Goal: Task Accomplishment & Management: Manage account settings

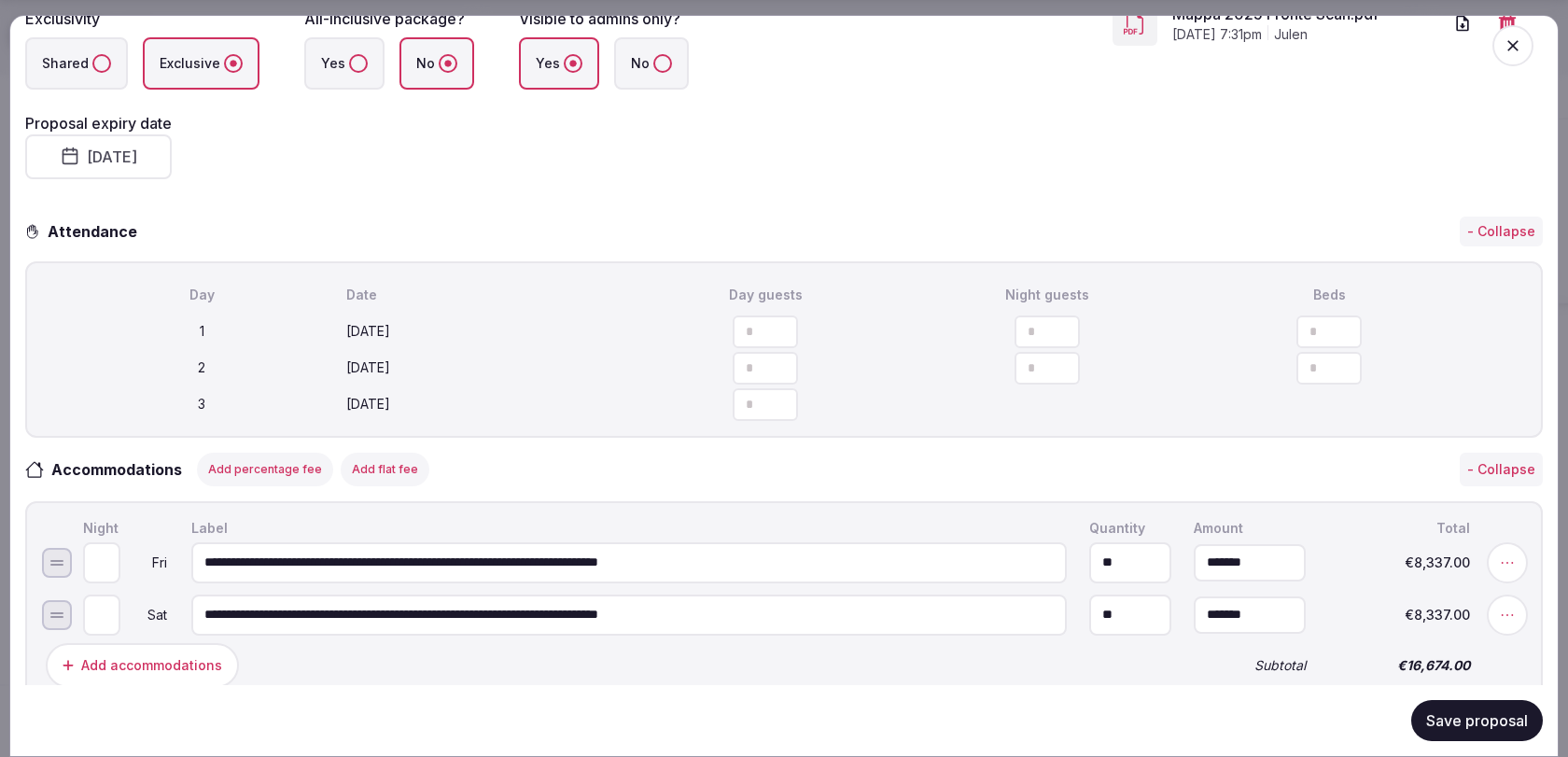
scroll to position [432, 0]
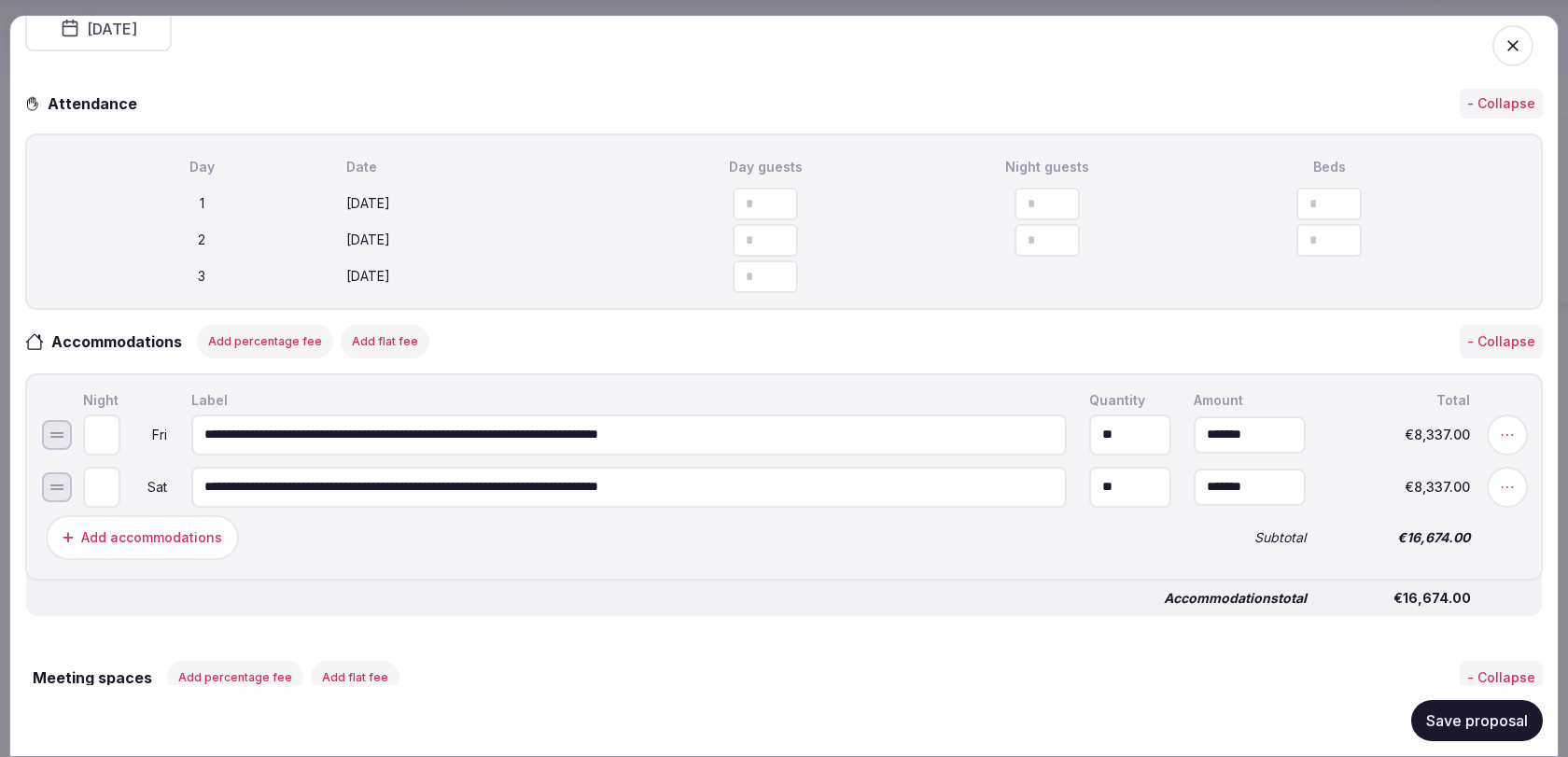
click at [1516, 34] on span "button" at bounding box center [1512, 45] width 41 height 41
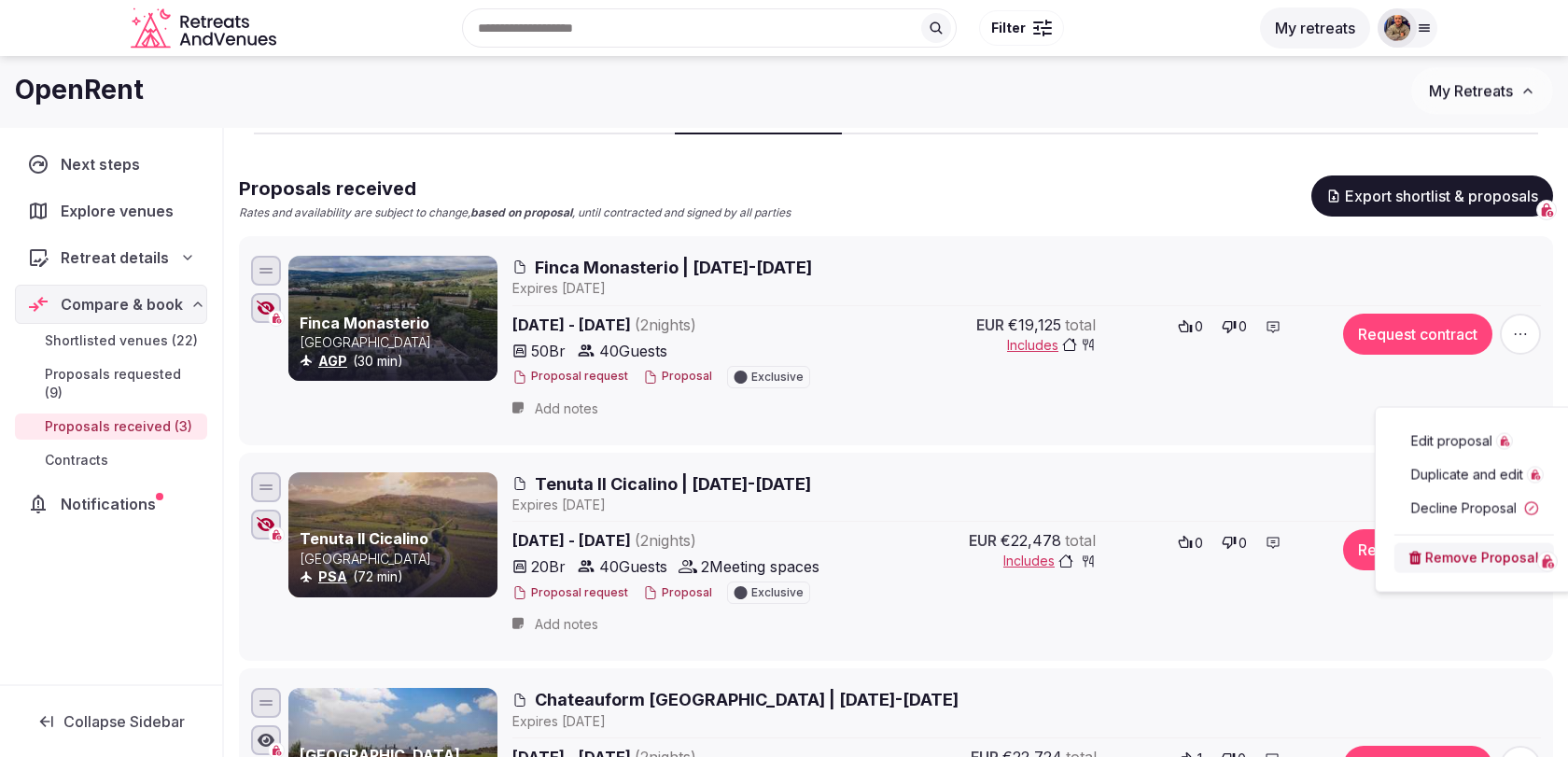
scroll to position [13, 0]
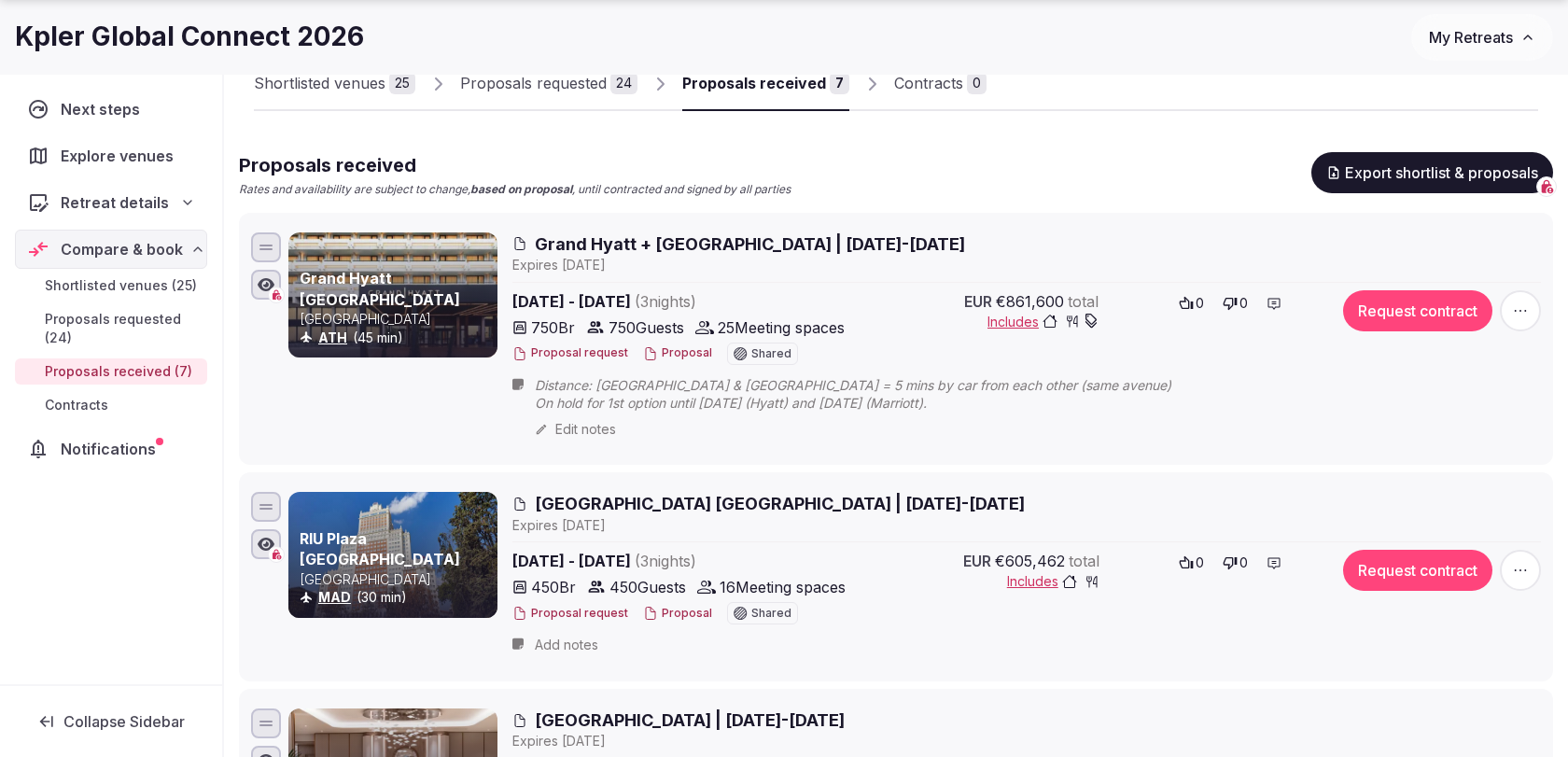
scroll to position [181, 0]
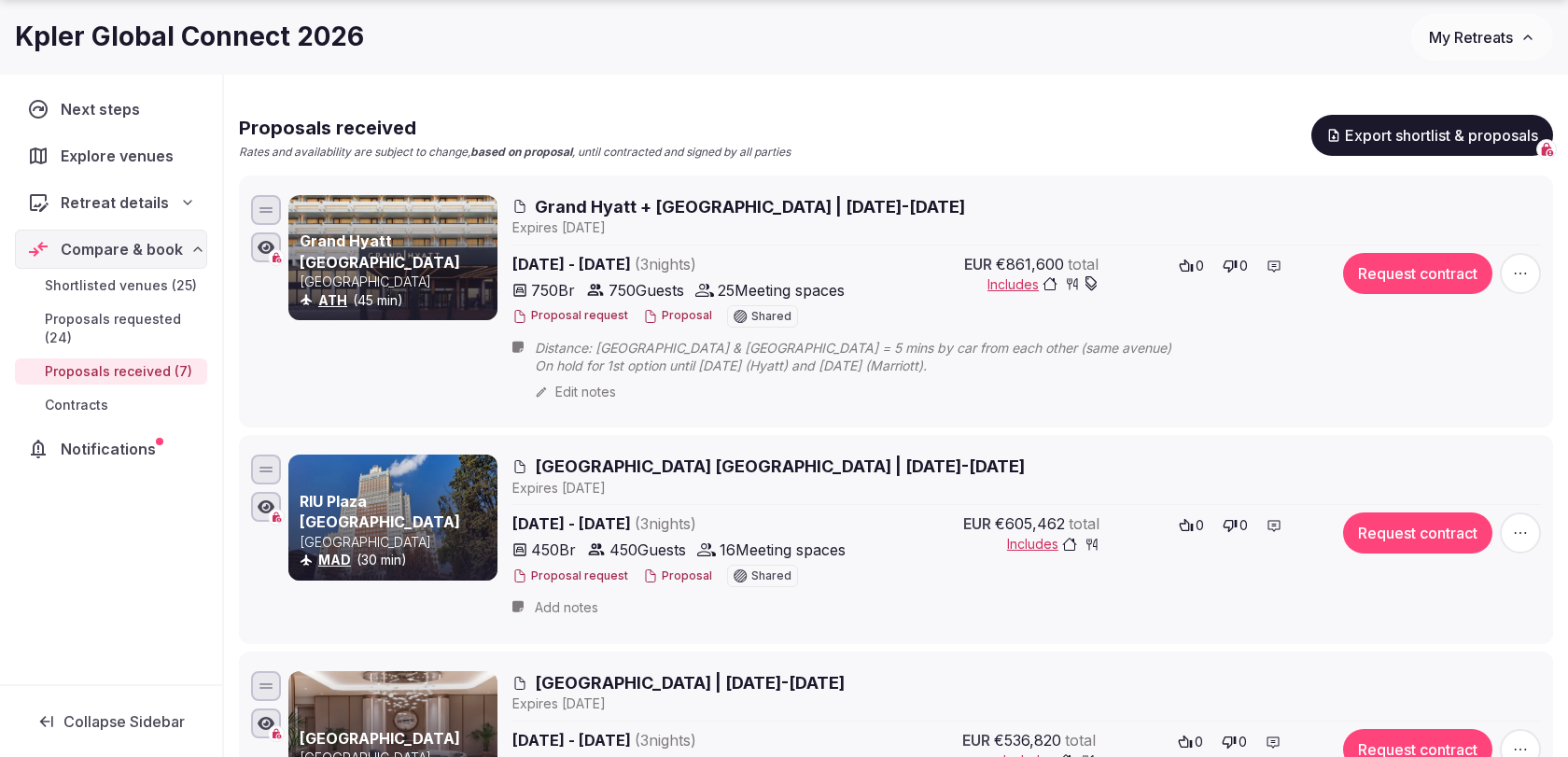
click at [858, 202] on span "Grand Hyatt + [GEOGRAPHIC_DATA] | [DATE]-[DATE]" at bounding box center [750, 207] width 430 height 24
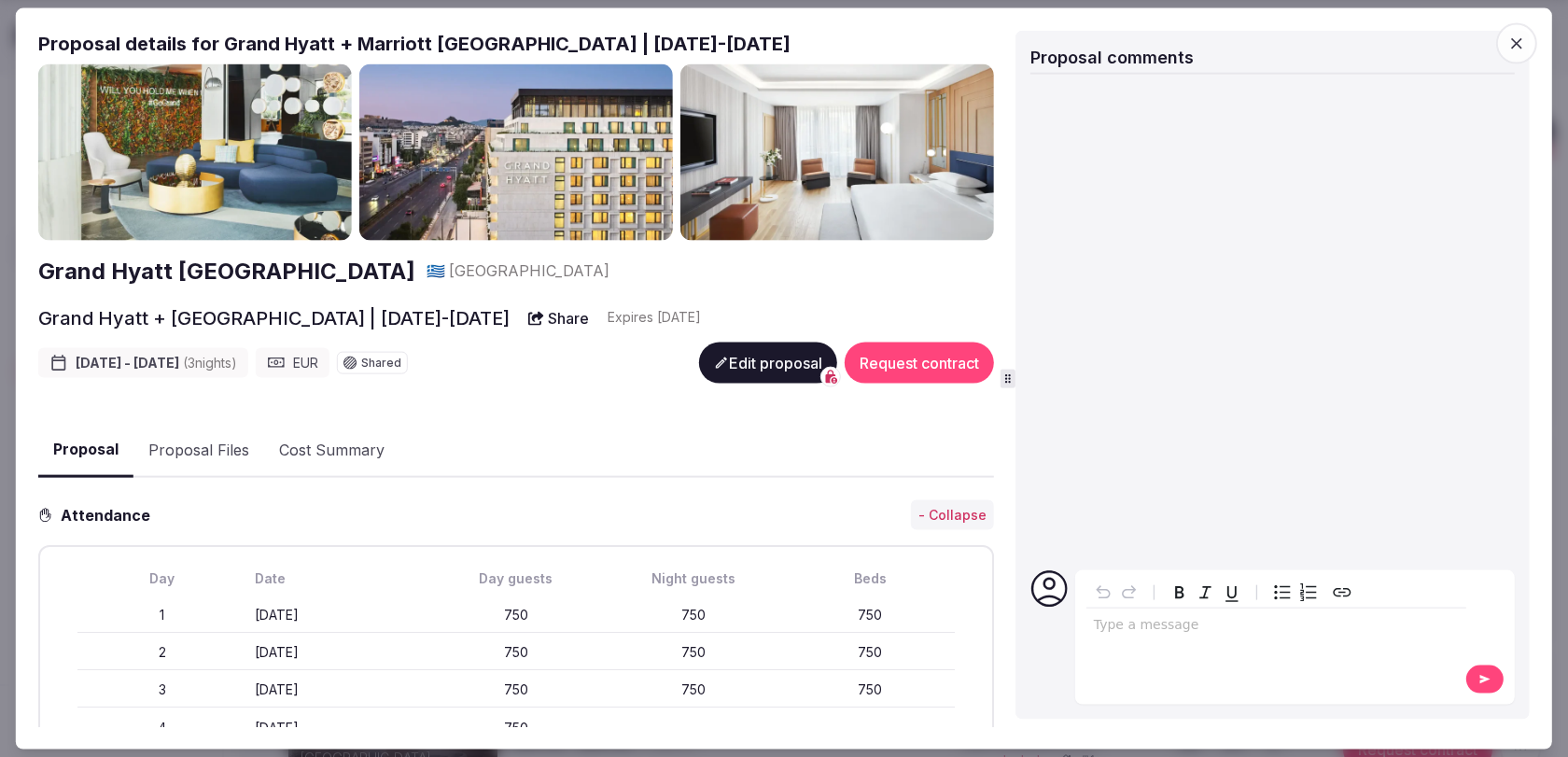
click at [201, 459] on button "Proposal Files" at bounding box center [199, 449] width 131 height 55
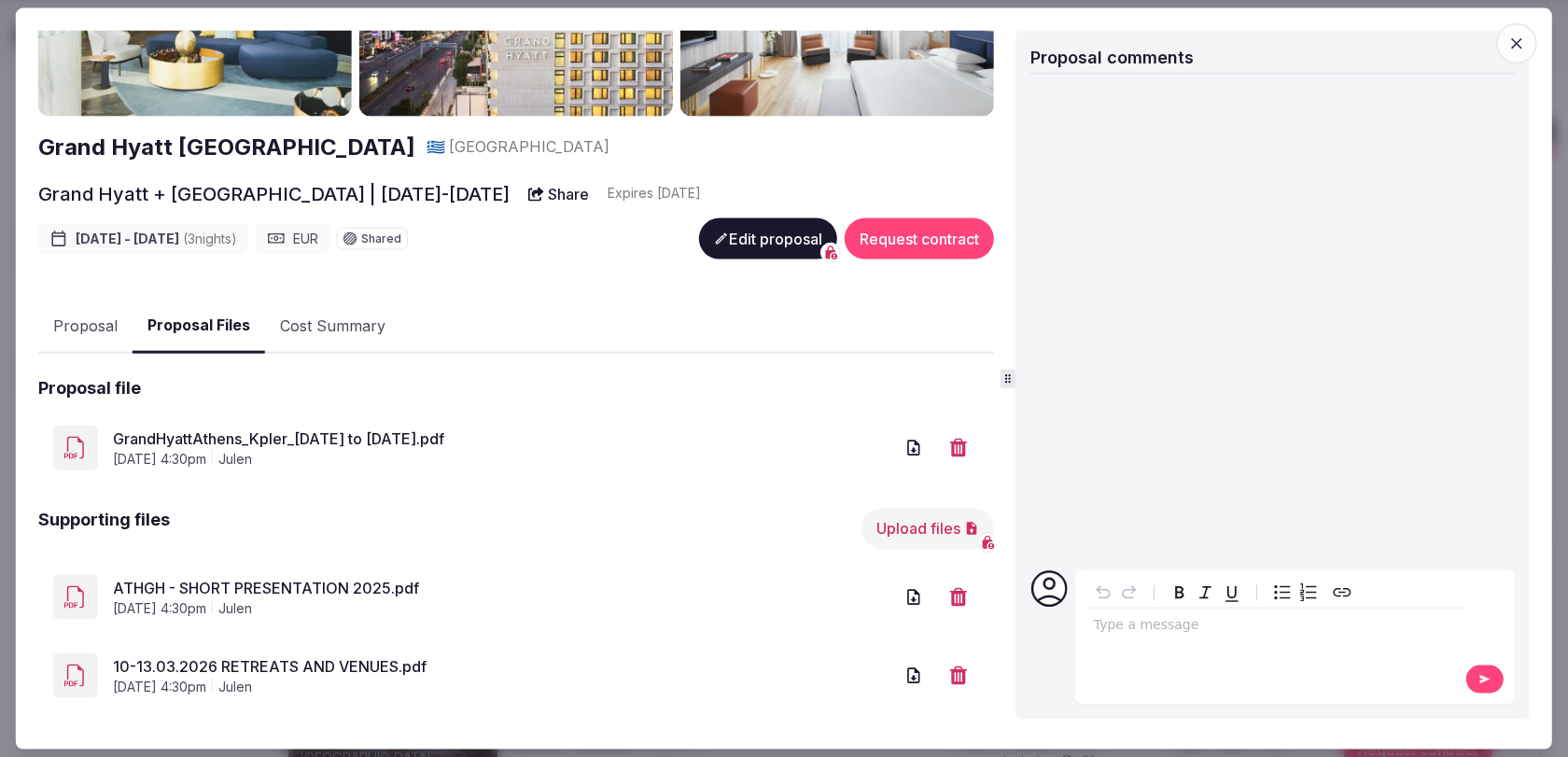
scroll to position [147, 0]
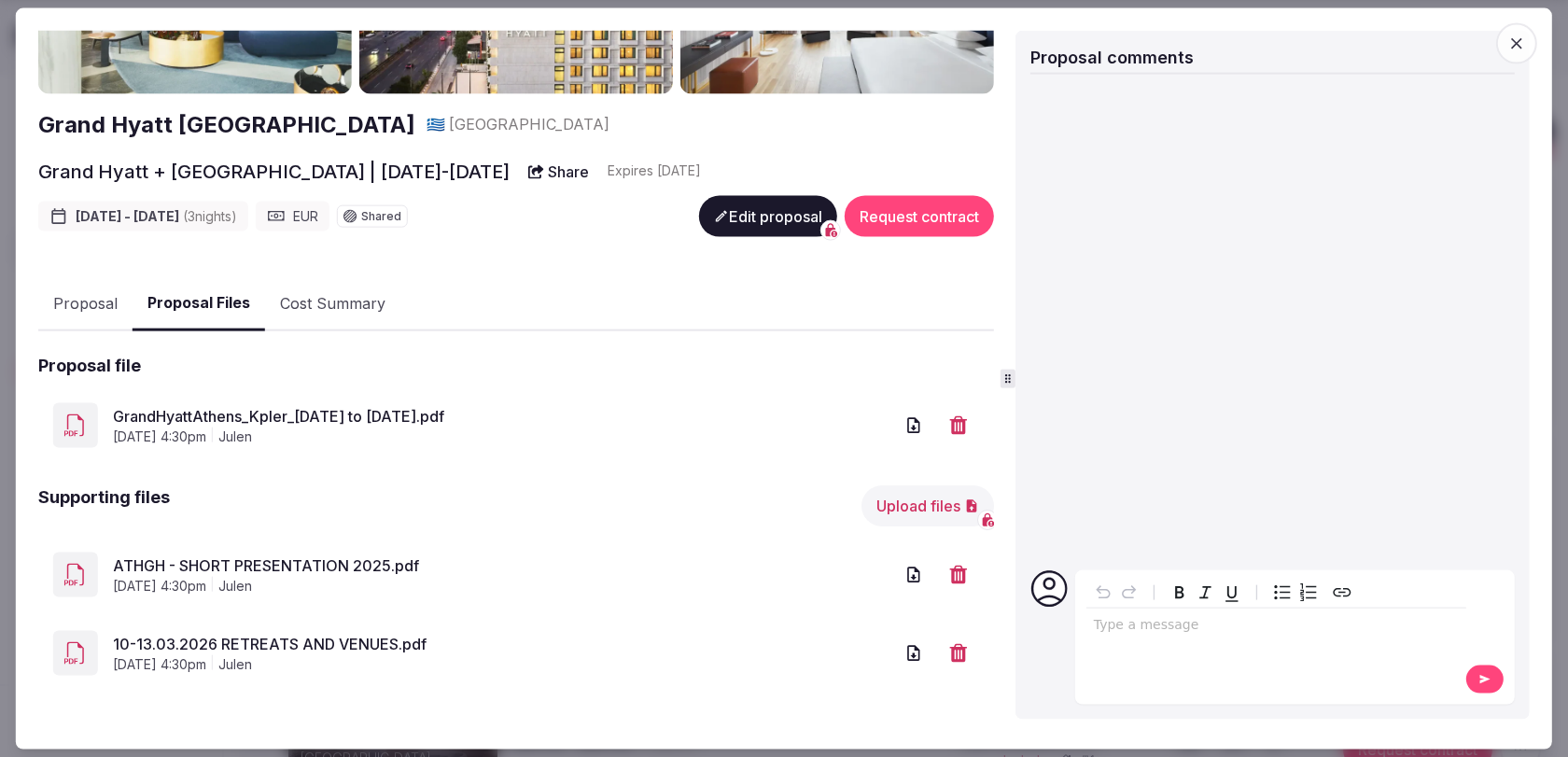
click at [377, 640] on link "10-13.03.2026 RETREATS AND VENUES.pdf" at bounding box center [503, 644] width 781 height 23
click at [1525, 45] on icon "button" at bounding box center [1516, 43] width 19 height 19
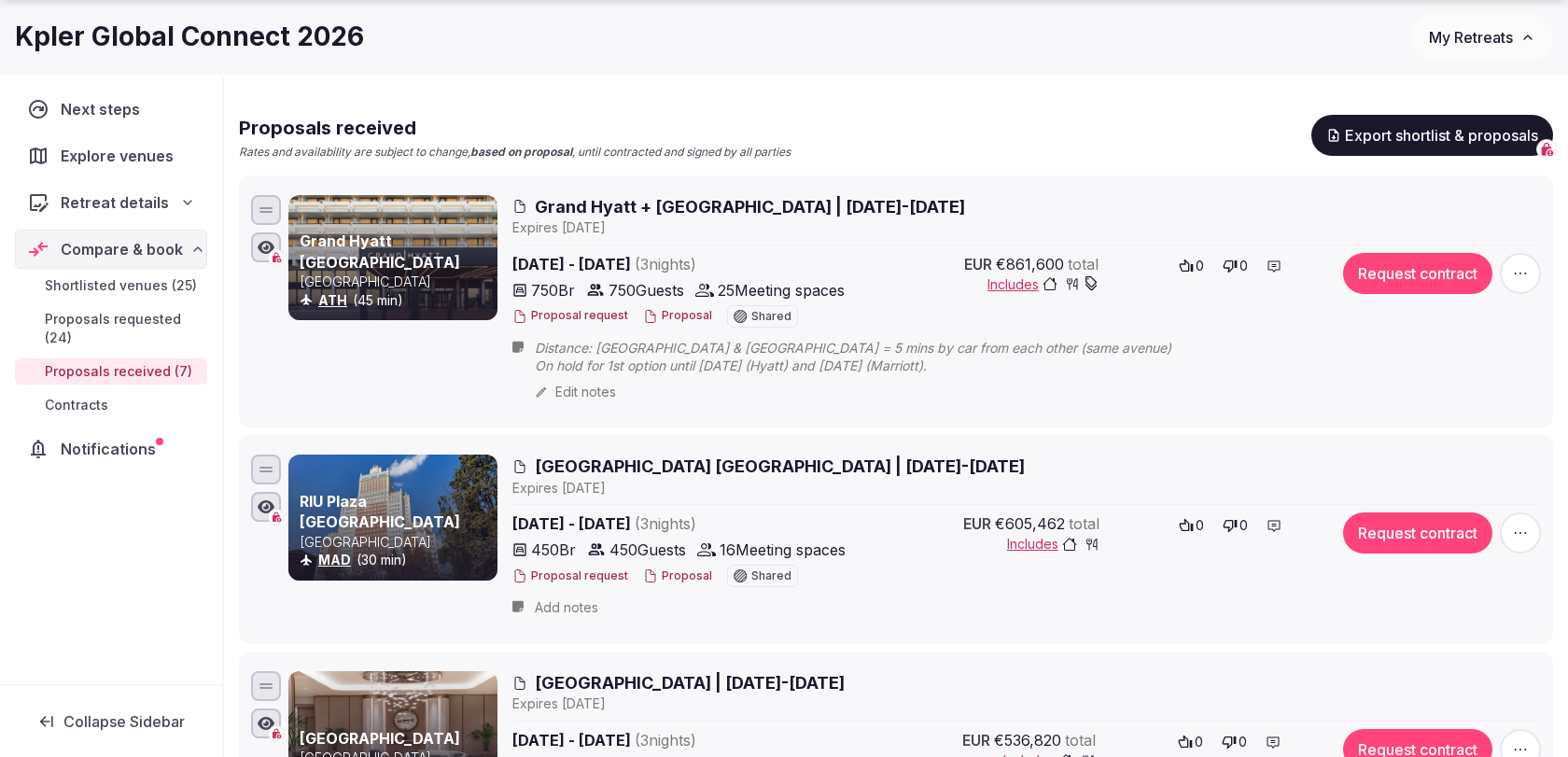
click at [759, 205] on span "Grand Hyatt + [GEOGRAPHIC_DATA] | [DATE]-[DATE]" at bounding box center [750, 207] width 430 height 24
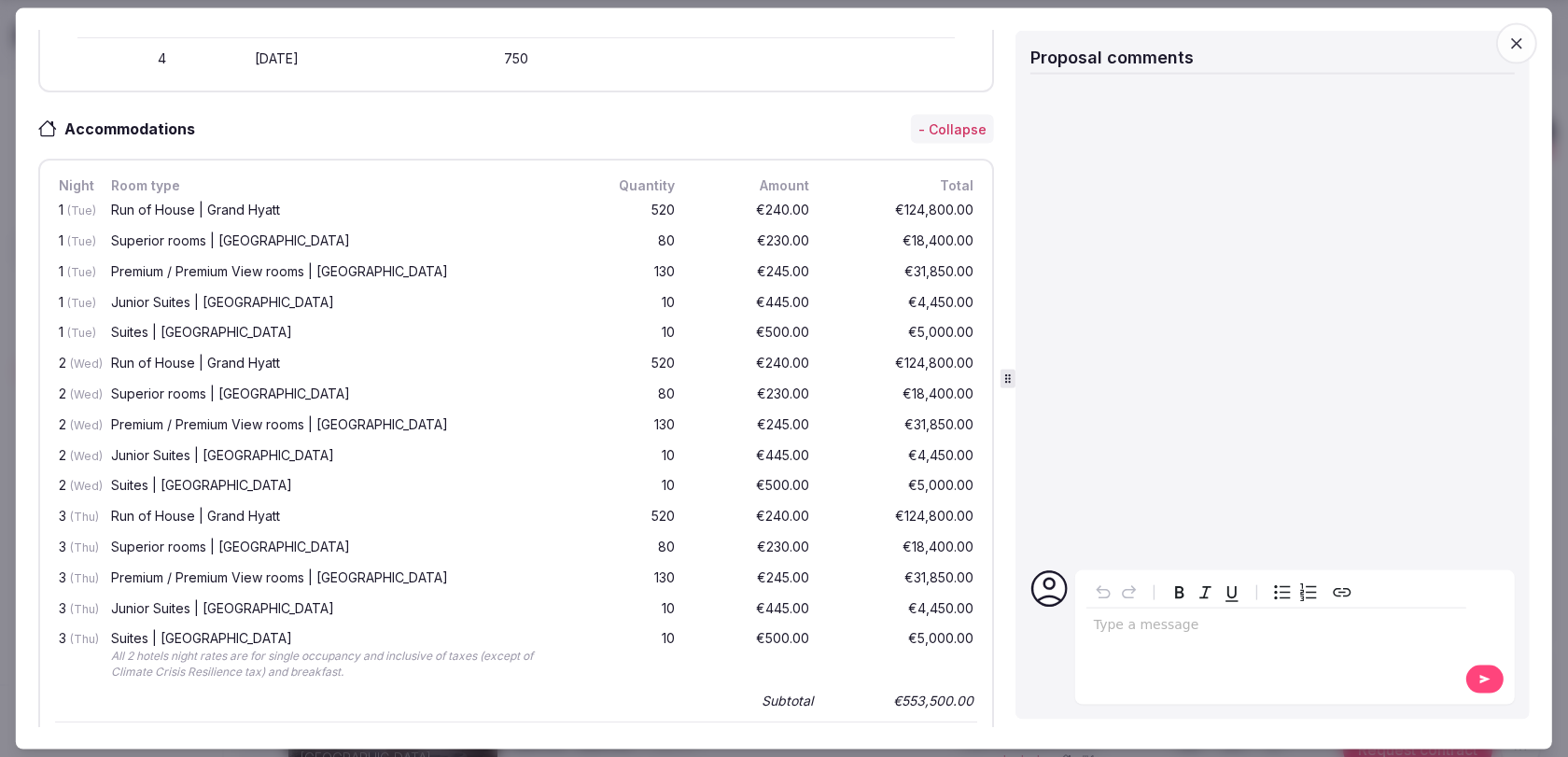
scroll to position [707, 0]
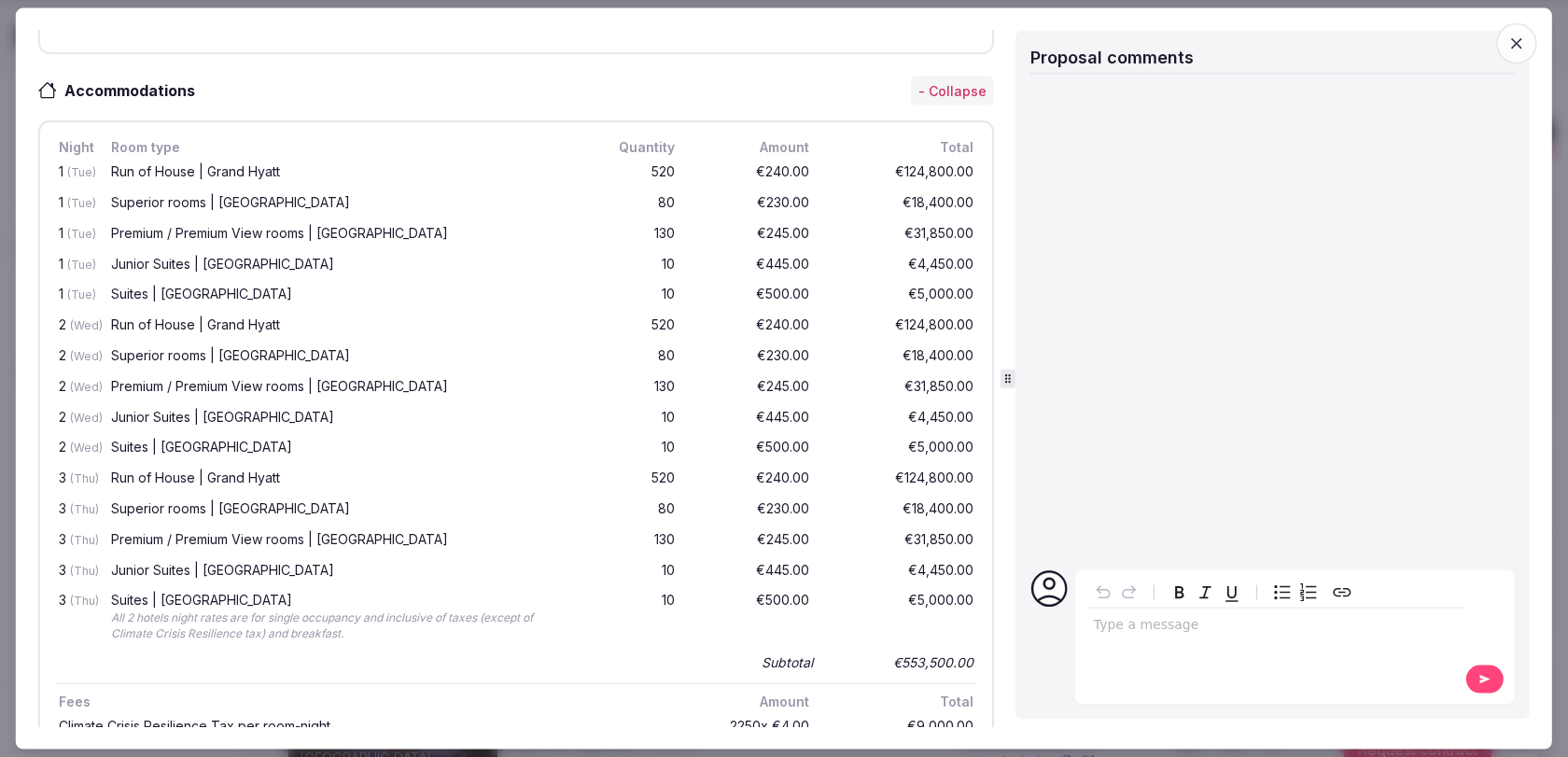
click at [1520, 42] on icon "button" at bounding box center [1516, 43] width 19 height 19
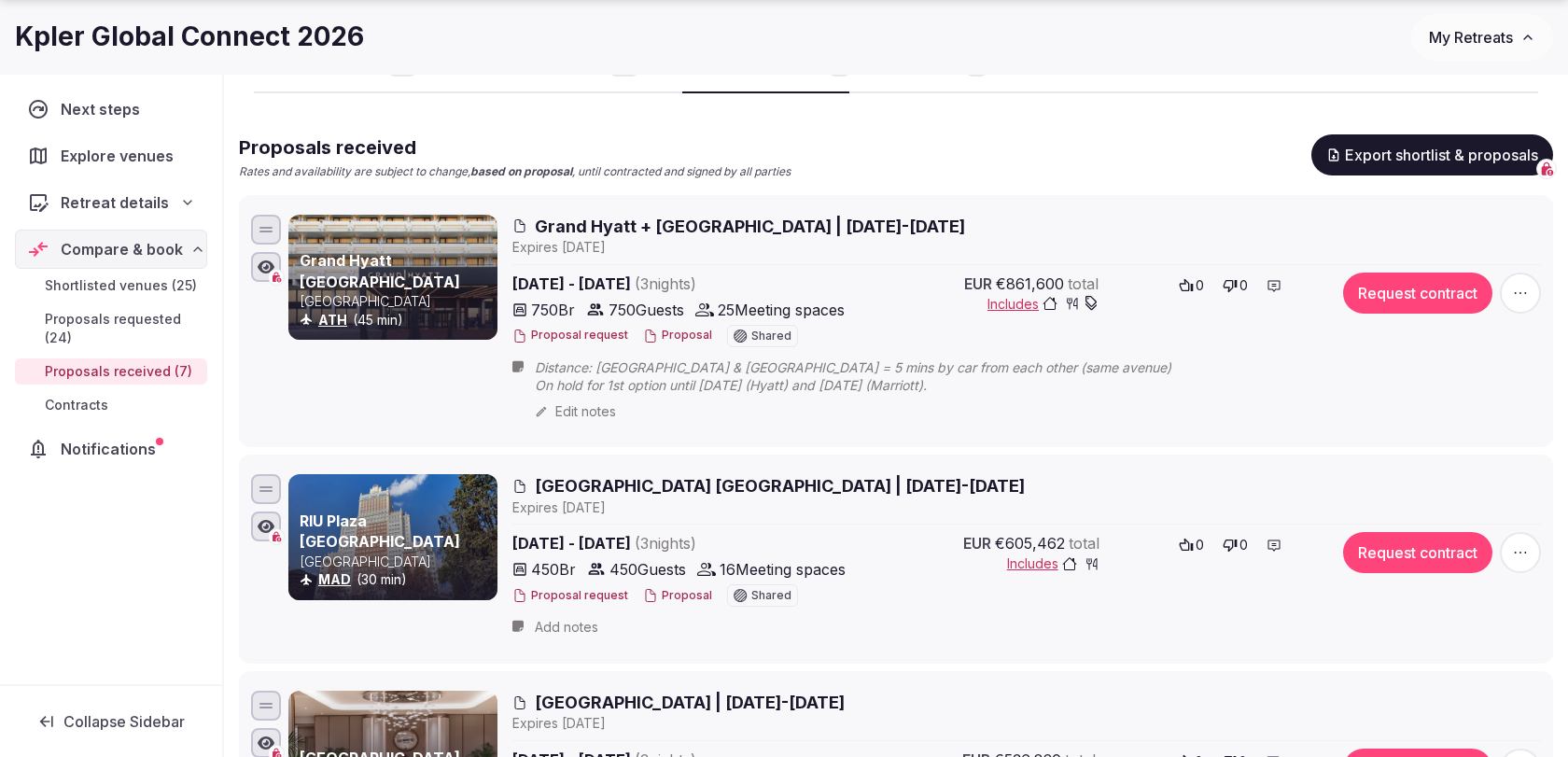
scroll to position [144, 0]
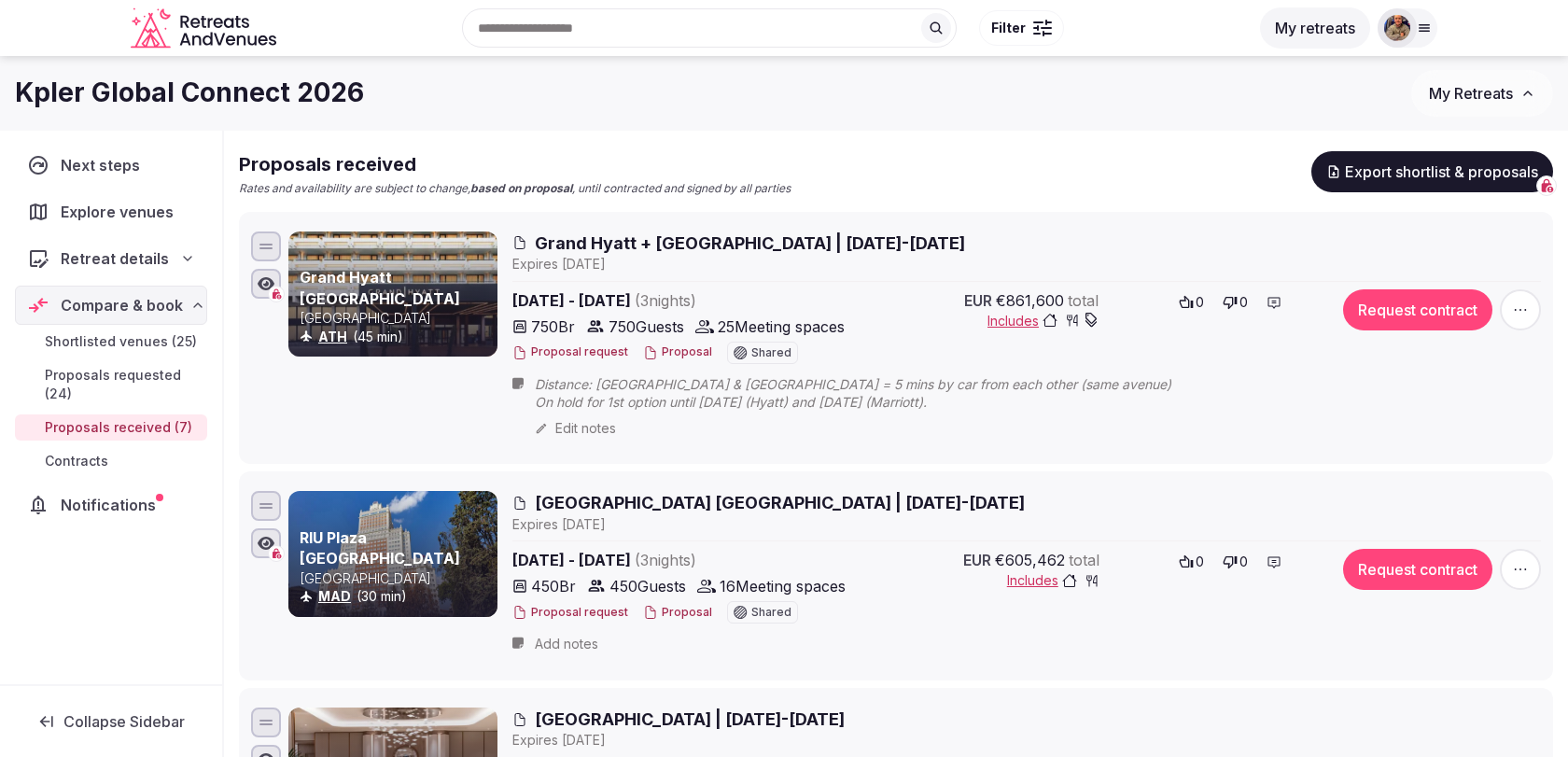
click at [795, 251] on span "Grand Hyatt + [GEOGRAPHIC_DATA] | [DATE]-[DATE]" at bounding box center [750, 243] width 430 height 24
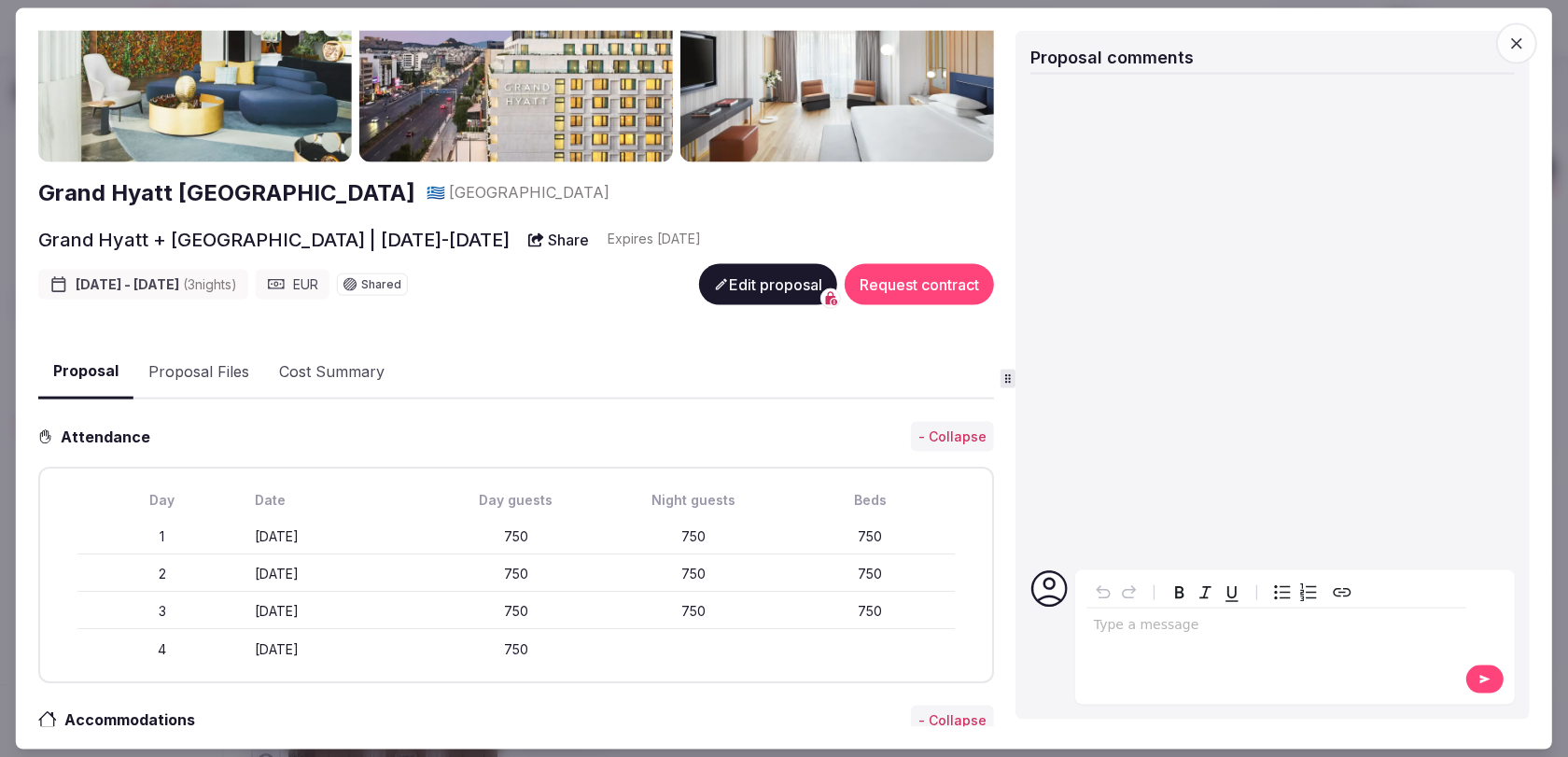
scroll to position [94, 0]
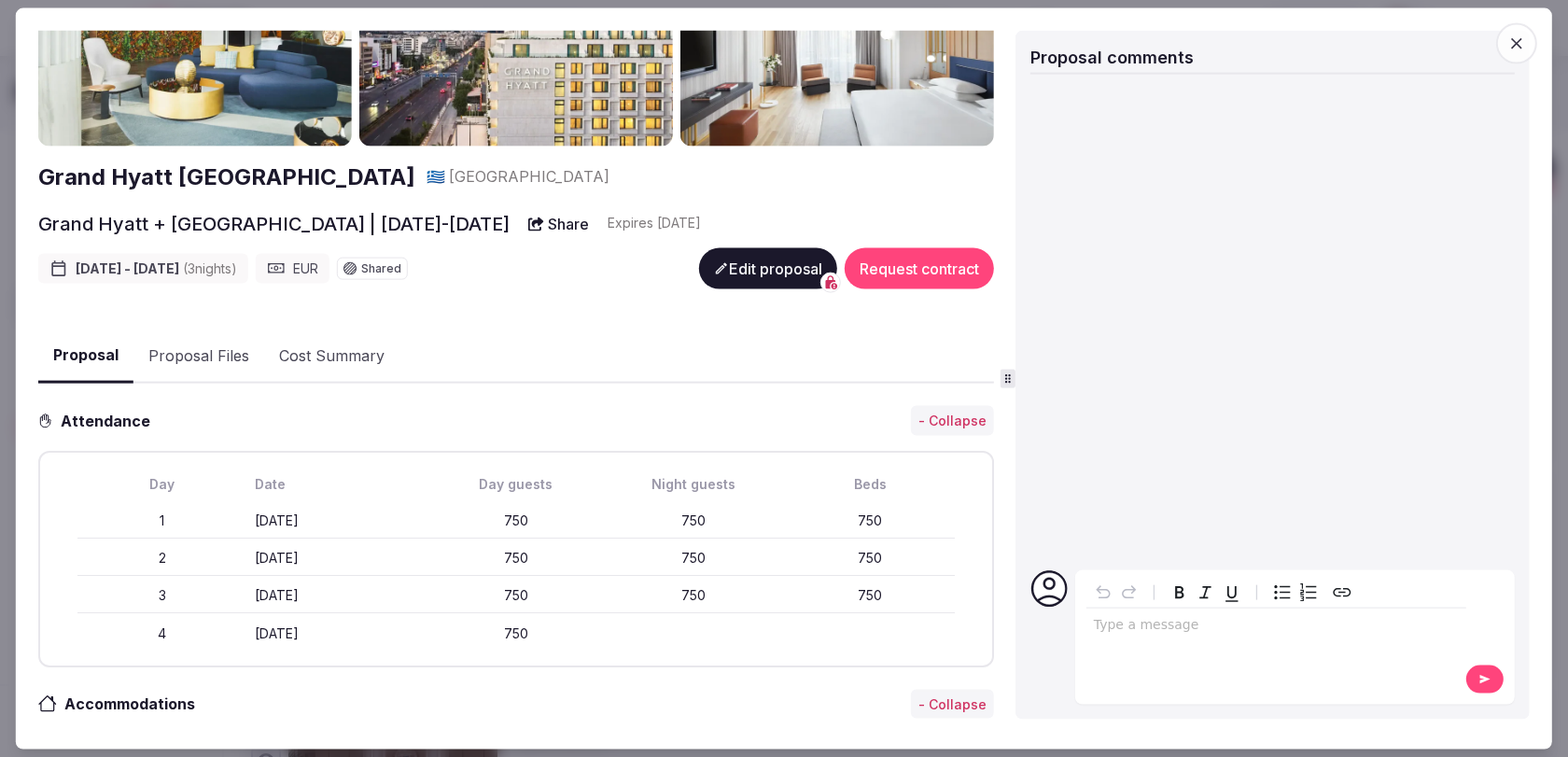
click at [210, 358] on button "Proposal Files" at bounding box center [199, 355] width 131 height 55
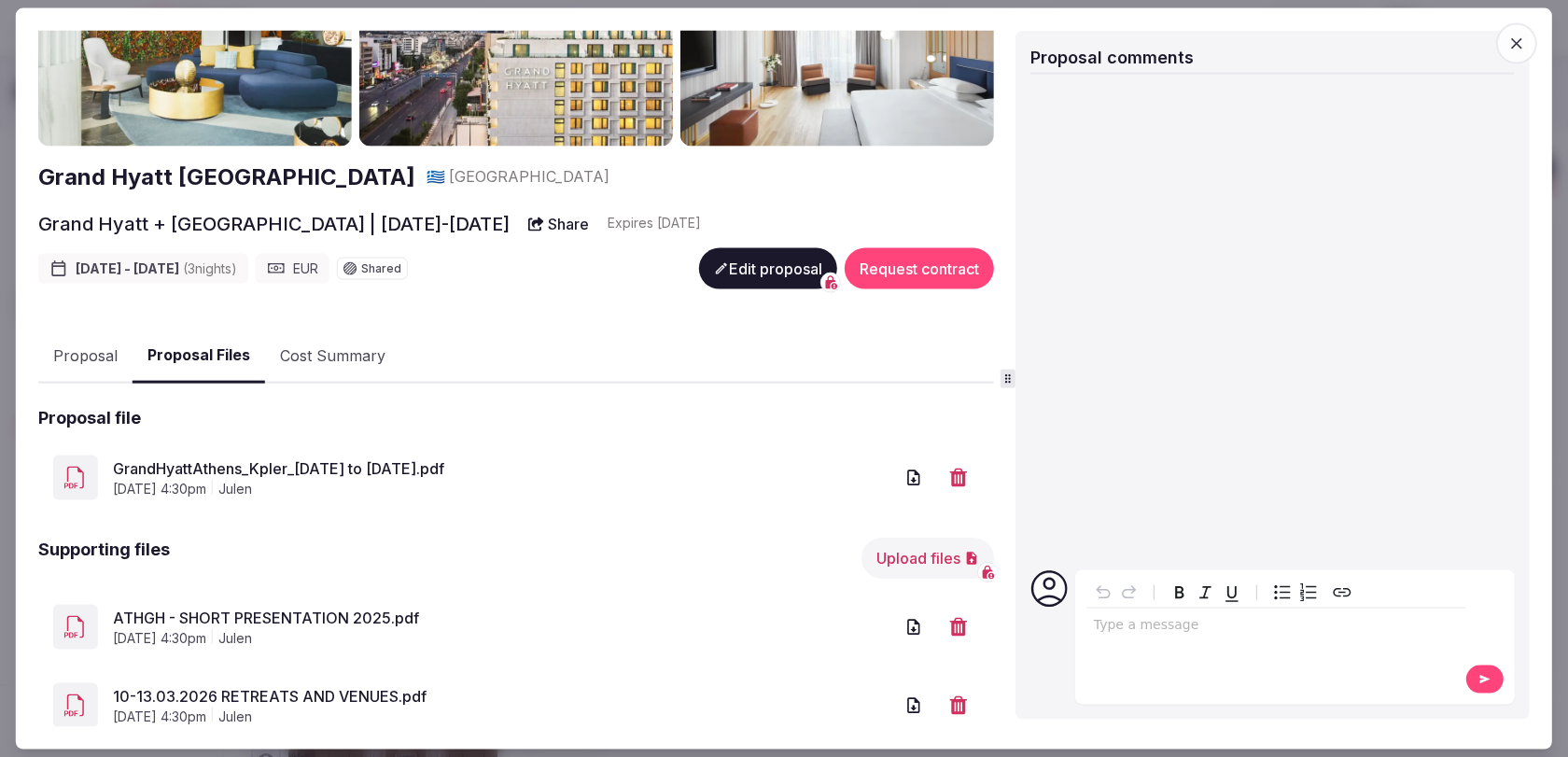
scroll to position [147, 0]
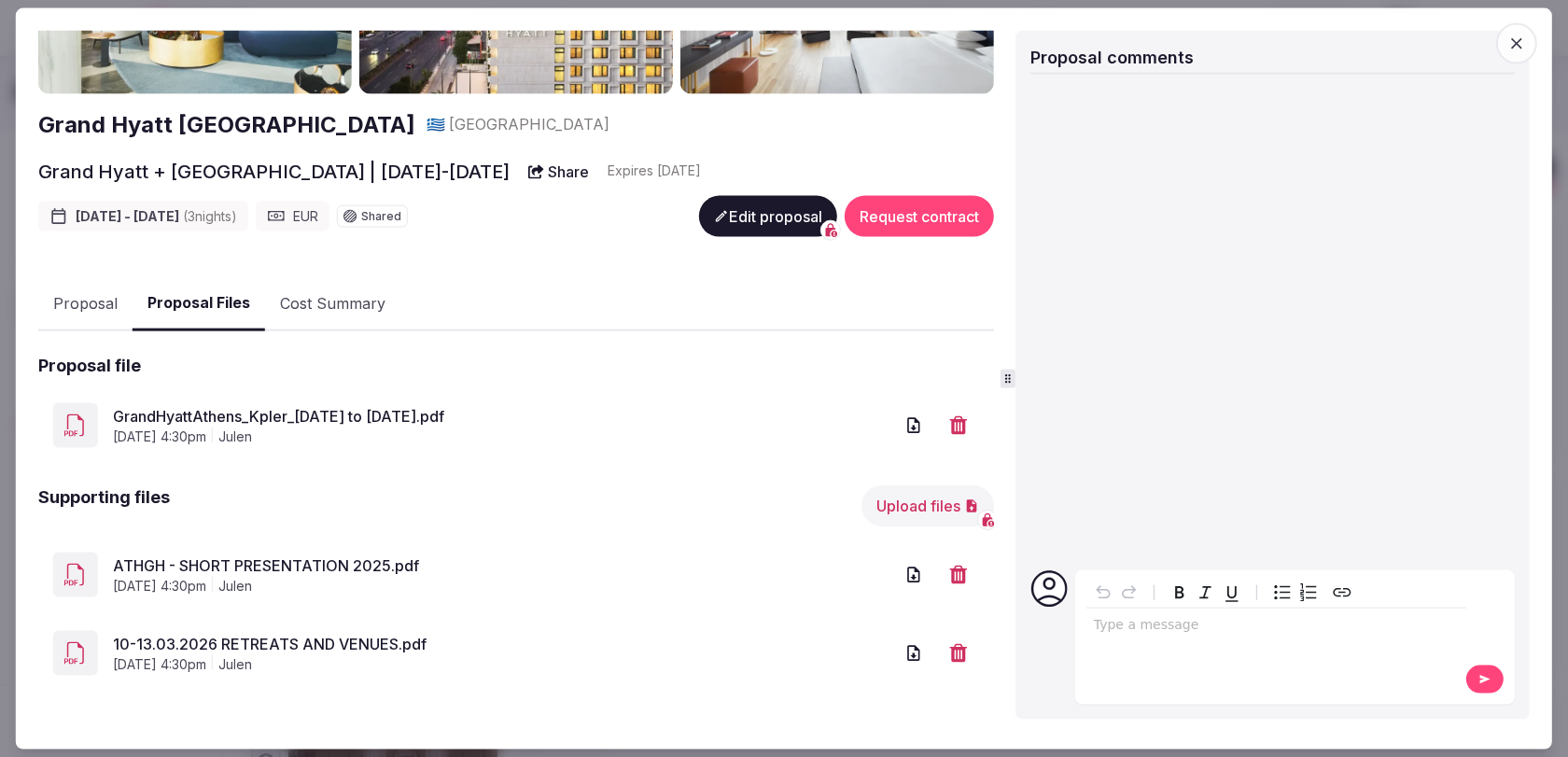
click at [784, 215] on button "Edit proposal" at bounding box center [768, 216] width 138 height 41
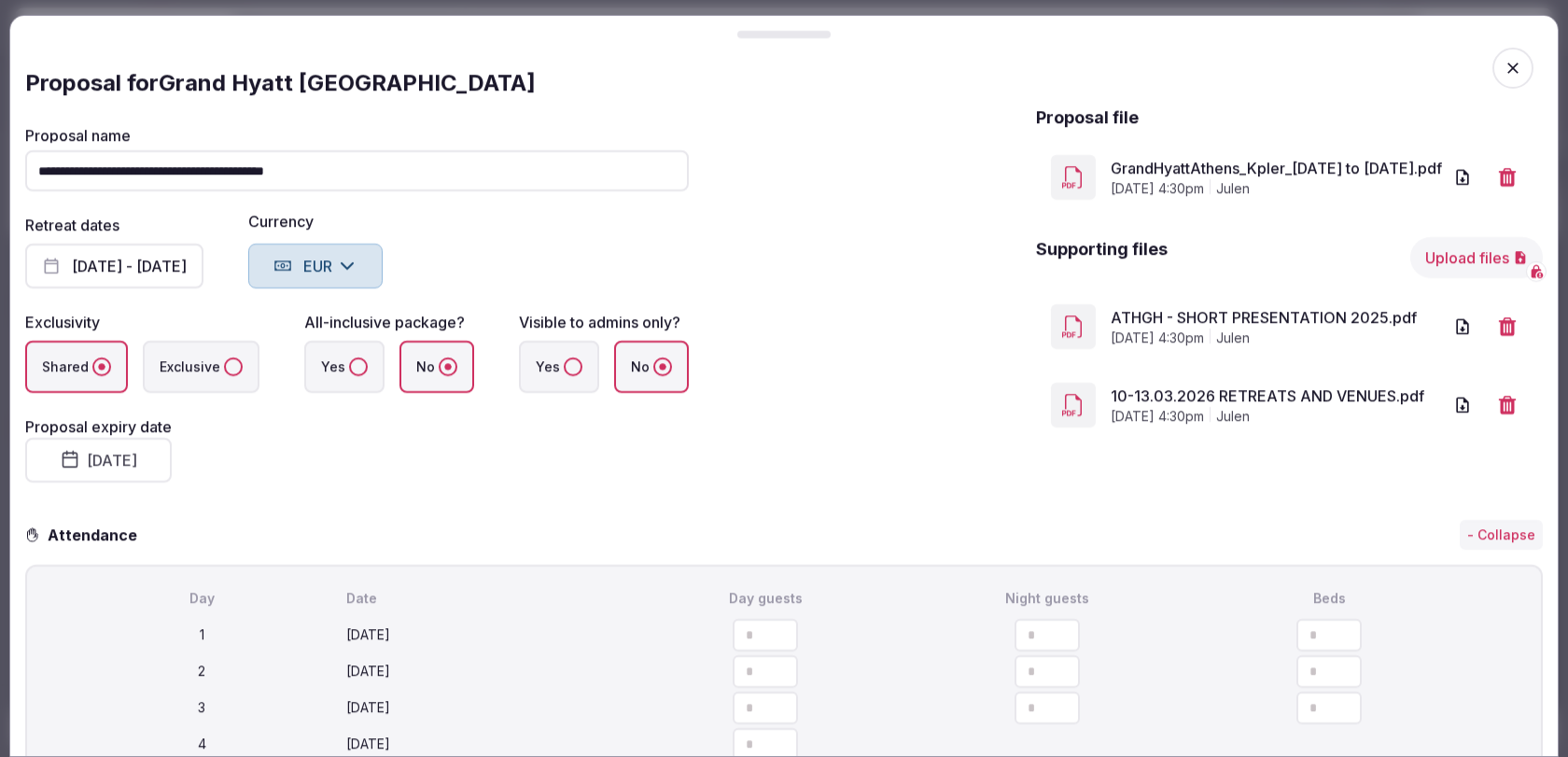
click at [1454, 403] on icon "button" at bounding box center [1462, 405] width 19 height 19
click at [1511, 407] on icon "button" at bounding box center [1507, 405] width 19 height 19
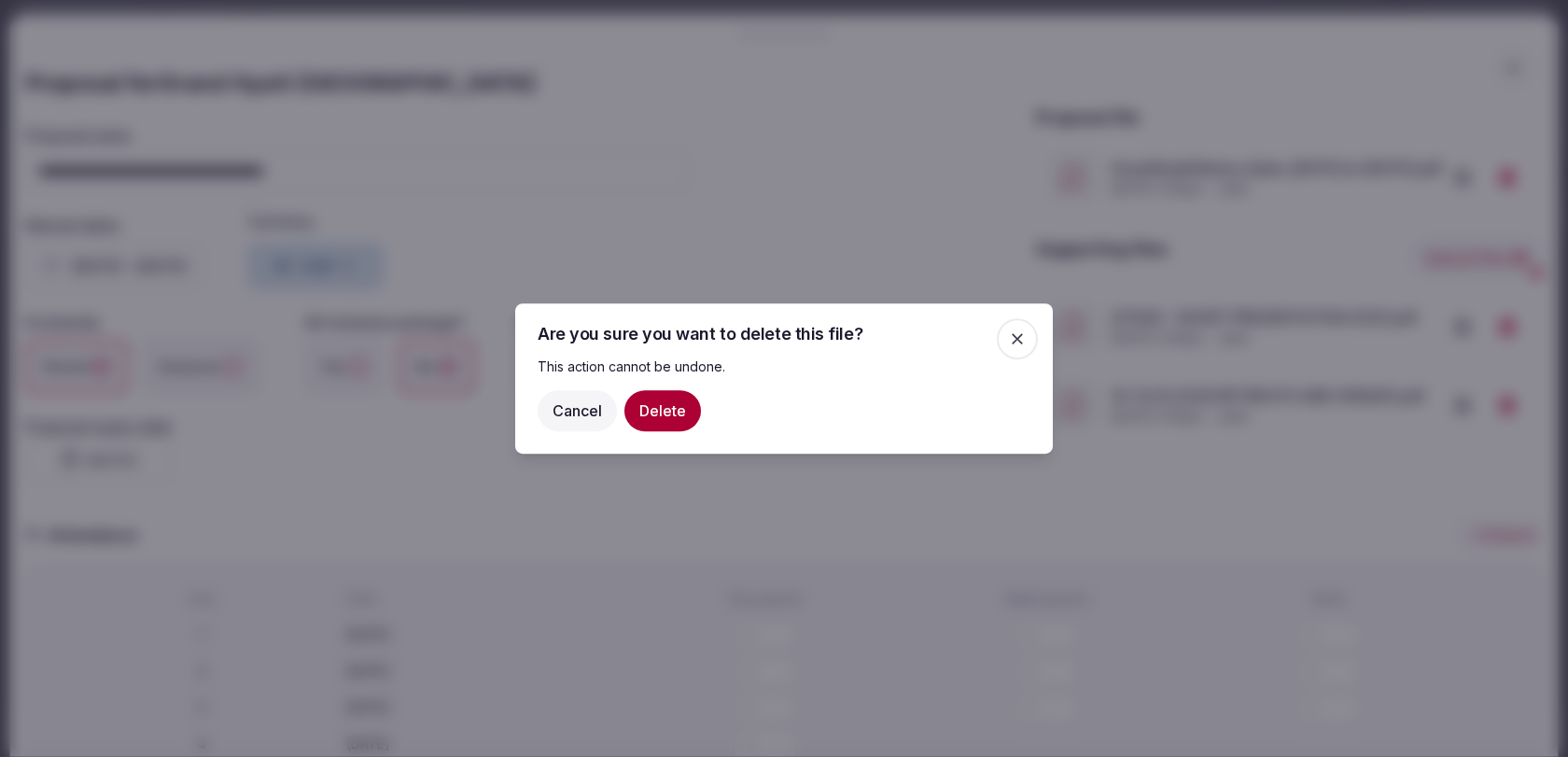
click at [629, 413] on button "Delete" at bounding box center [663, 410] width 76 height 41
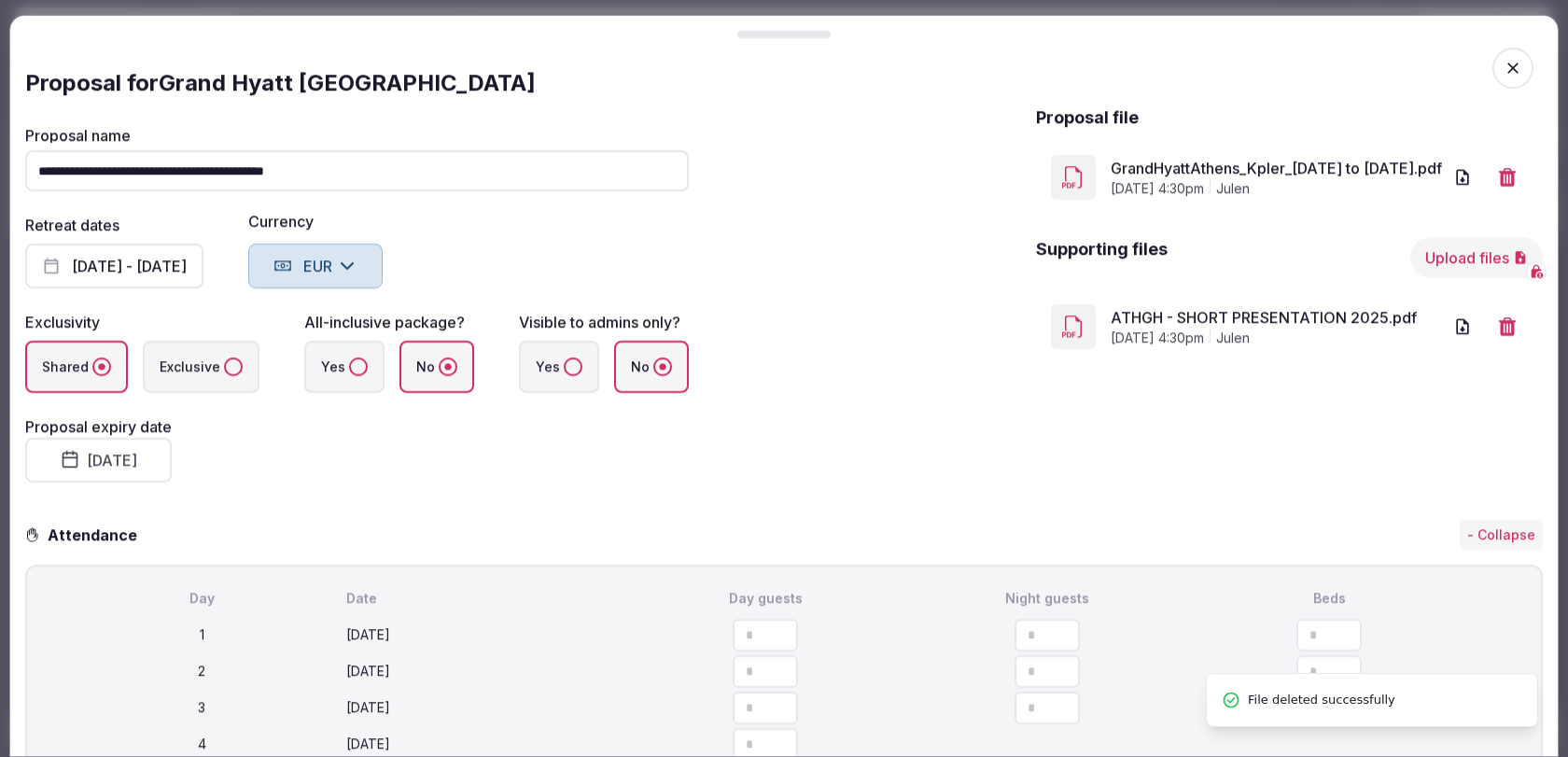
scroll to position [68, 0]
click at [1413, 275] on span "Upload files" at bounding box center [1477, 257] width 133 height 41
click at [1431, 268] on button "Upload files" at bounding box center [1477, 257] width 133 height 41
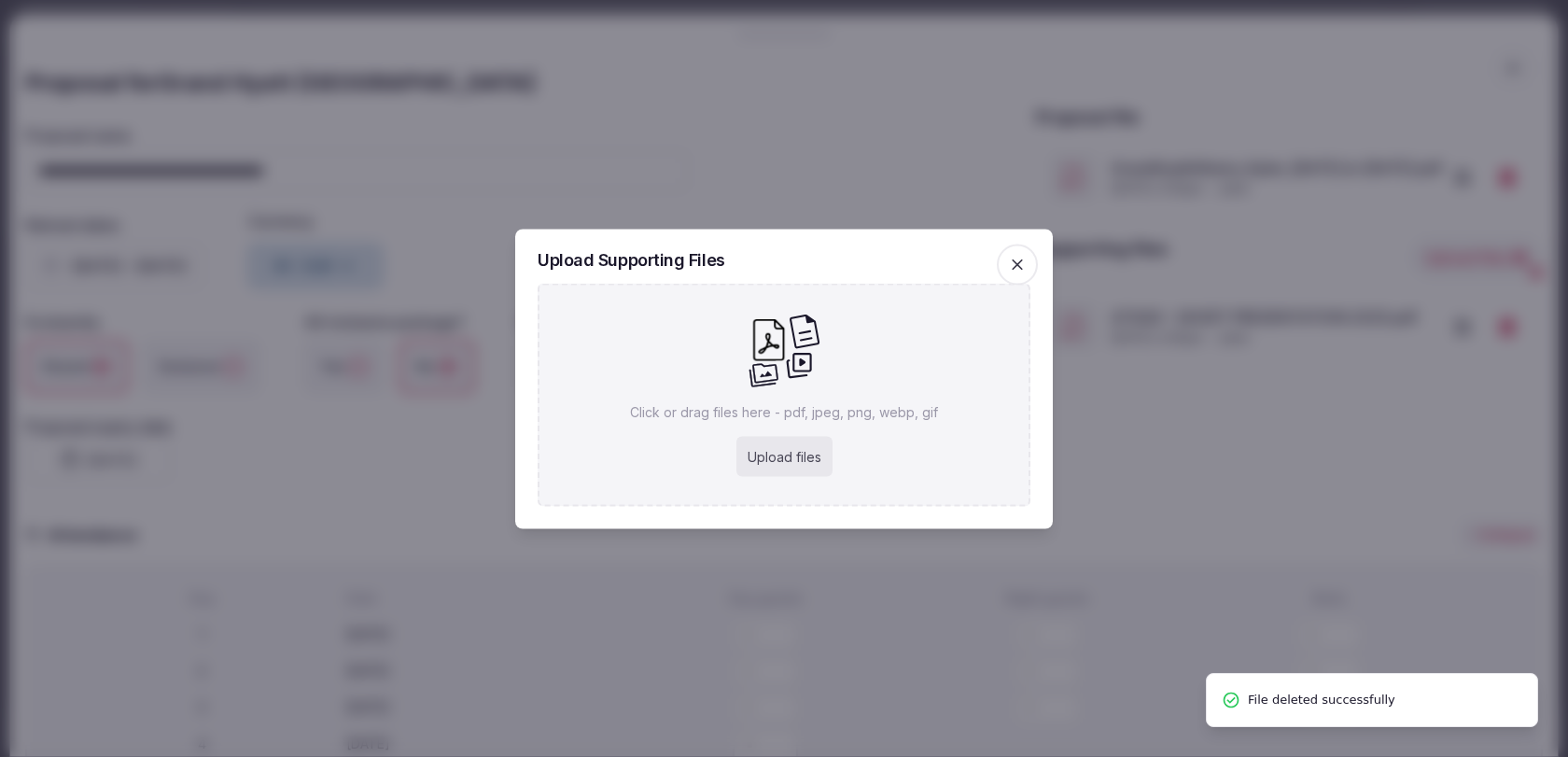
click at [803, 460] on div "Upload files" at bounding box center [784, 455] width 96 height 41
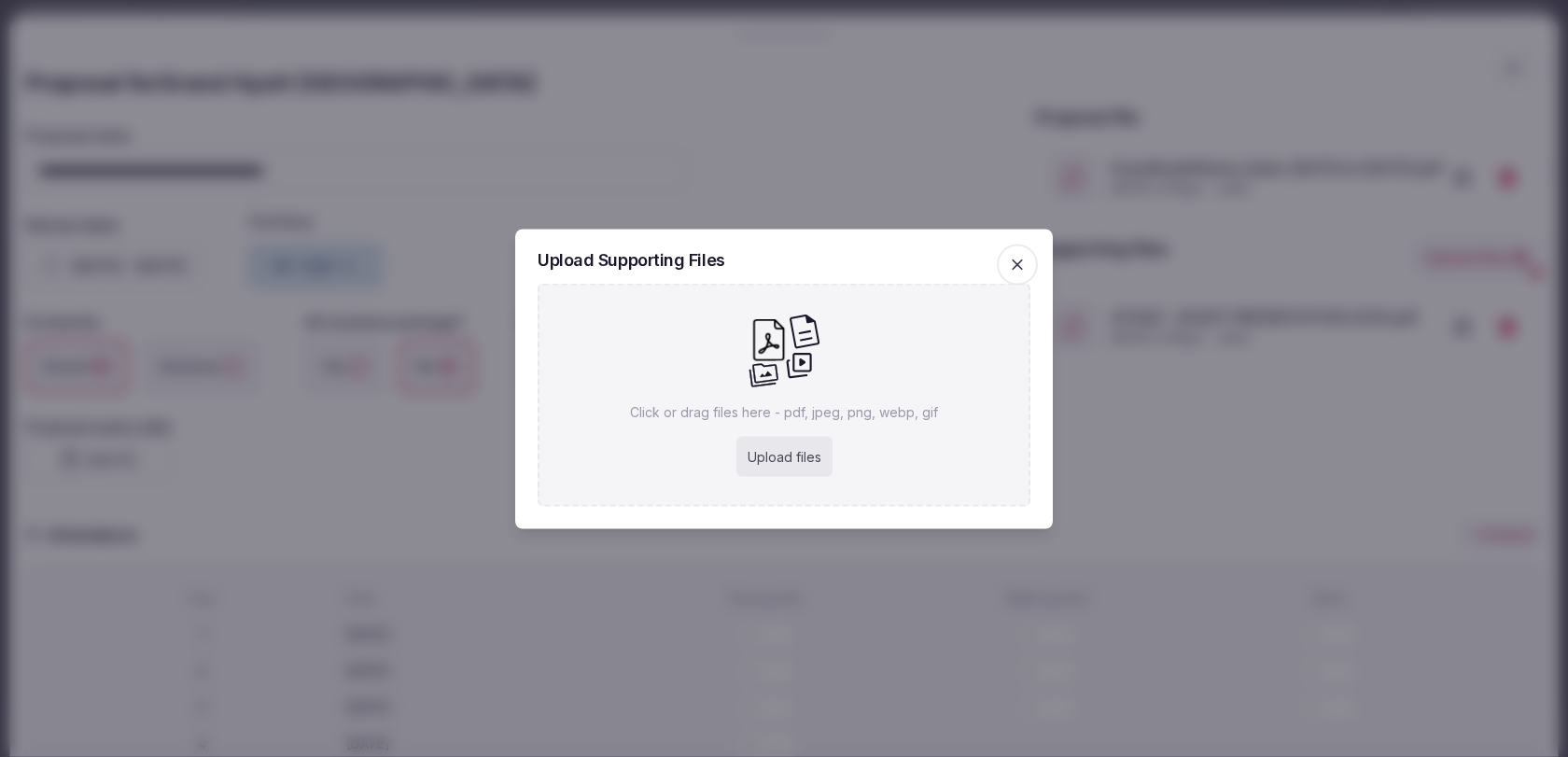
type input "**********"
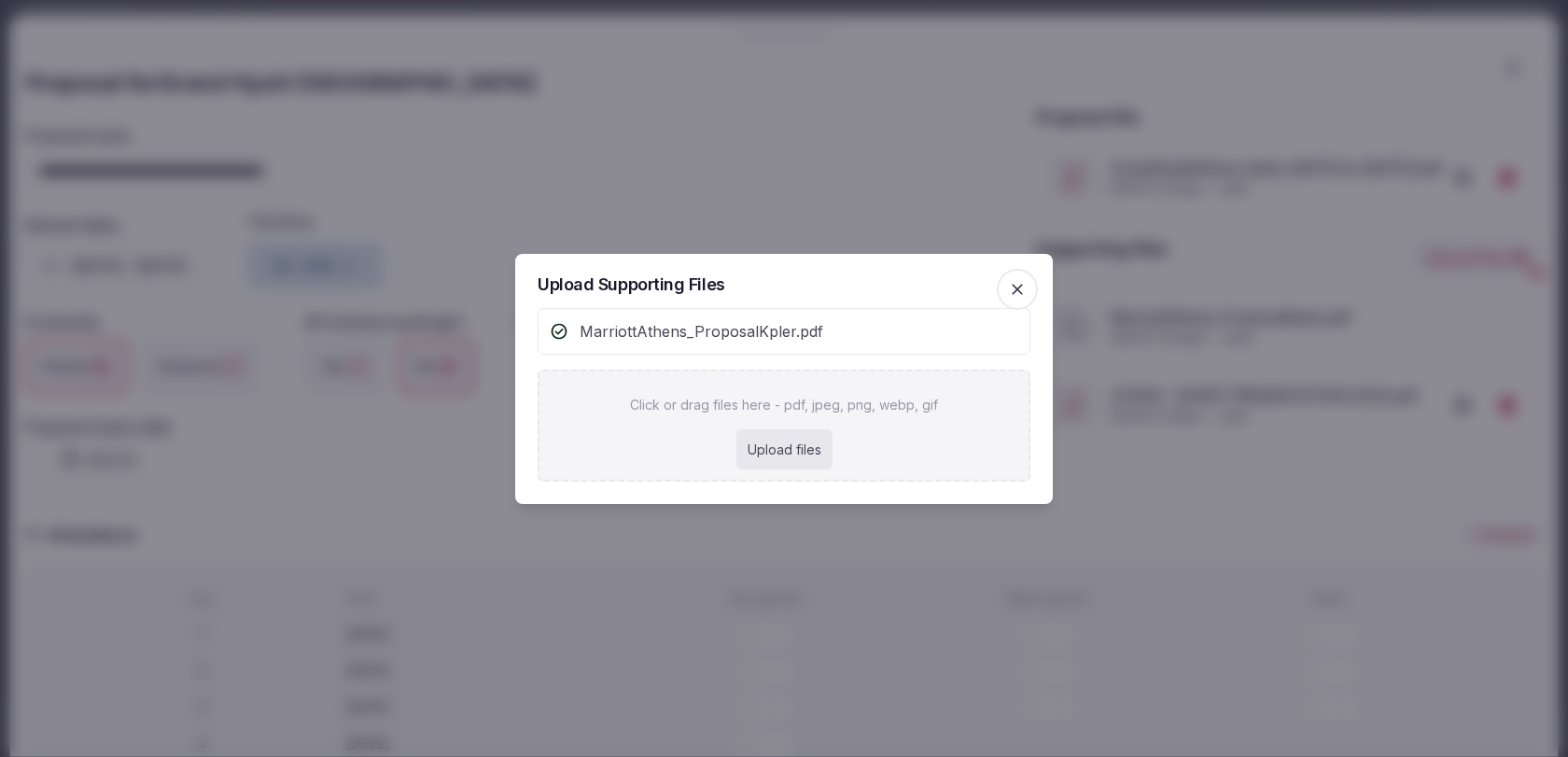
scroll to position [147, 0]
click at [1015, 285] on icon "button" at bounding box center [1017, 289] width 19 height 19
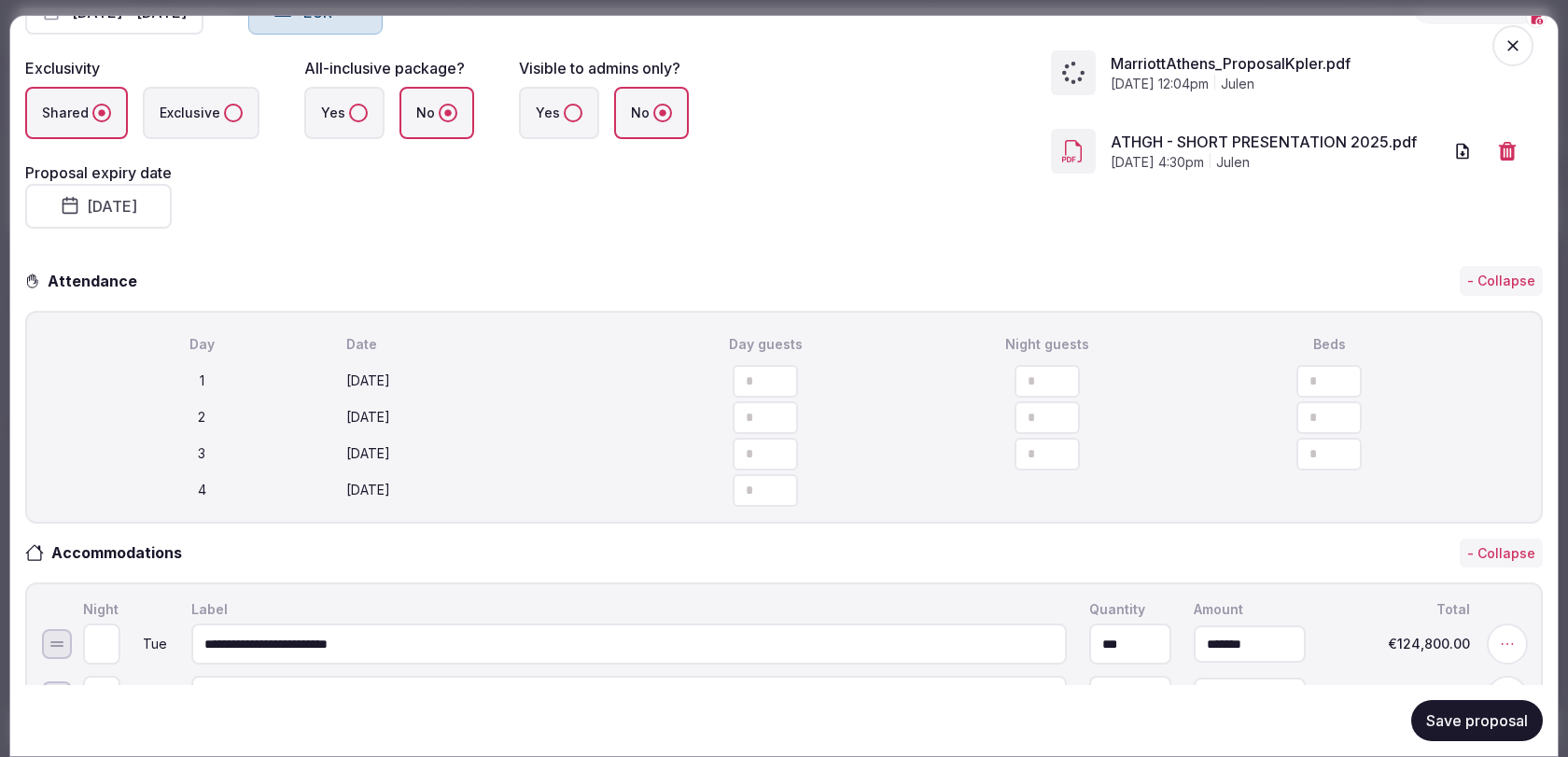
scroll to position [256, 0]
click at [1452, 727] on button "Save proposal" at bounding box center [1477, 720] width 132 height 41
click at [1514, 45] on icon "button" at bounding box center [1512, 46] width 19 height 19
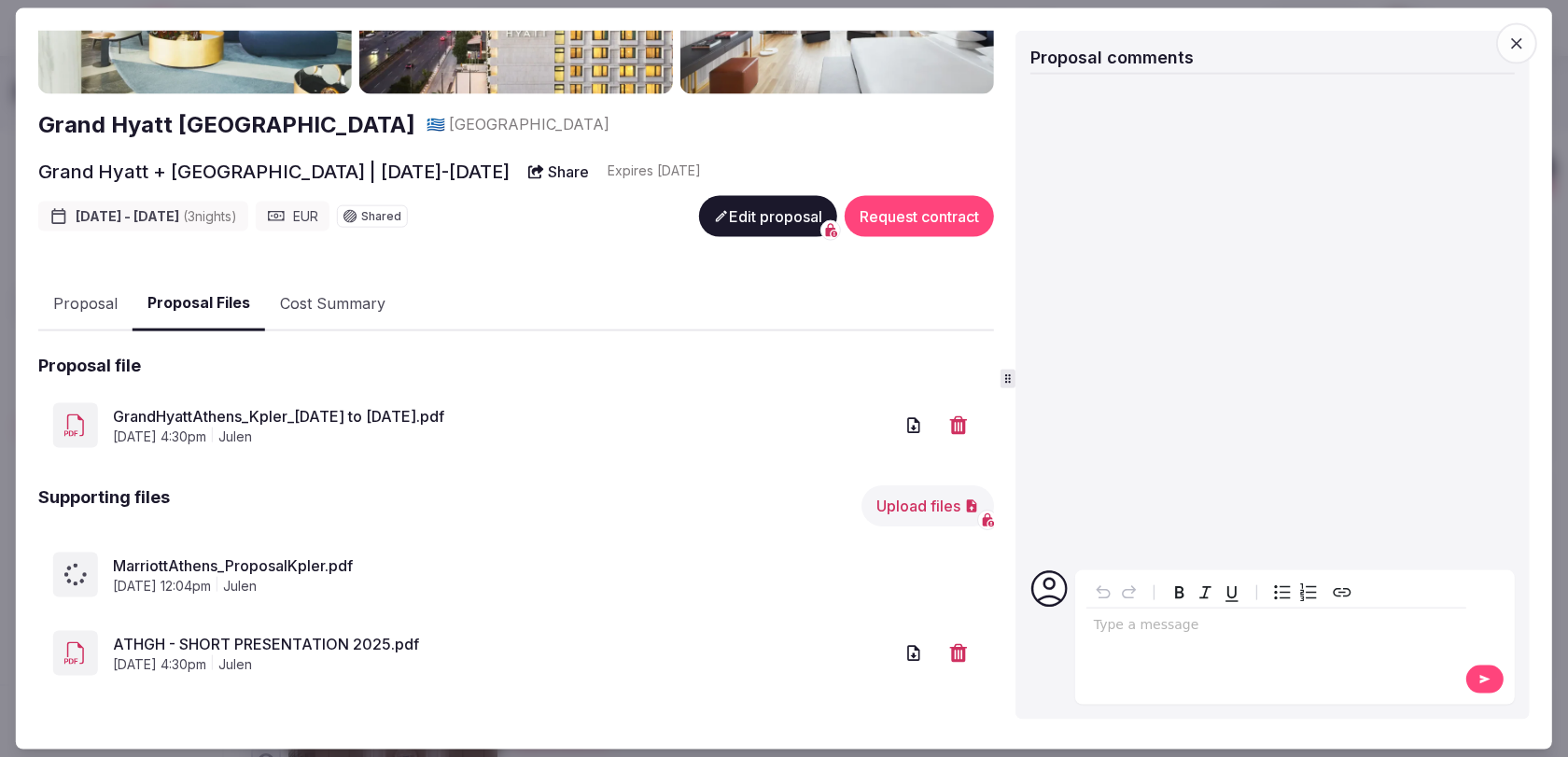
click at [1511, 42] on icon "button" at bounding box center [1516, 43] width 19 height 19
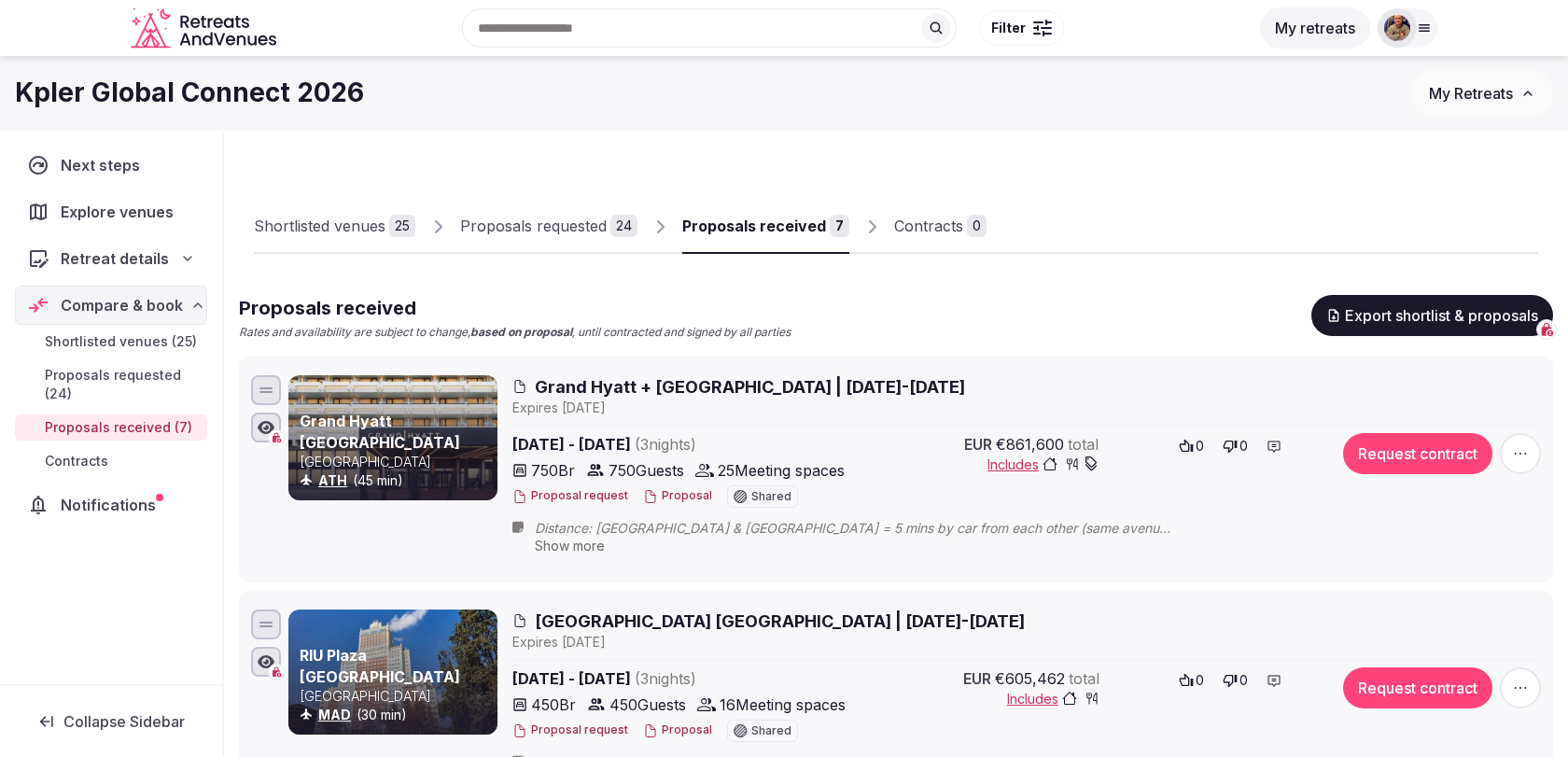
drag, startPoint x: 956, startPoint y: 385, endPoint x: 555, endPoint y: 378, distance: 401.1
click at [555, 378] on h2 "Grand Hyatt + [GEOGRAPHIC_DATA] | [DATE]-[DATE]" at bounding box center [1026, 387] width 1028 height 24
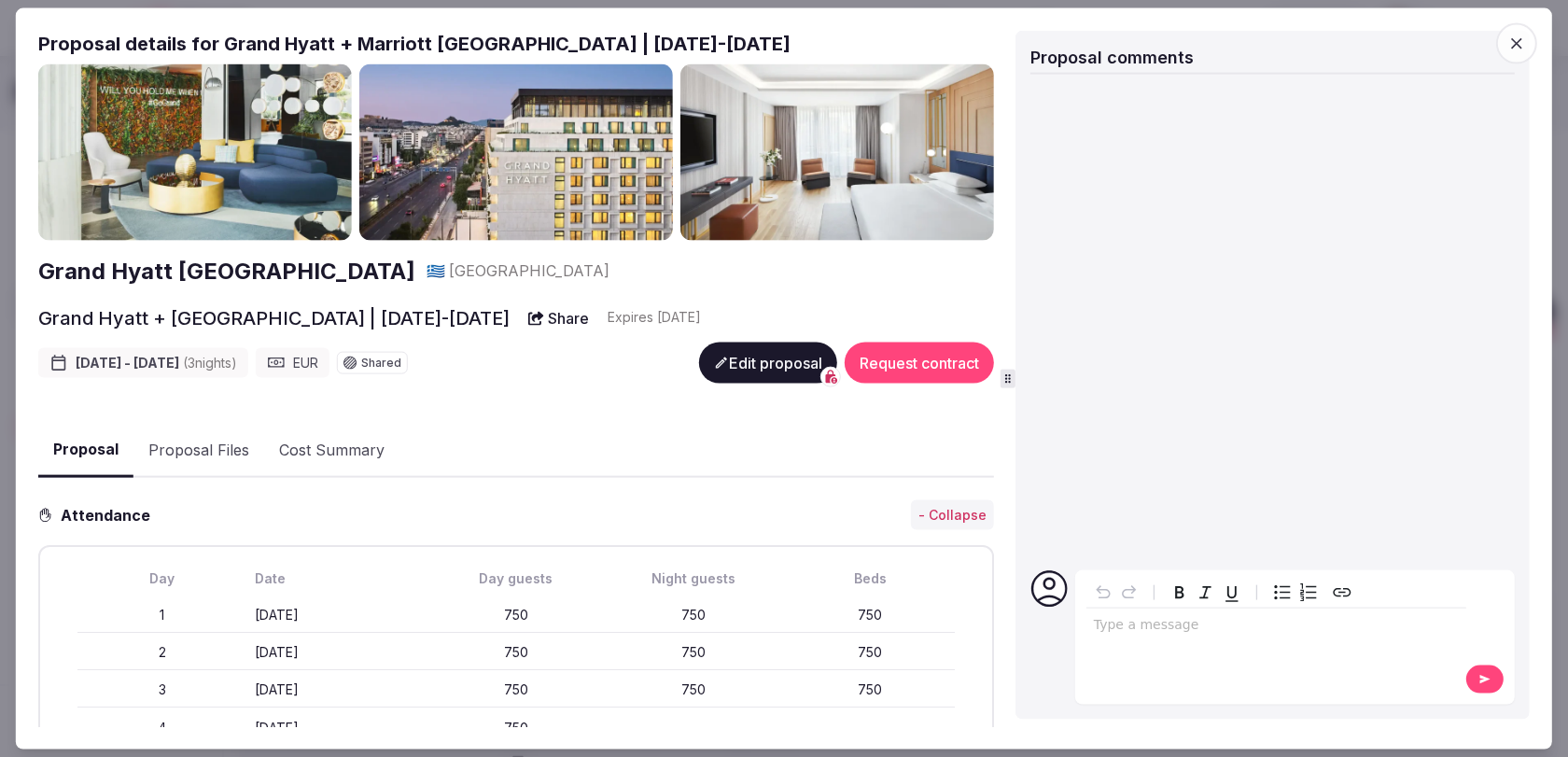
drag, startPoint x: 32, startPoint y: 317, endPoint x: 481, endPoint y: 320, distance: 449.0
click at [481, 320] on div "Proposal Proposal Proposal details for Grand Hyatt + Marriott Athens | 10-13 Ma…" at bounding box center [784, 379] width 1536 height 742
copy h2 "Grand Hyatt + [GEOGRAPHIC_DATA] | [DATE]-[DATE]"
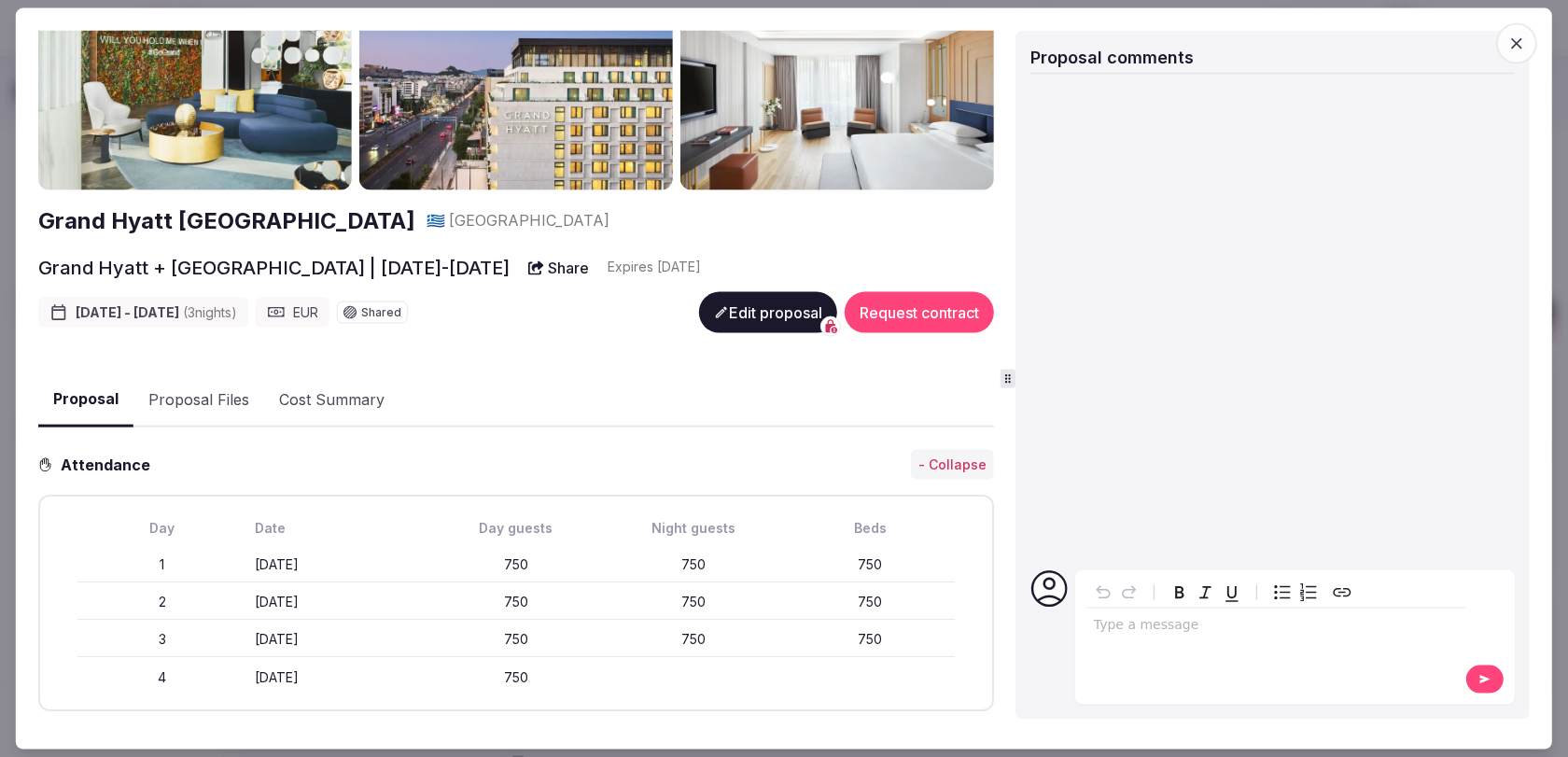
click at [220, 389] on button "Proposal Files" at bounding box center [199, 399] width 131 height 55
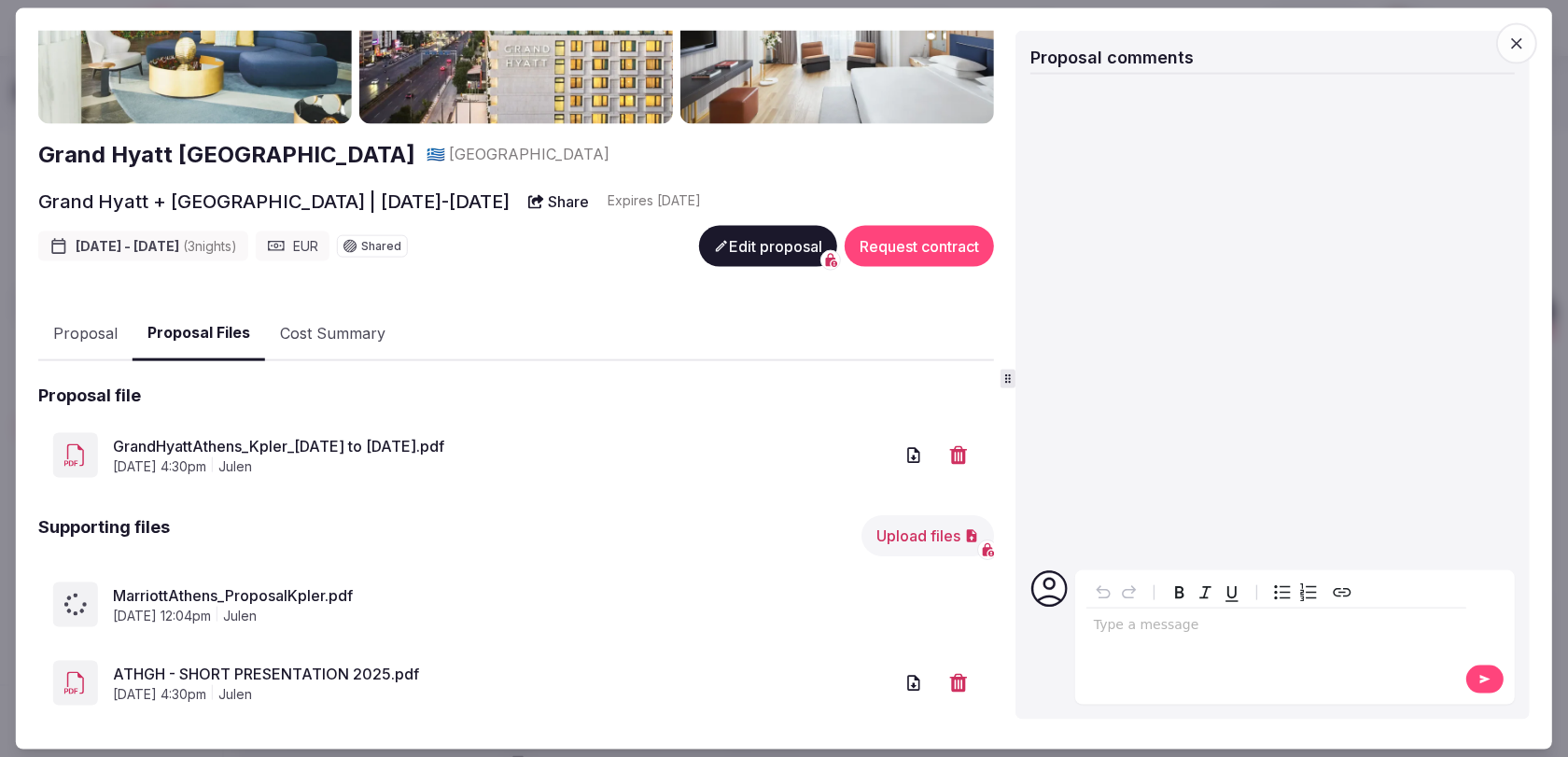
scroll to position [147, 0]
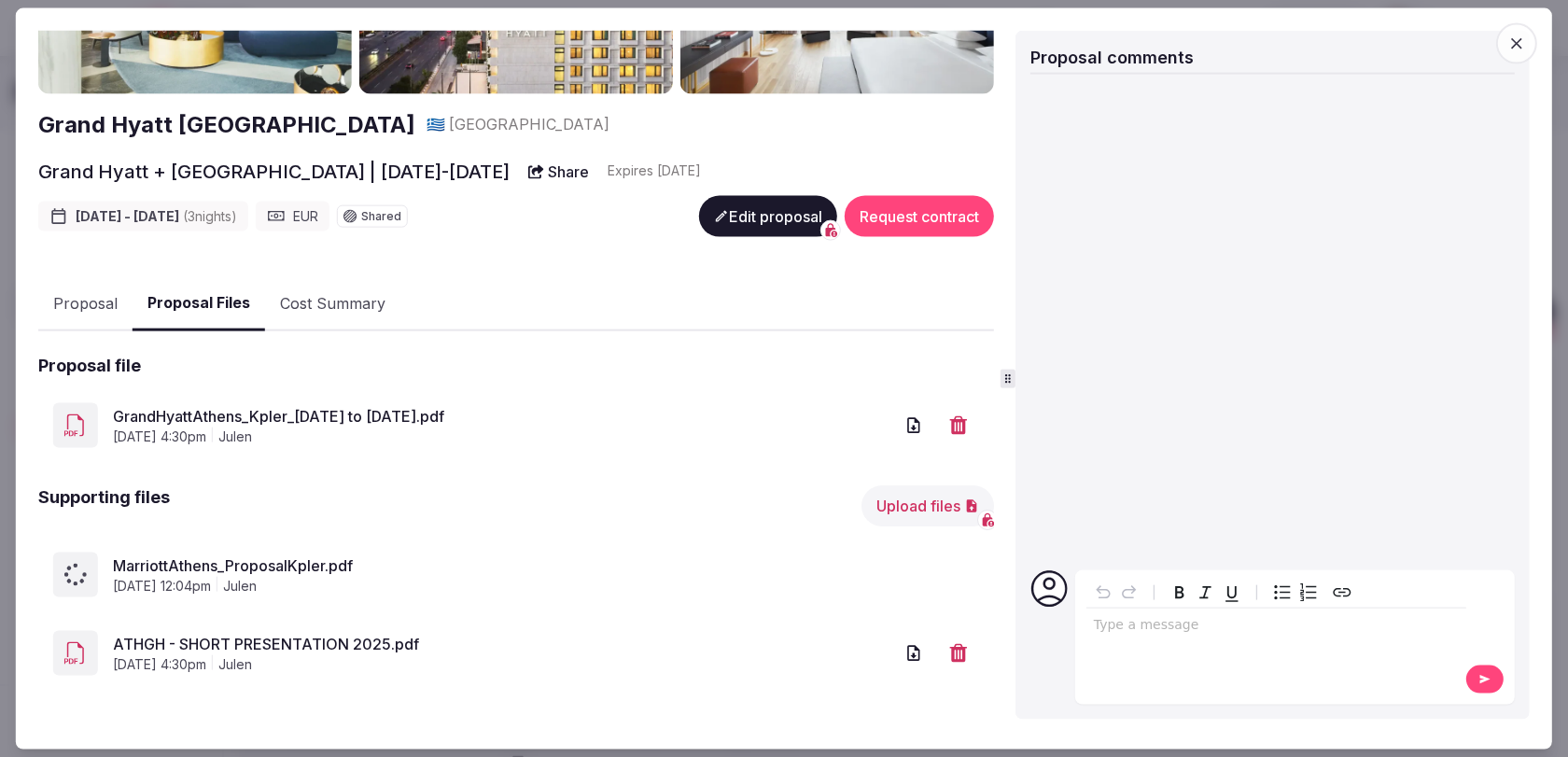
click at [1519, 44] on icon "button" at bounding box center [1516, 43] width 11 height 11
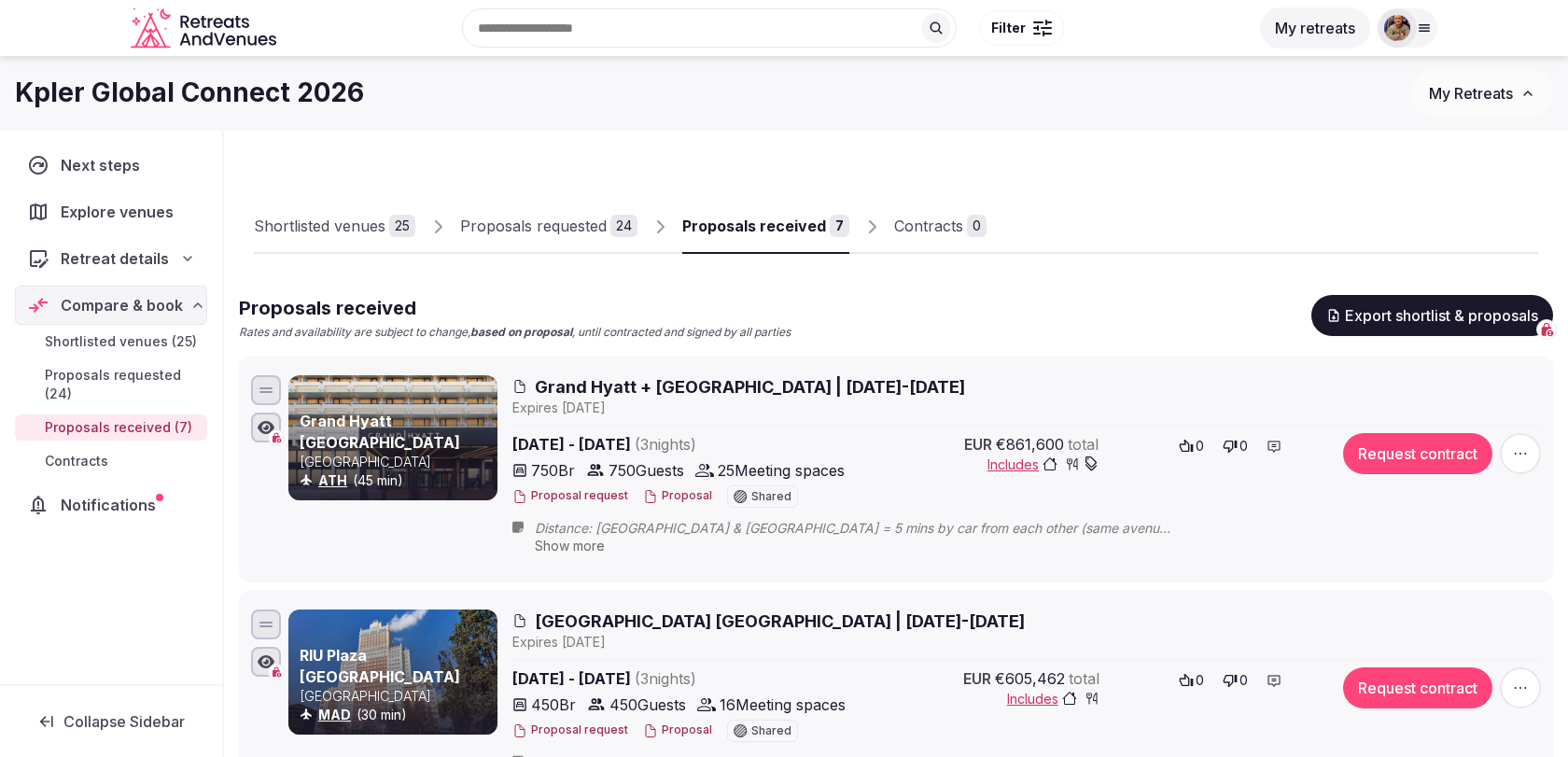
click at [786, 389] on span "Grand Hyatt + [GEOGRAPHIC_DATA] | [DATE]-[DATE]" at bounding box center [750, 387] width 430 height 24
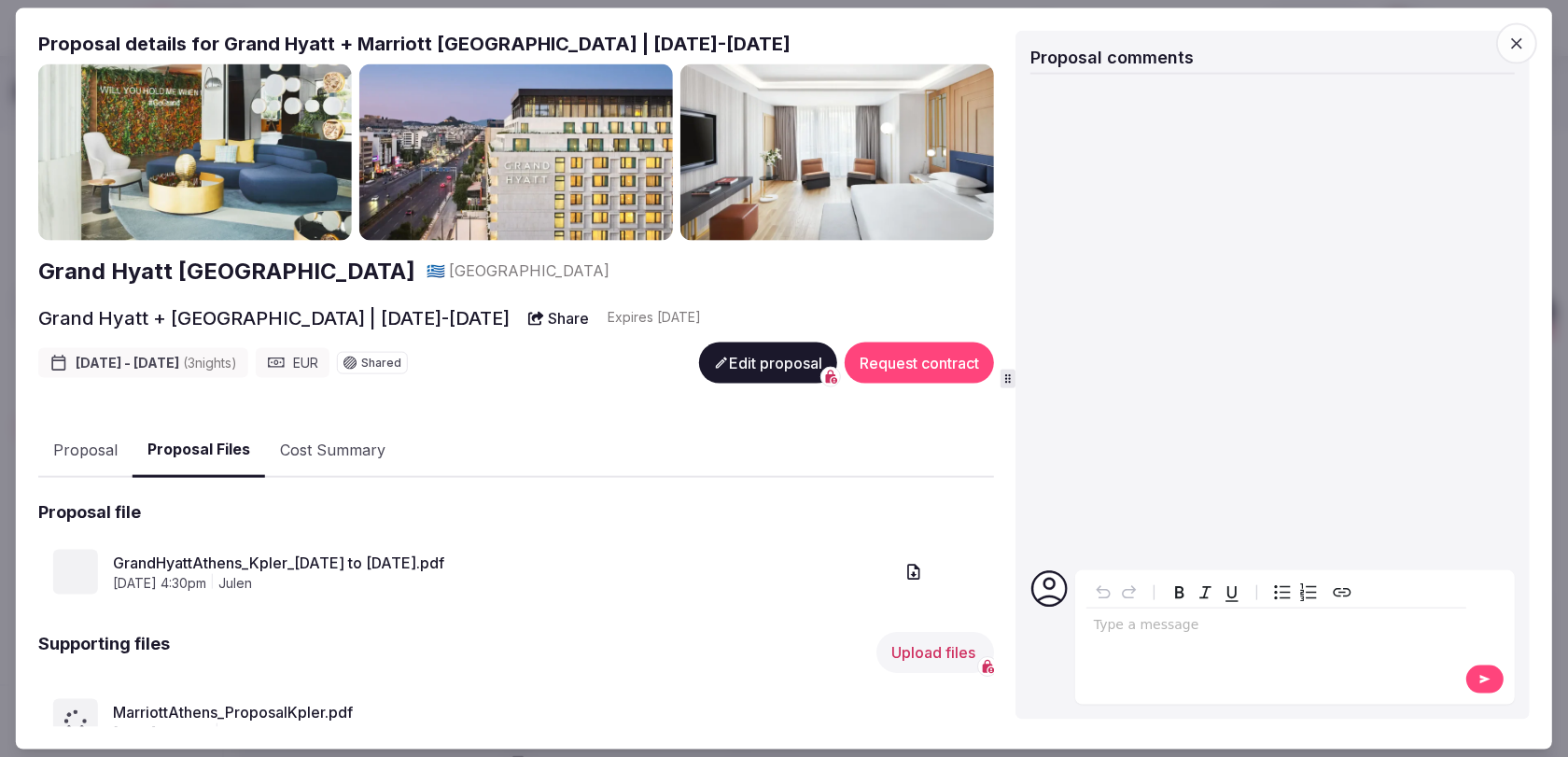
click at [221, 442] on button "Proposal Files" at bounding box center [199, 450] width 133 height 56
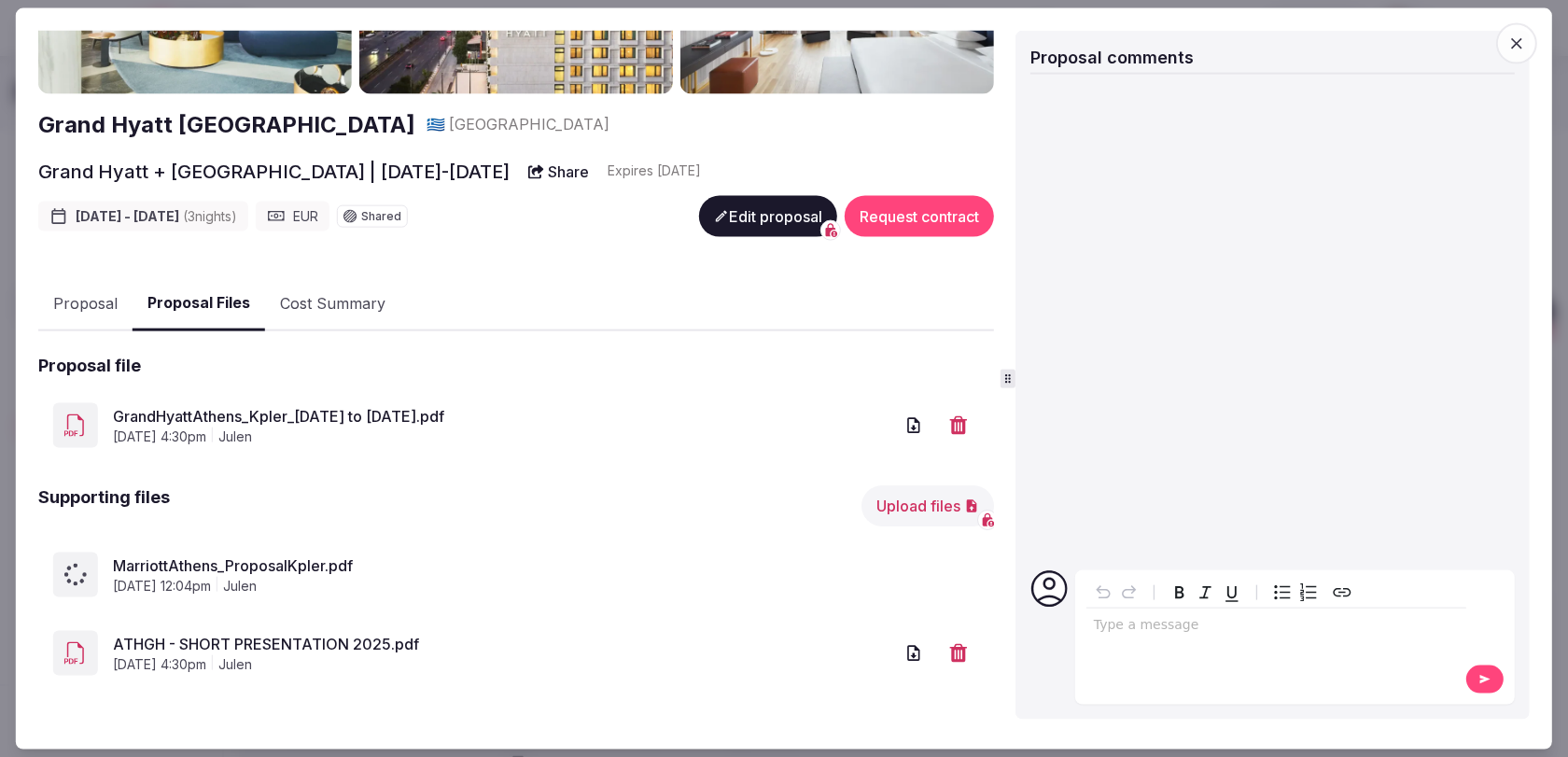
click at [279, 568] on span "MarriottAthens_ProposalKpler.pdf" at bounding box center [545, 566] width 866 height 23
click at [162, 574] on span "MarriottAthens_ProposalKpler.pdf" at bounding box center [545, 566] width 866 height 23
click at [747, 234] on button "Edit proposal" at bounding box center [768, 216] width 138 height 41
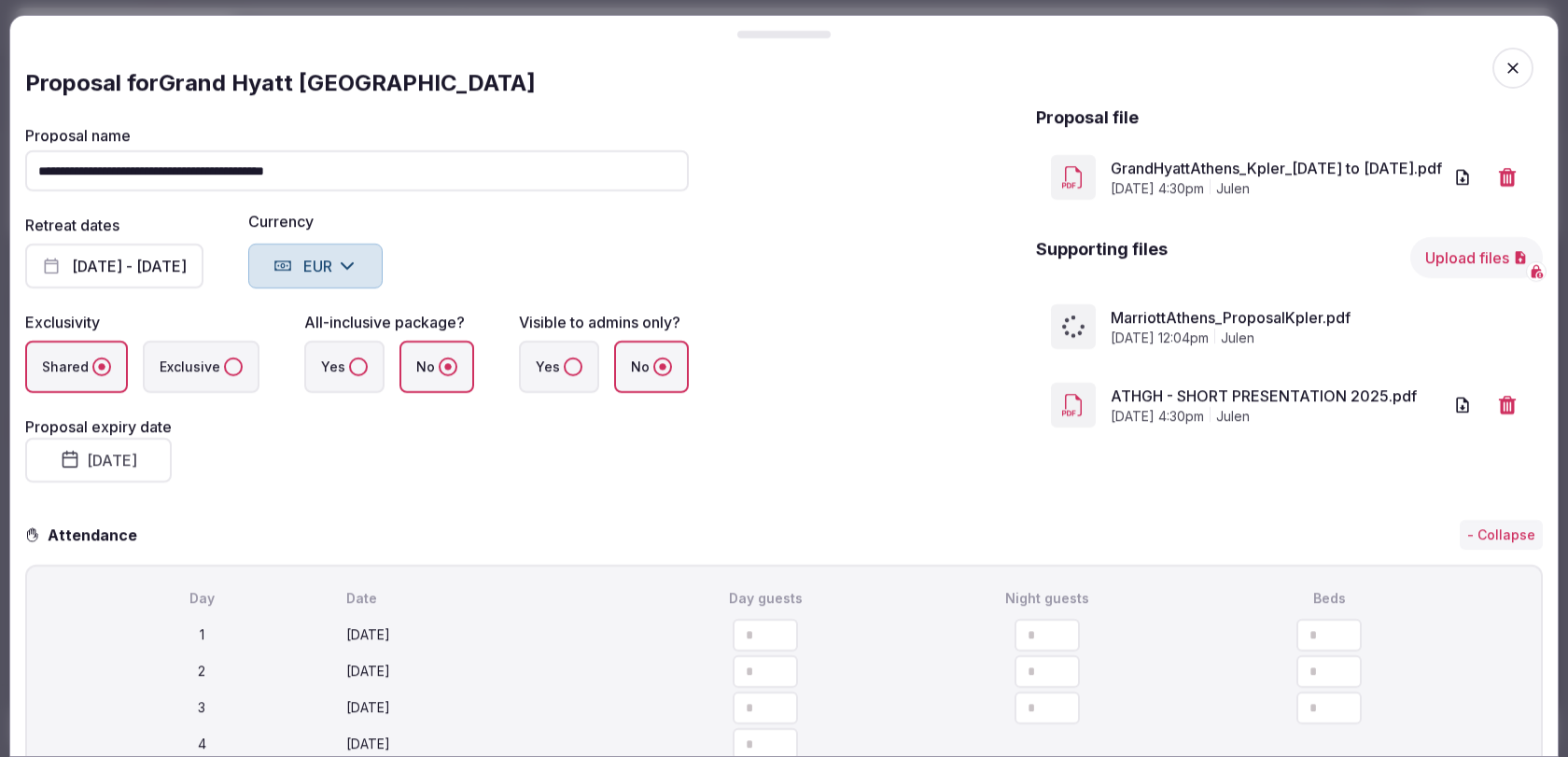
click at [1118, 479] on div "Proposal file GrandHyattAthens_Kpler_10th to 13th of March 2026.pdf August 5th,…" at bounding box center [1289, 305] width 507 height 400
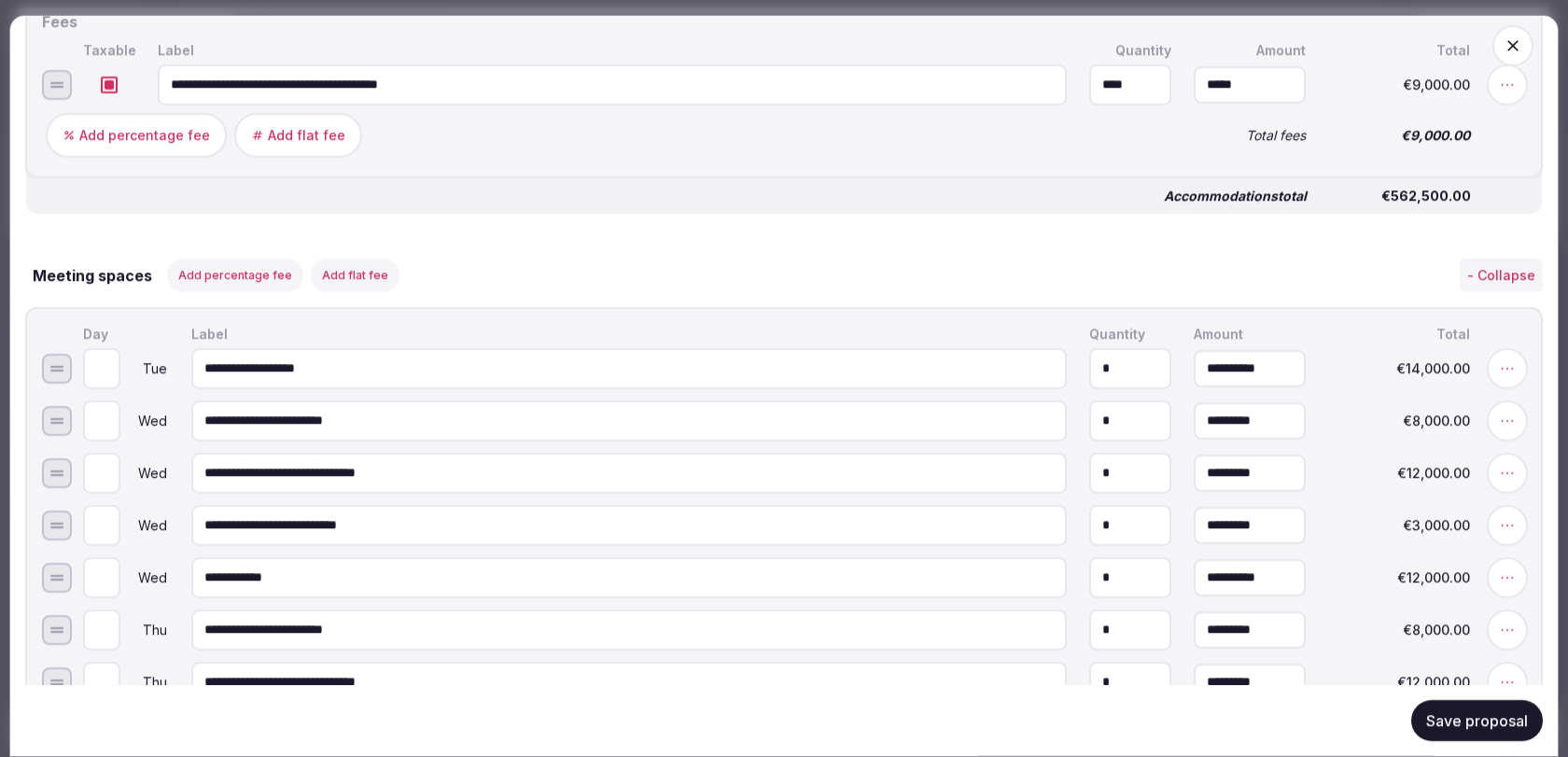
scroll to position [1721, 0]
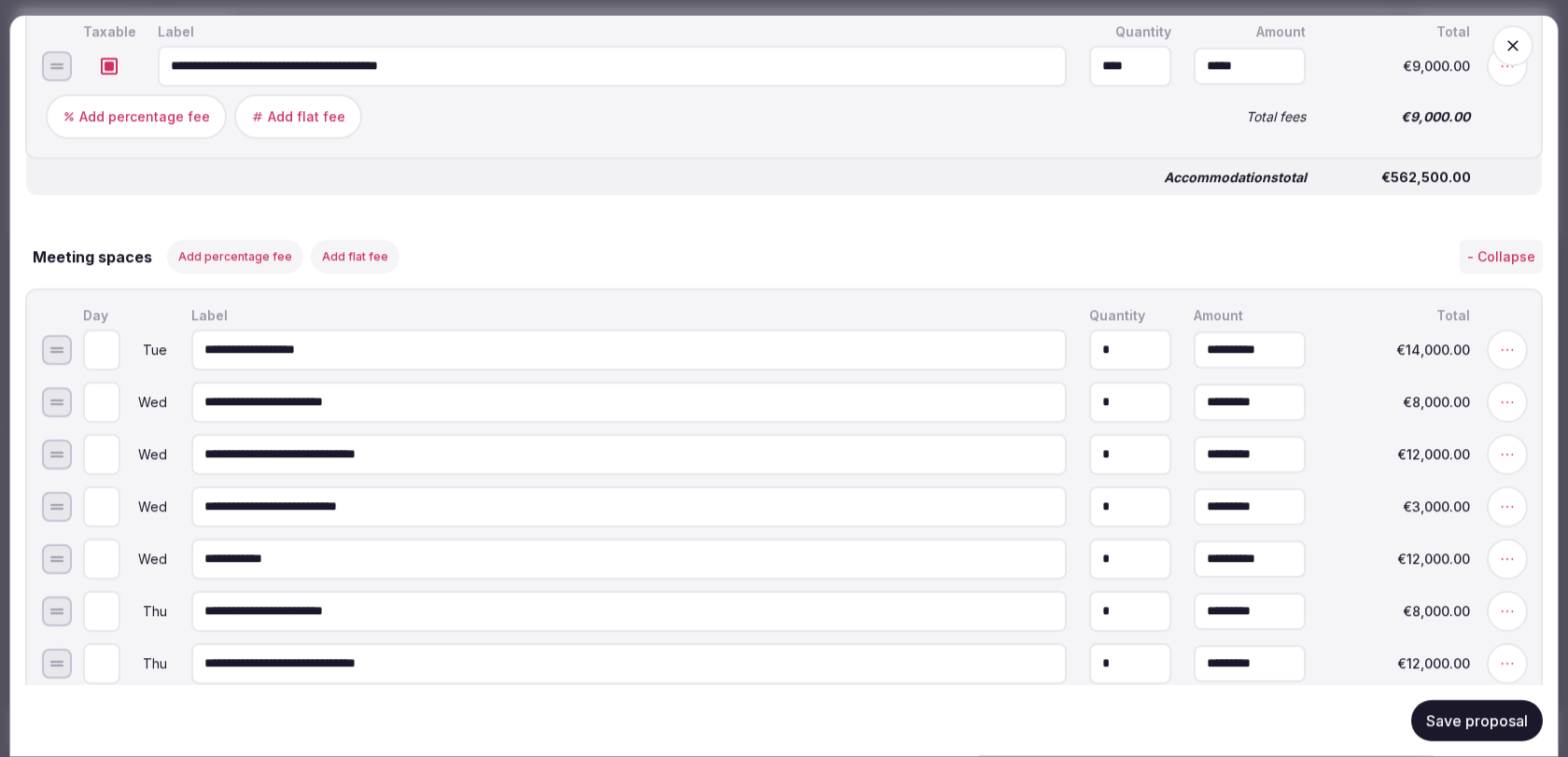
click at [1480, 737] on button "Save proposal" at bounding box center [1477, 720] width 132 height 41
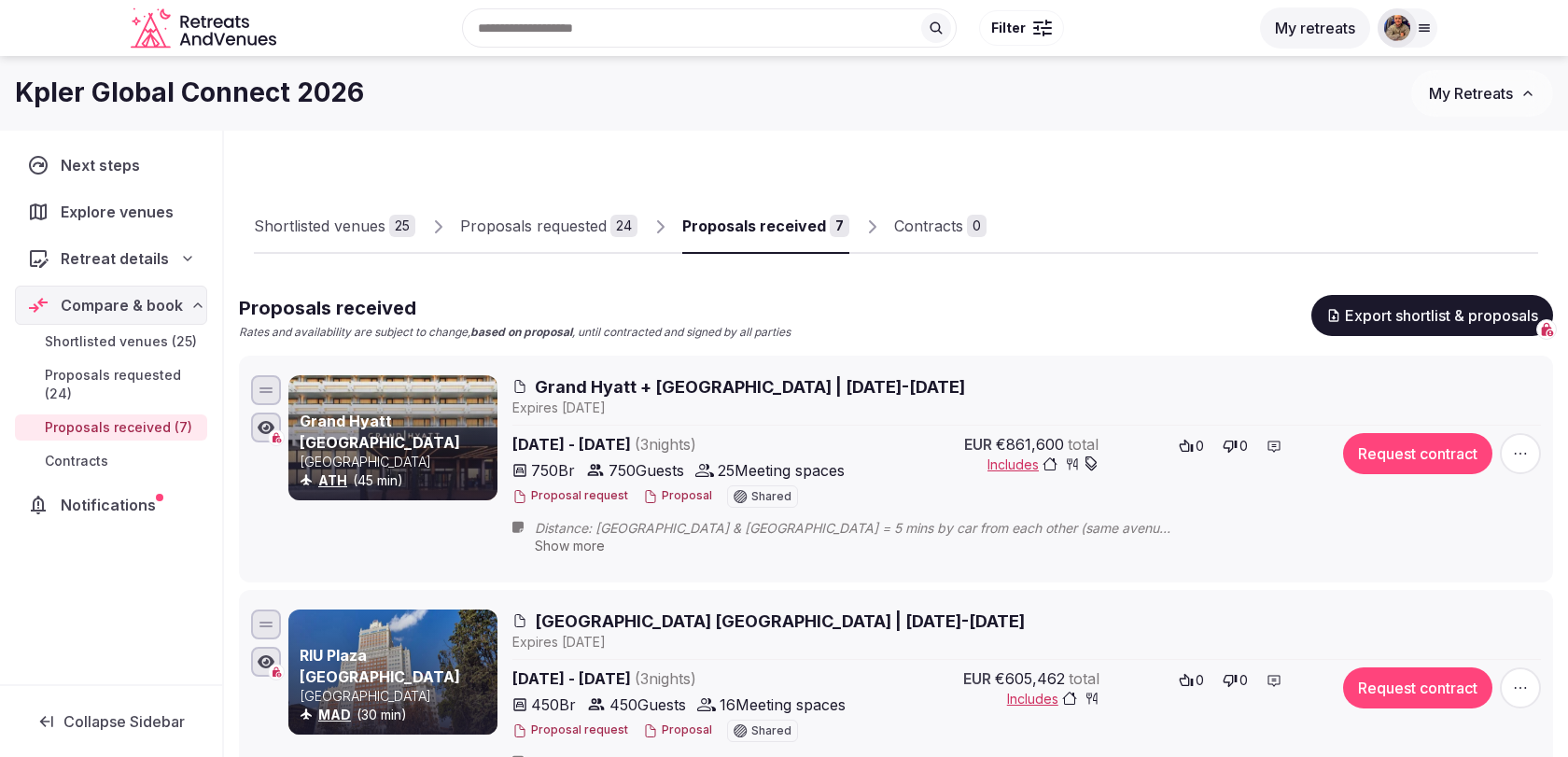
click at [798, 388] on span "Grand Hyatt + [GEOGRAPHIC_DATA] | [DATE]-[DATE]" at bounding box center [750, 387] width 430 height 24
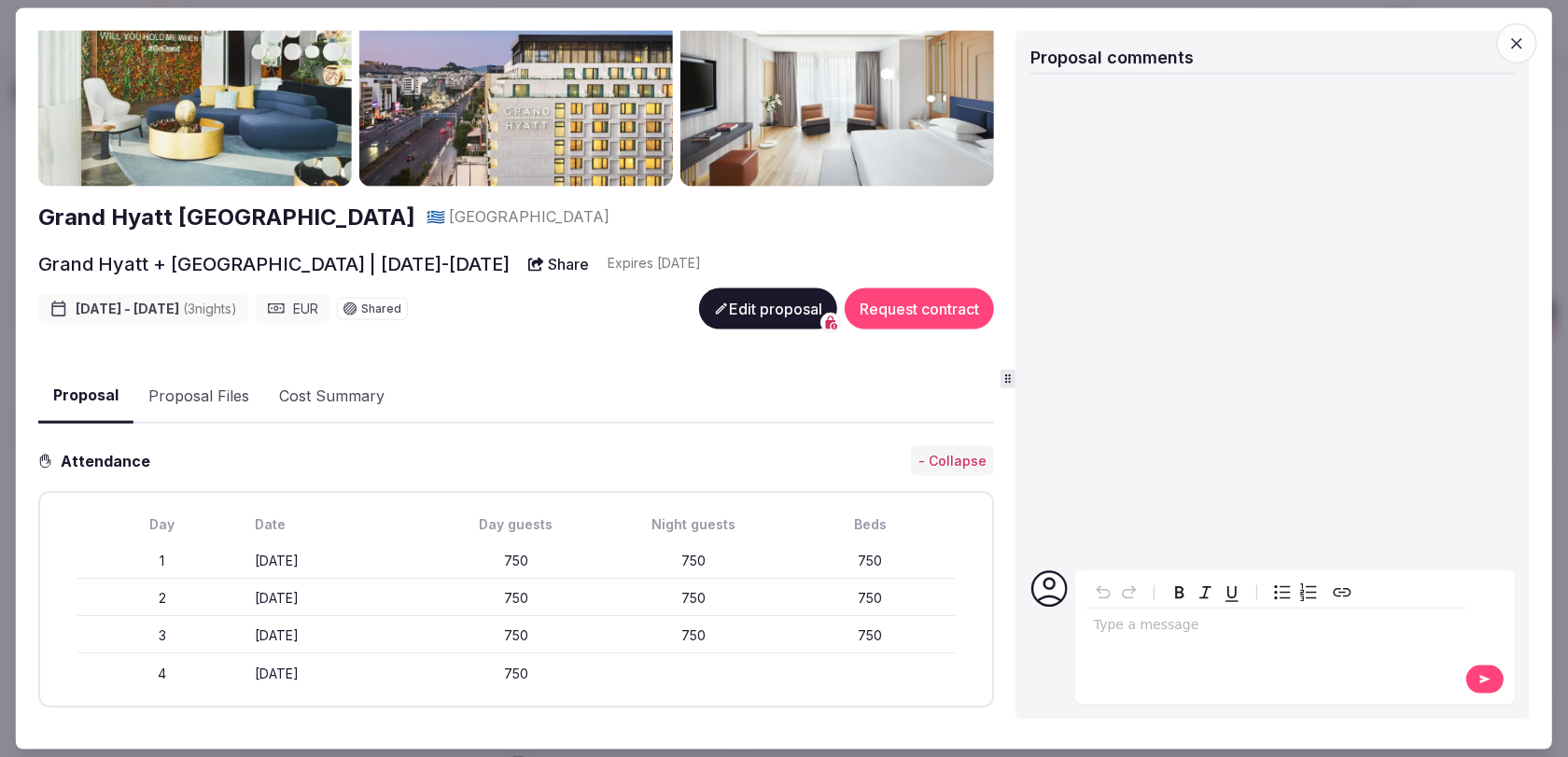
scroll to position [141, 0]
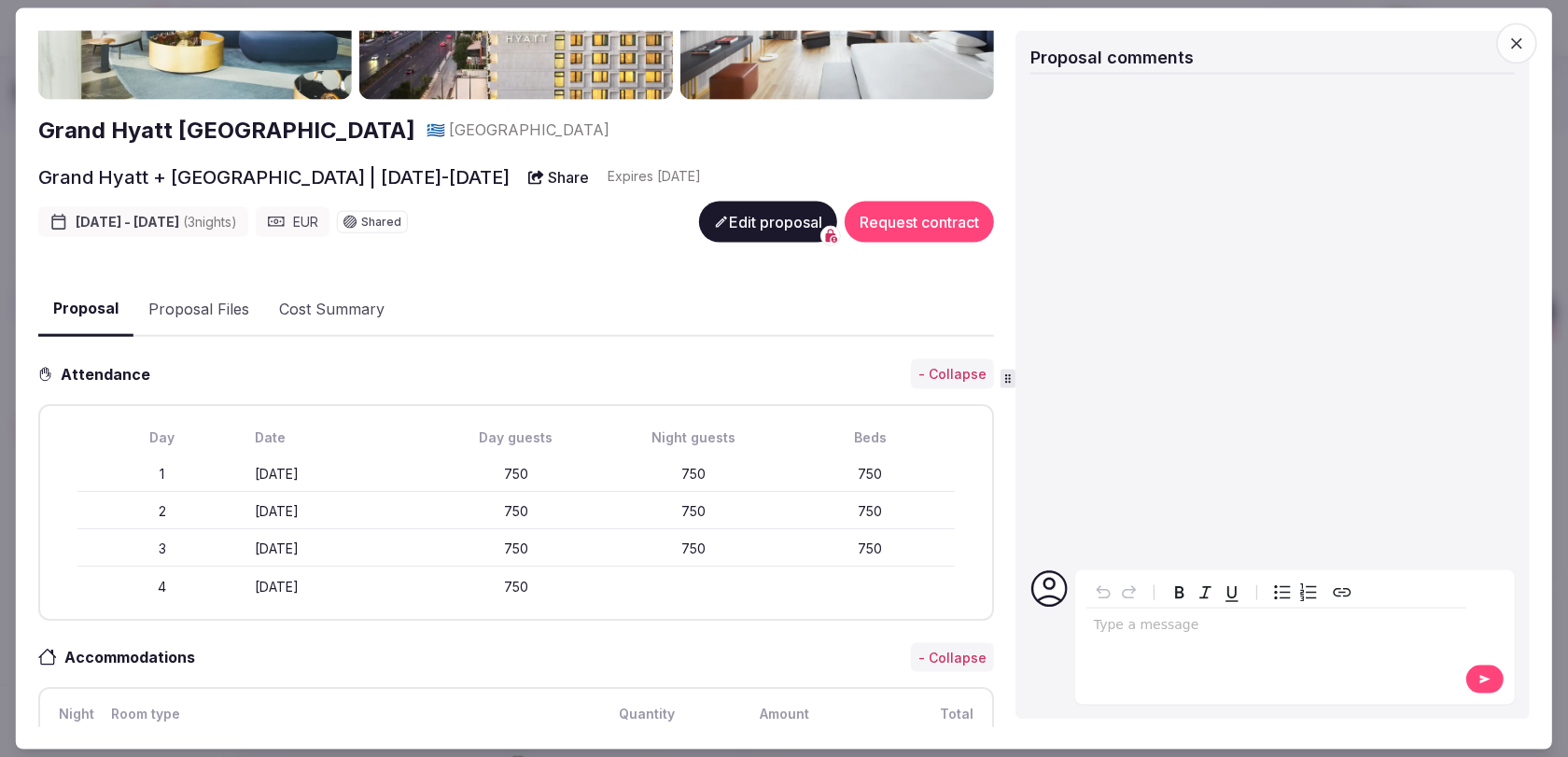
click at [225, 314] on button "Proposal Files" at bounding box center [199, 309] width 131 height 55
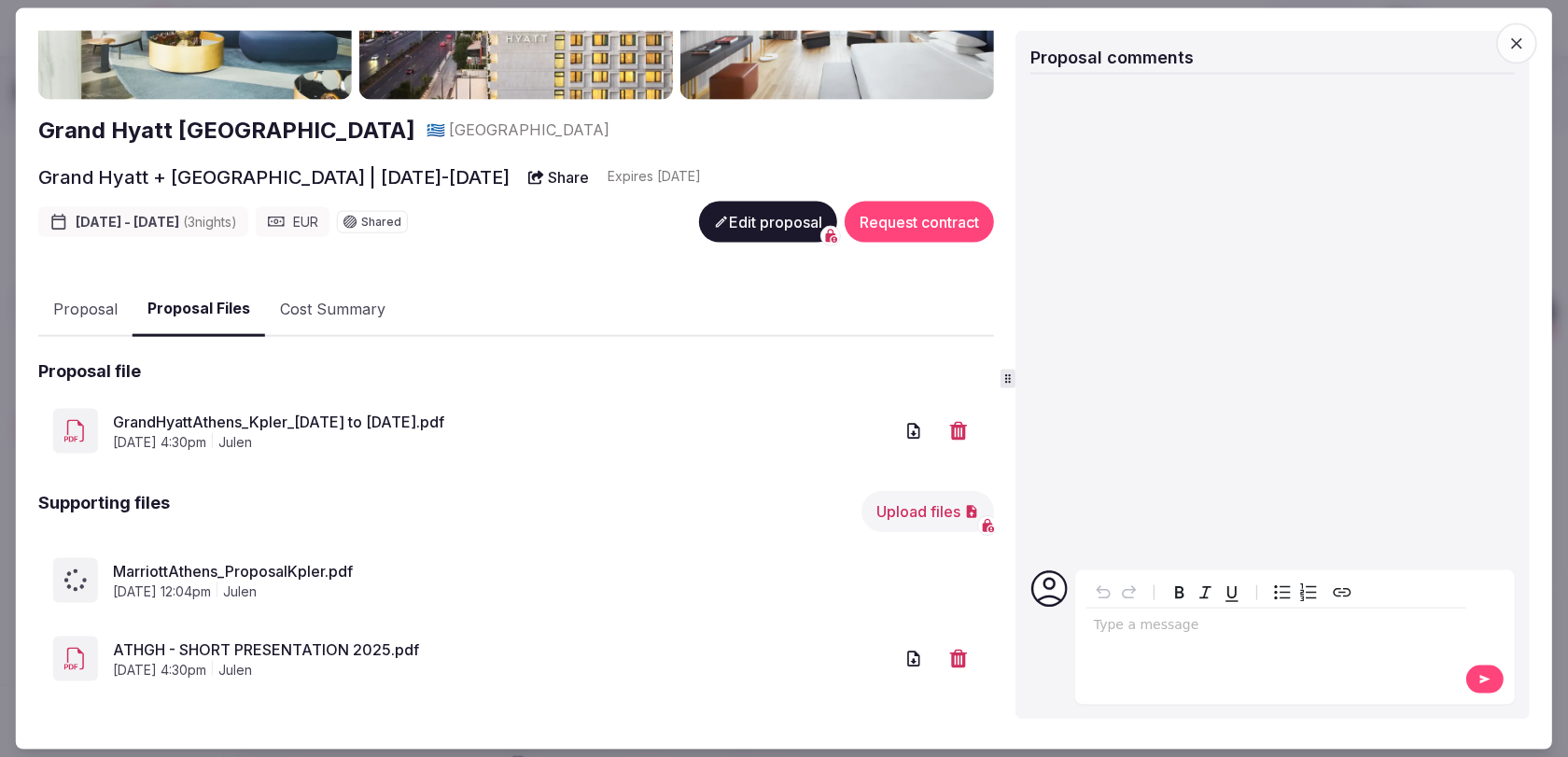
scroll to position [147, 0]
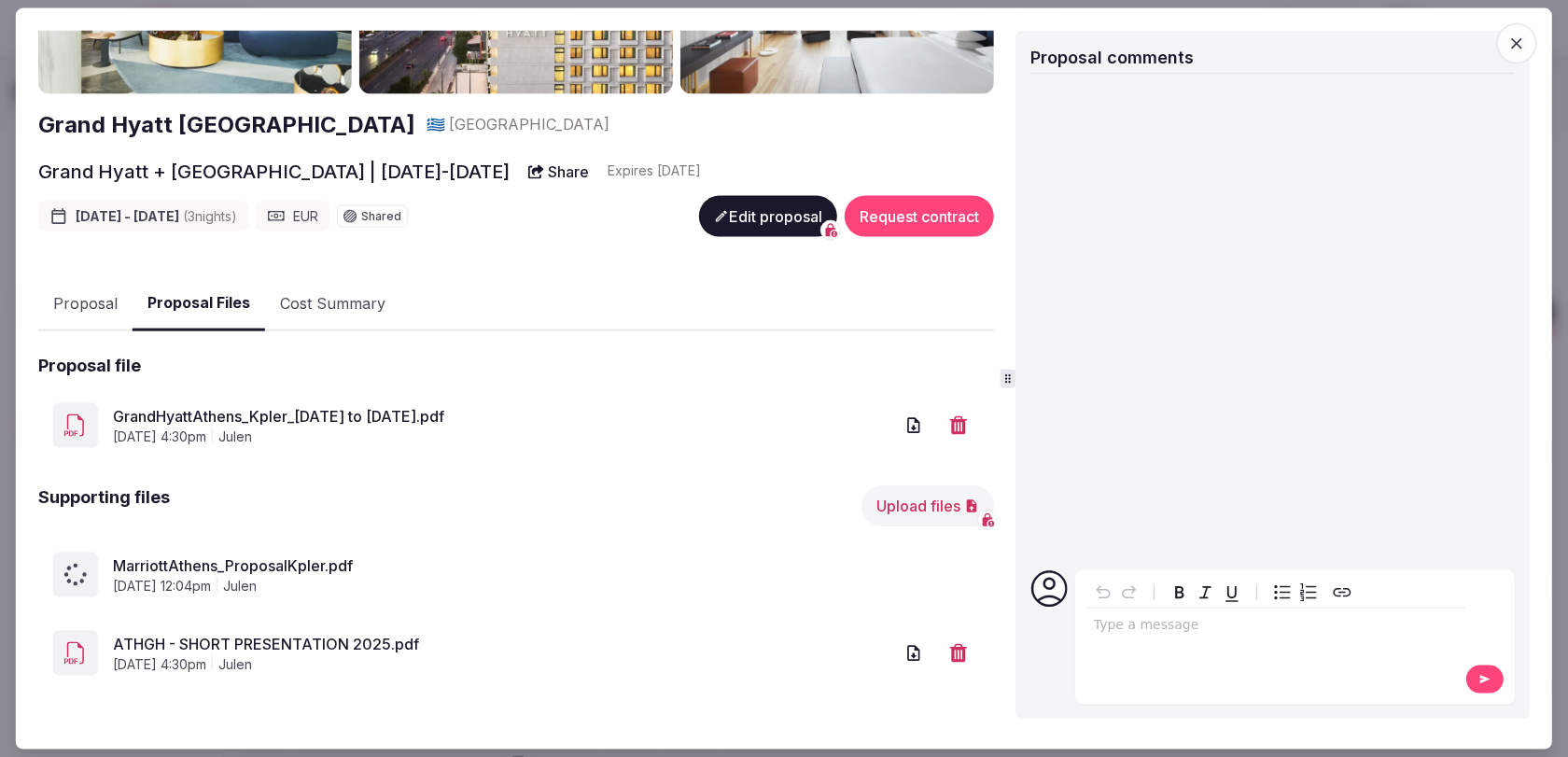
click at [1512, 51] on icon "button" at bounding box center [1516, 43] width 19 height 19
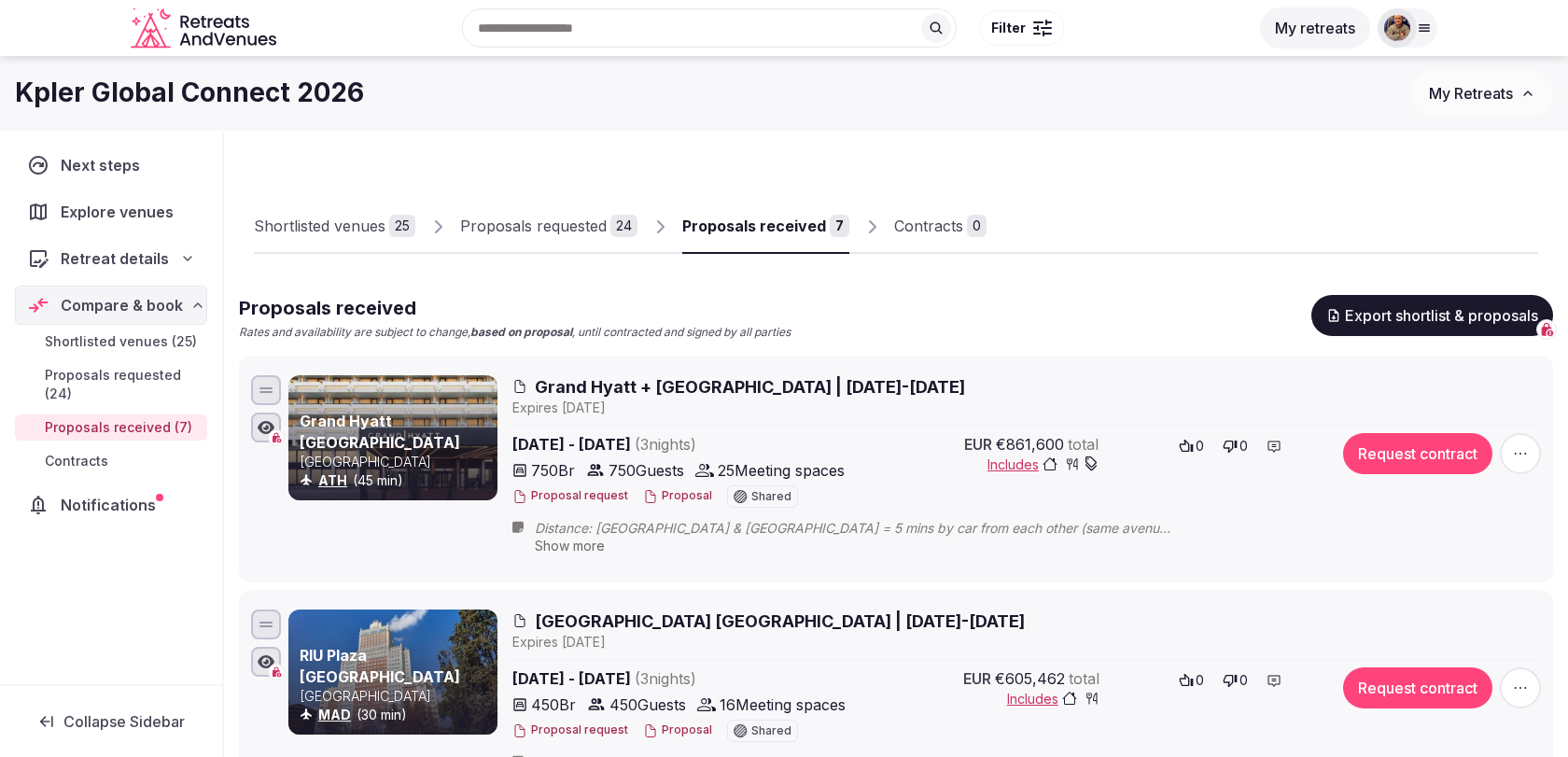
click at [1420, 25] on icon at bounding box center [1424, 28] width 10 height 7
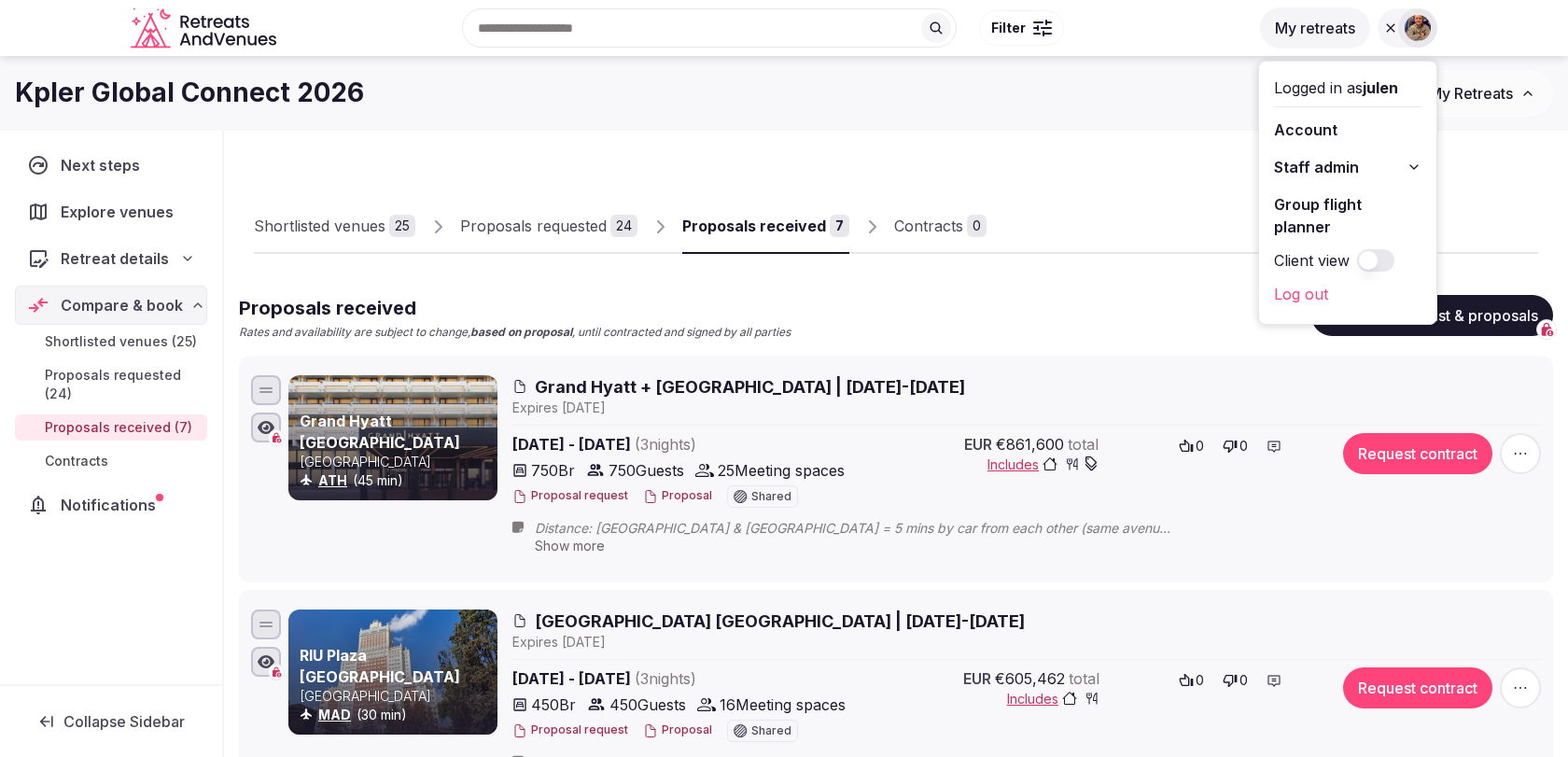
click at [1381, 249] on button "Client view" at bounding box center [1376, 260] width 38 height 23
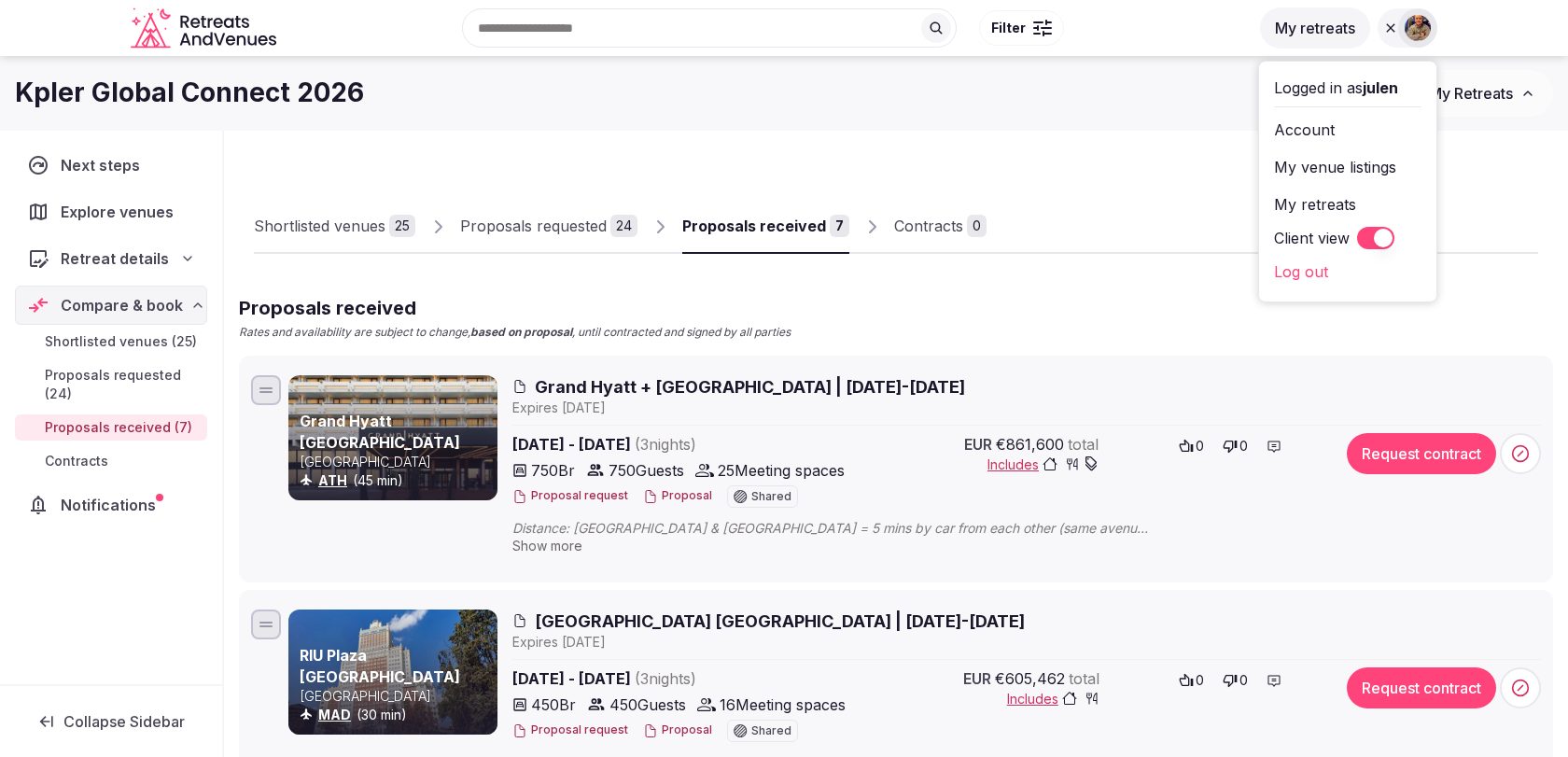
click at [1151, 299] on div "Proposals received Rates and availability are subject to change, based on propo…" at bounding box center [896, 317] width 1314 height 46
click at [743, 392] on span "Grand Hyatt + [GEOGRAPHIC_DATA] | [DATE]-[DATE]" at bounding box center [750, 387] width 430 height 24
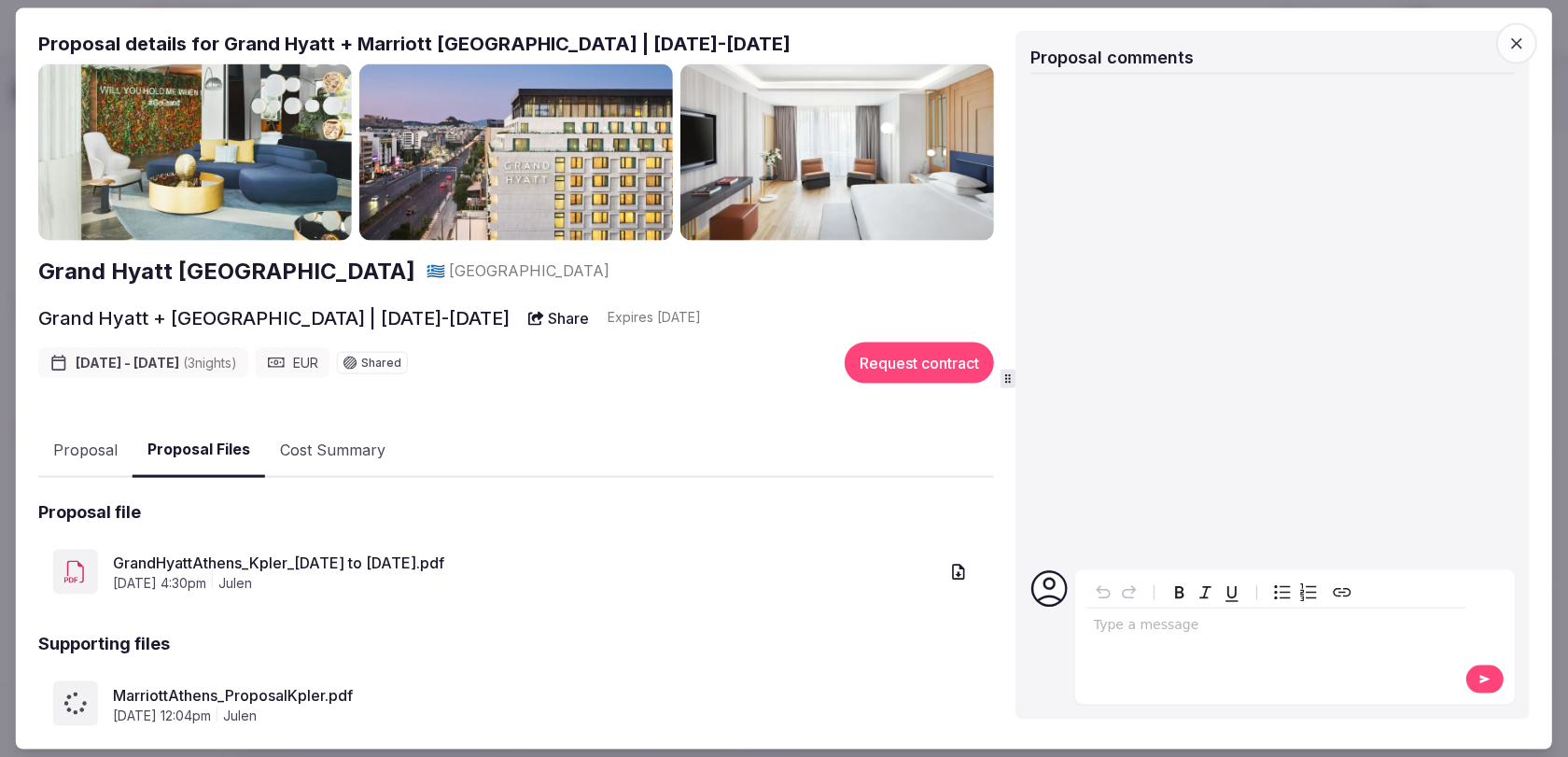
click at [224, 443] on button "Proposal Files" at bounding box center [199, 450] width 133 height 56
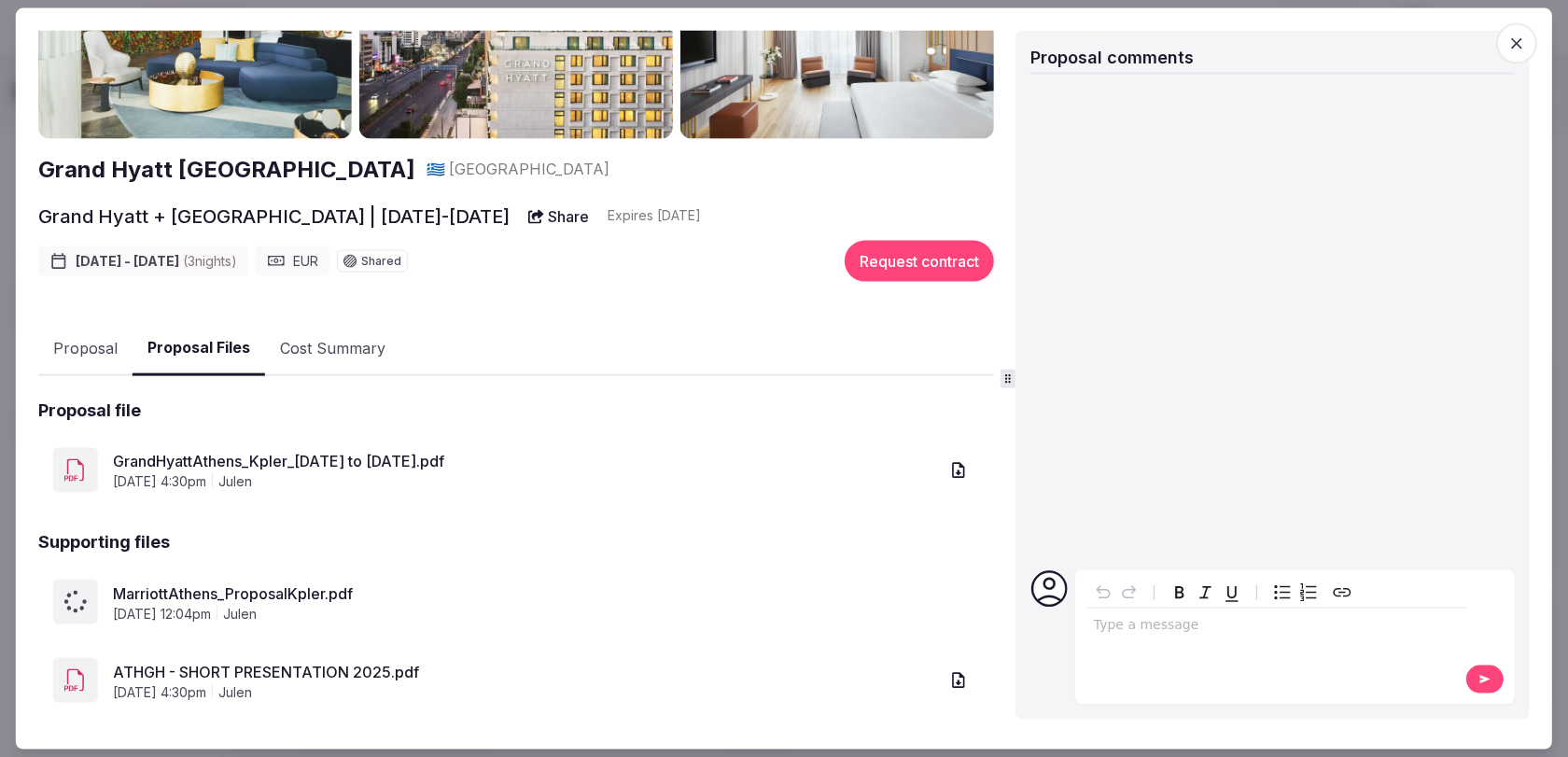
scroll to position [129, 0]
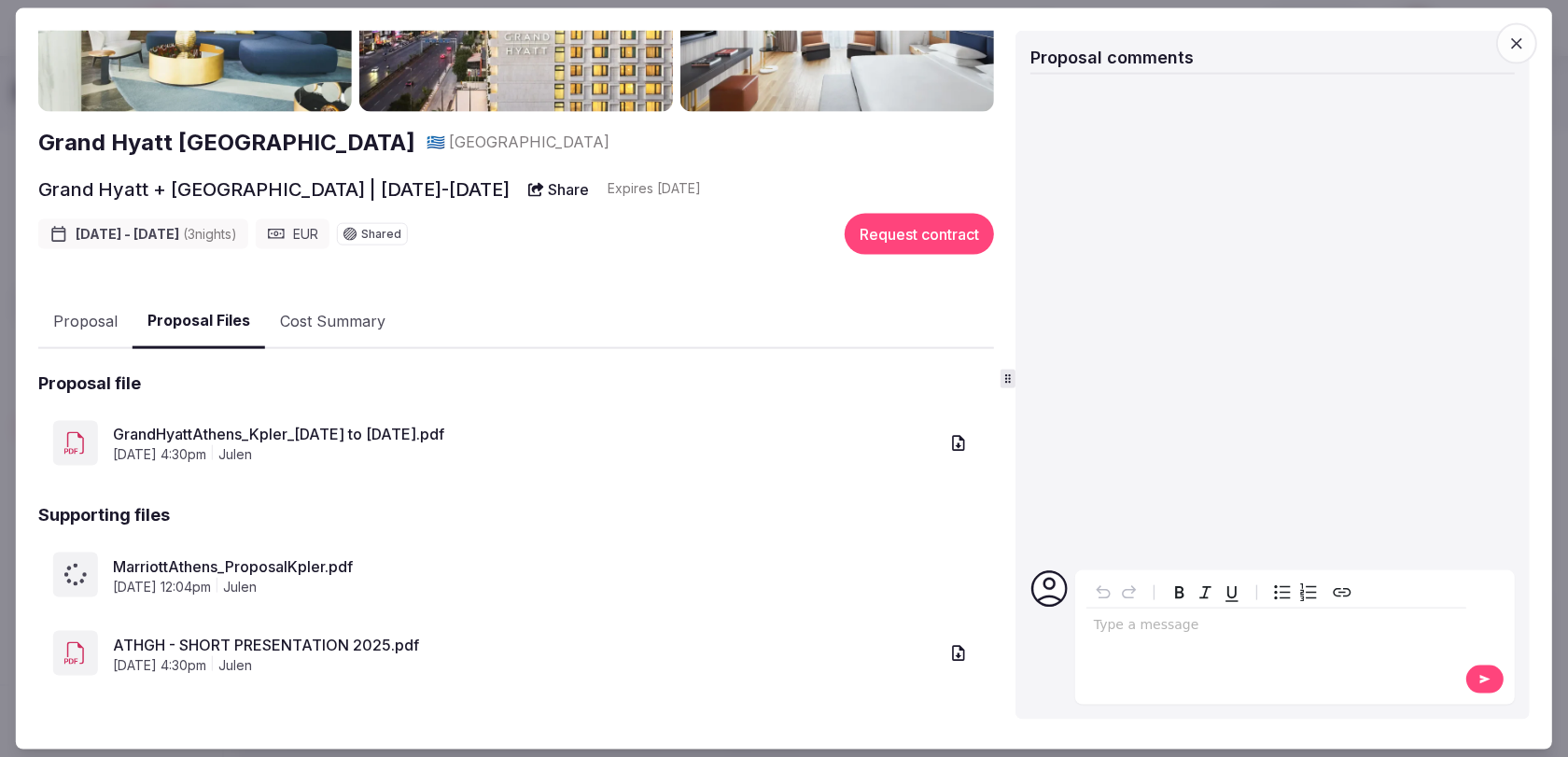
click at [1535, 46] on span "button" at bounding box center [1516, 43] width 41 height 41
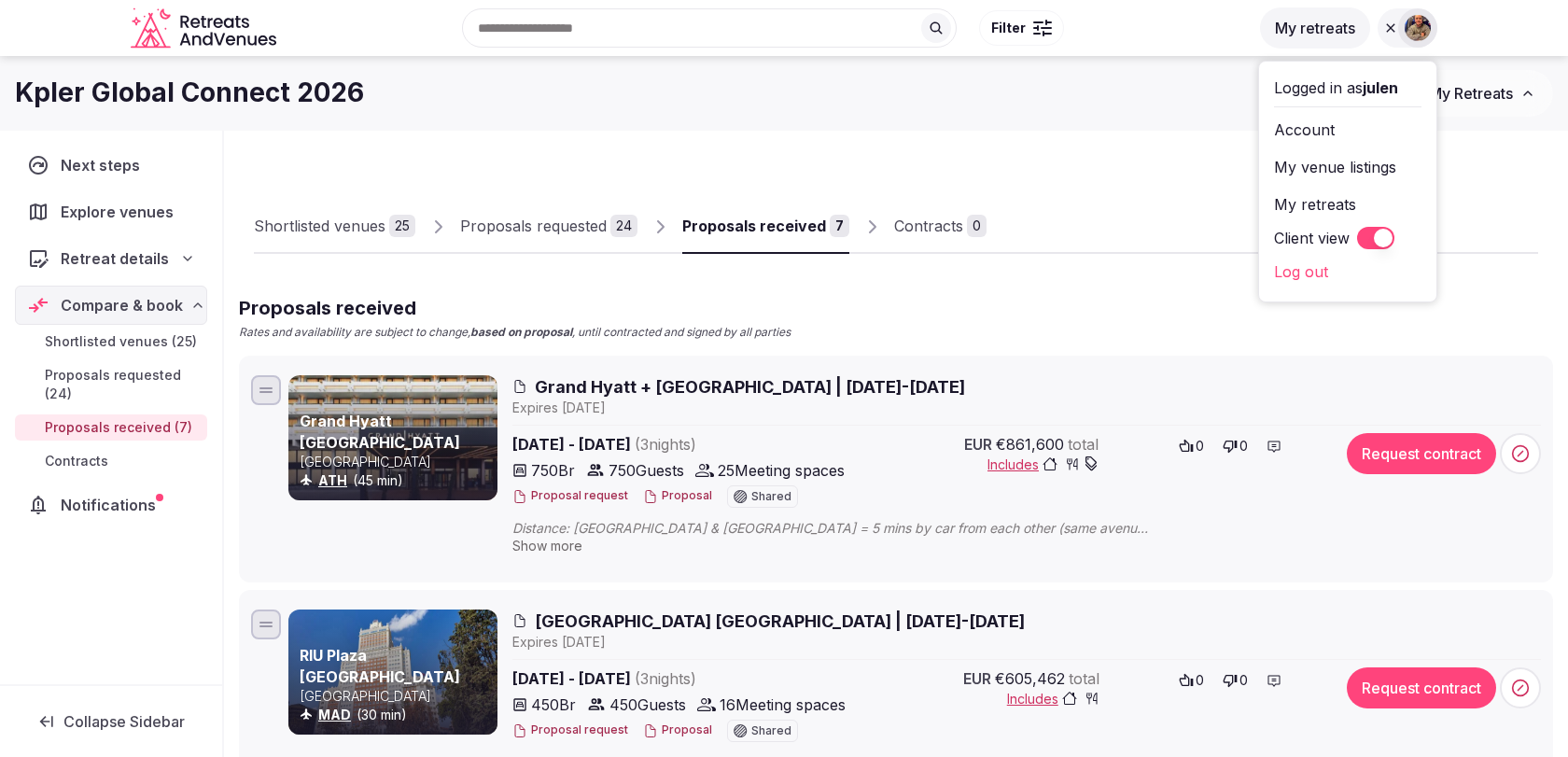
click at [820, 375] on span "Grand Hyatt + [GEOGRAPHIC_DATA] | [DATE]-[DATE]" at bounding box center [750, 387] width 430 height 24
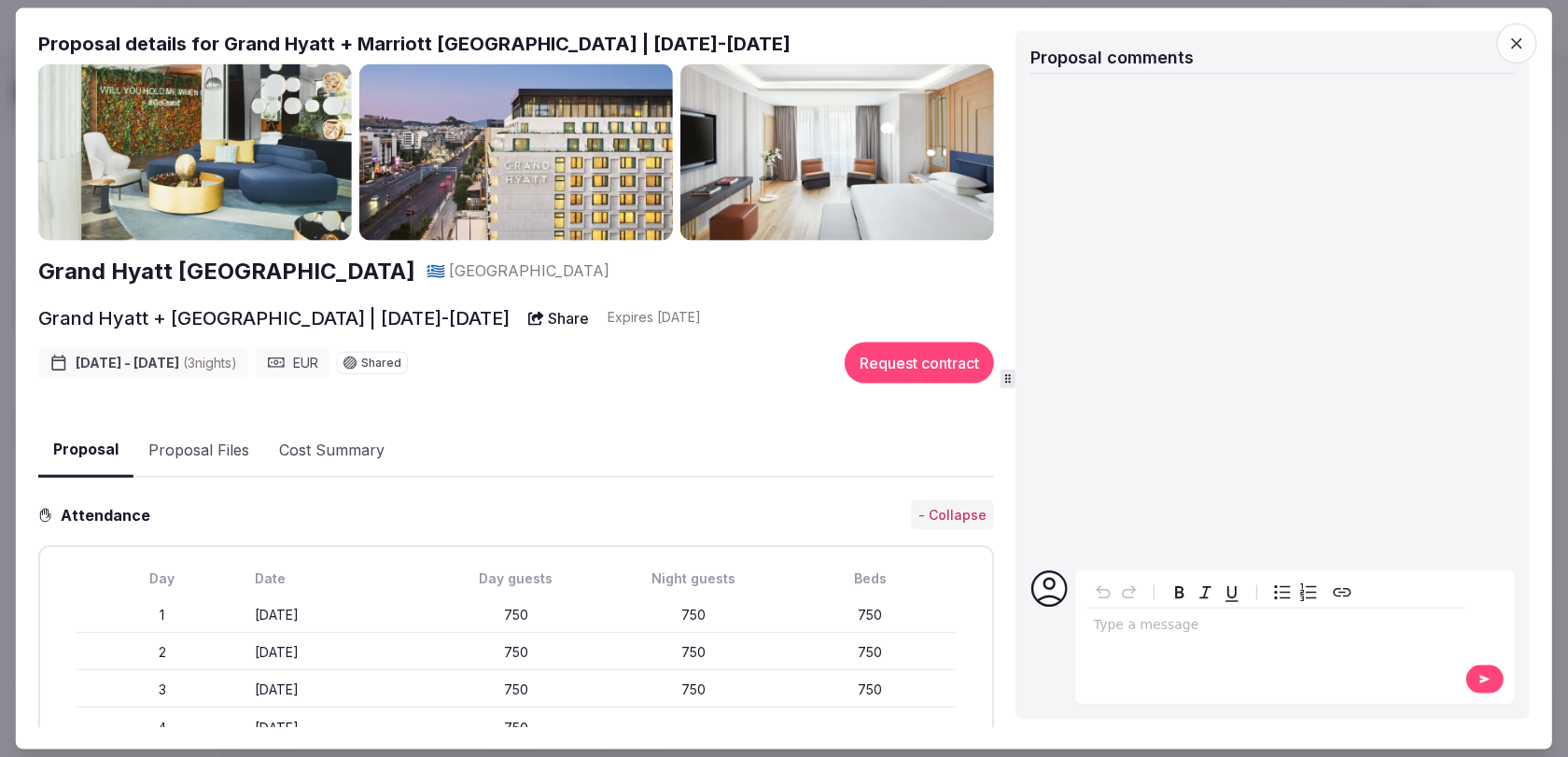
click at [1514, 40] on icon "button" at bounding box center [1516, 43] width 11 height 11
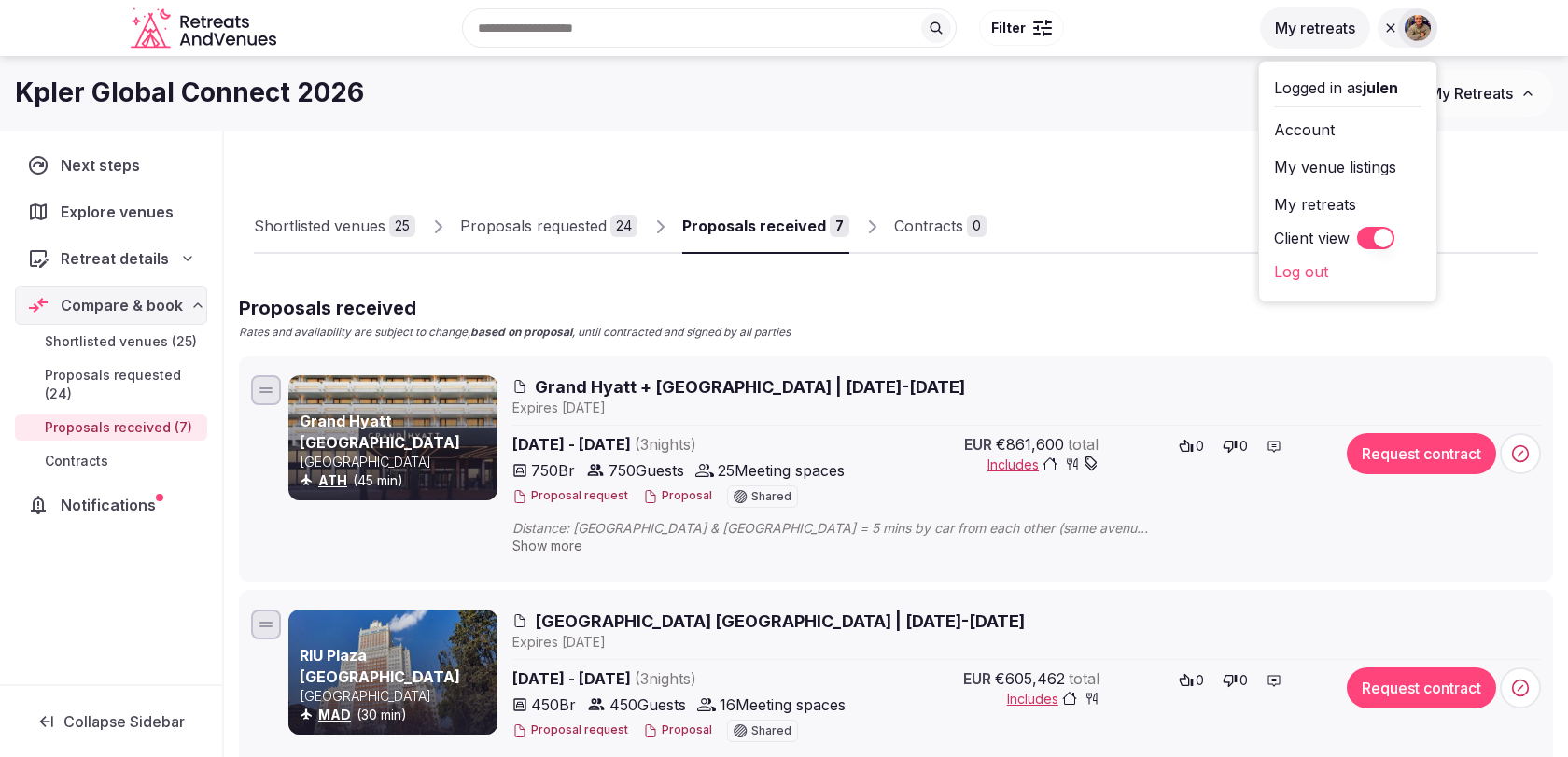
click at [1385, 235] on button "Client view" at bounding box center [1376, 238] width 38 height 23
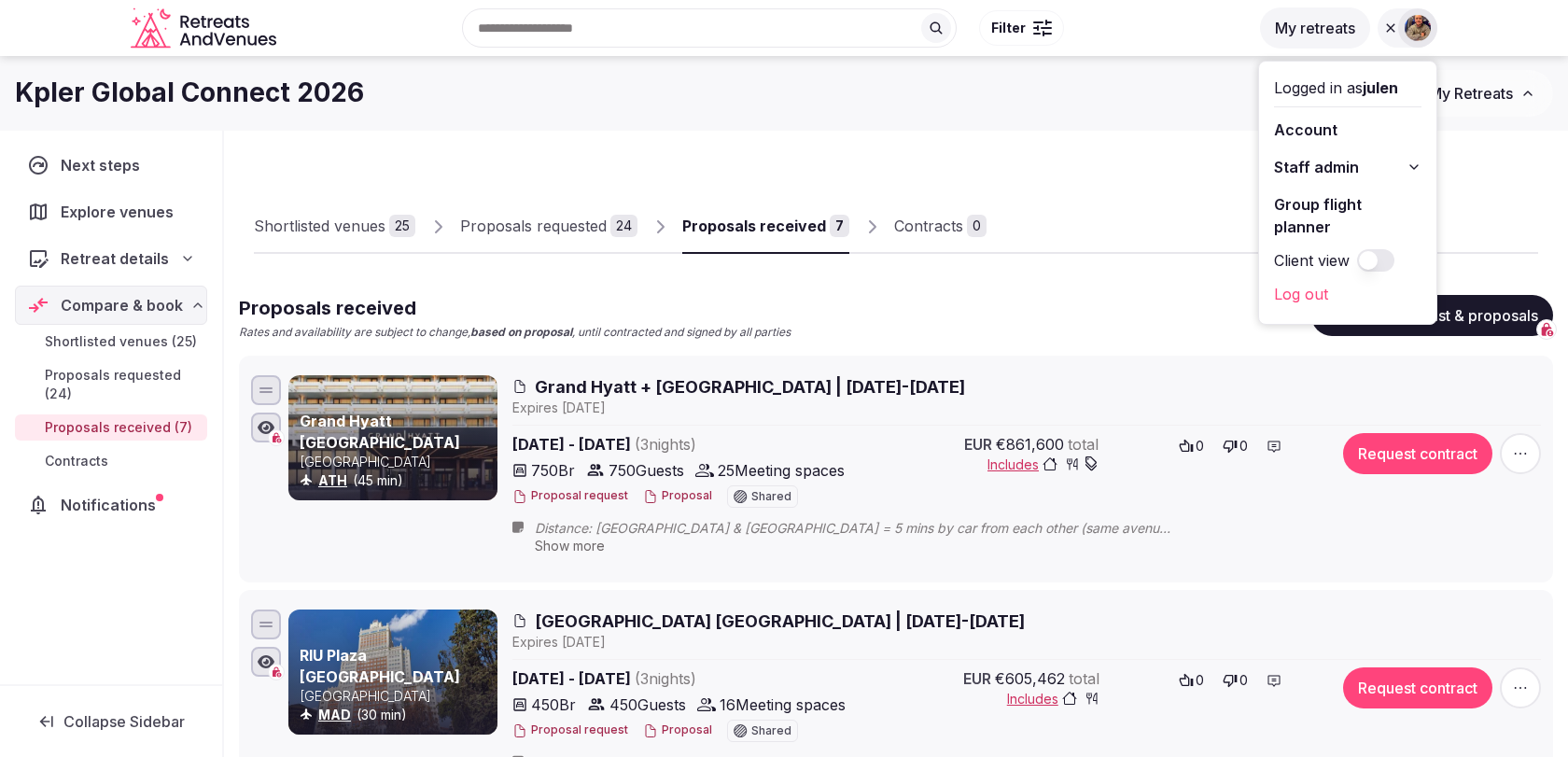
click at [803, 384] on span "Grand Hyatt + [GEOGRAPHIC_DATA] | [DATE]-[DATE]" at bounding box center [750, 387] width 430 height 24
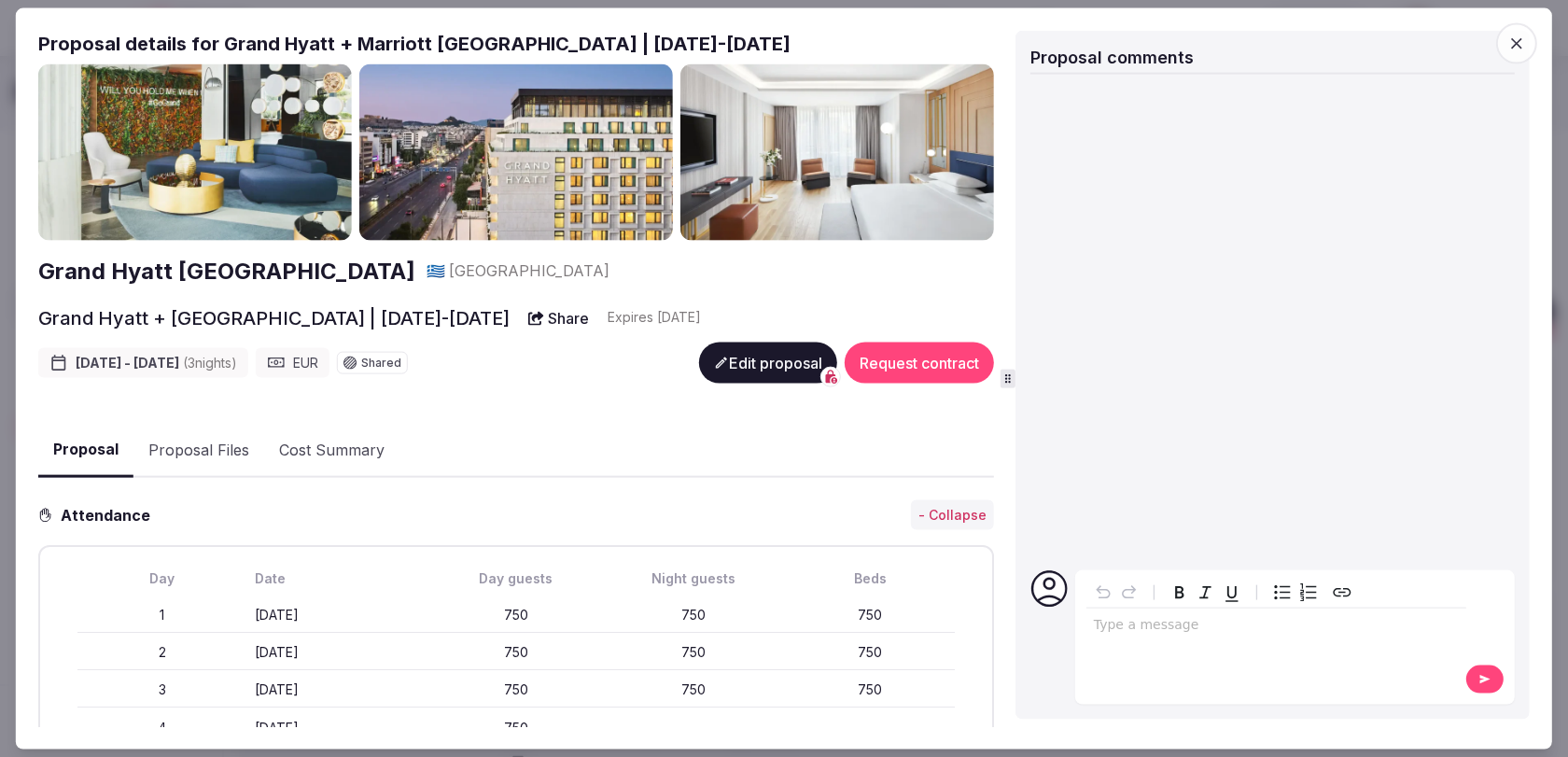
click at [772, 371] on button "Edit proposal" at bounding box center [768, 362] width 138 height 41
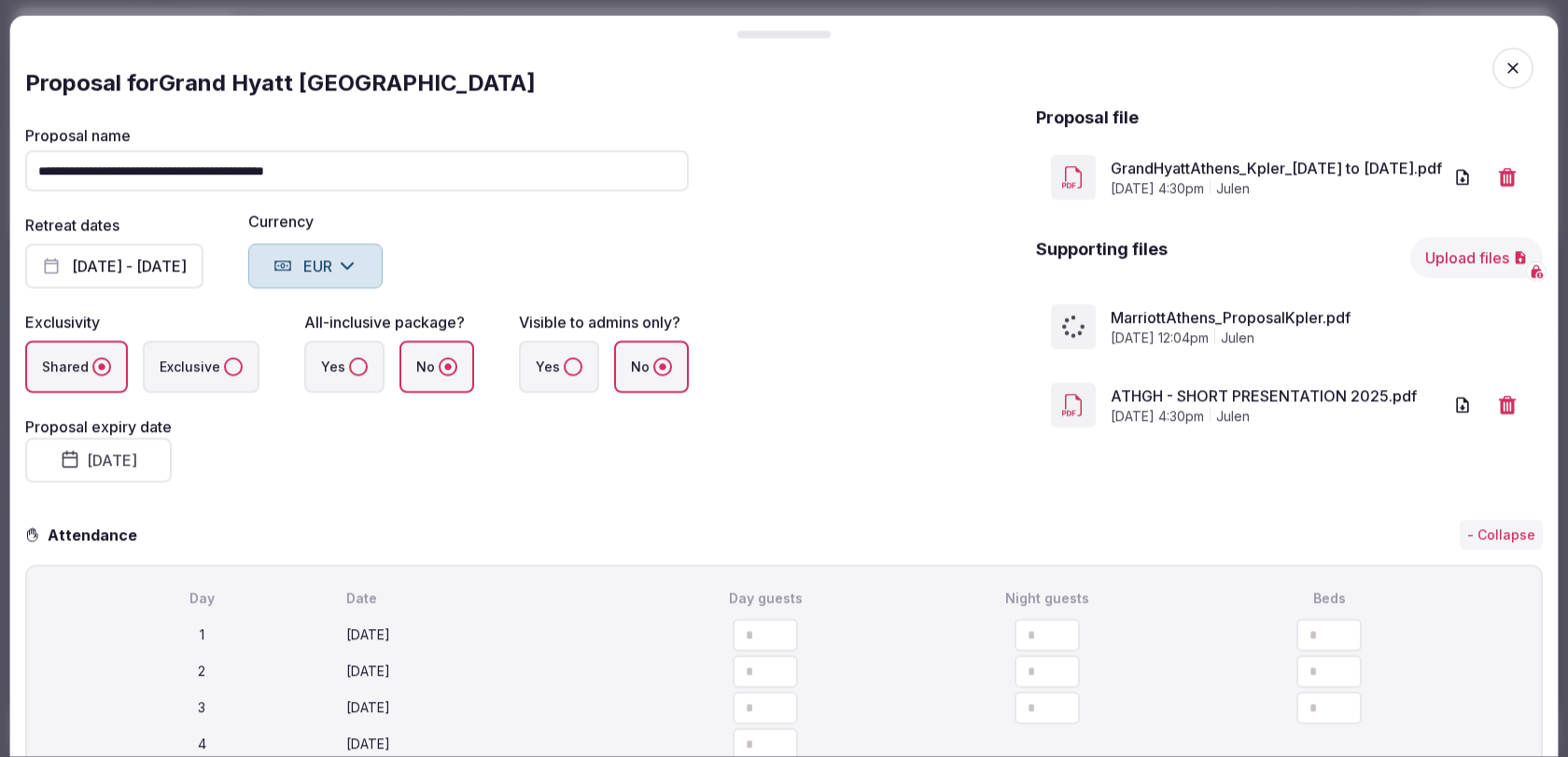
click at [1446, 253] on button "Upload files" at bounding box center [1477, 257] width 133 height 41
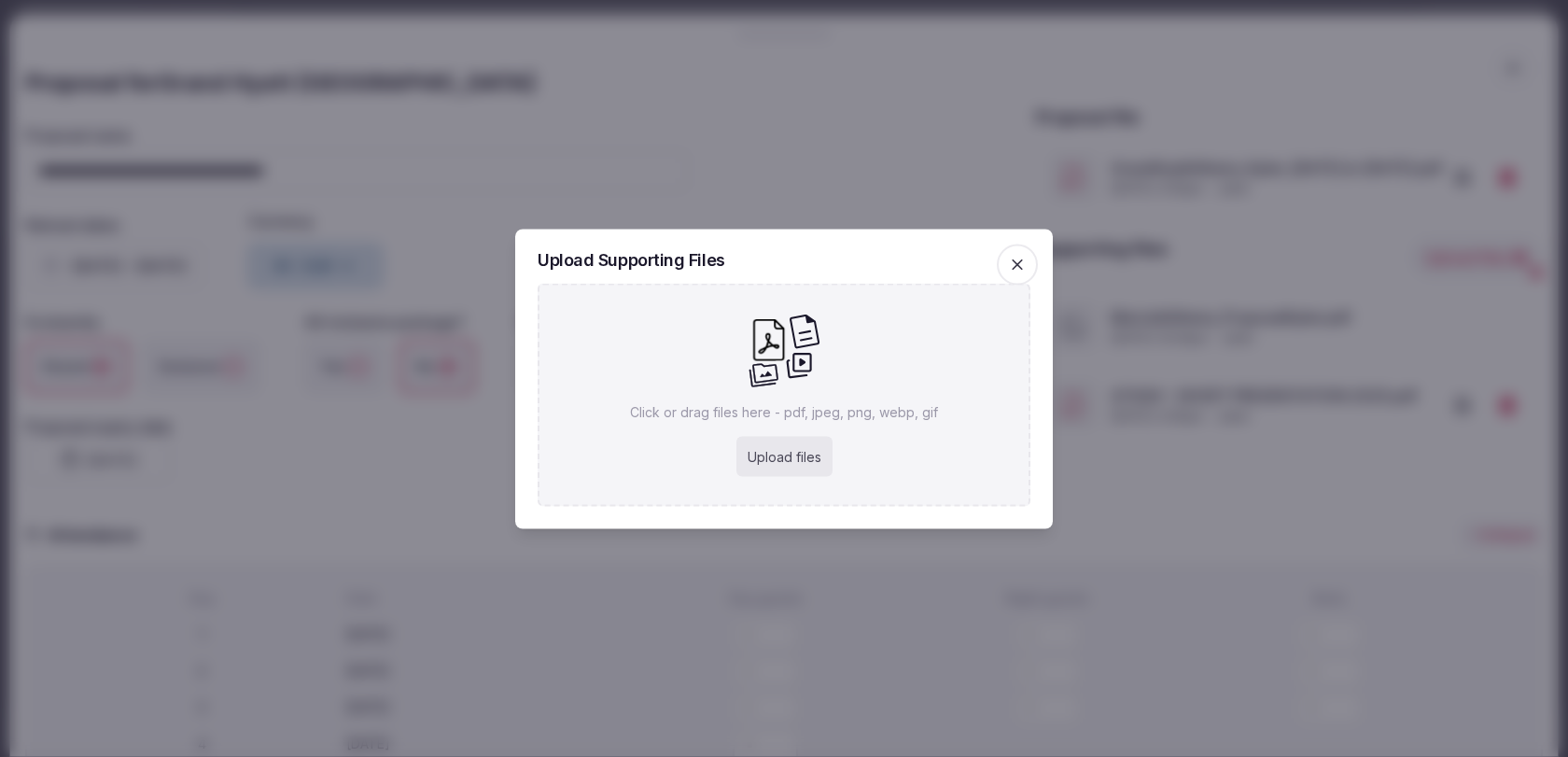
click at [777, 451] on div "Upload files" at bounding box center [784, 455] width 96 height 41
type input "**********"
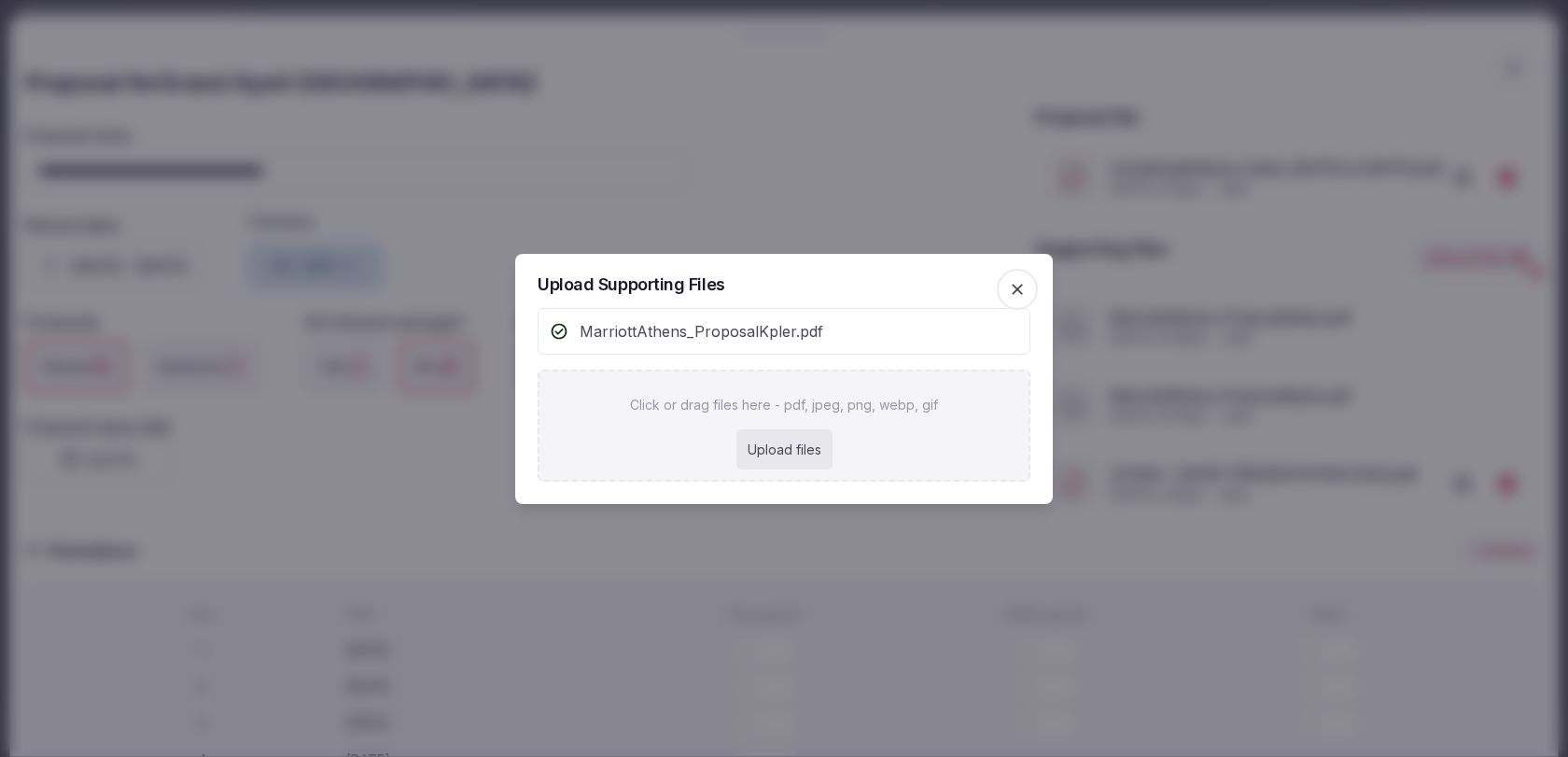
click at [1021, 282] on icon "button" at bounding box center [1017, 289] width 19 height 19
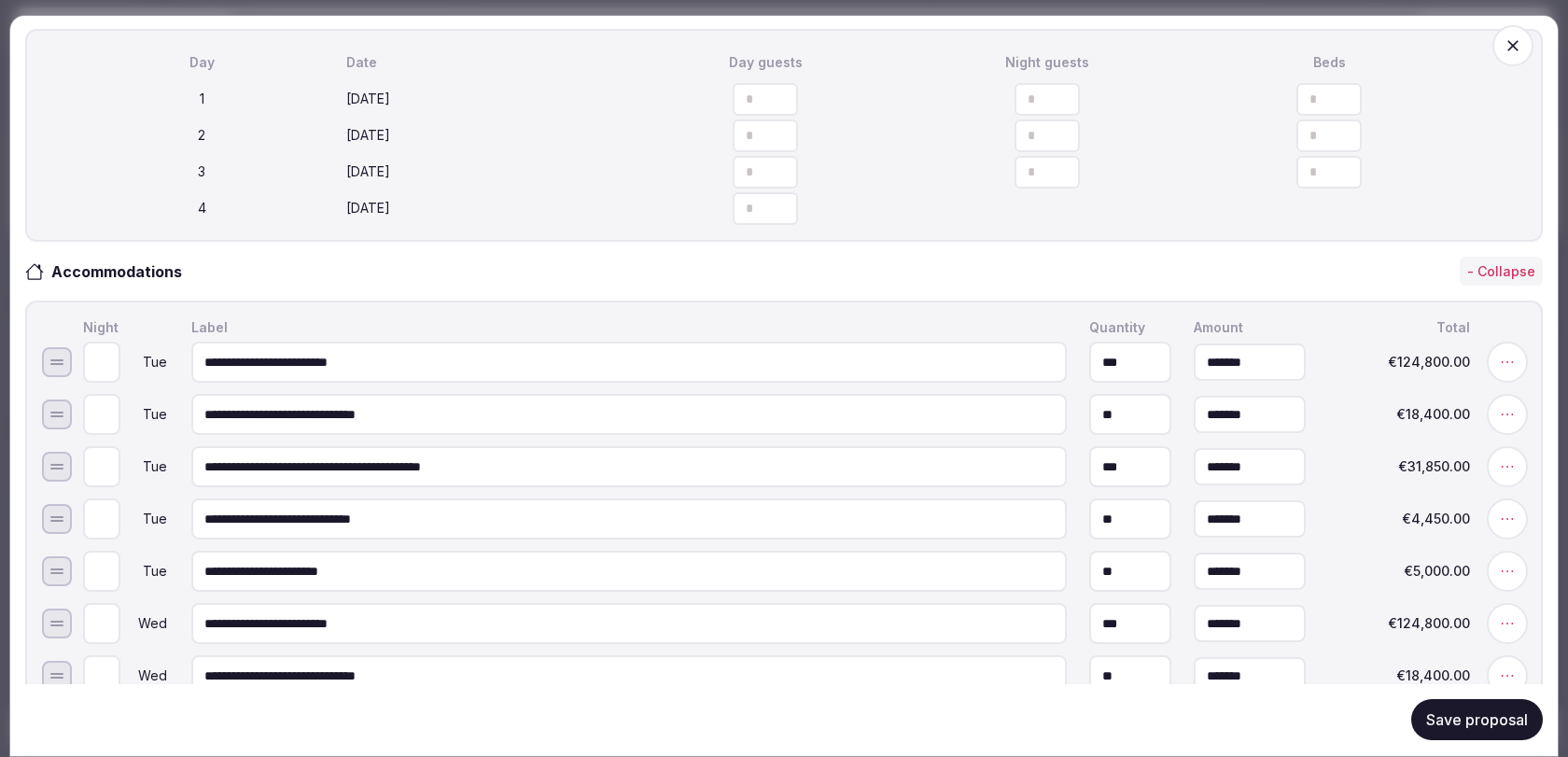
scroll to position [640, 0]
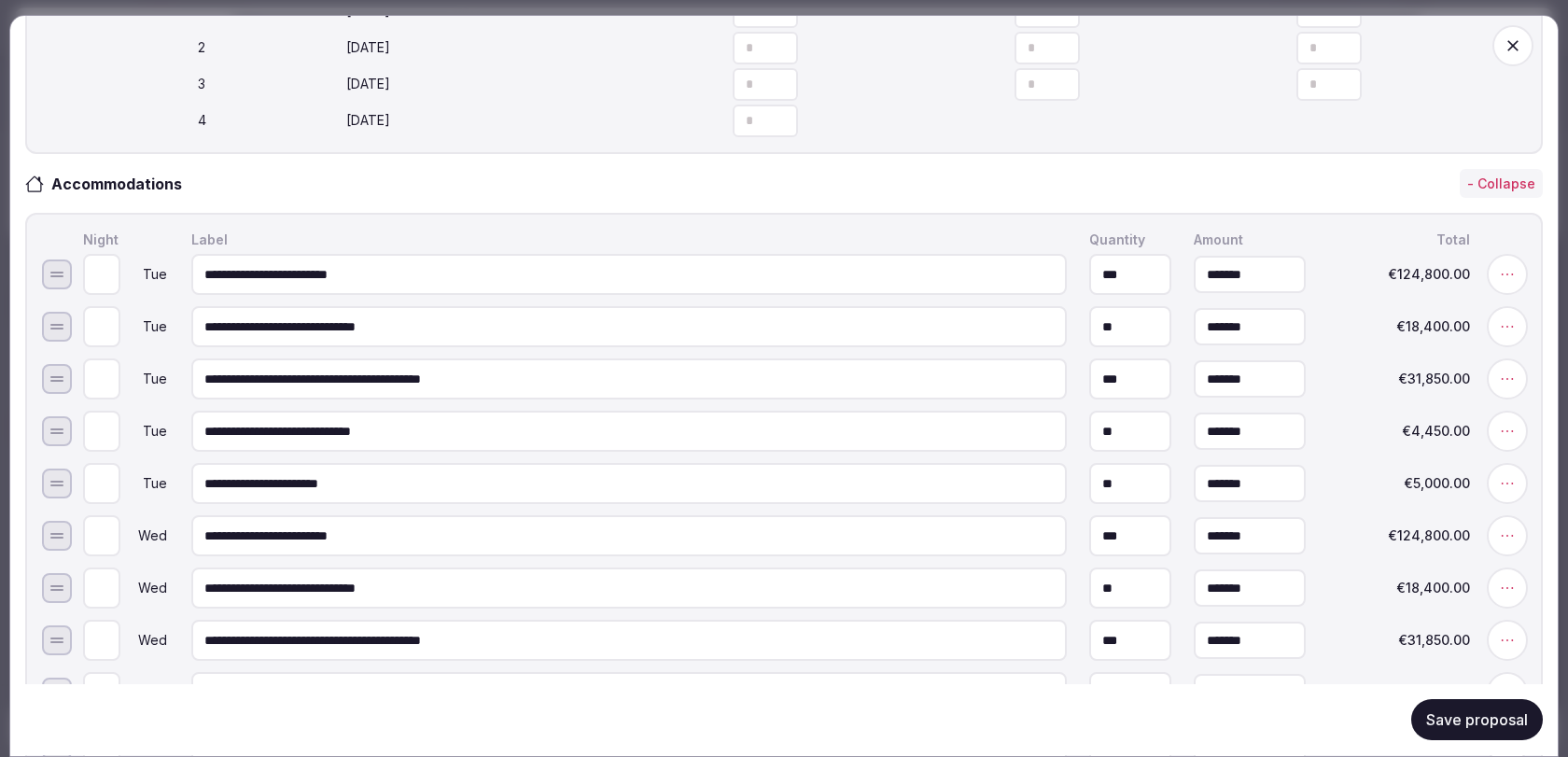
click at [1422, 725] on button "Save proposal" at bounding box center [1477, 720] width 132 height 41
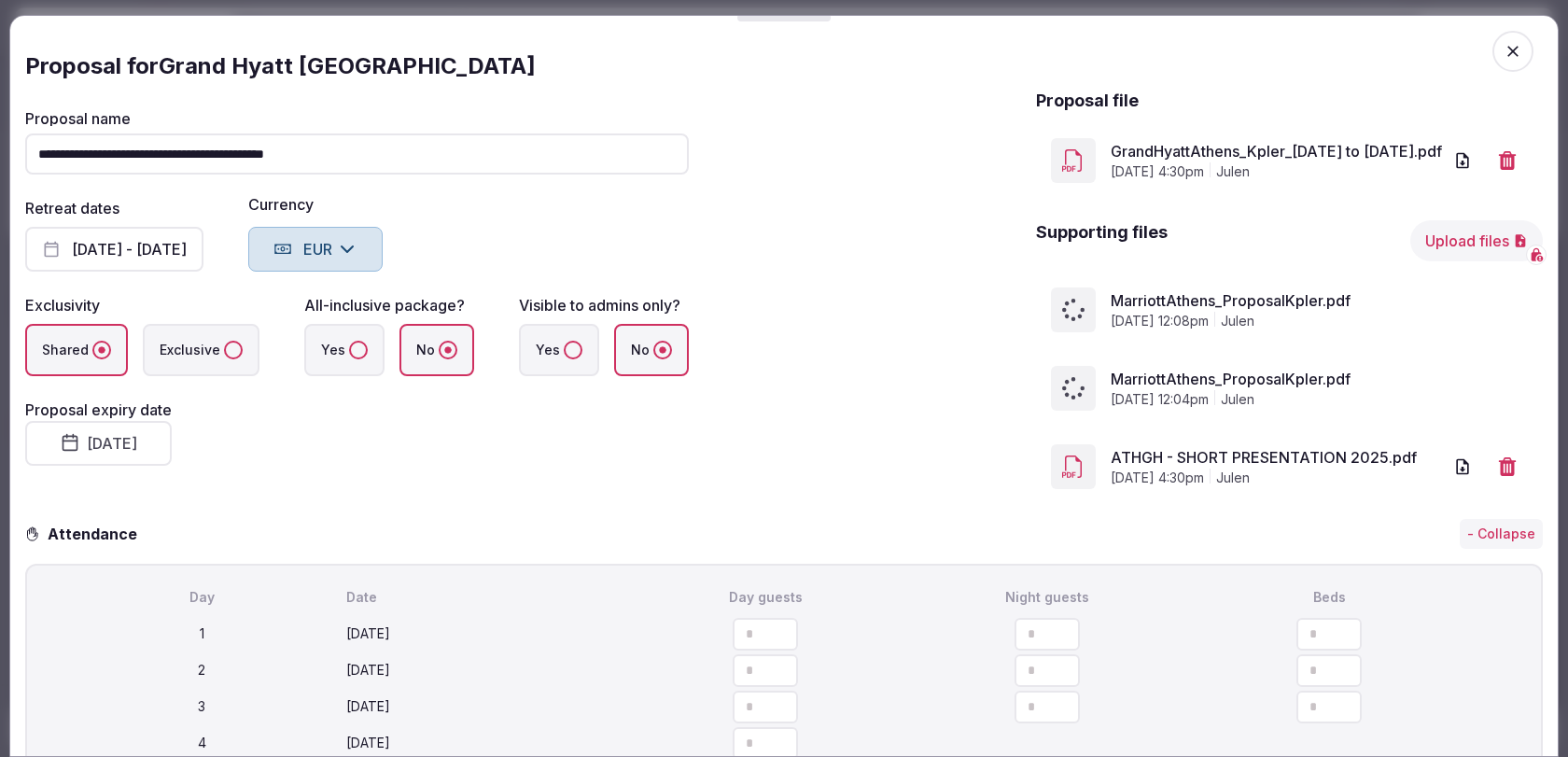
scroll to position [0, 0]
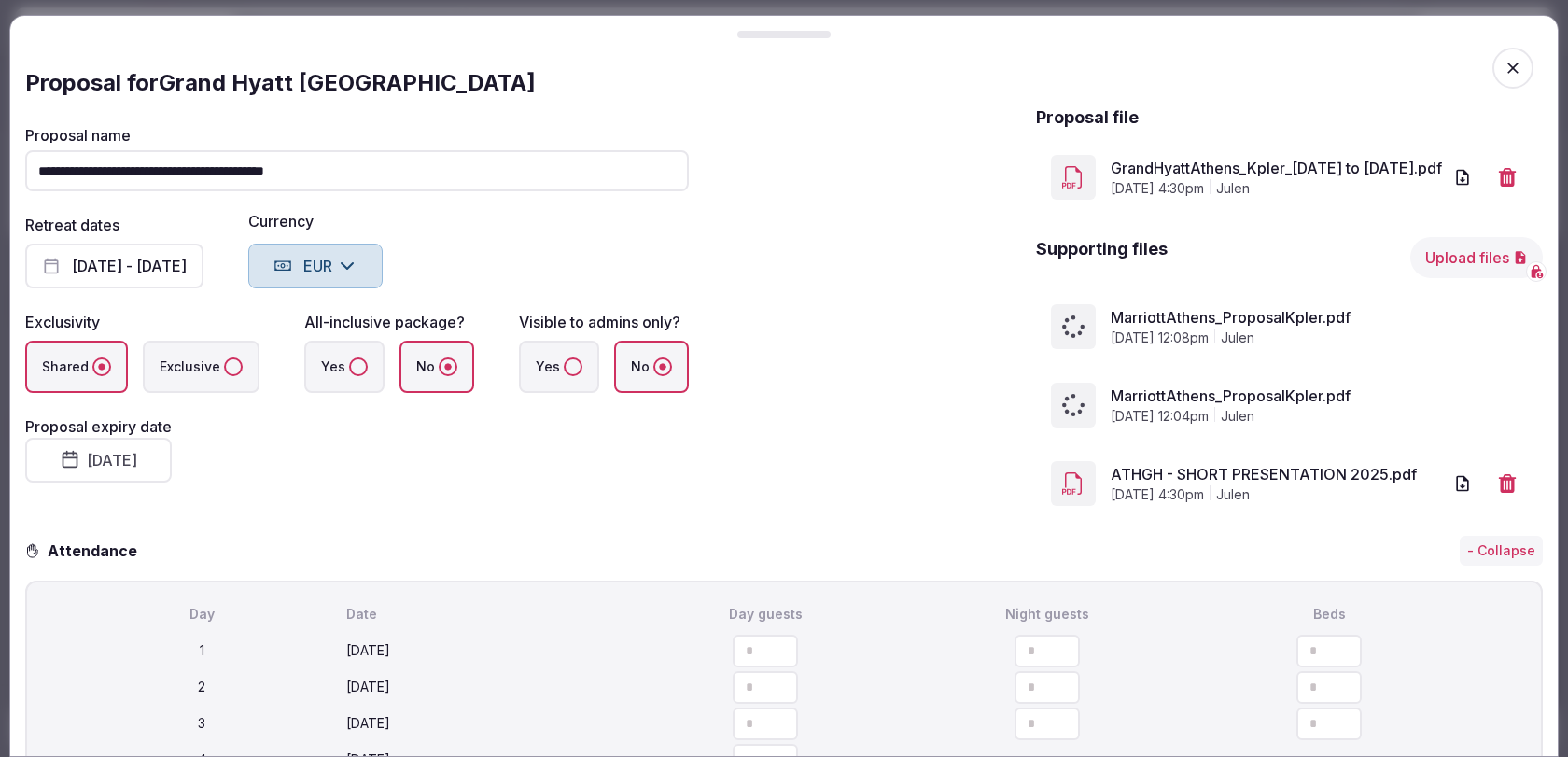
click at [1444, 259] on button "Upload files" at bounding box center [1477, 257] width 133 height 41
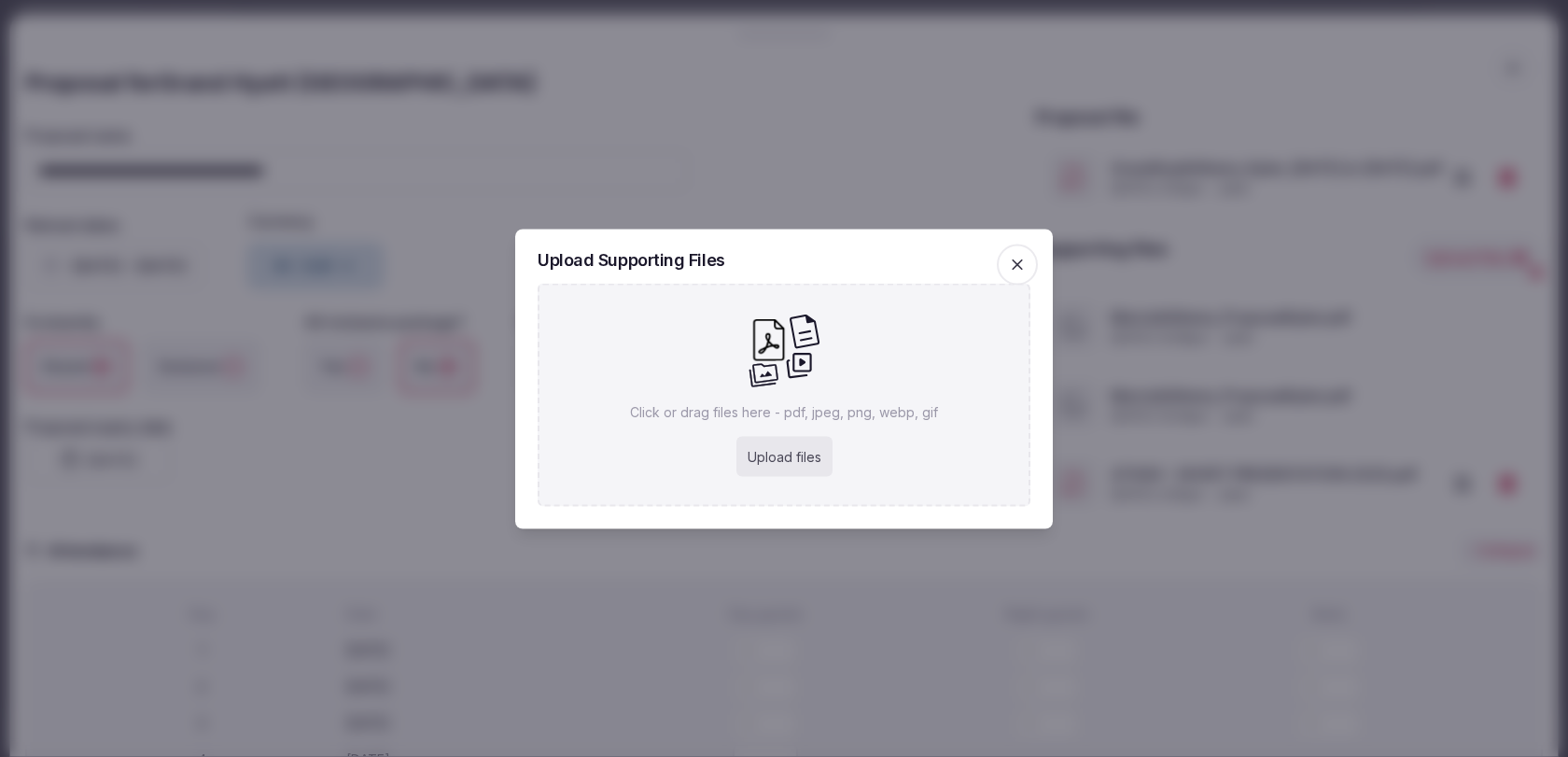
click at [1022, 268] on icon "button" at bounding box center [1017, 264] width 19 height 19
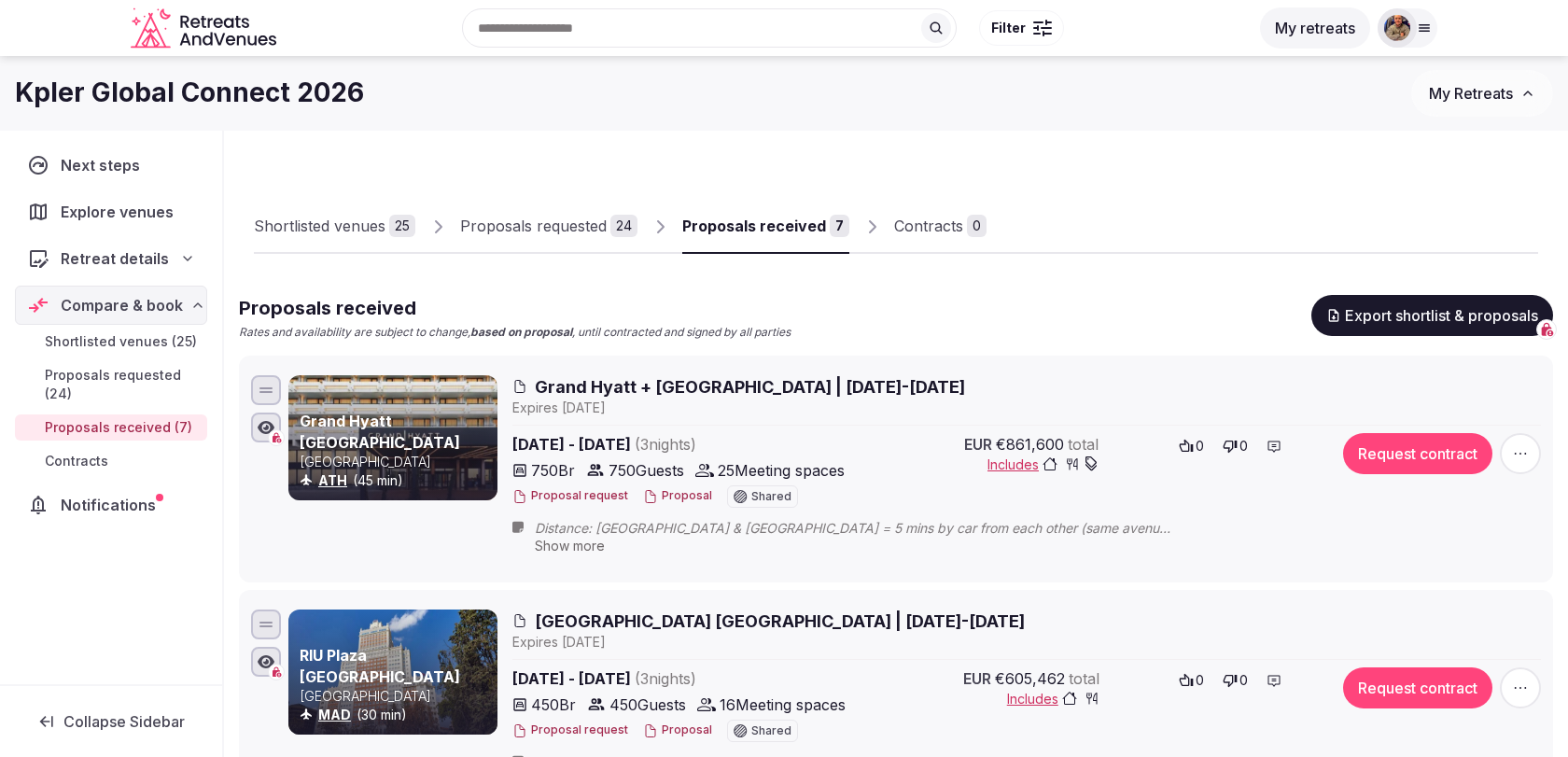
click at [716, 384] on span "Grand Hyatt + [GEOGRAPHIC_DATA] | [DATE]-[DATE]" at bounding box center [750, 387] width 430 height 24
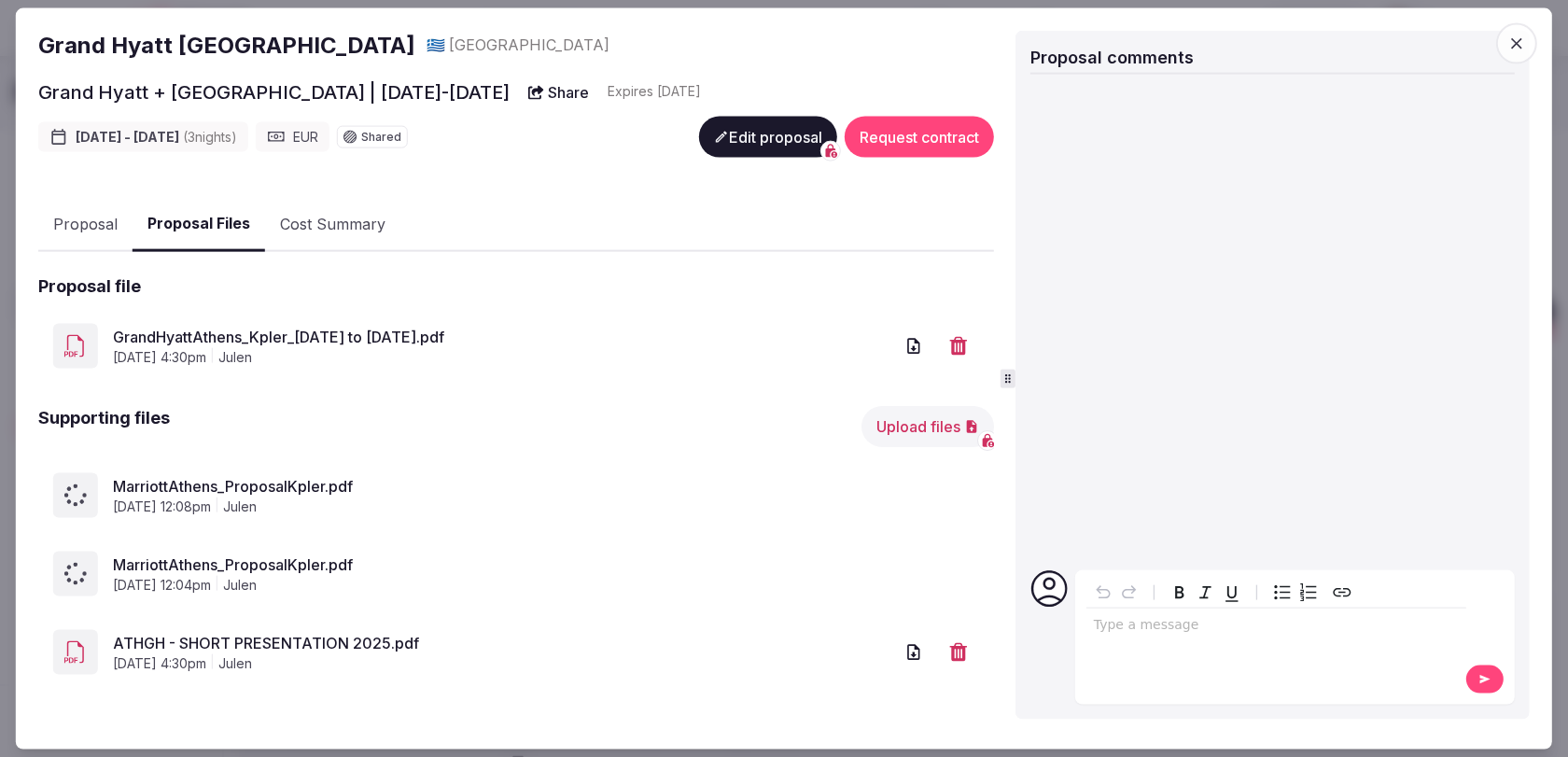
scroll to position [225, 0]
click at [1516, 50] on icon "button" at bounding box center [1516, 43] width 19 height 19
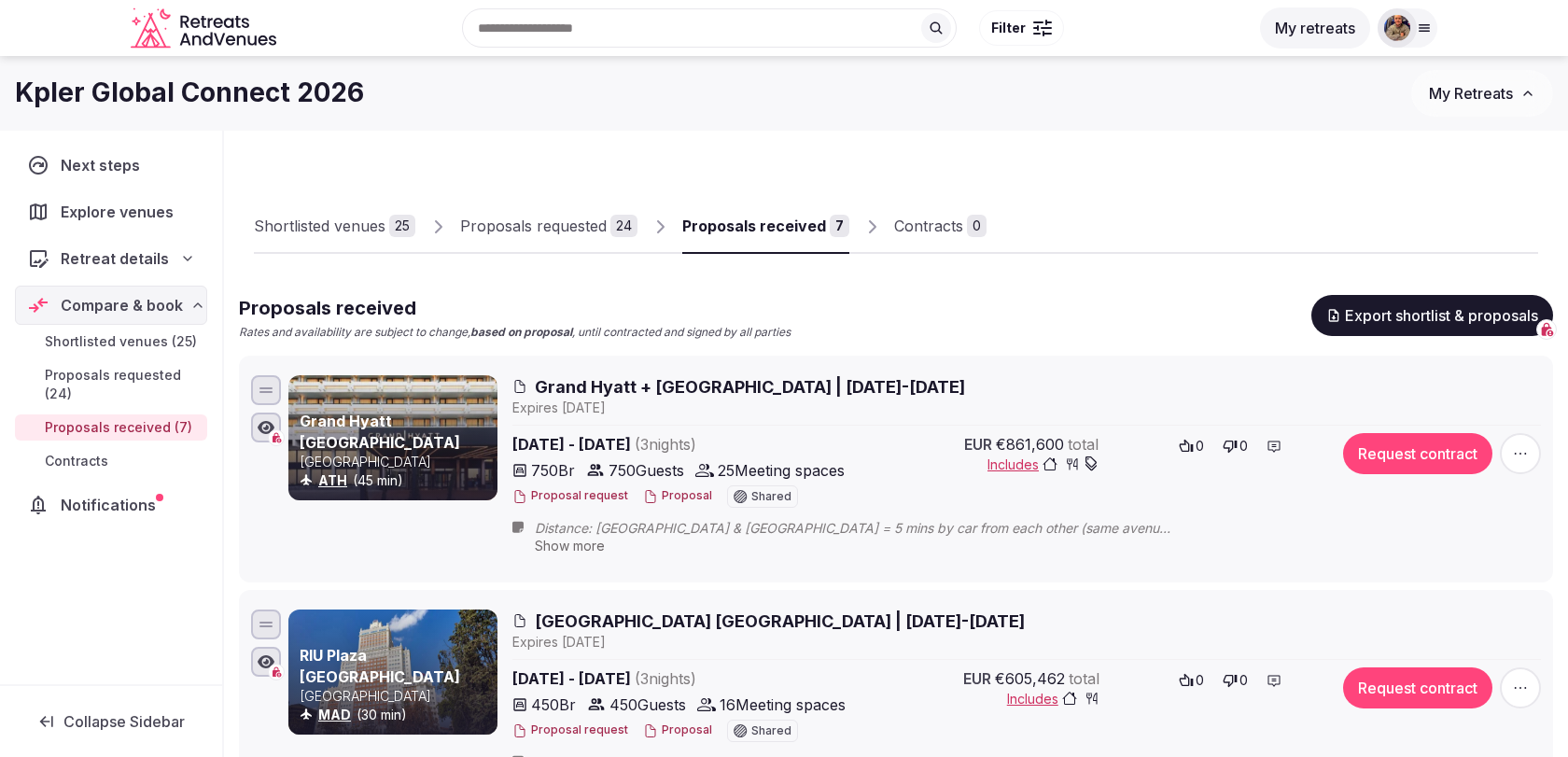
click at [784, 623] on span "[GEOGRAPHIC_DATA] [GEOGRAPHIC_DATA] | [DATE]-[DATE]" at bounding box center [780, 622] width 490 height 24
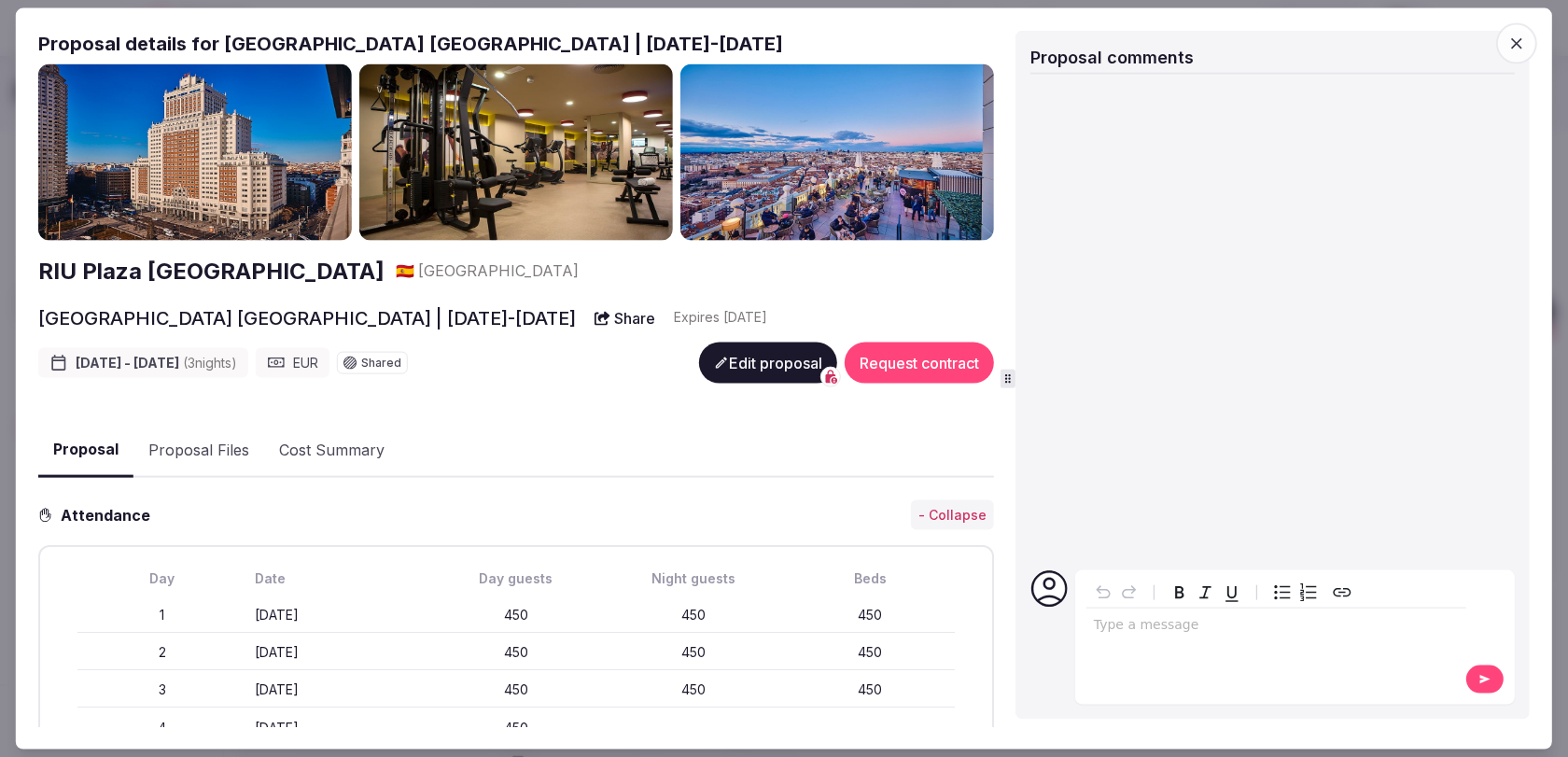
click at [167, 428] on button "Proposal Files" at bounding box center [199, 449] width 131 height 55
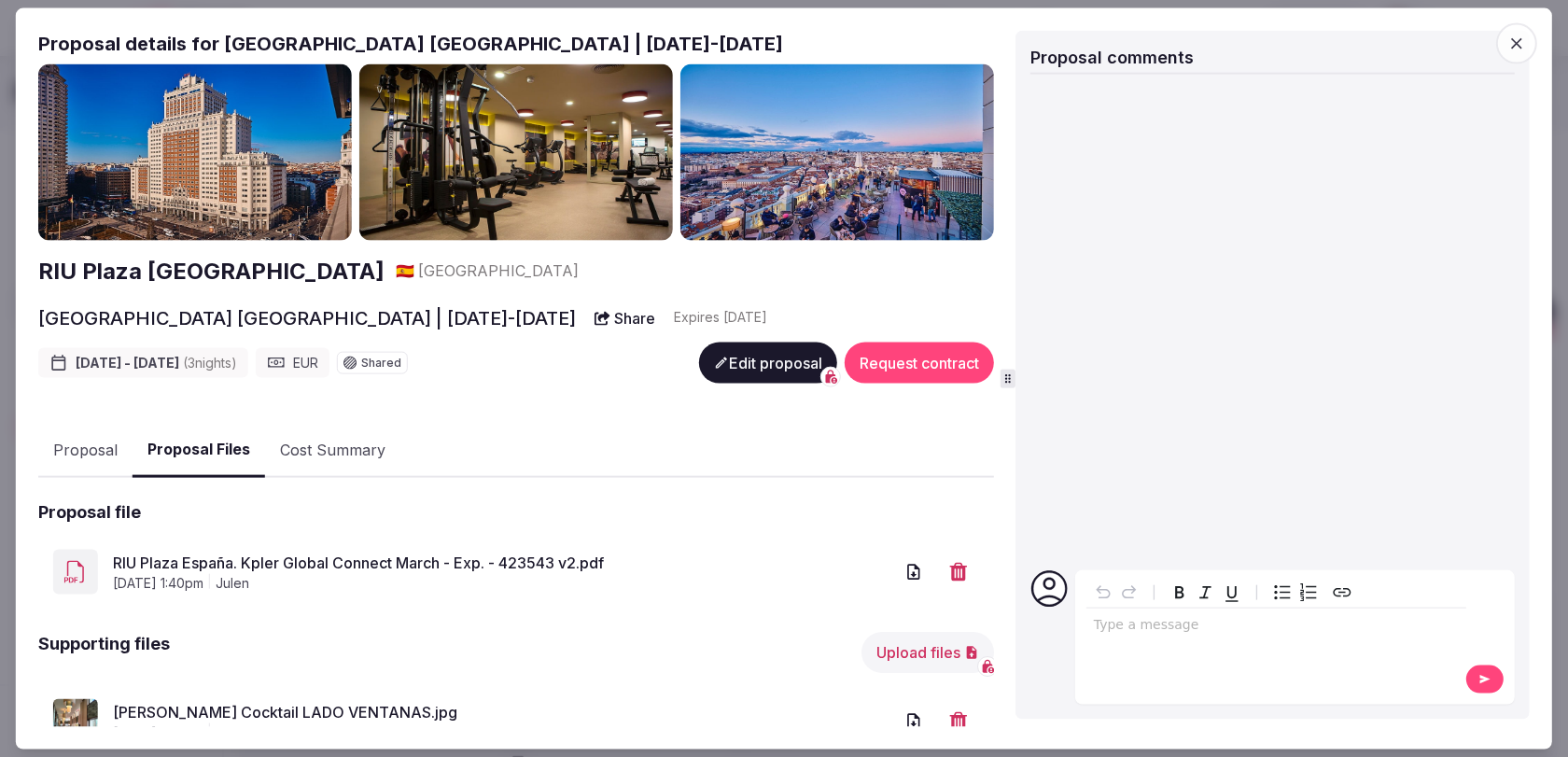
scroll to position [381, 0]
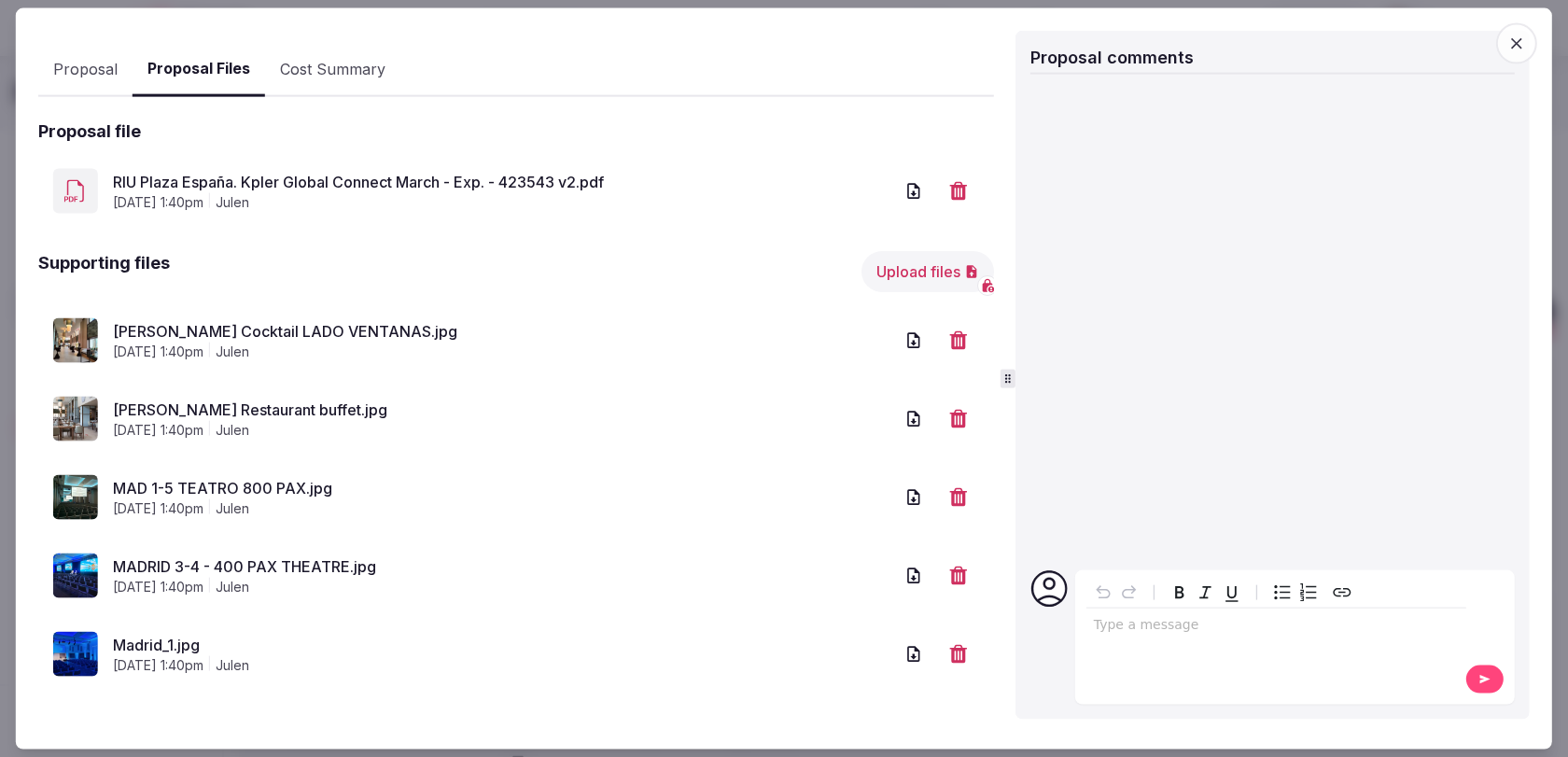
click at [1517, 44] on icon "button" at bounding box center [1516, 43] width 11 height 11
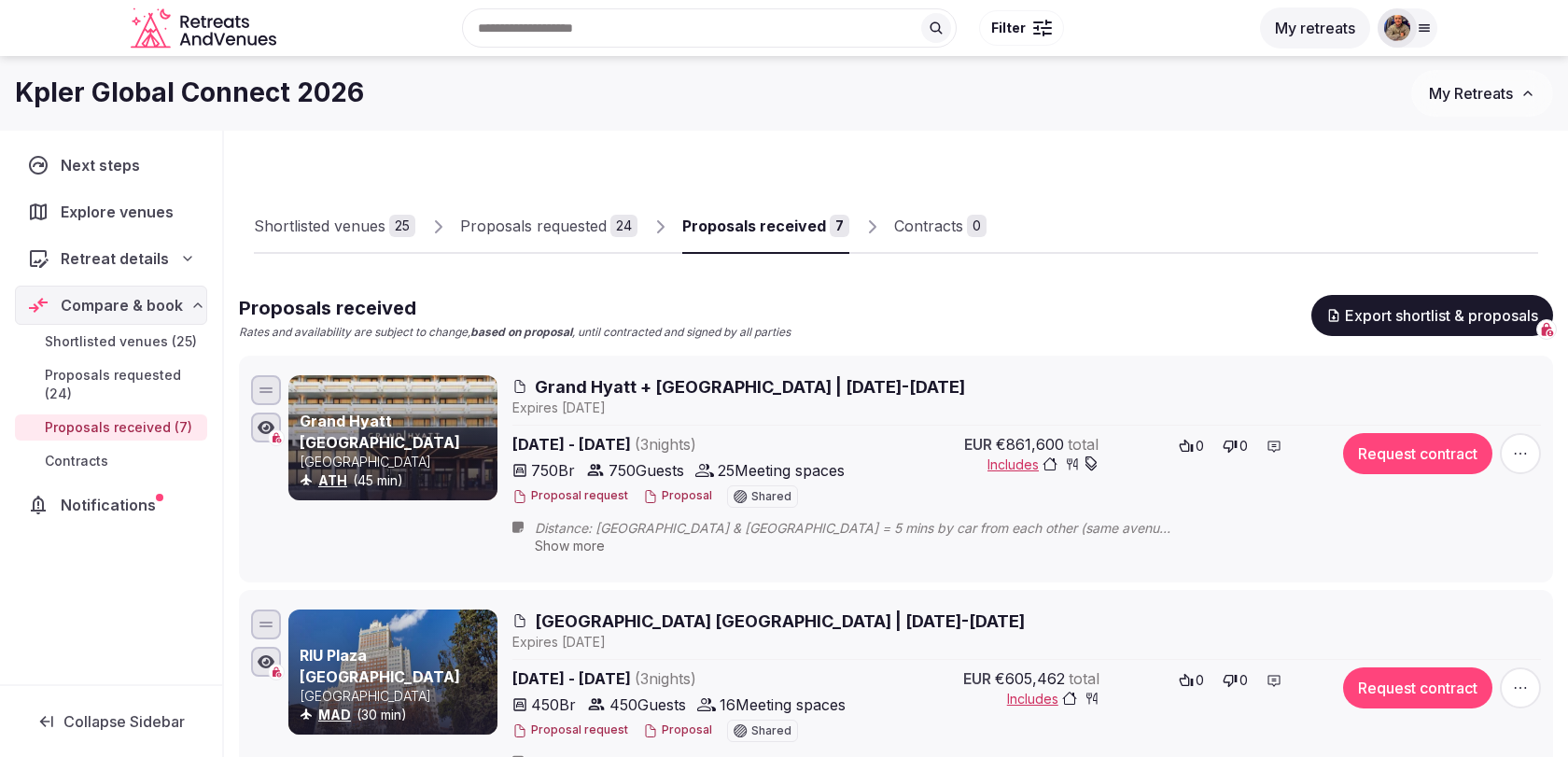
click at [340, 230] on div "Shortlisted venues" at bounding box center [319, 225] width 132 height 23
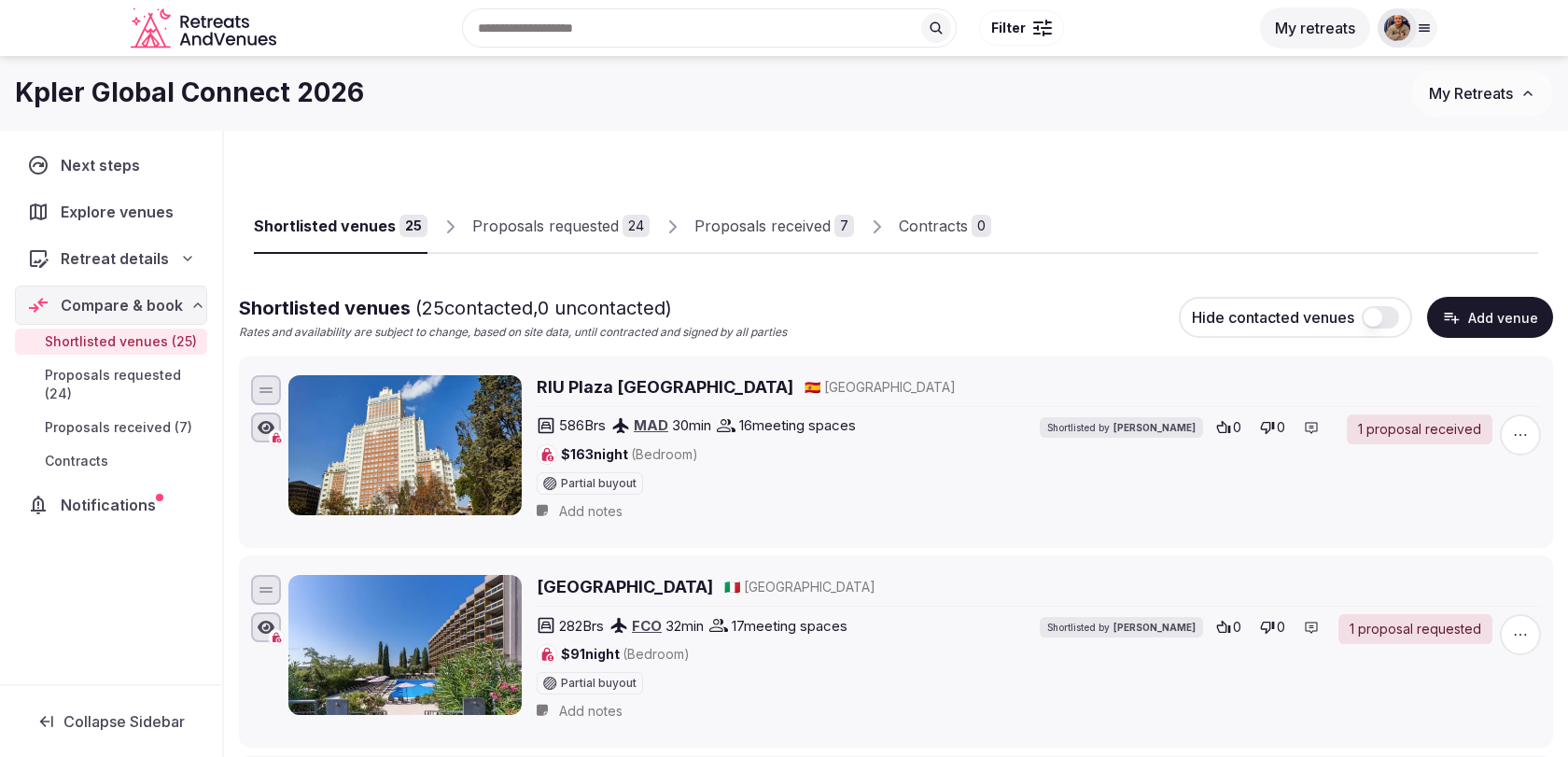
click at [771, 212] on link "Proposals received 7" at bounding box center [774, 226] width 160 height 55
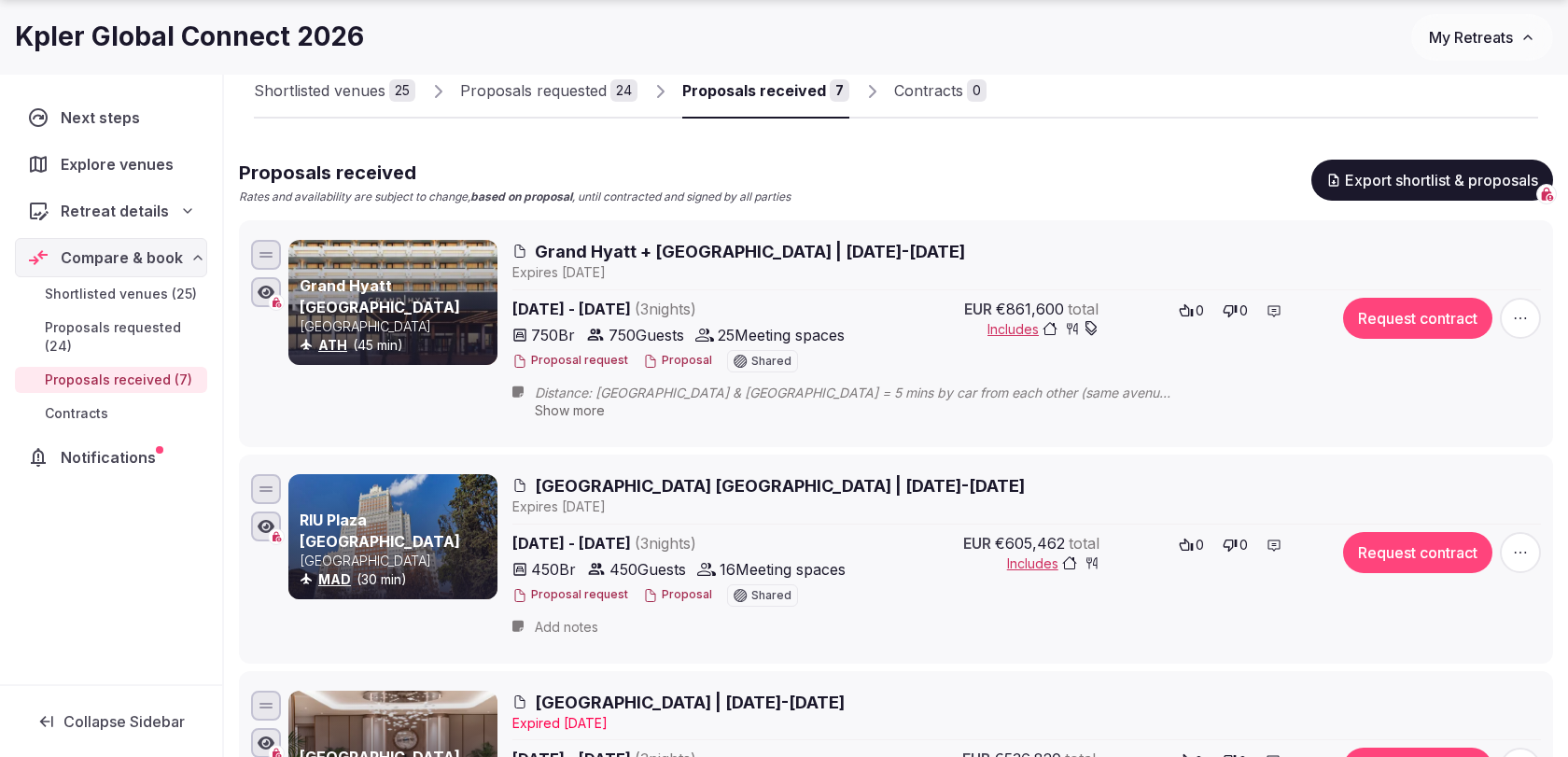
scroll to position [145, 0]
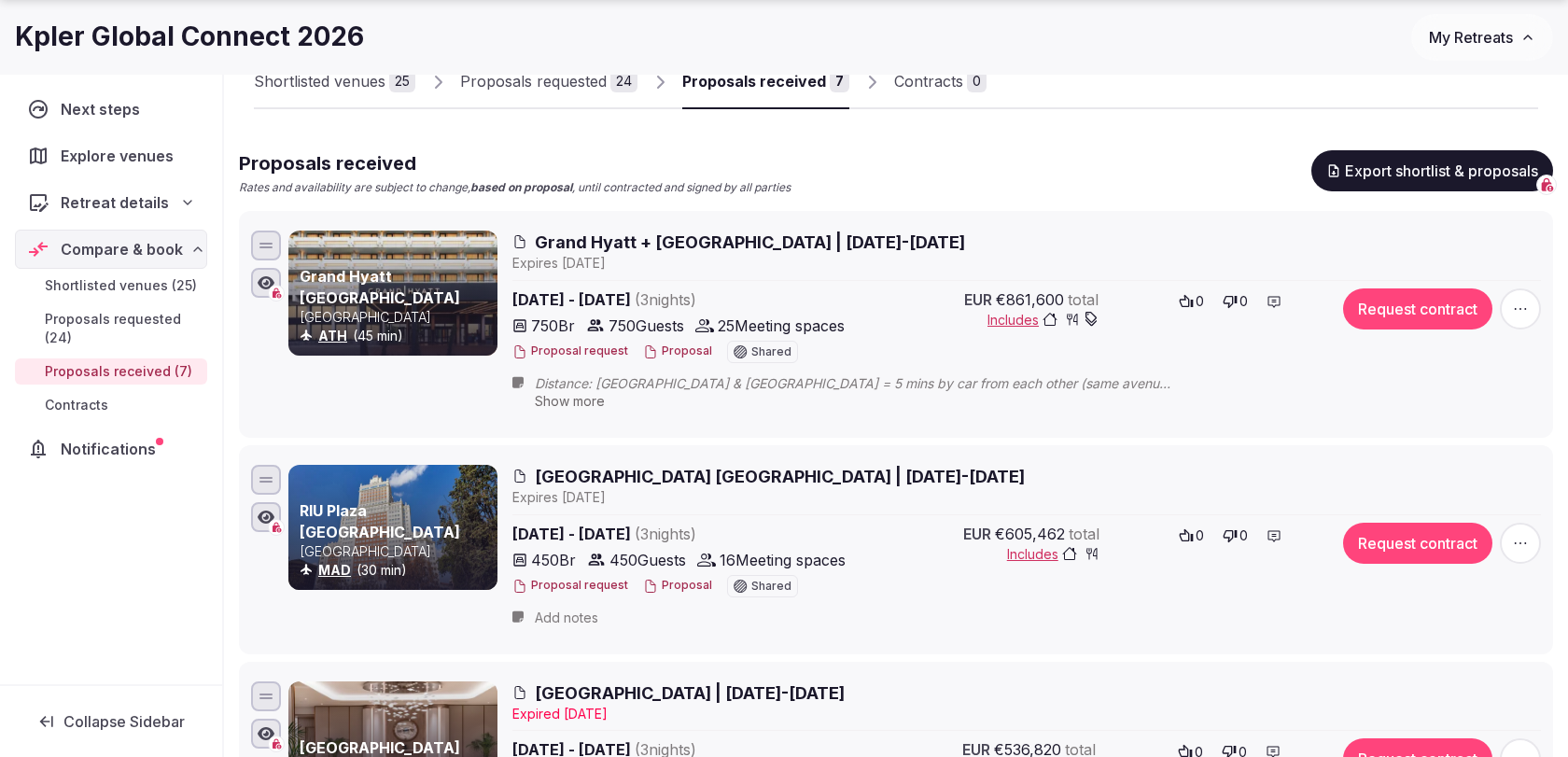
click at [790, 242] on span "Grand Hyatt + [GEOGRAPHIC_DATA] | [DATE]-[DATE]" at bounding box center [750, 242] width 430 height 24
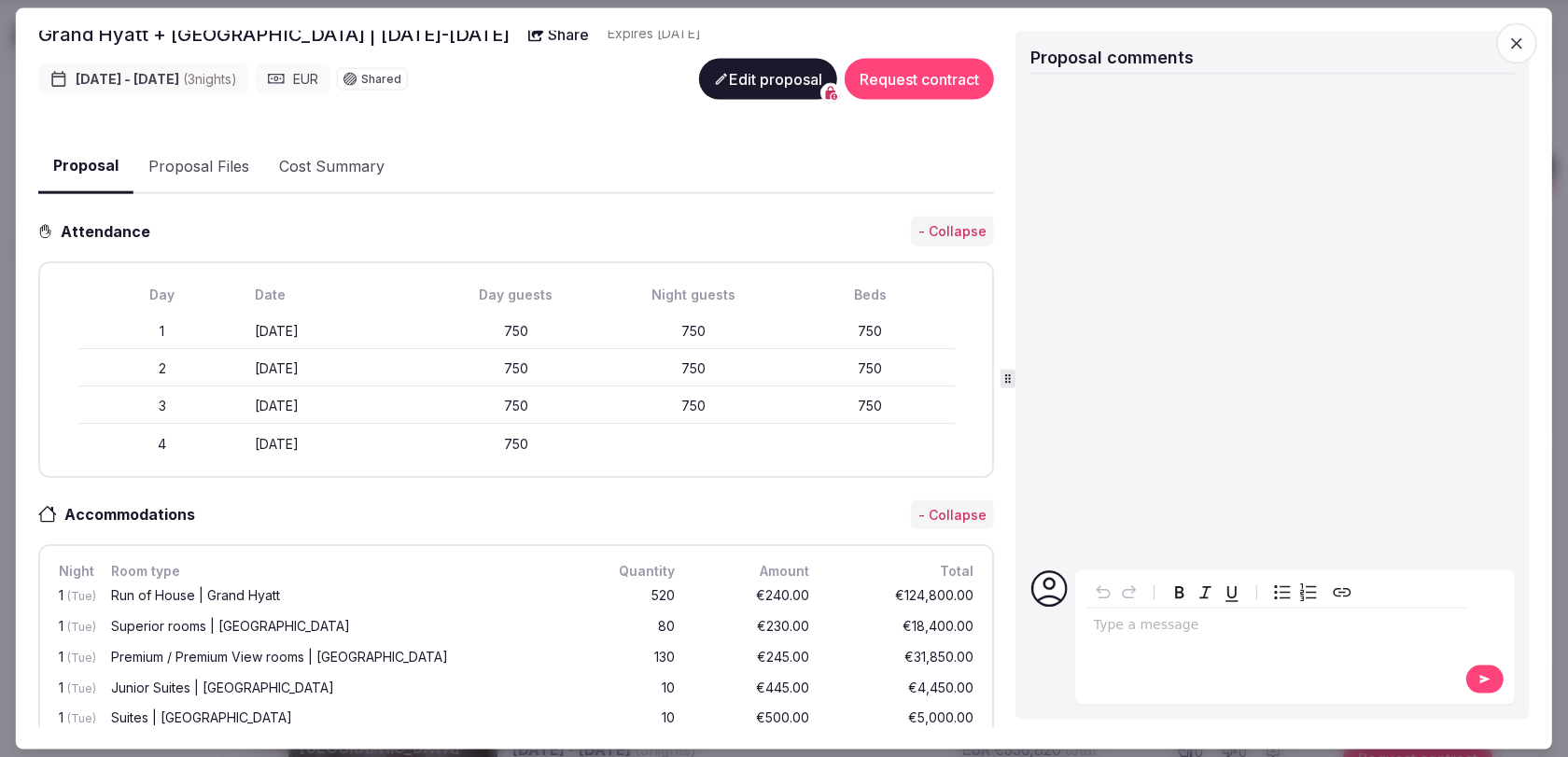
scroll to position [0, 0]
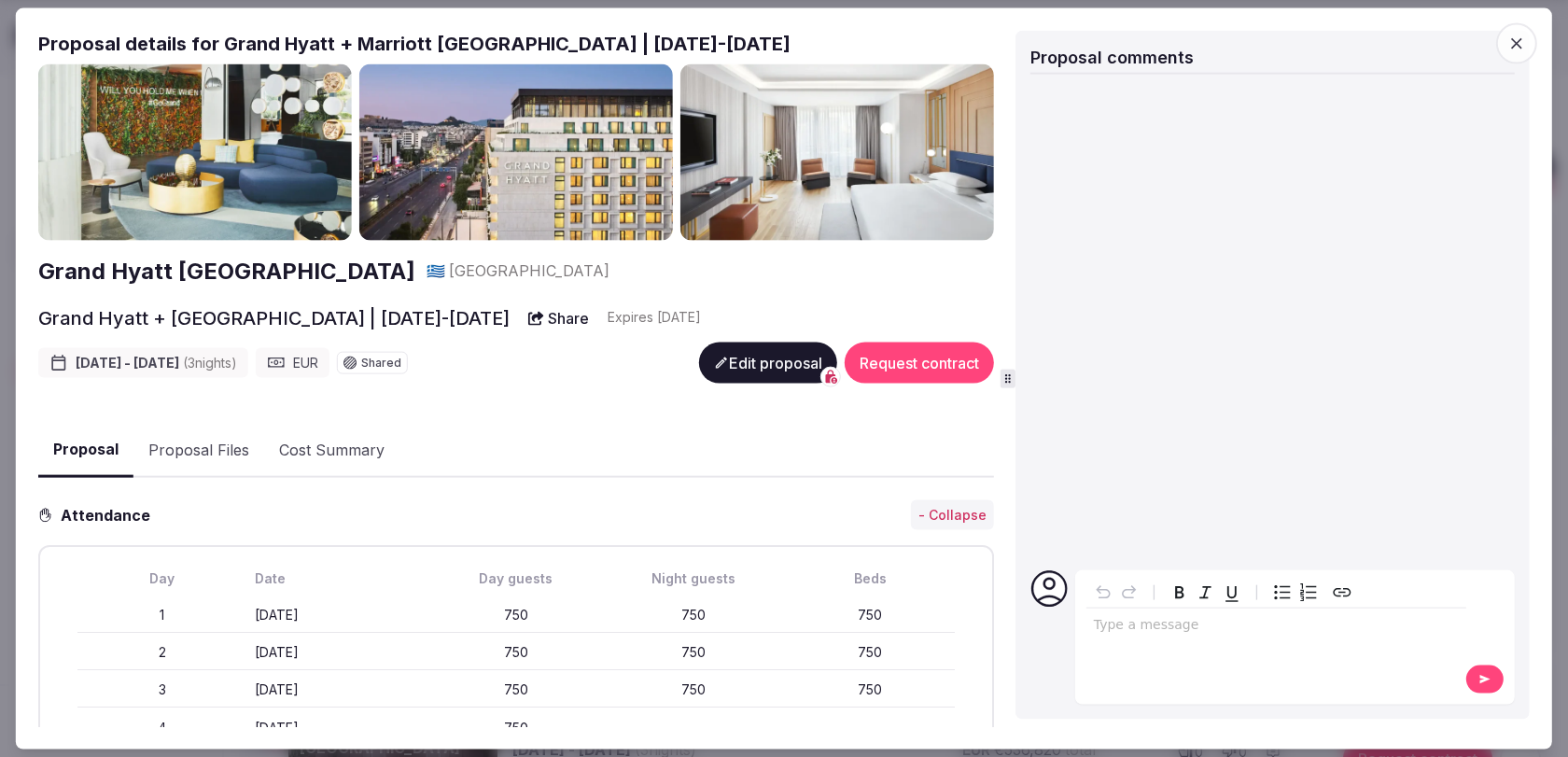
click at [222, 443] on button "Proposal Files" at bounding box center [199, 449] width 131 height 55
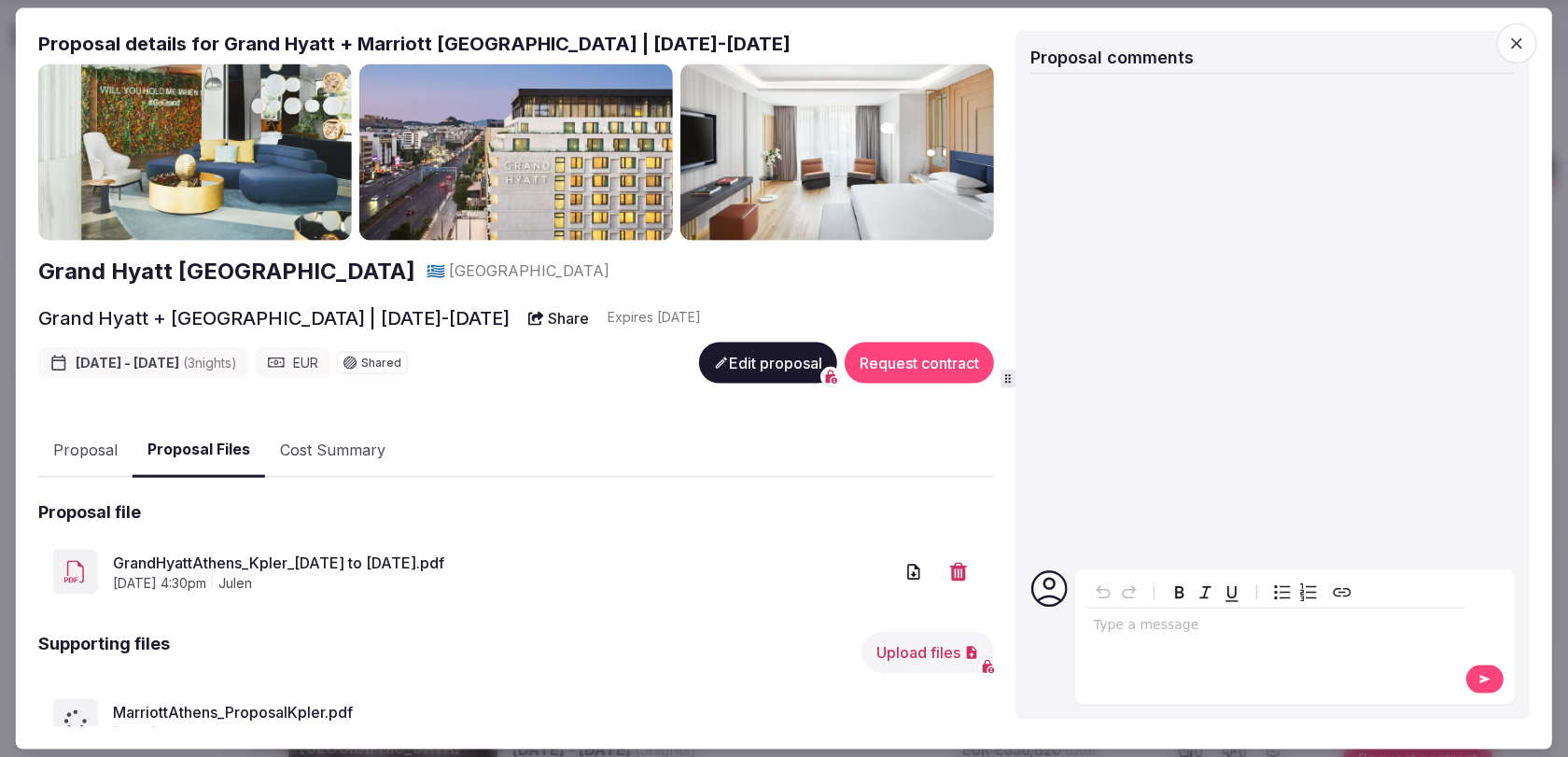
scroll to position [225, 0]
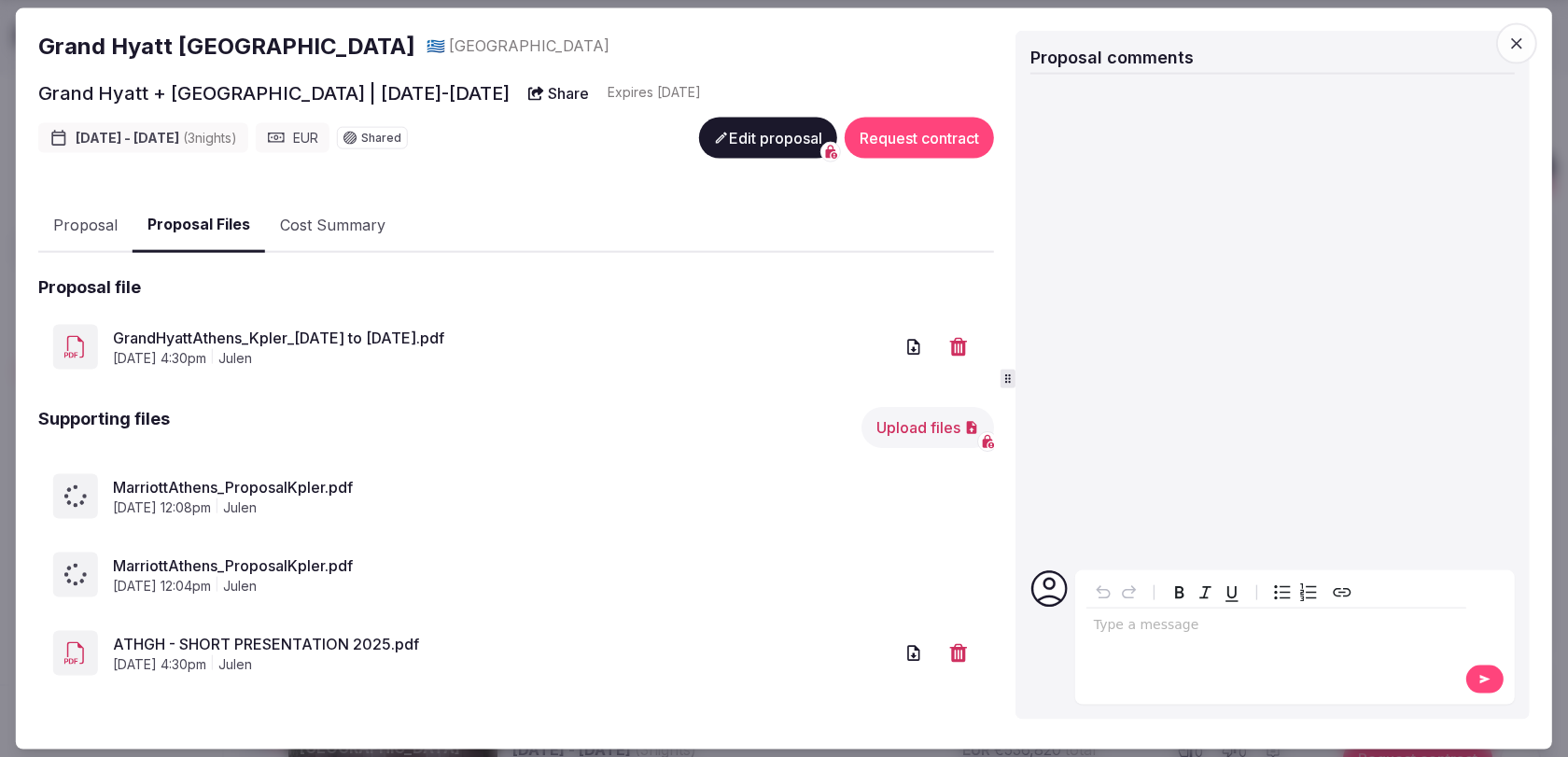
click at [277, 563] on span "MarriottAthens_ProposalKpler.pdf" at bounding box center [545, 566] width 866 height 23
click at [461, 552] on div "MarriottAthens_ProposalKpler.pdf August 14th, 2025, 12:04pm julen" at bounding box center [517, 574] width 956 height 74
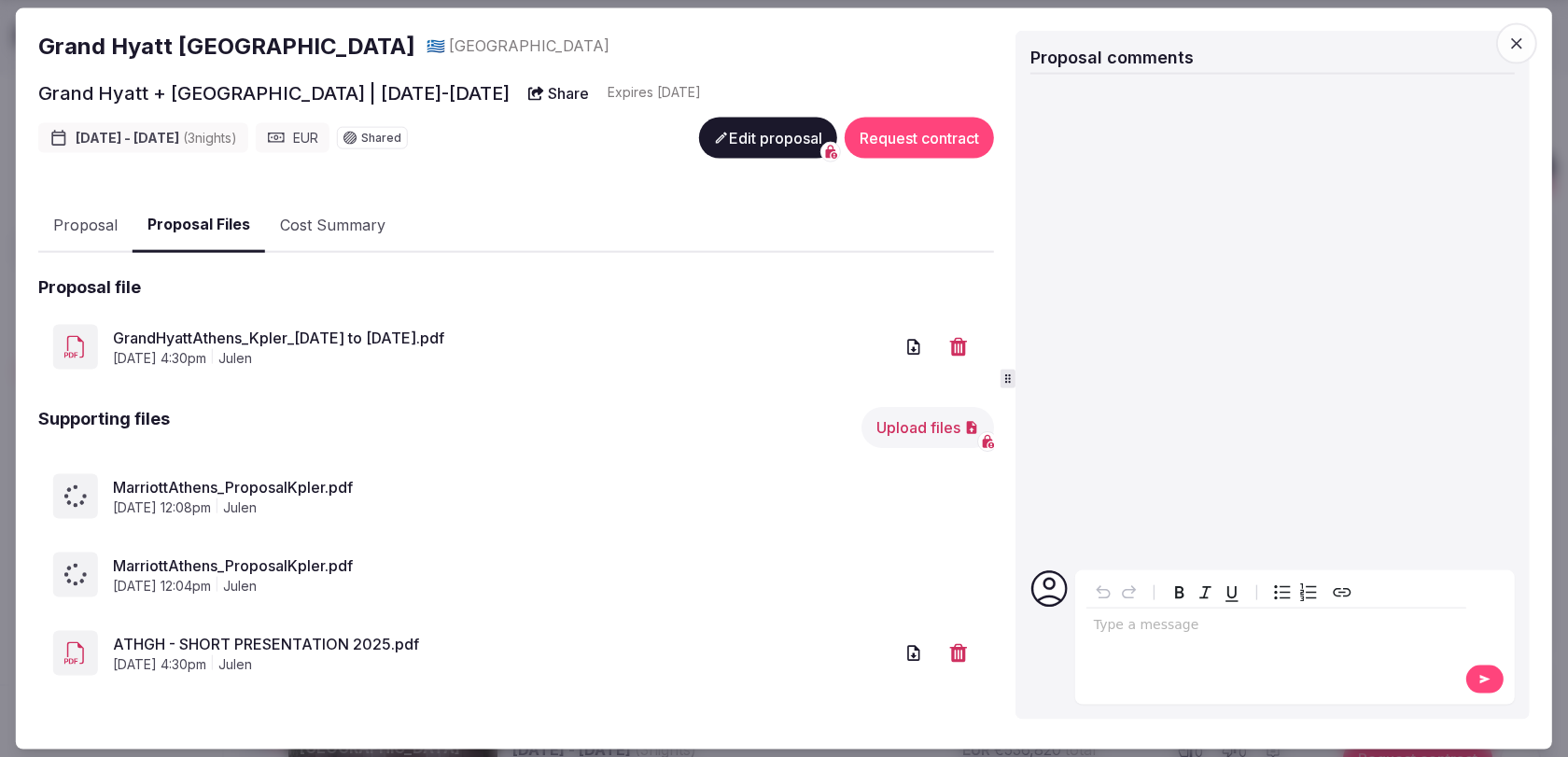
click at [801, 125] on button "Edit proposal" at bounding box center [768, 138] width 138 height 41
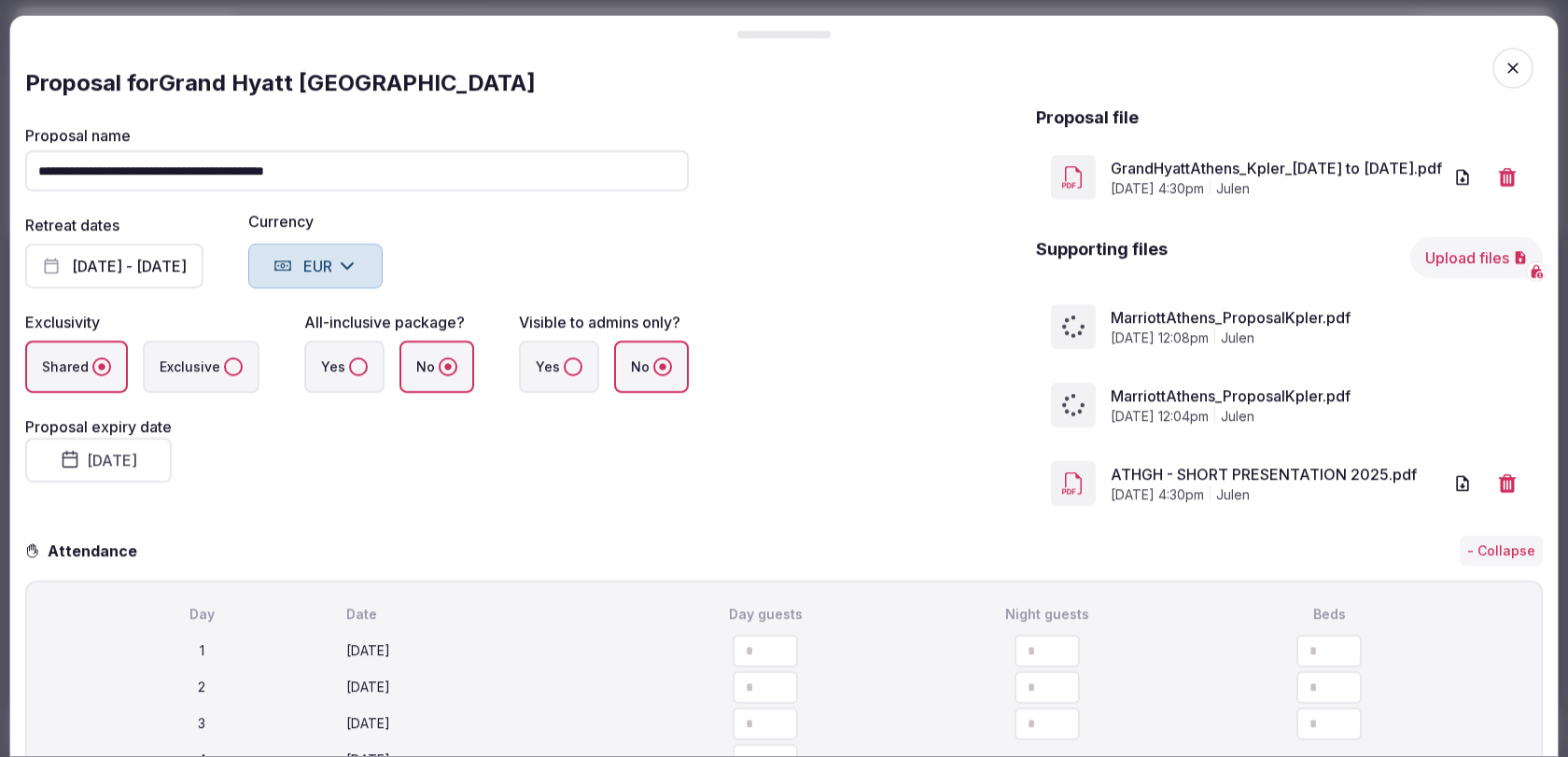
click at [1466, 256] on button "Upload files" at bounding box center [1477, 257] width 133 height 41
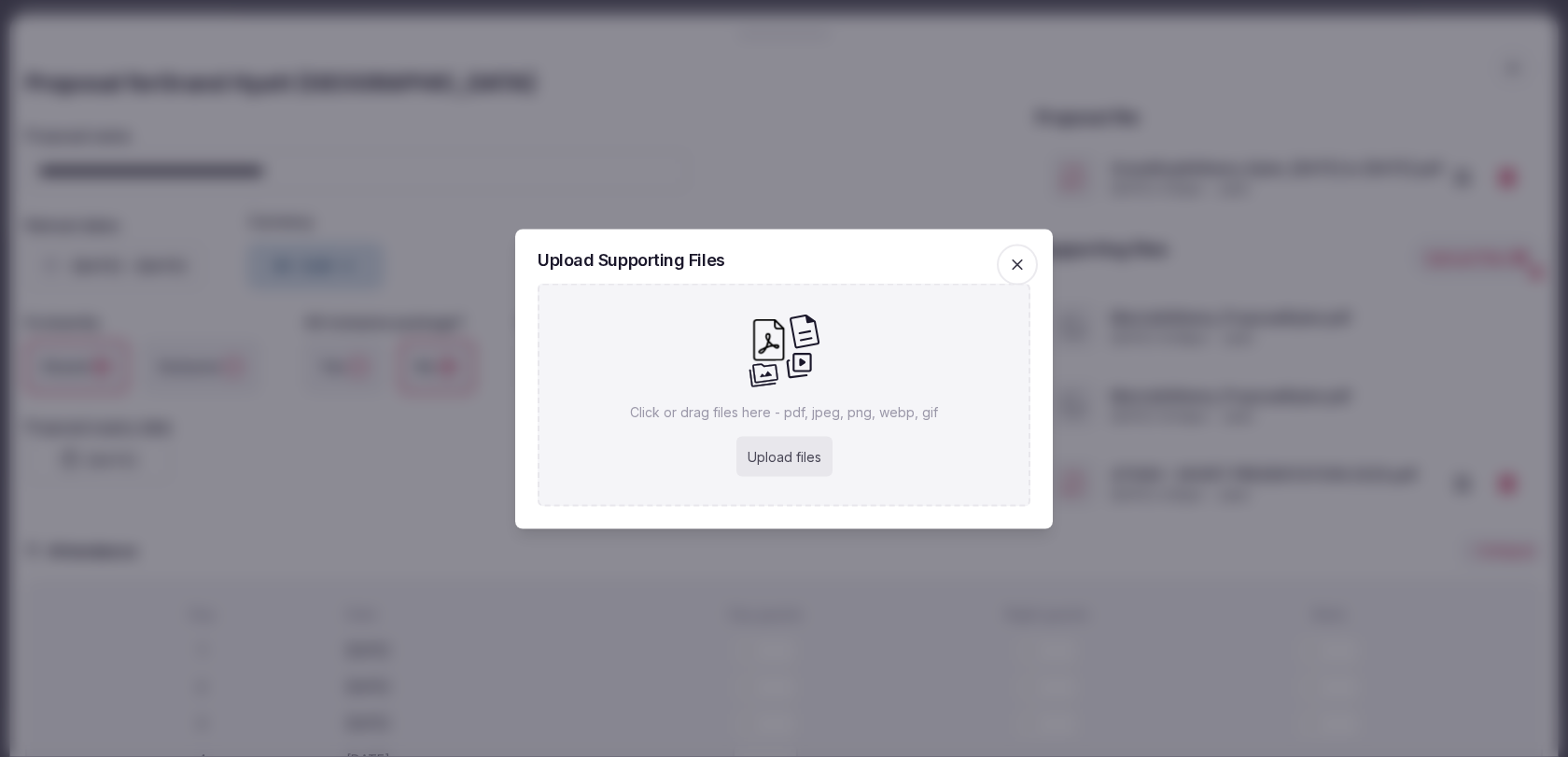
click at [806, 440] on div "Upload files" at bounding box center [784, 455] width 96 height 41
type input "**********"
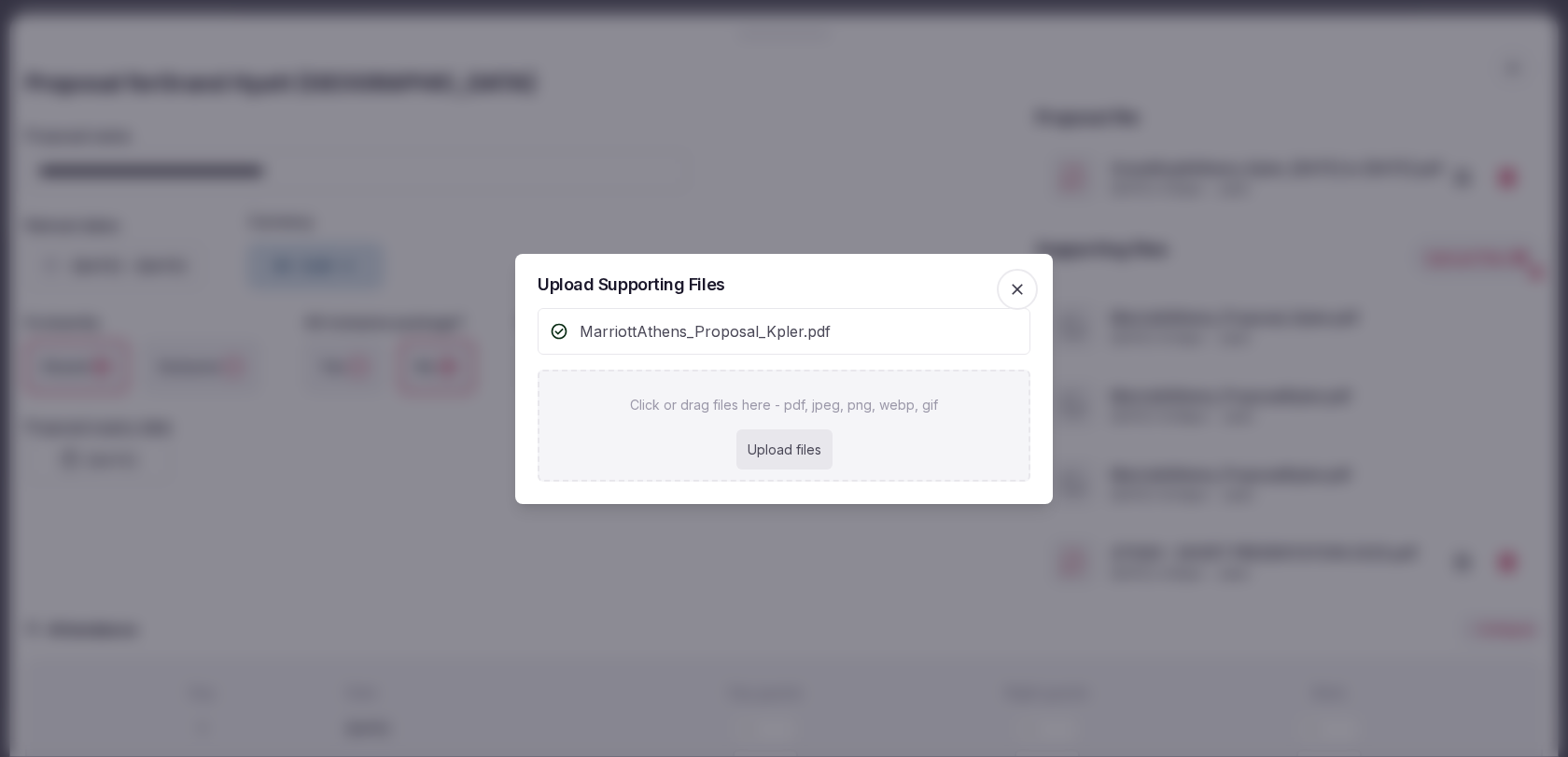
click at [1018, 280] on icon "button" at bounding box center [1017, 289] width 19 height 19
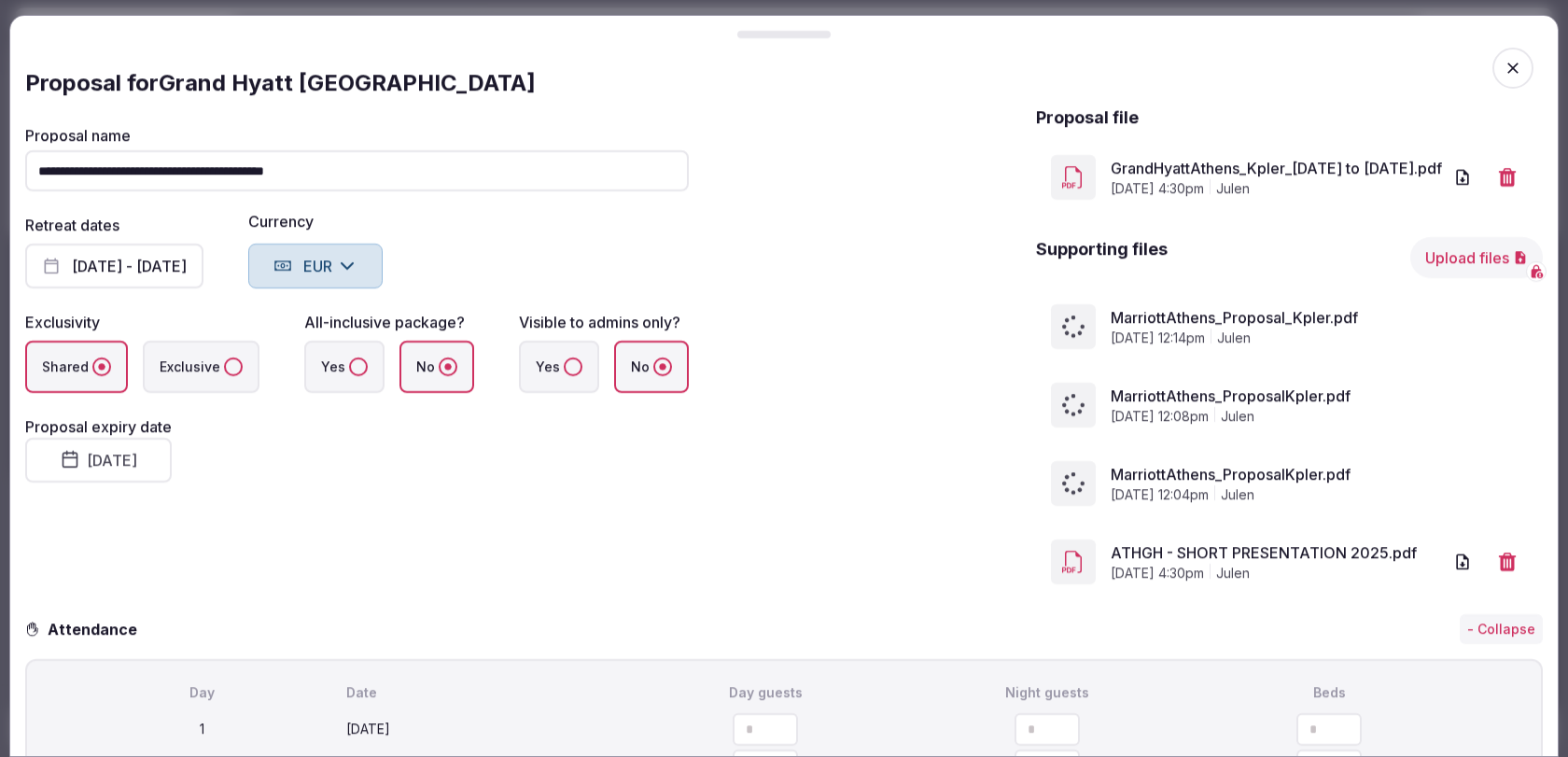
click at [1058, 404] on icon at bounding box center [1073, 405] width 31 height 31
click at [1062, 482] on icon at bounding box center [1073, 483] width 23 height 23
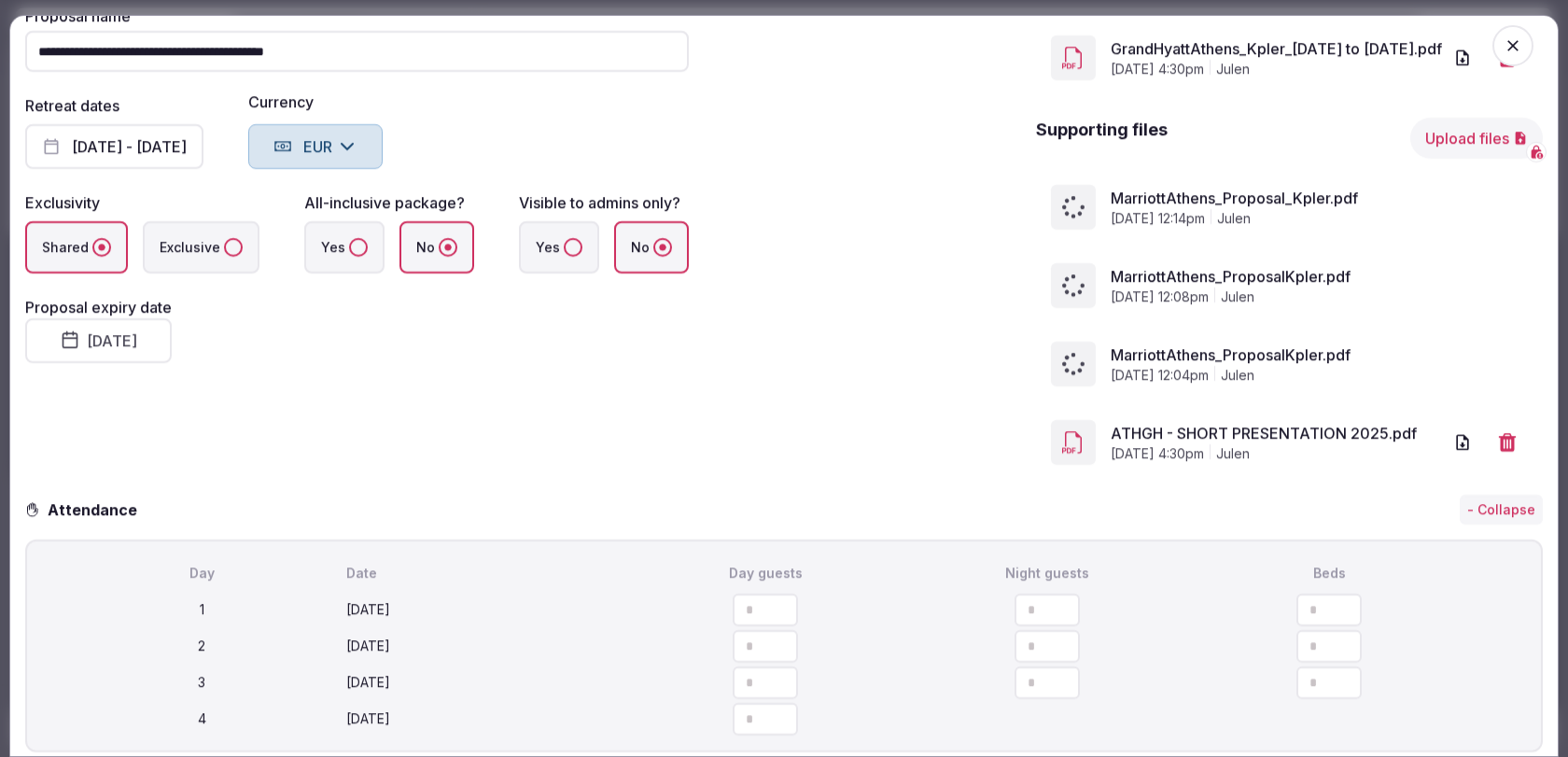
scroll to position [187, 0]
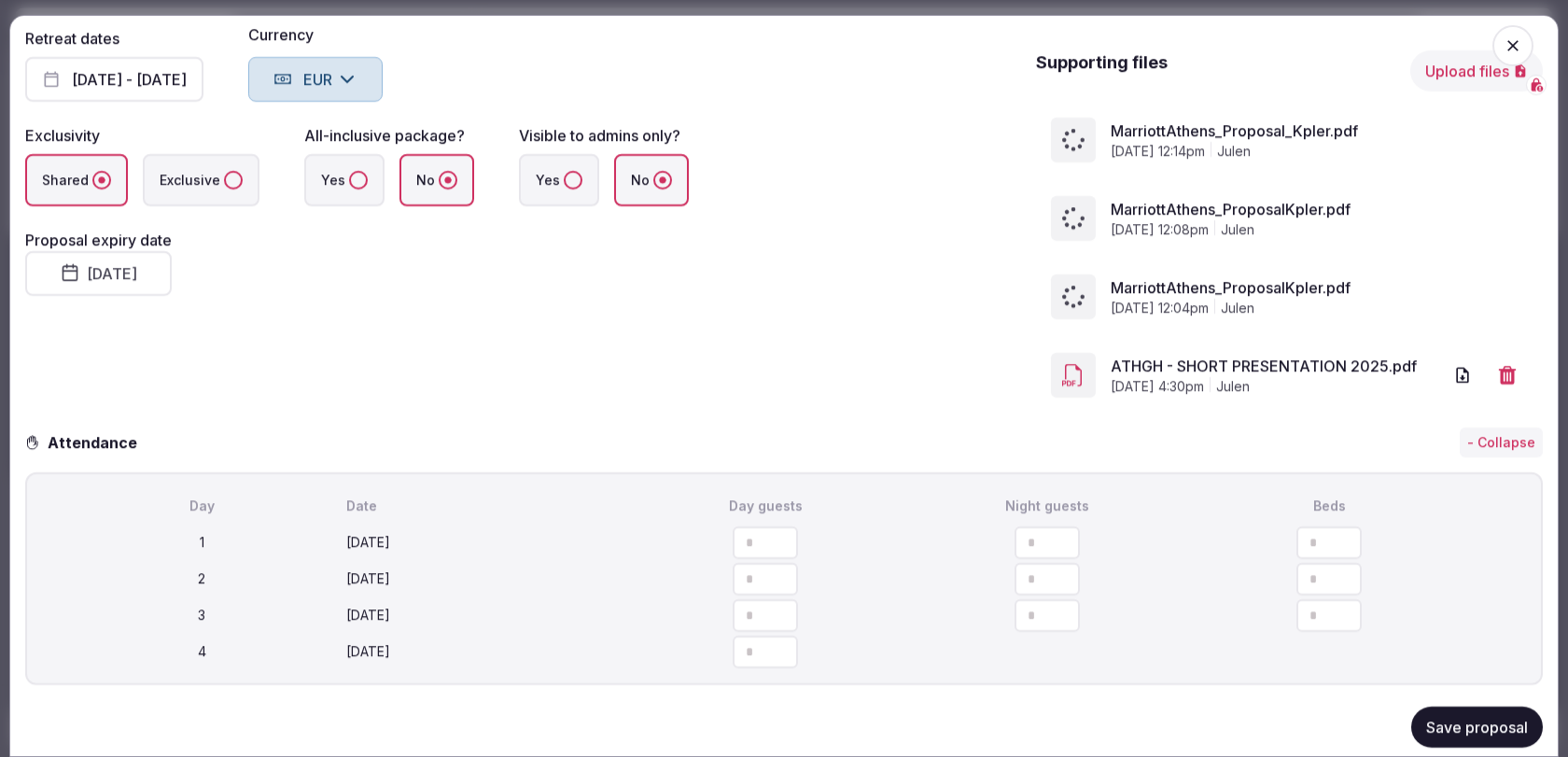
click at [1464, 730] on button "Save proposal" at bounding box center [1477, 727] width 132 height 41
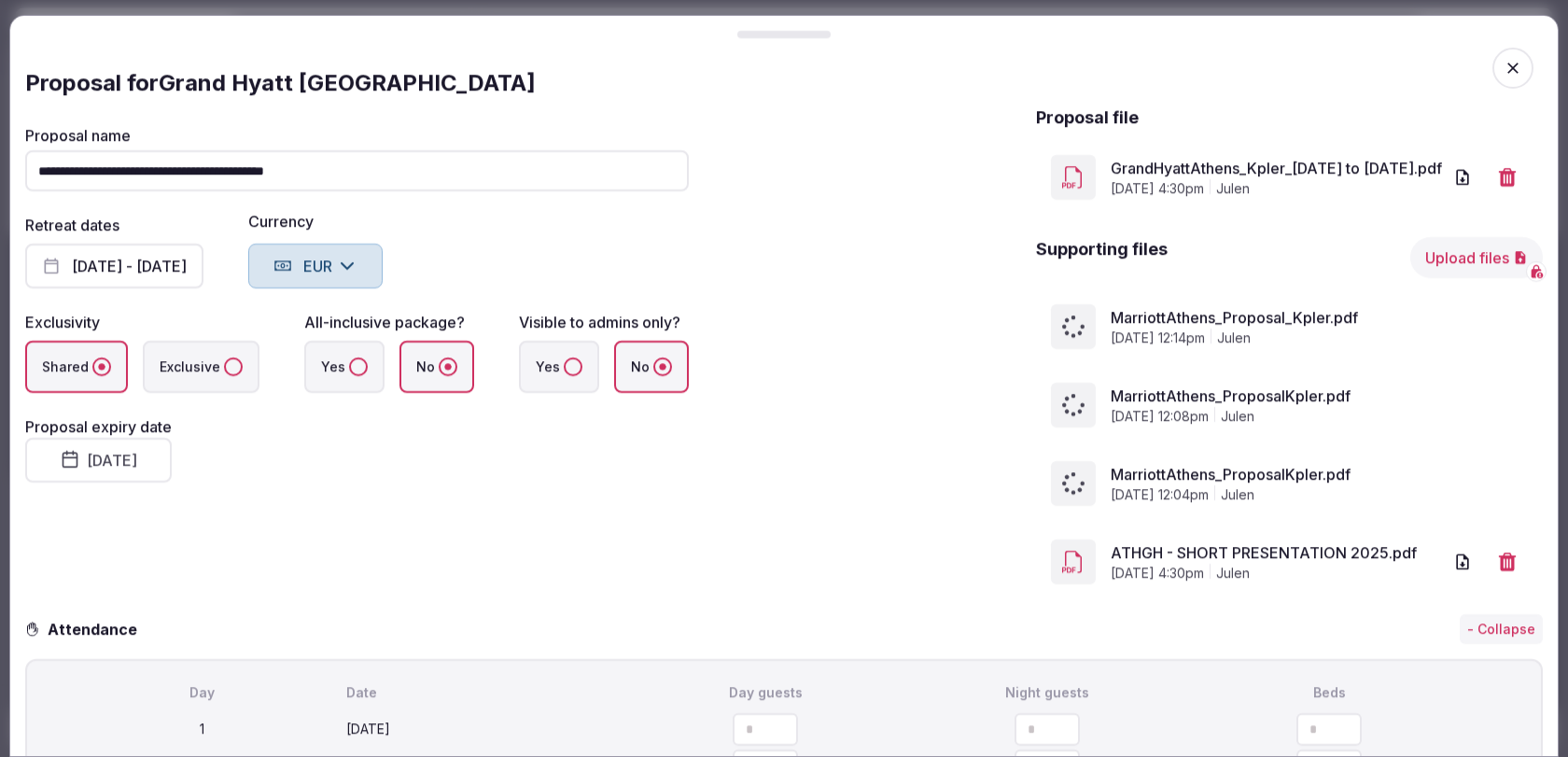
click at [1499, 52] on button "button" at bounding box center [1512, 67] width 41 height 41
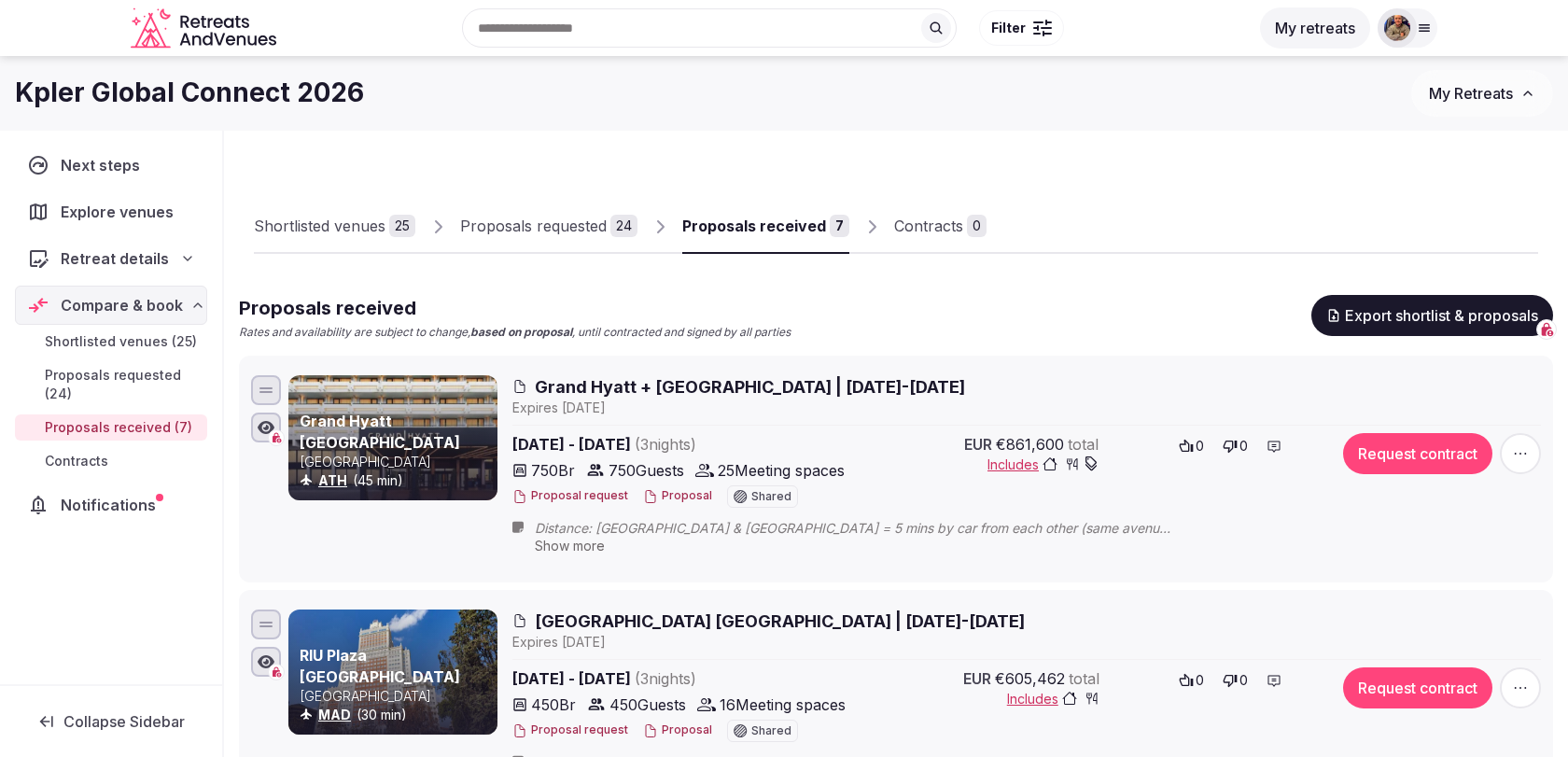
click at [856, 385] on span "Grand Hyatt + [GEOGRAPHIC_DATA] | [DATE]-[DATE]" at bounding box center [750, 387] width 430 height 24
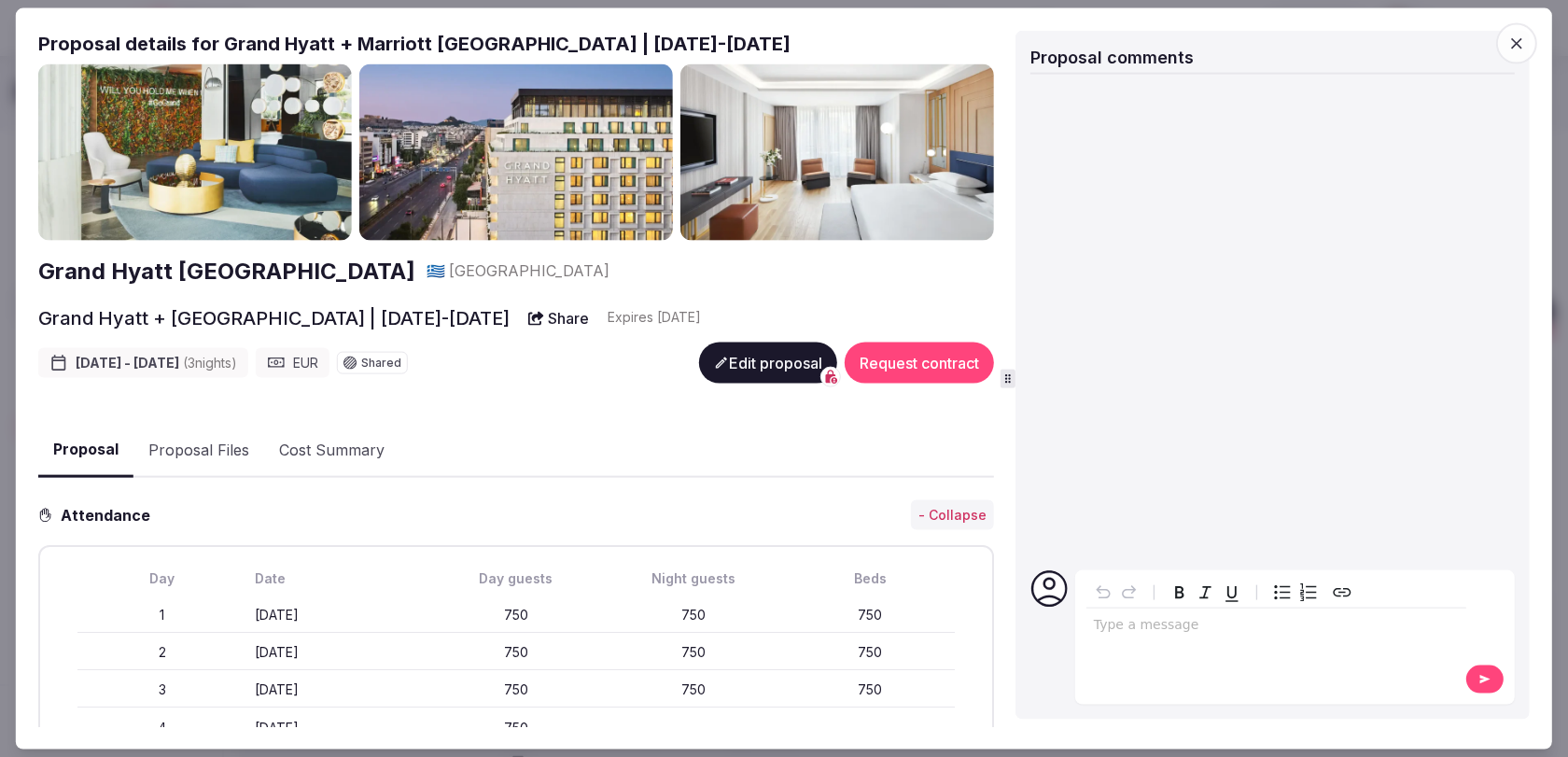
click at [227, 450] on button "Proposal Files" at bounding box center [199, 449] width 131 height 55
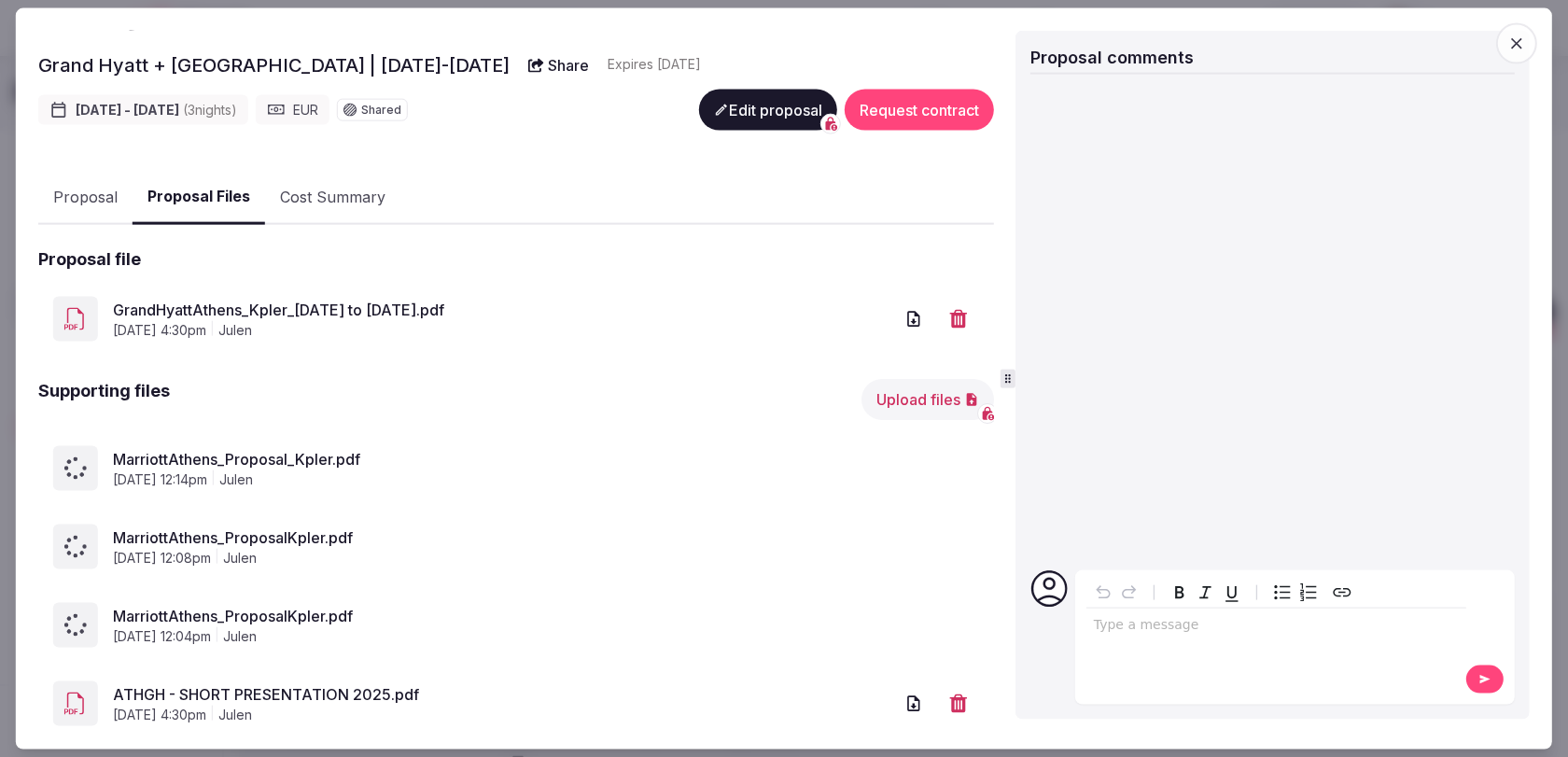
scroll to position [304, 0]
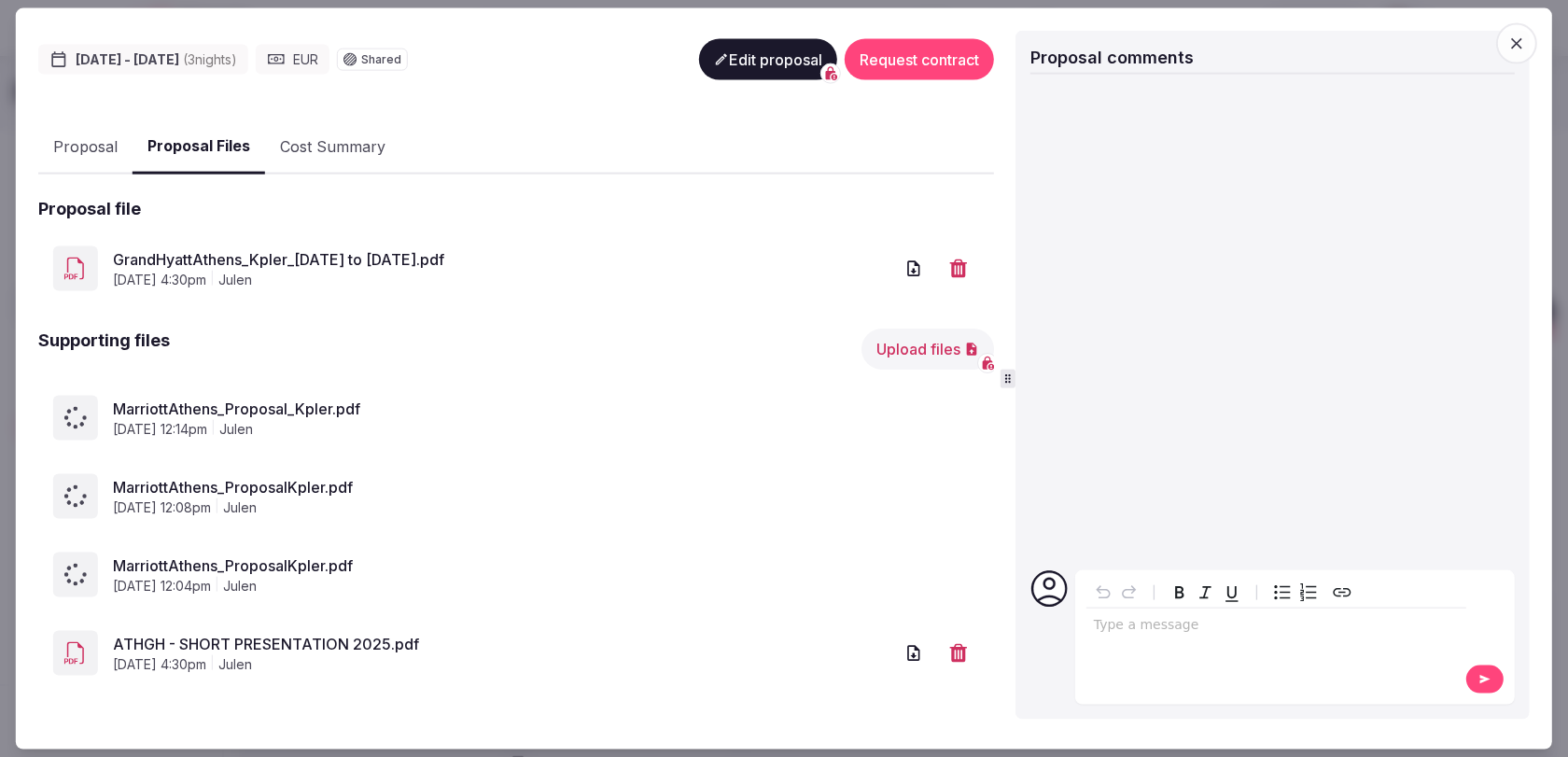
click at [311, 122] on div "Grand Hyatt Athens 🇬🇷 Greece Grand Hyatt + Marriott Athens | 10-13 March 2026 S…" at bounding box center [517, 244] width 956 height 968
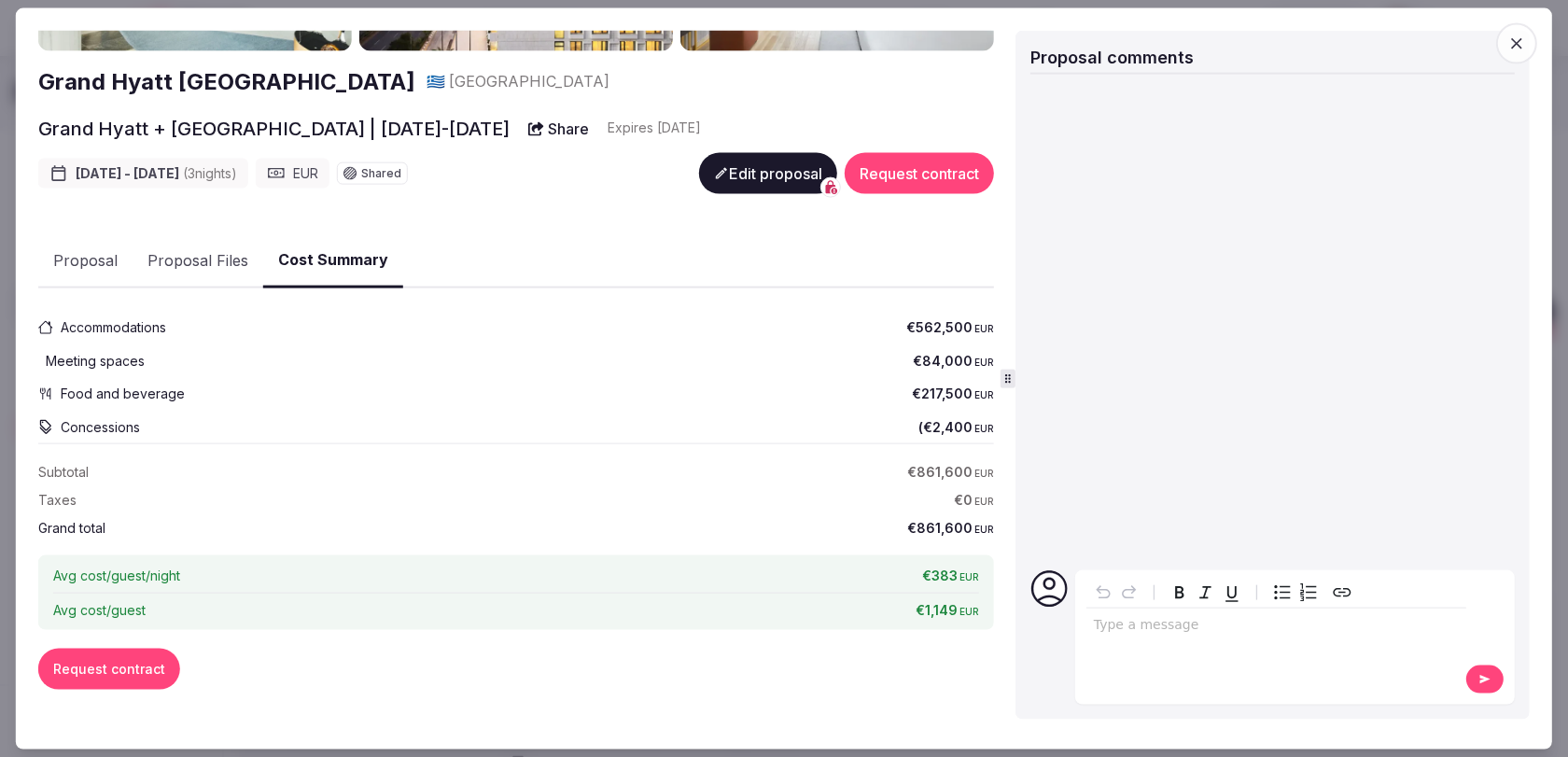
scroll to position [189, 0]
click at [192, 256] on button "Proposal Files" at bounding box center [198, 261] width 131 height 55
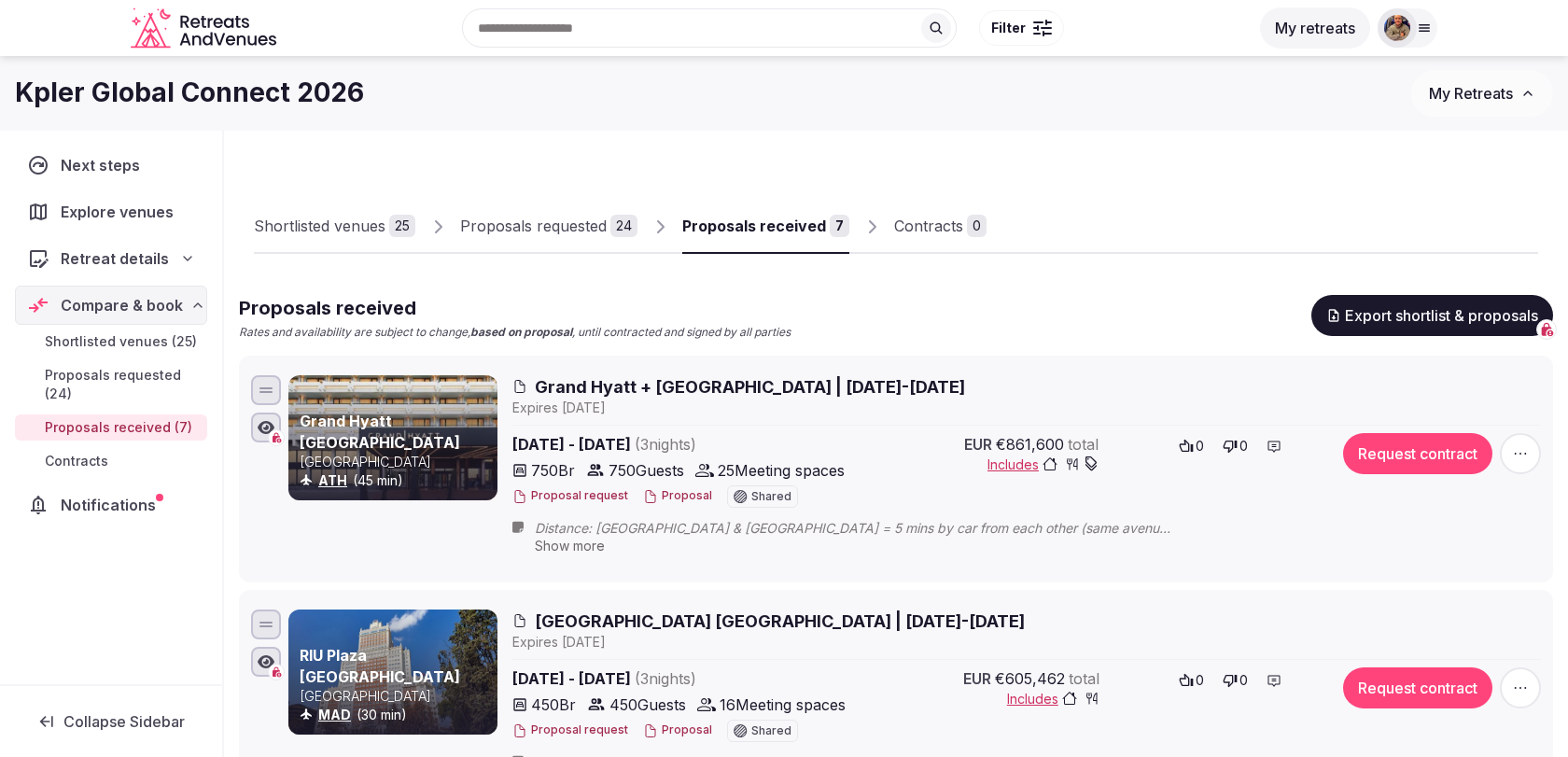
click at [784, 378] on span "Grand Hyatt + [GEOGRAPHIC_DATA] | [DATE]-[DATE]" at bounding box center [750, 387] width 430 height 24
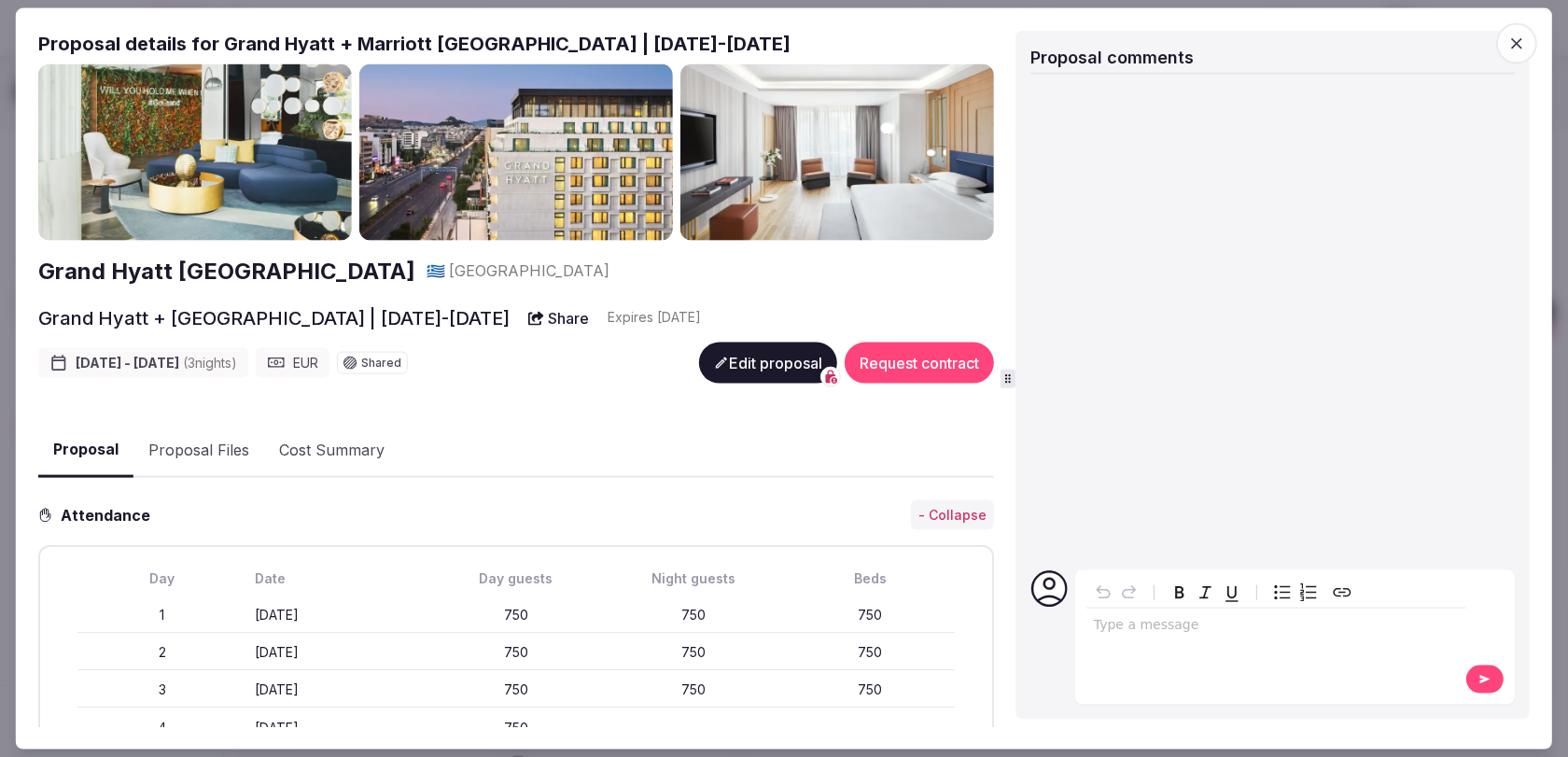
click at [203, 460] on button "Proposal Files" at bounding box center [199, 449] width 131 height 55
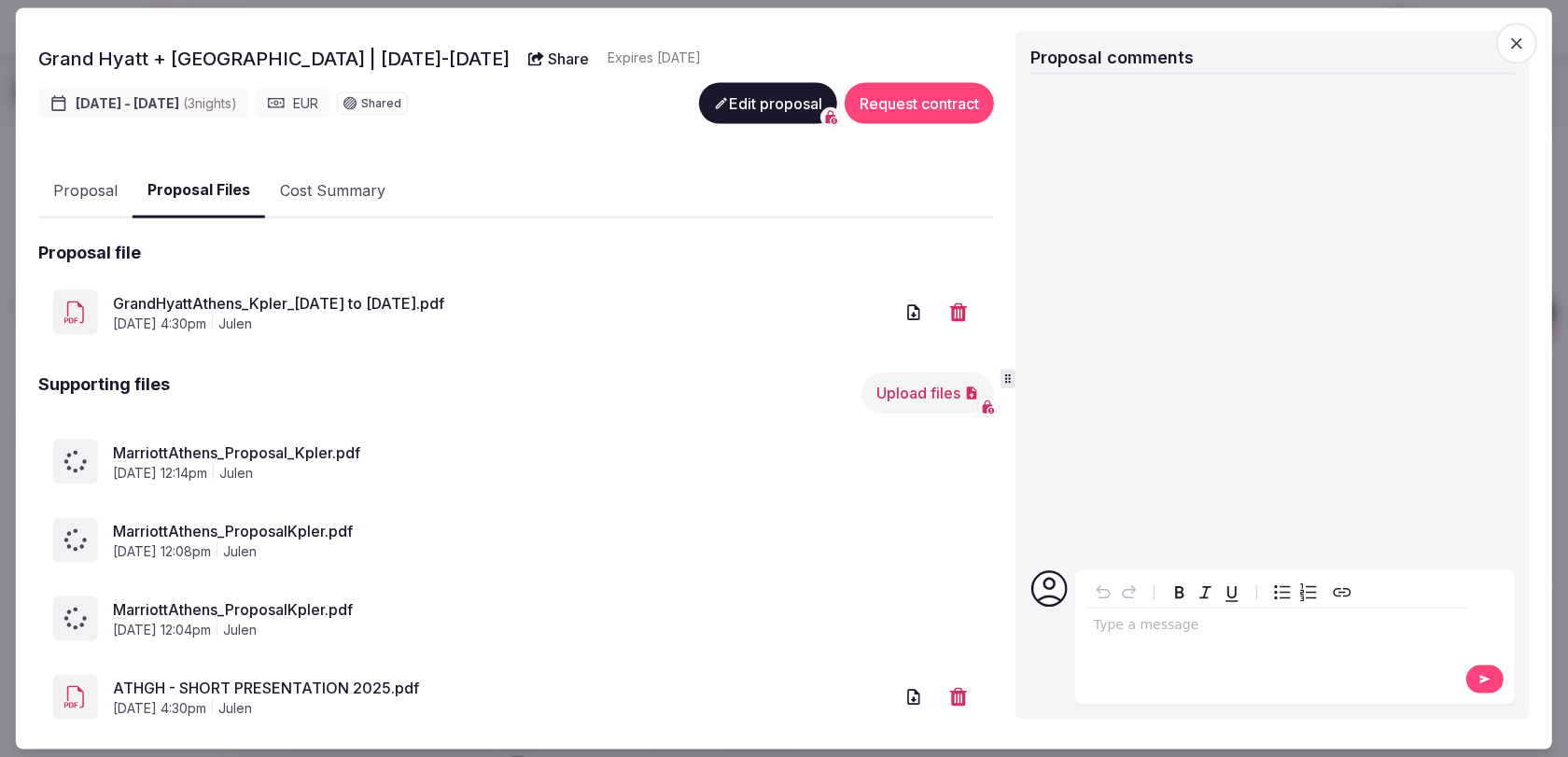
scroll to position [304, 0]
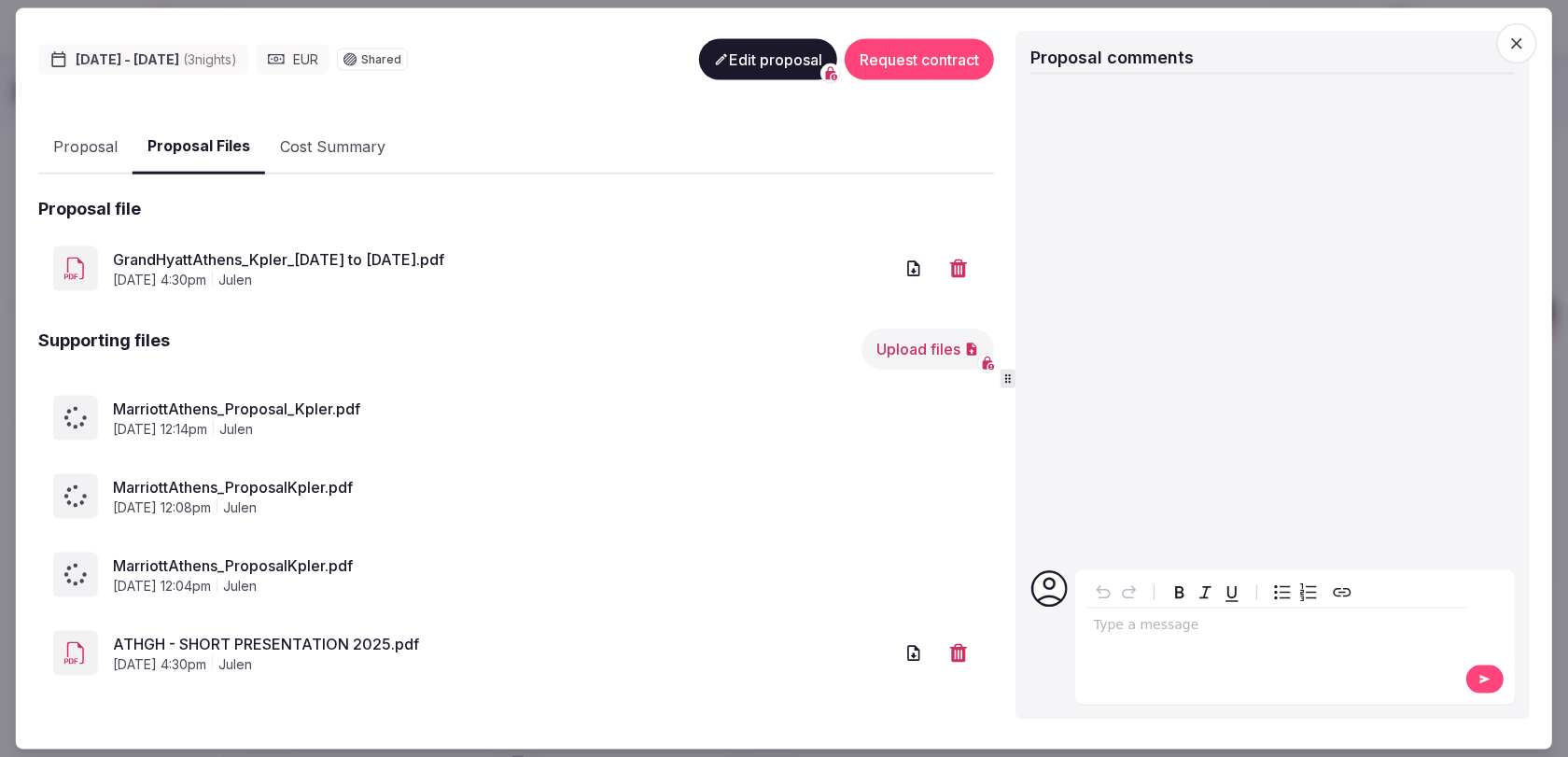
click at [1518, 50] on icon "button" at bounding box center [1516, 43] width 19 height 19
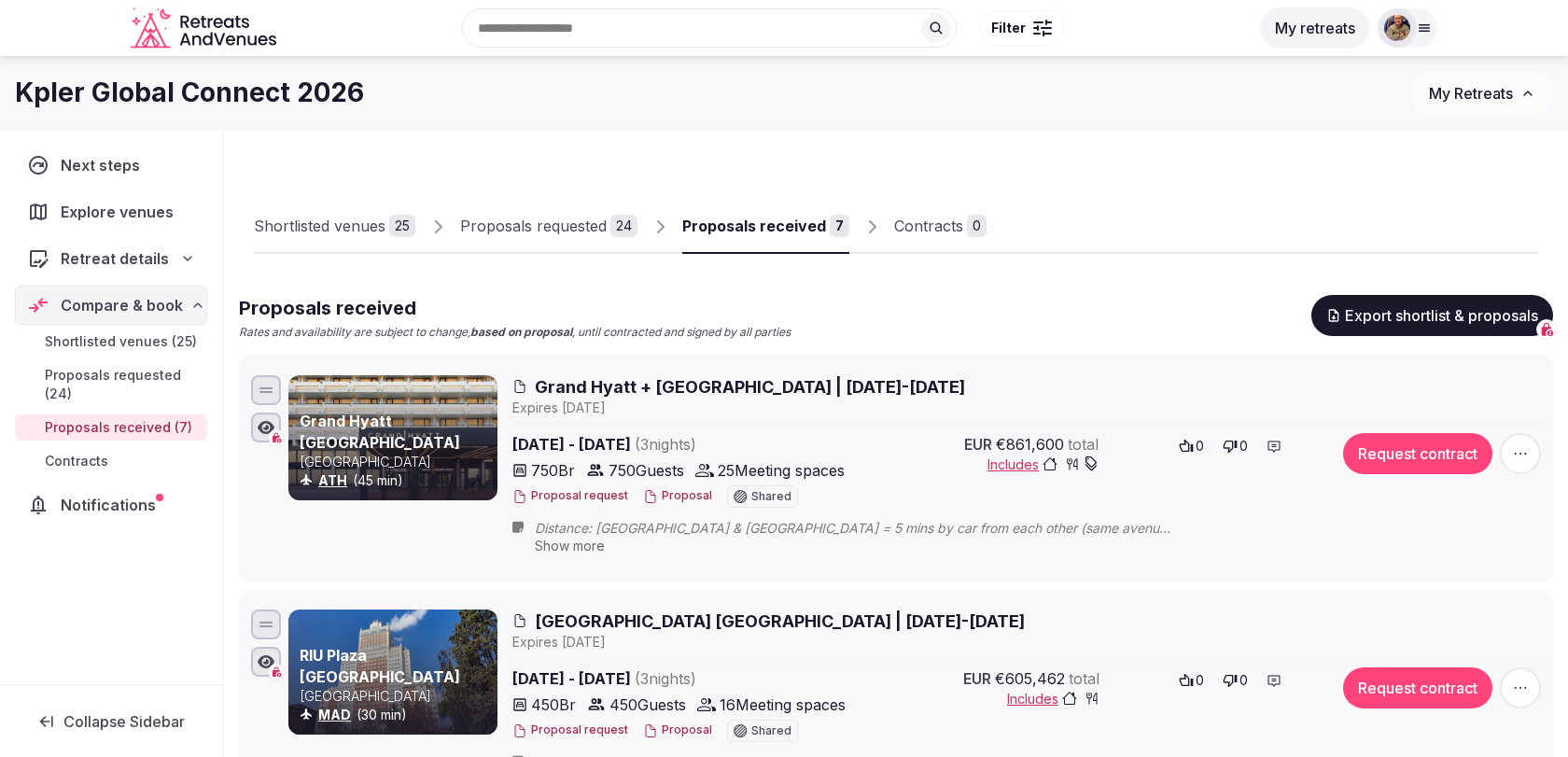
click at [1435, 22] on div at bounding box center [1424, 28] width 26 height 15
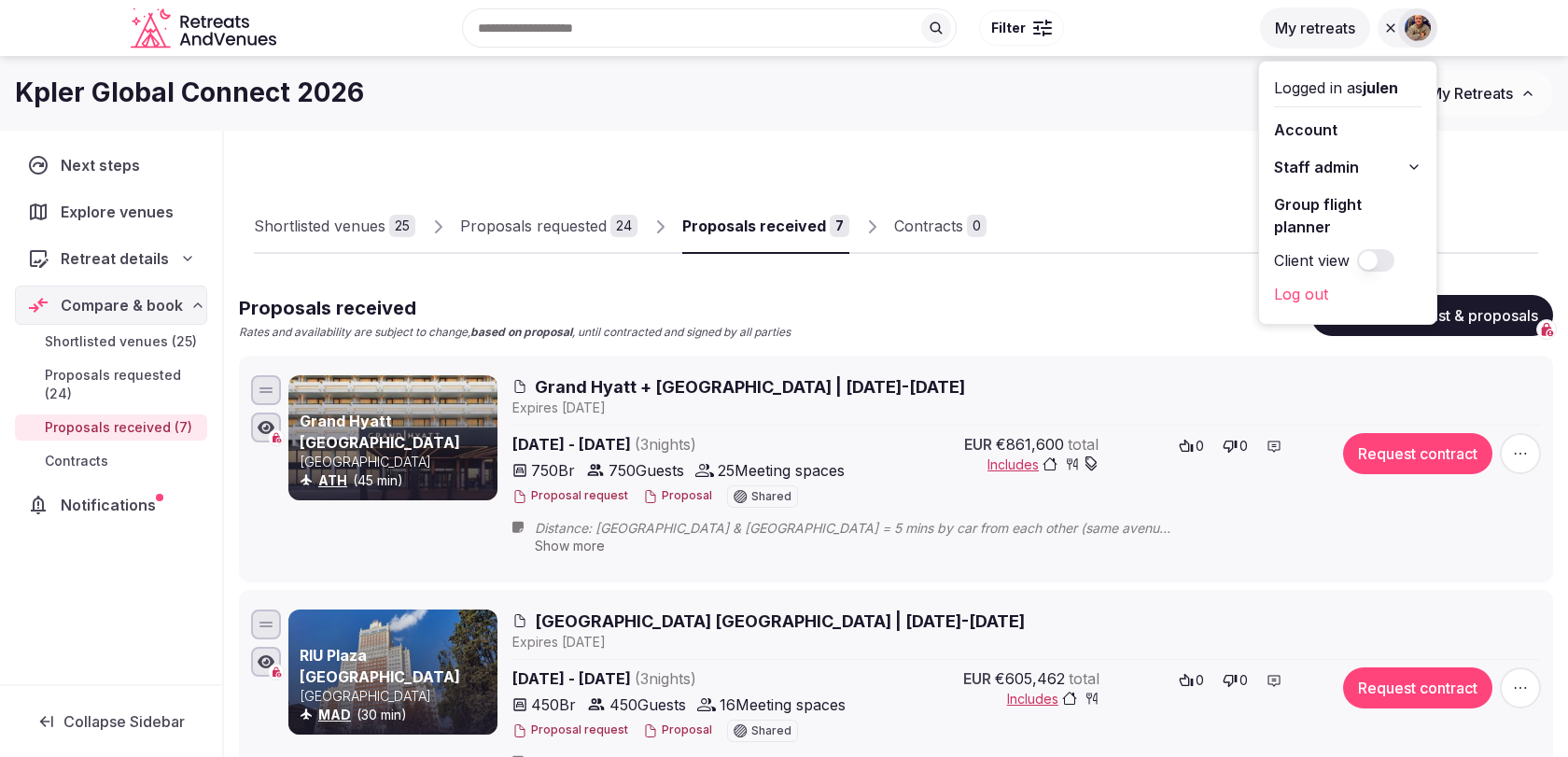
click at [1309, 279] on link "Log out" at bounding box center [1348, 294] width 148 height 30
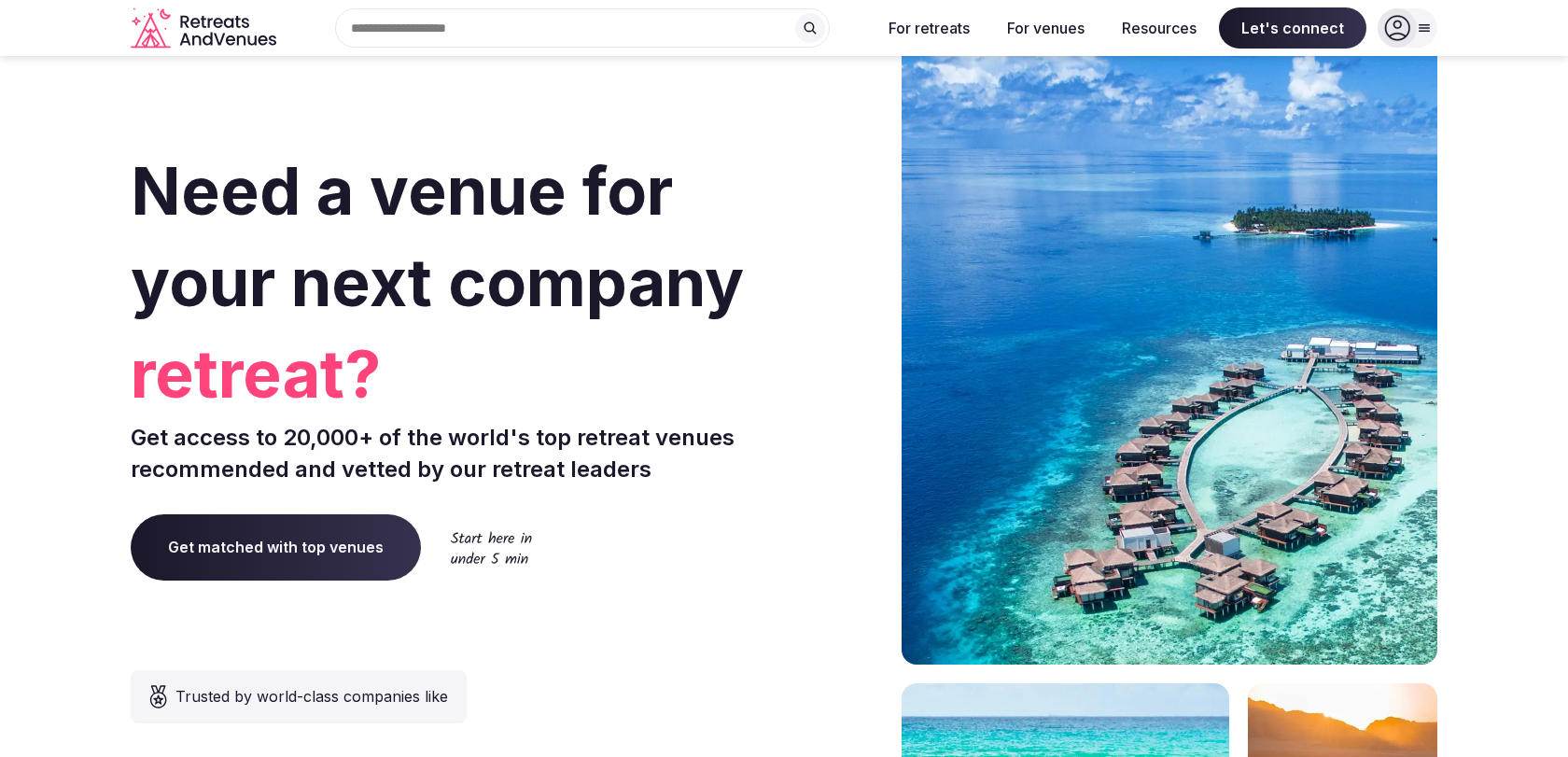
click at [1412, 17] on div at bounding box center [1397, 28] width 40 height 40
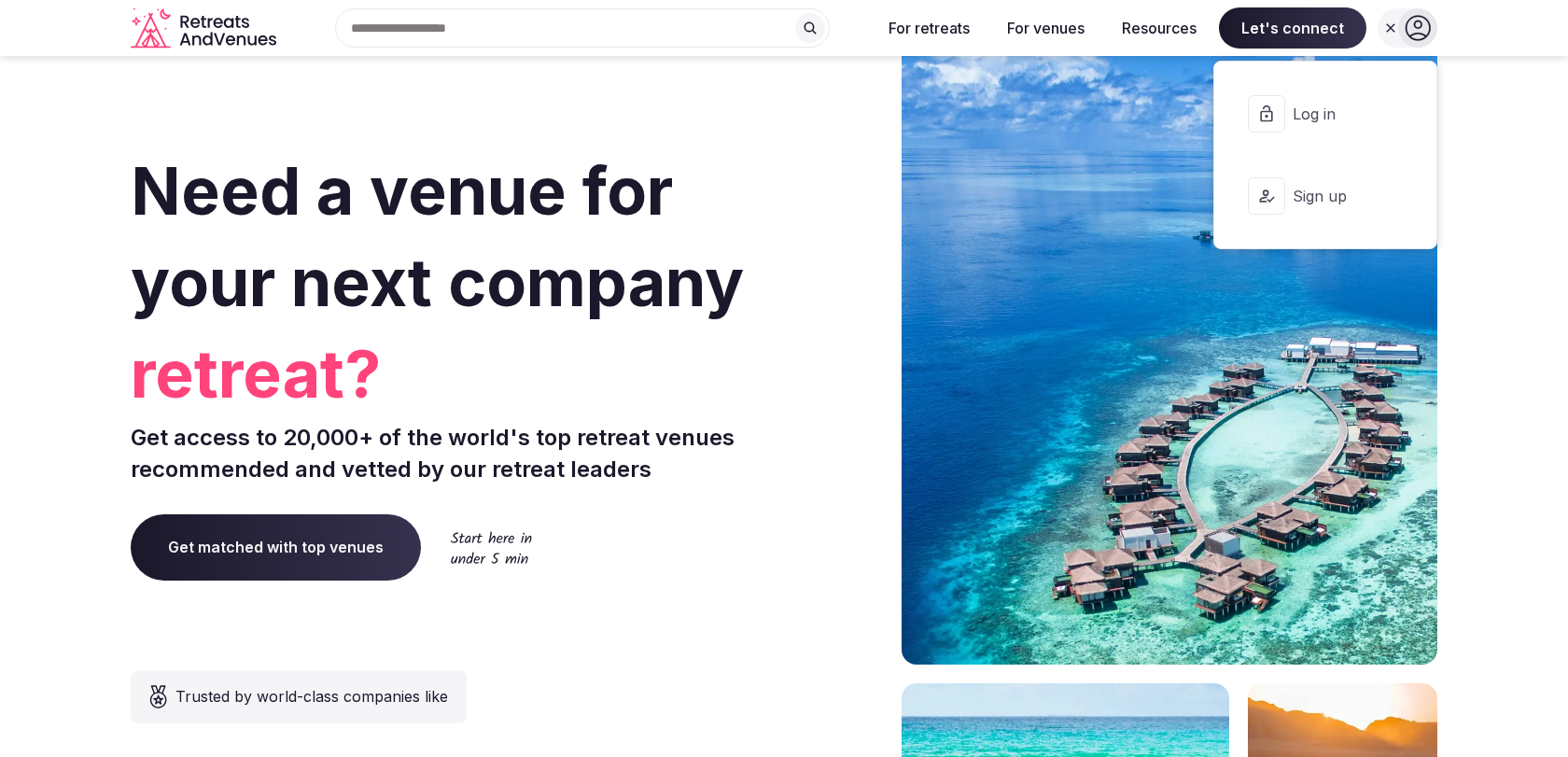
click at [1325, 117] on span "Log in" at bounding box center [1337, 113] width 89 height 21
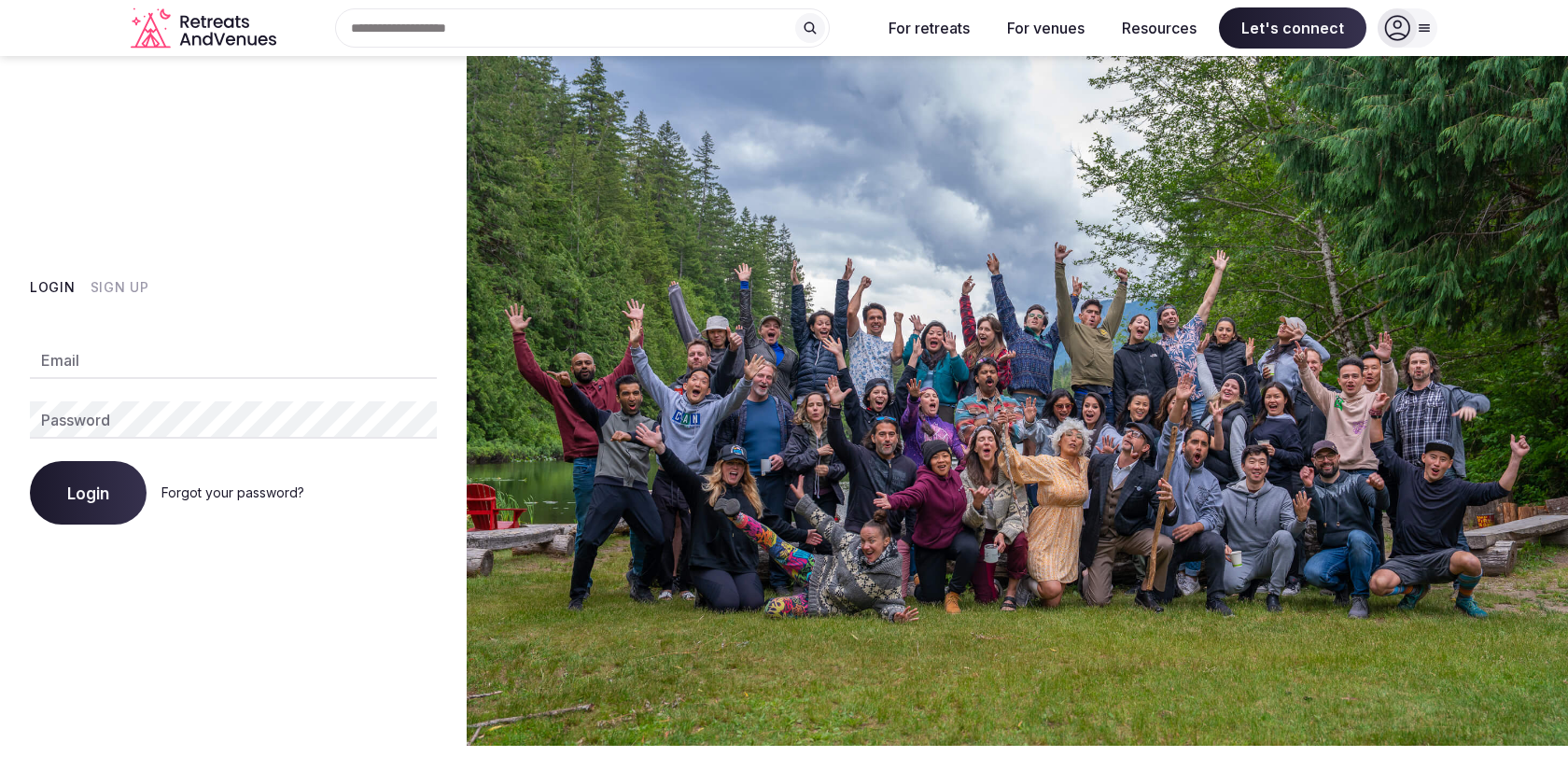
type input "**********"
click at [76, 490] on span "Login" at bounding box center [88, 492] width 42 height 19
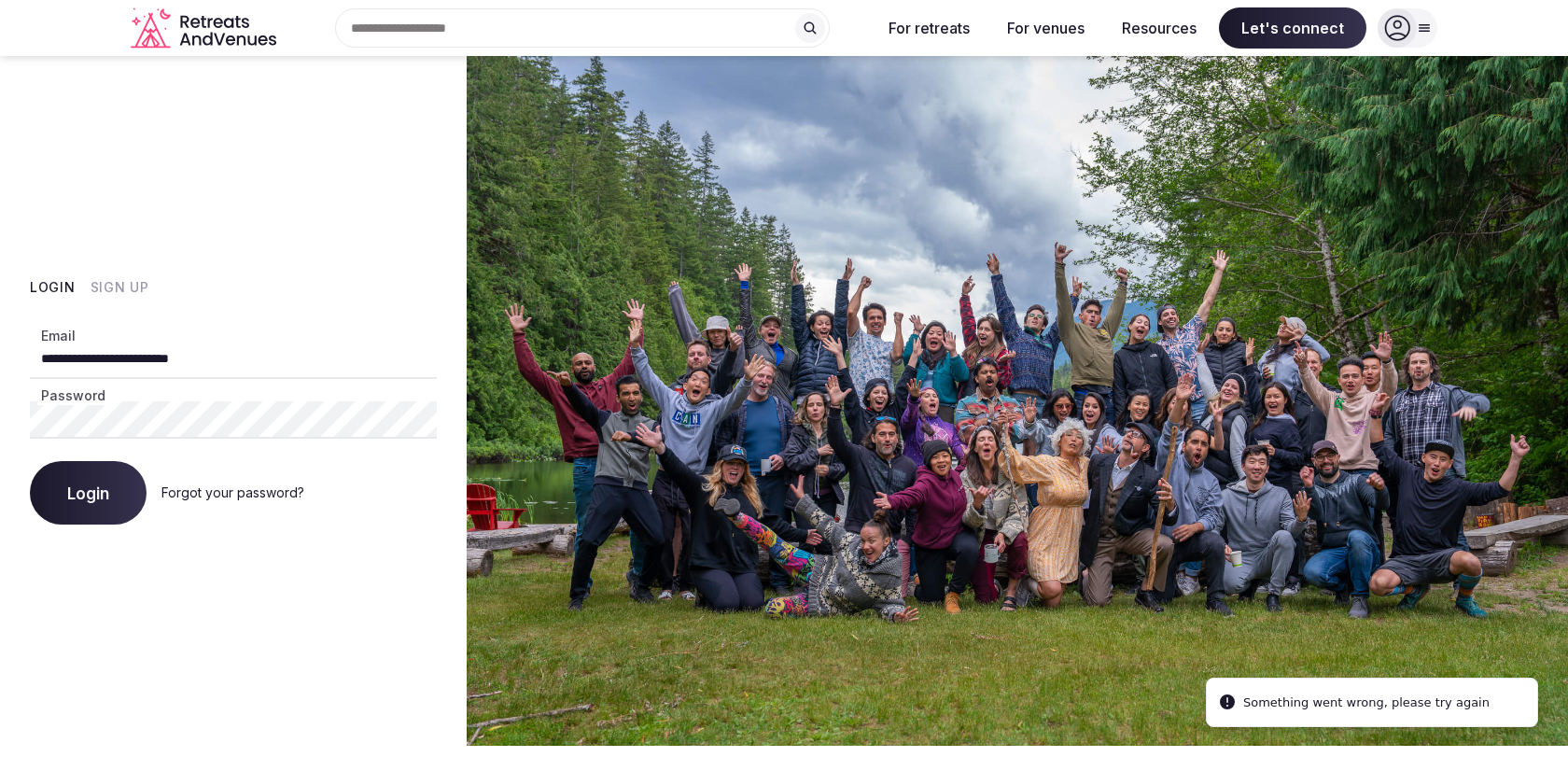
click at [120, 500] on button "Login" at bounding box center [88, 493] width 117 height 63
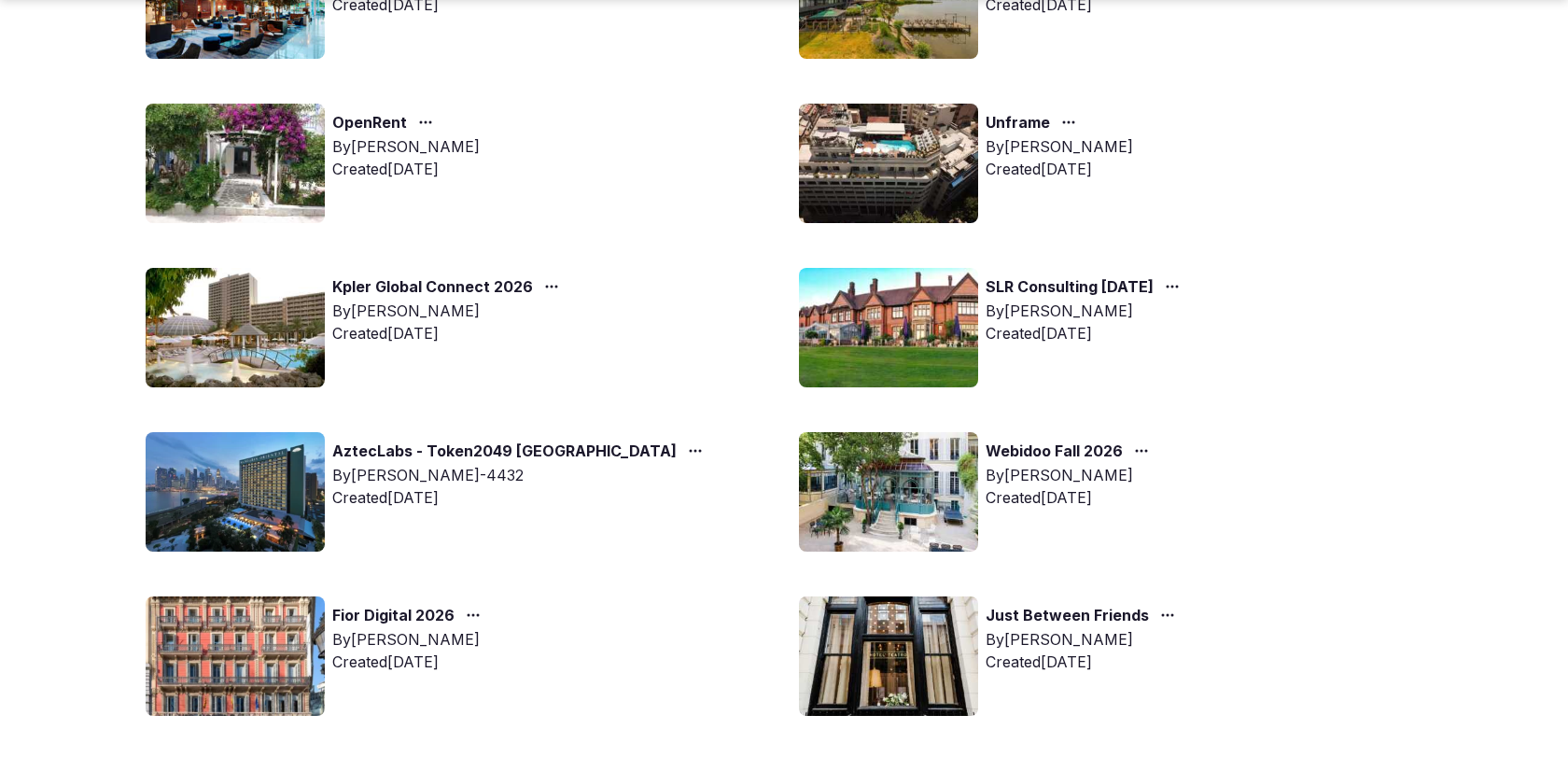
scroll to position [323, 0]
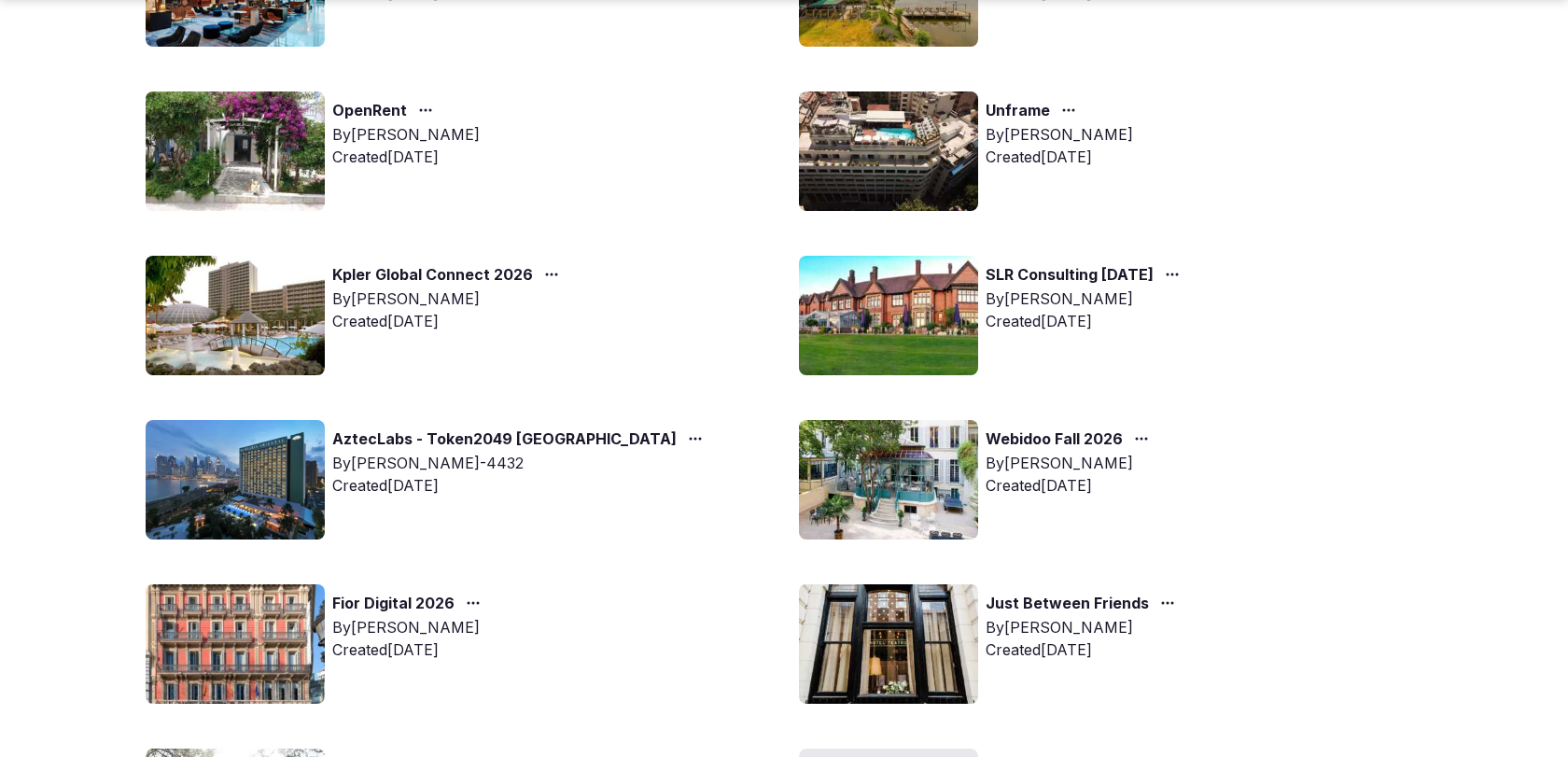
click at [436, 277] on link "Kpler Global Connect 2026" at bounding box center [432, 275] width 200 height 24
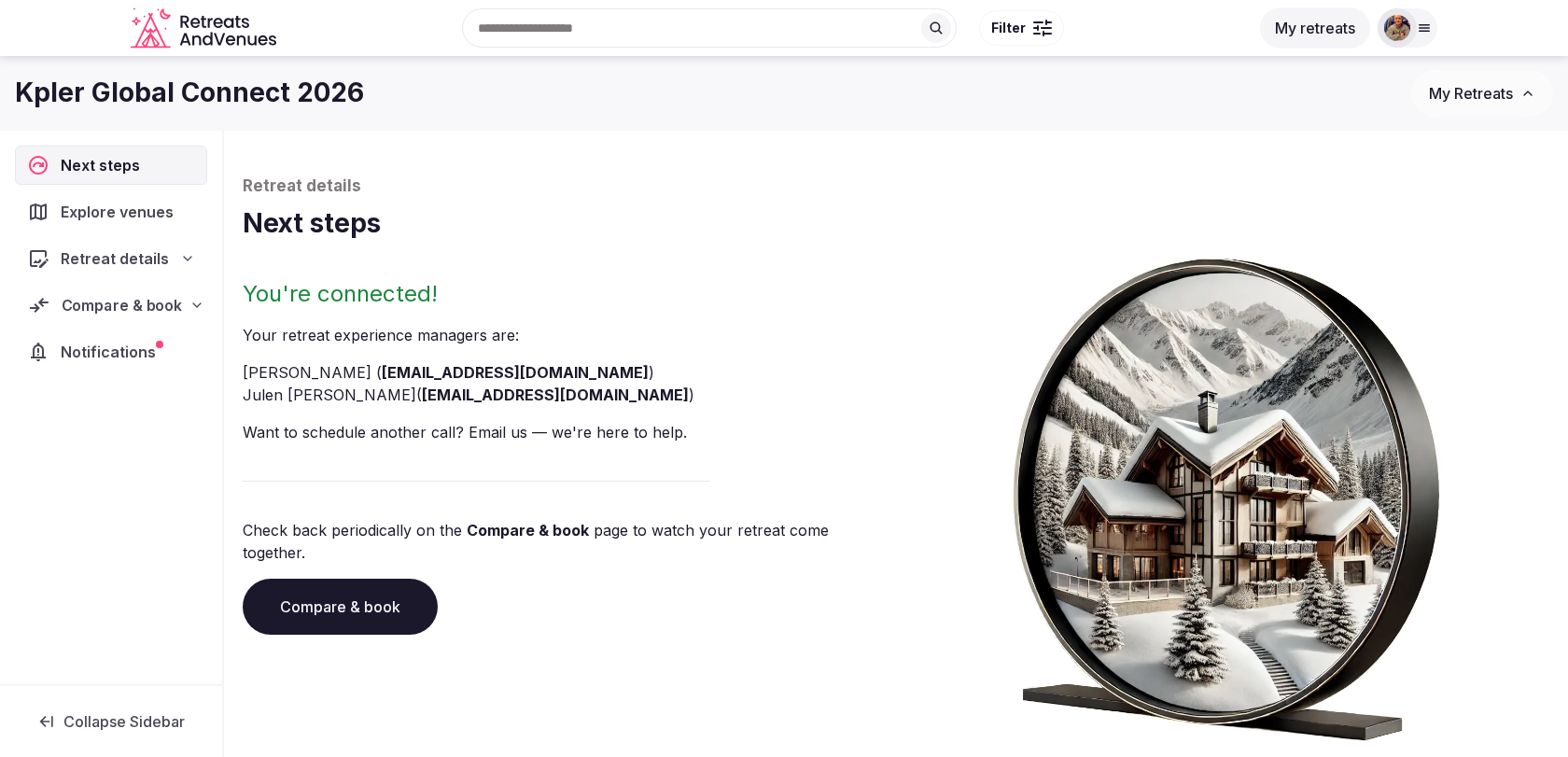
click at [122, 296] on span "Compare & book" at bounding box center [122, 305] width 121 height 23
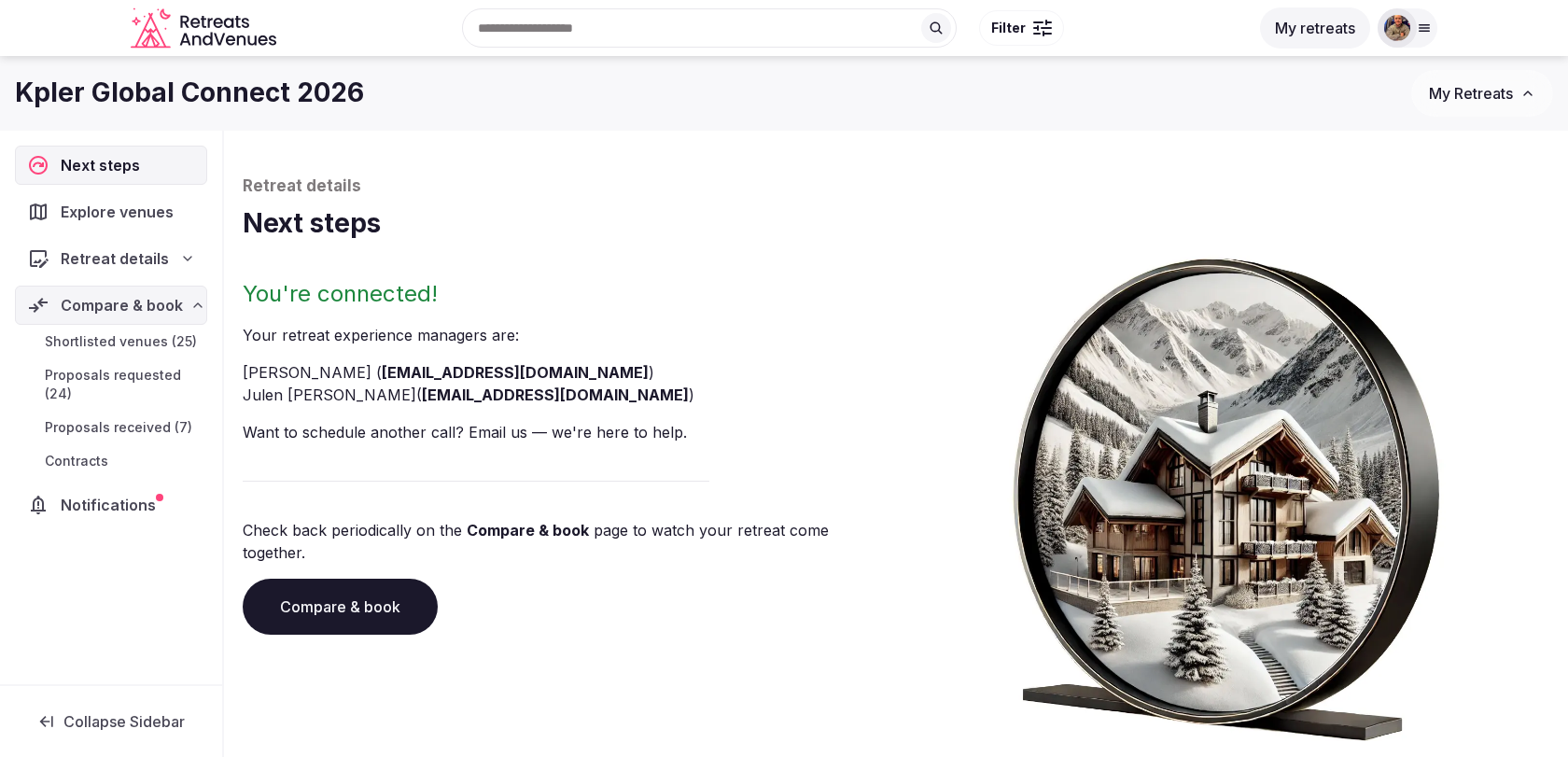
click at [113, 342] on span "Shortlisted venues (25)" at bounding box center [120, 341] width 152 height 19
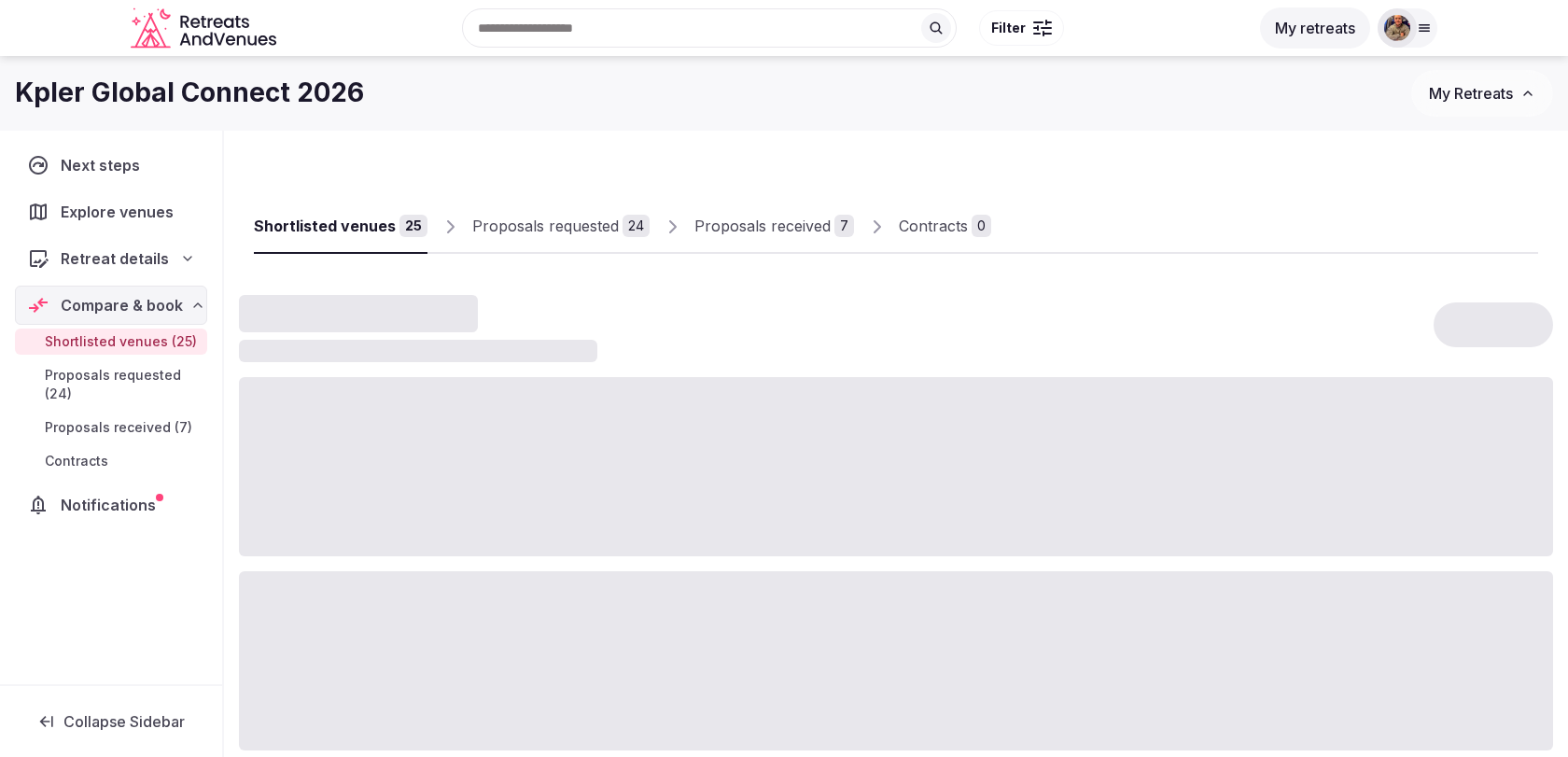
click at [772, 225] on div "Proposals received" at bounding box center [762, 225] width 136 height 23
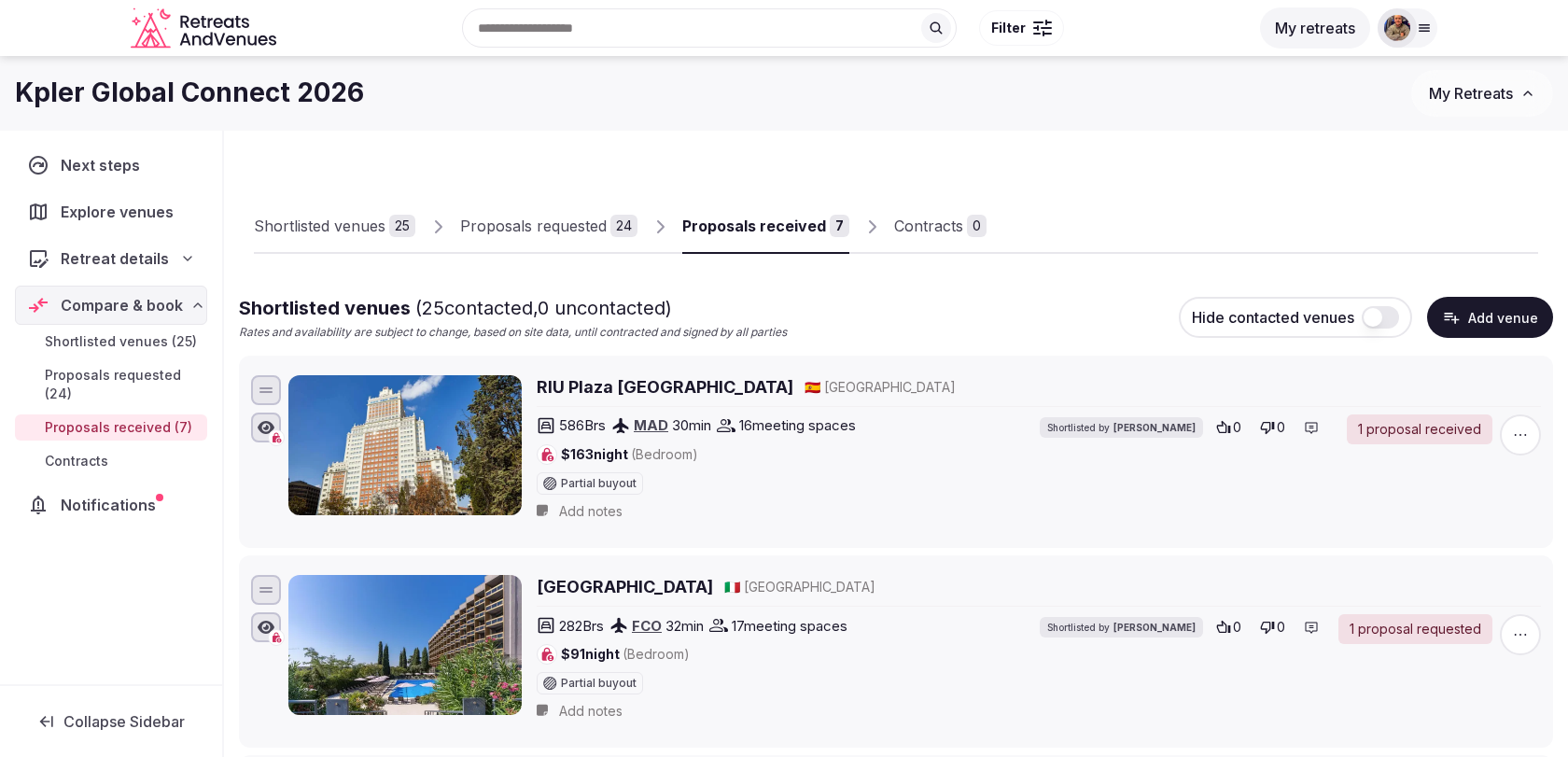
click at [385, 230] on div "Shortlisted venues 25" at bounding box center [334, 225] width 162 height 23
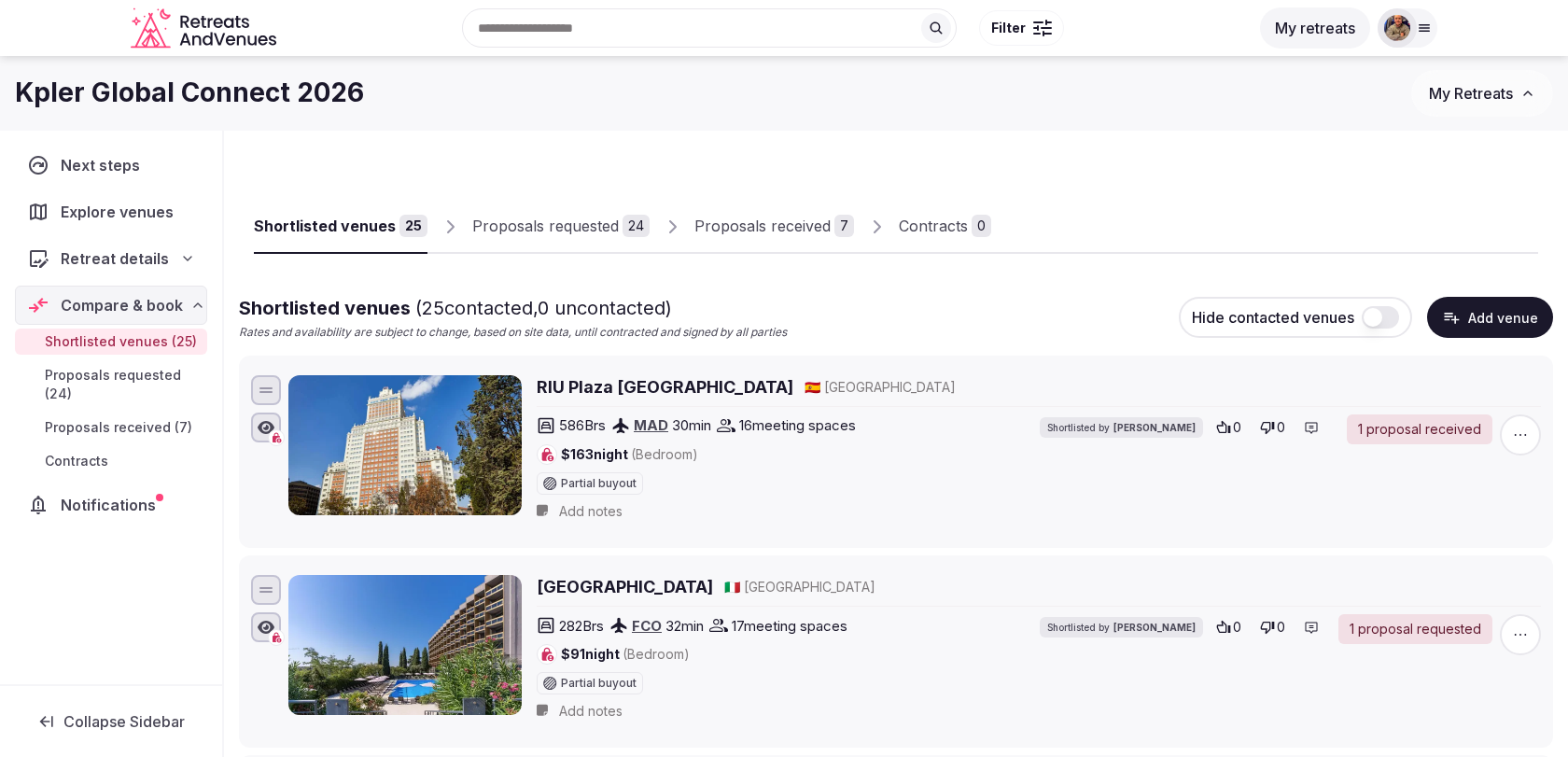
click at [805, 204] on link "Proposals received 7" at bounding box center [774, 226] width 160 height 55
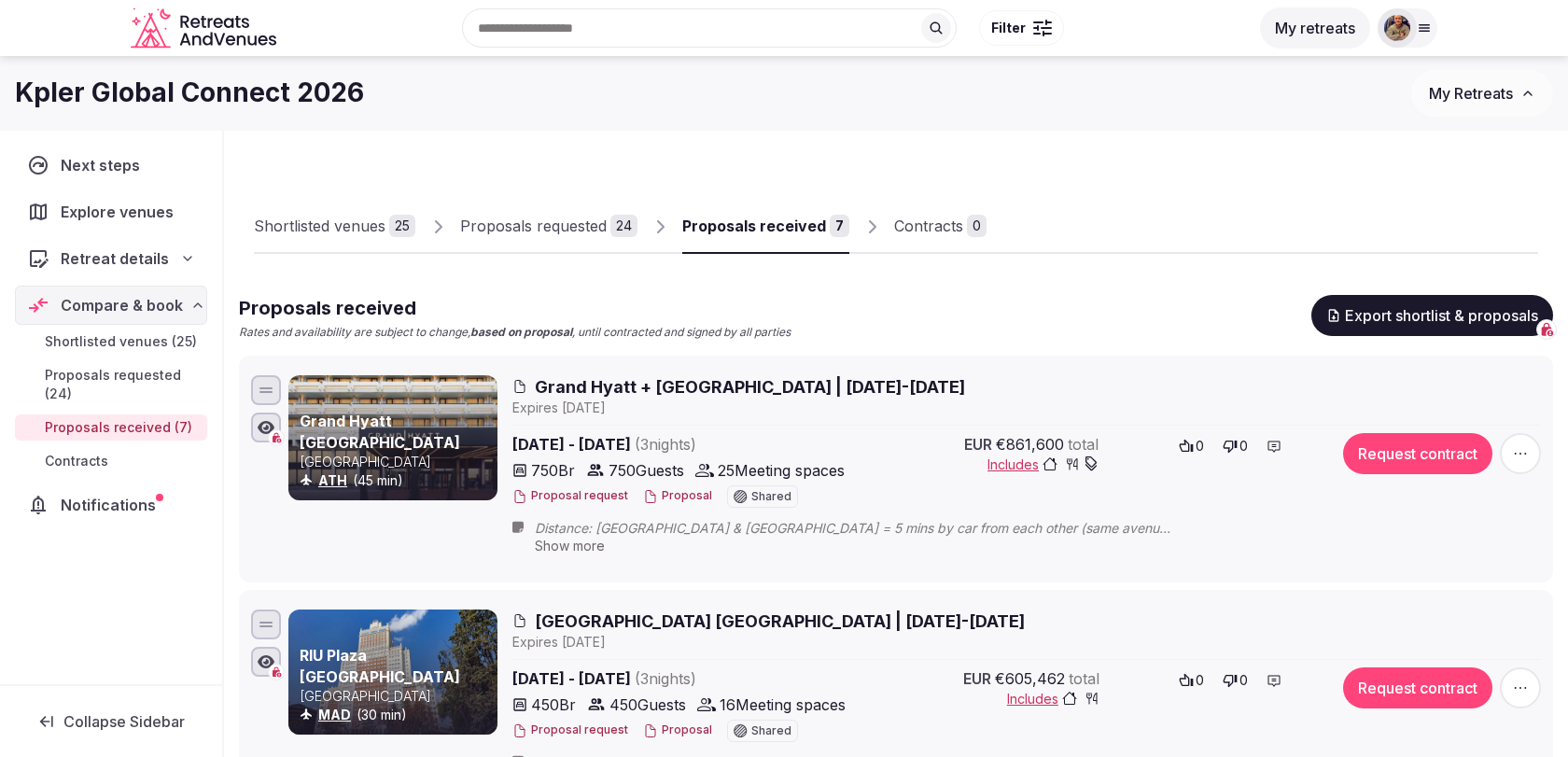
click at [713, 386] on span "Grand Hyatt + [GEOGRAPHIC_DATA] | [DATE]-[DATE]" at bounding box center [750, 387] width 430 height 24
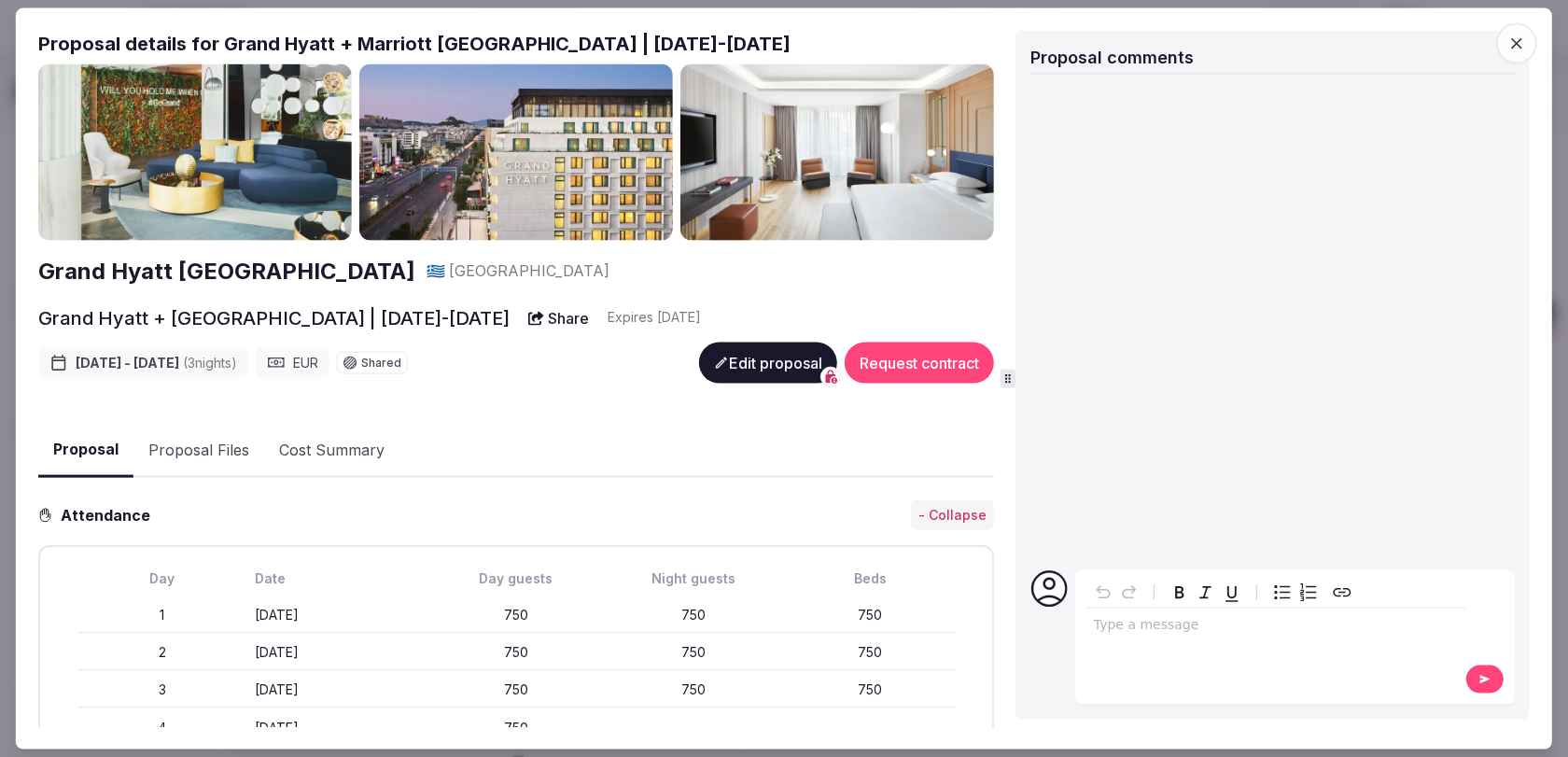
click at [208, 454] on button "Proposal Files" at bounding box center [199, 449] width 131 height 55
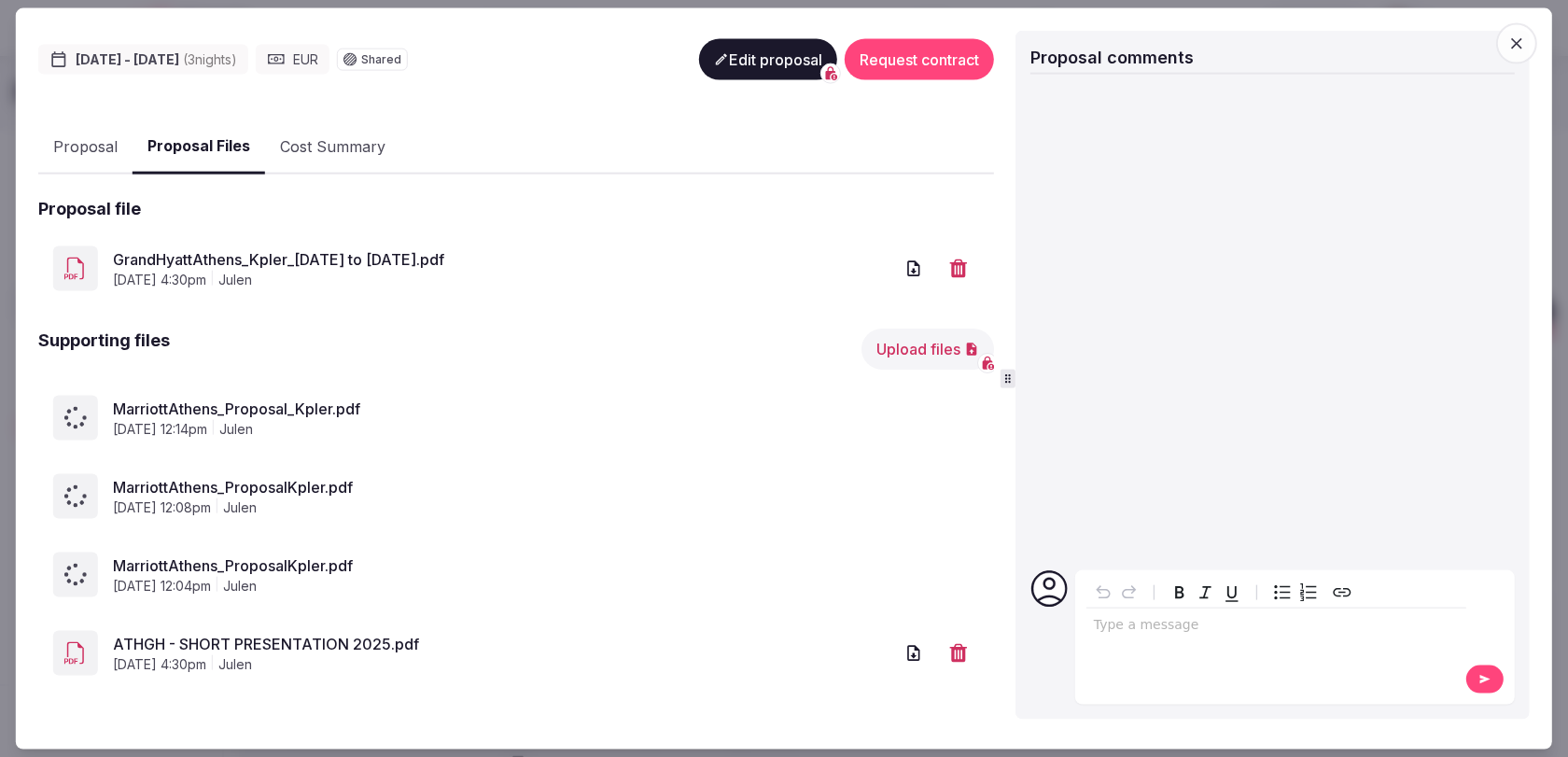
scroll to position [150, 0]
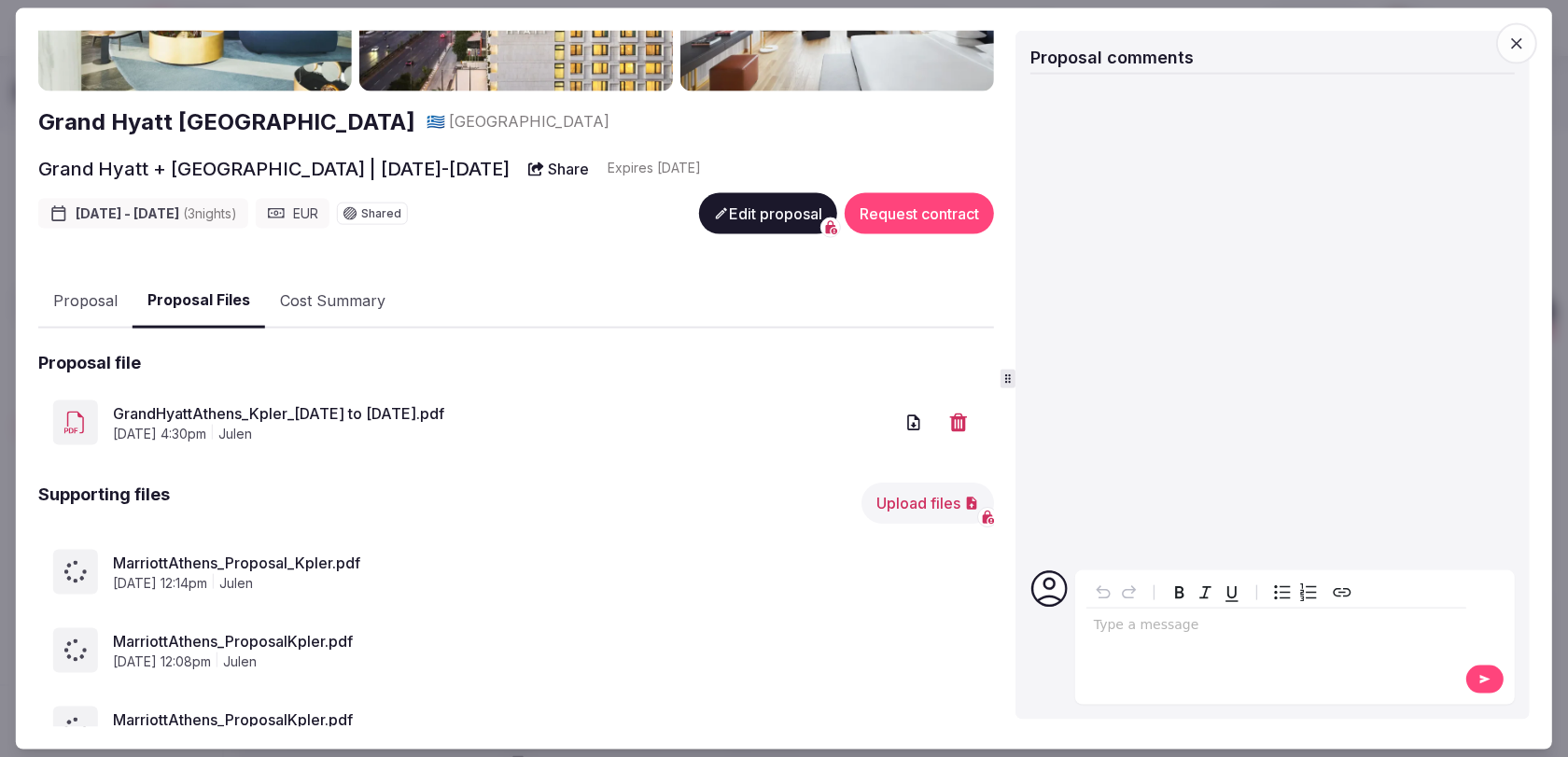
click at [99, 307] on button "Proposal" at bounding box center [85, 301] width 94 height 55
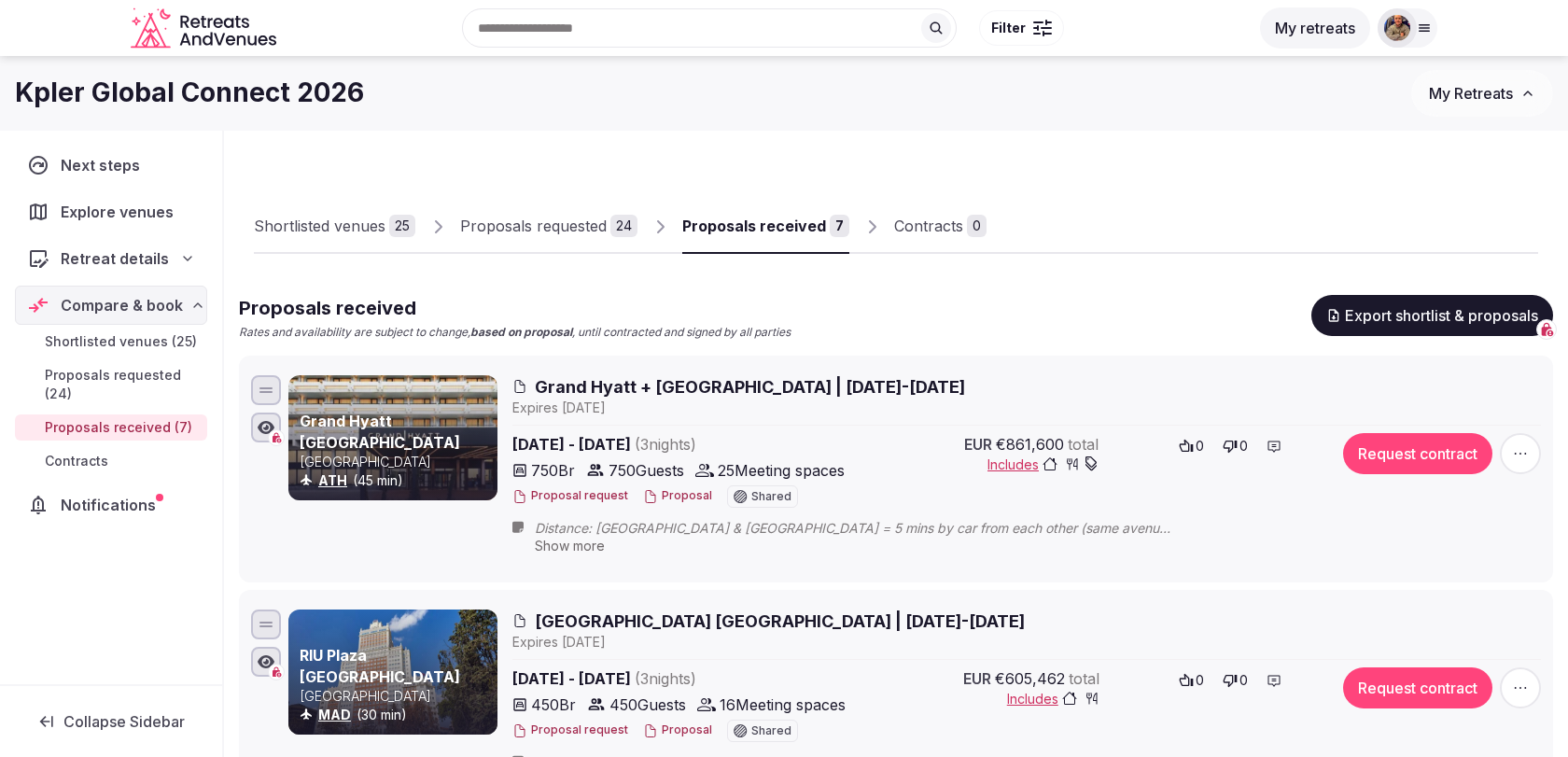
click at [733, 392] on span "Grand Hyatt + [GEOGRAPHIC_DATA] | [DATE]-[DATE]" at bounding box center [750, 387] width 430 height 24
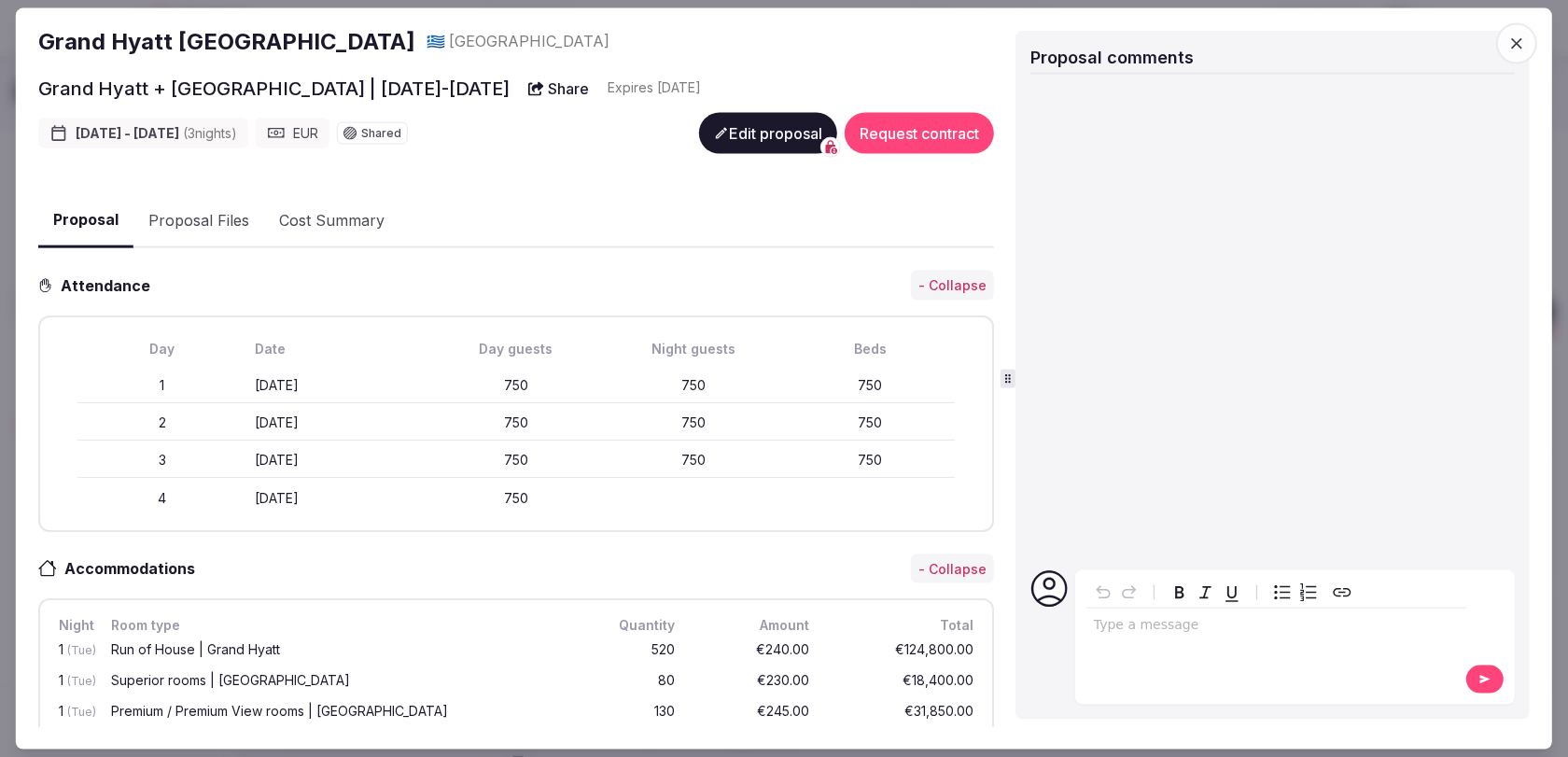
scroll to position [317, 0]
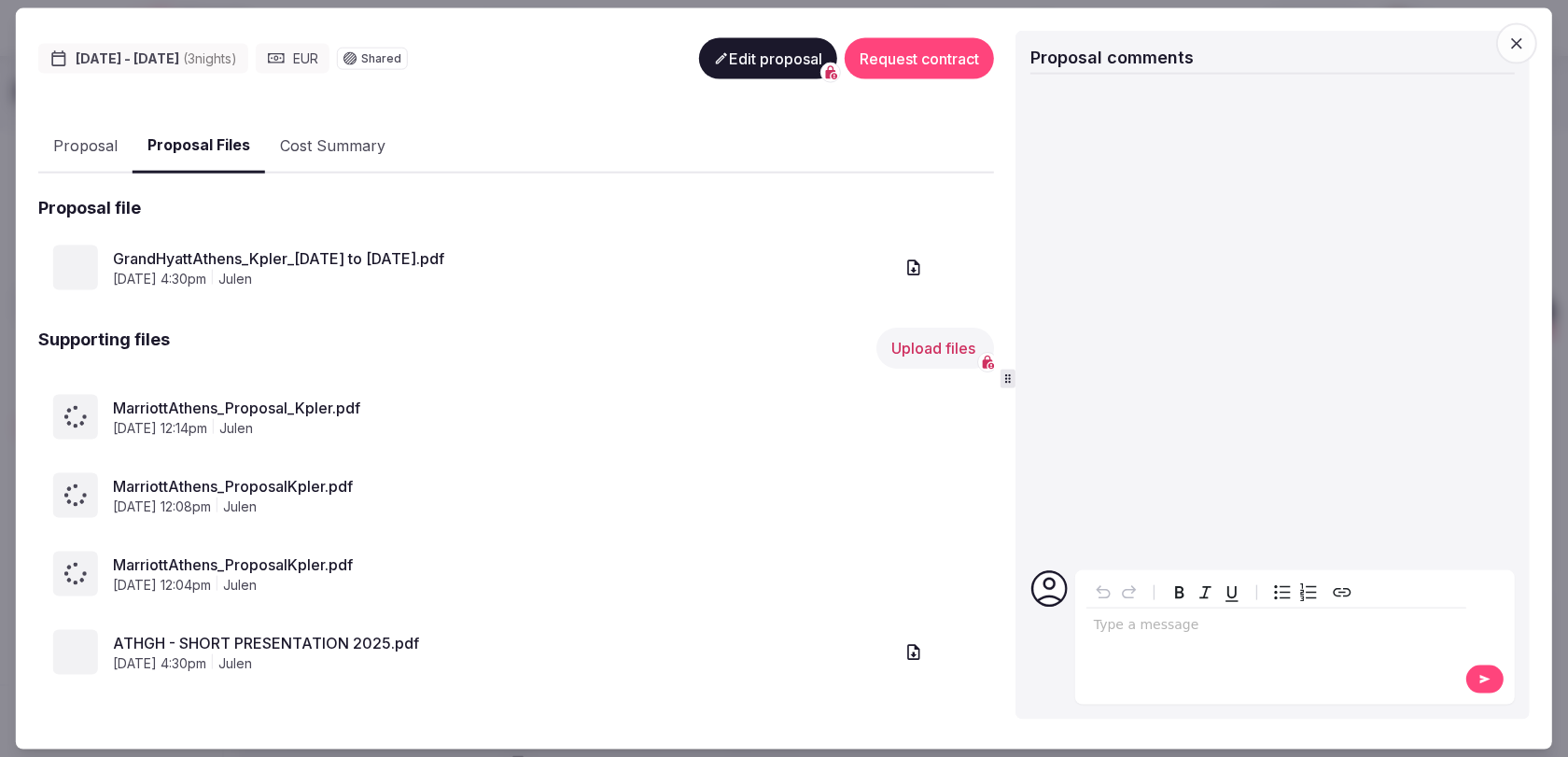
click at [230, 130] on button "Proposal Files" at bounding box center [199, 147] width 133 height 56
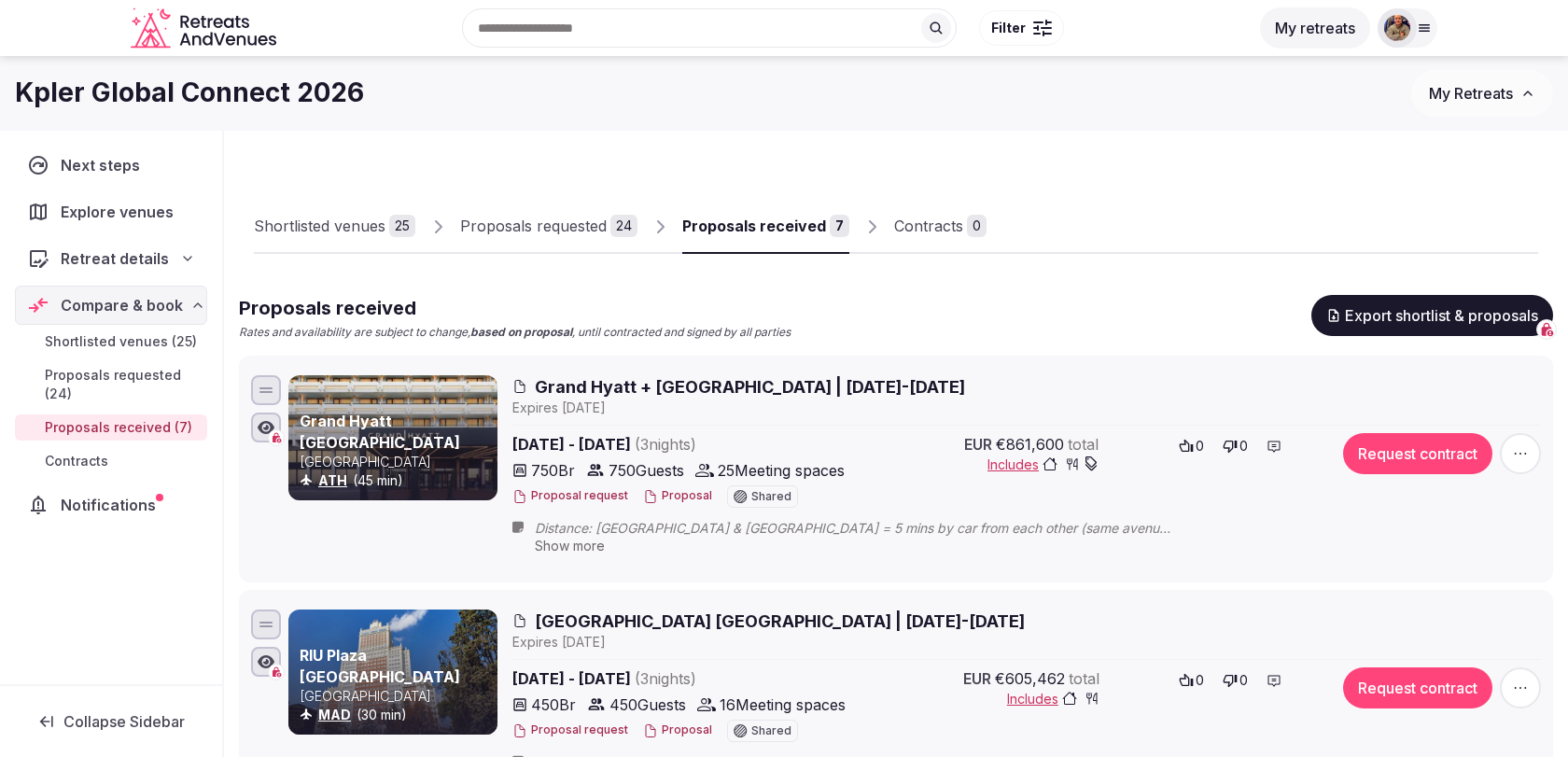
click at [652, 377] on span "Grand Hyatt + [GEOGRAPHIC_DATA] | [DATE]-[DATE]" at bounding box center [750, 387] width 430 height 24
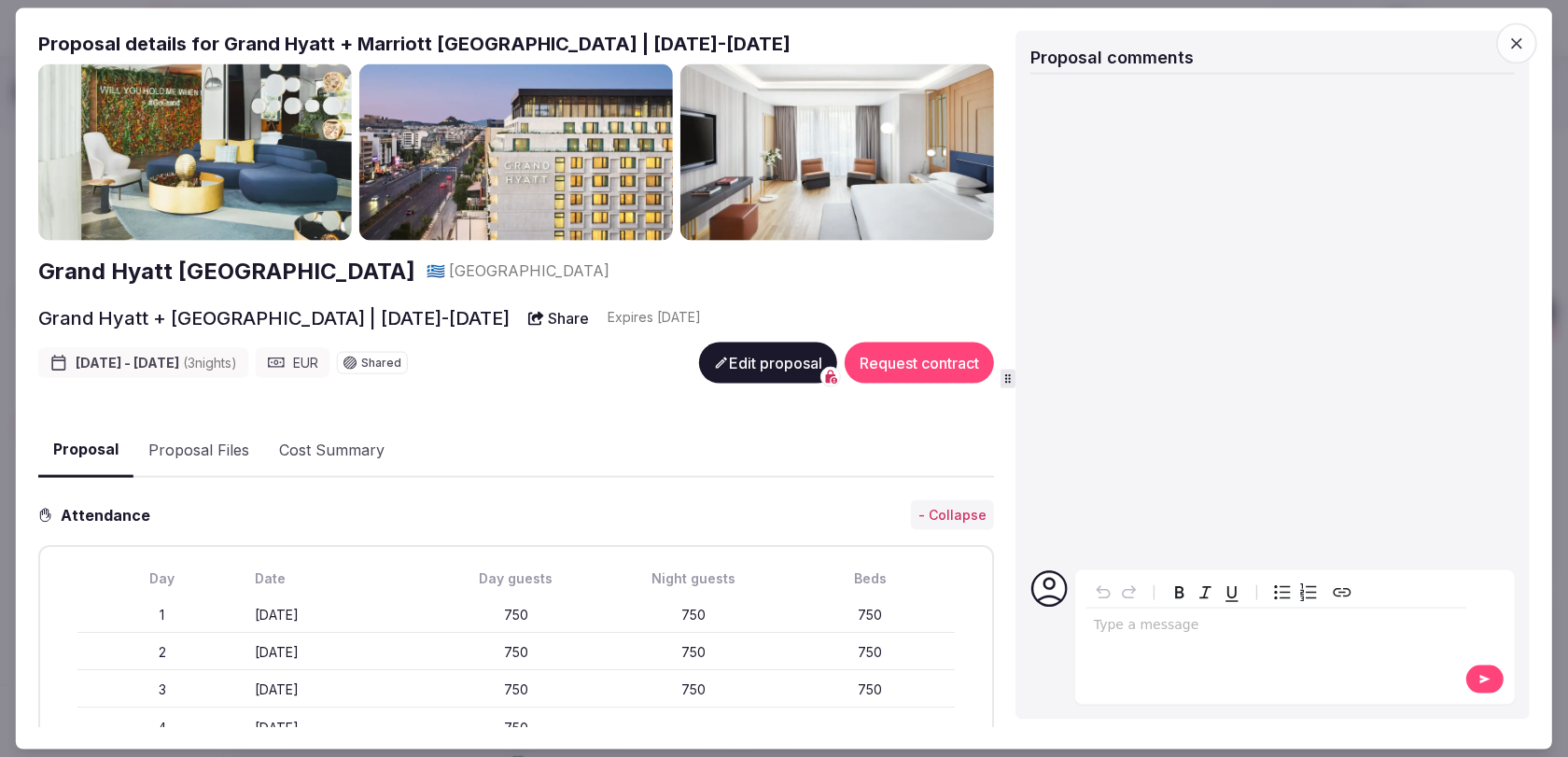
click at [213, 439] on button "Proposal Files" at bounding box center [199, 449] width 131 height 55
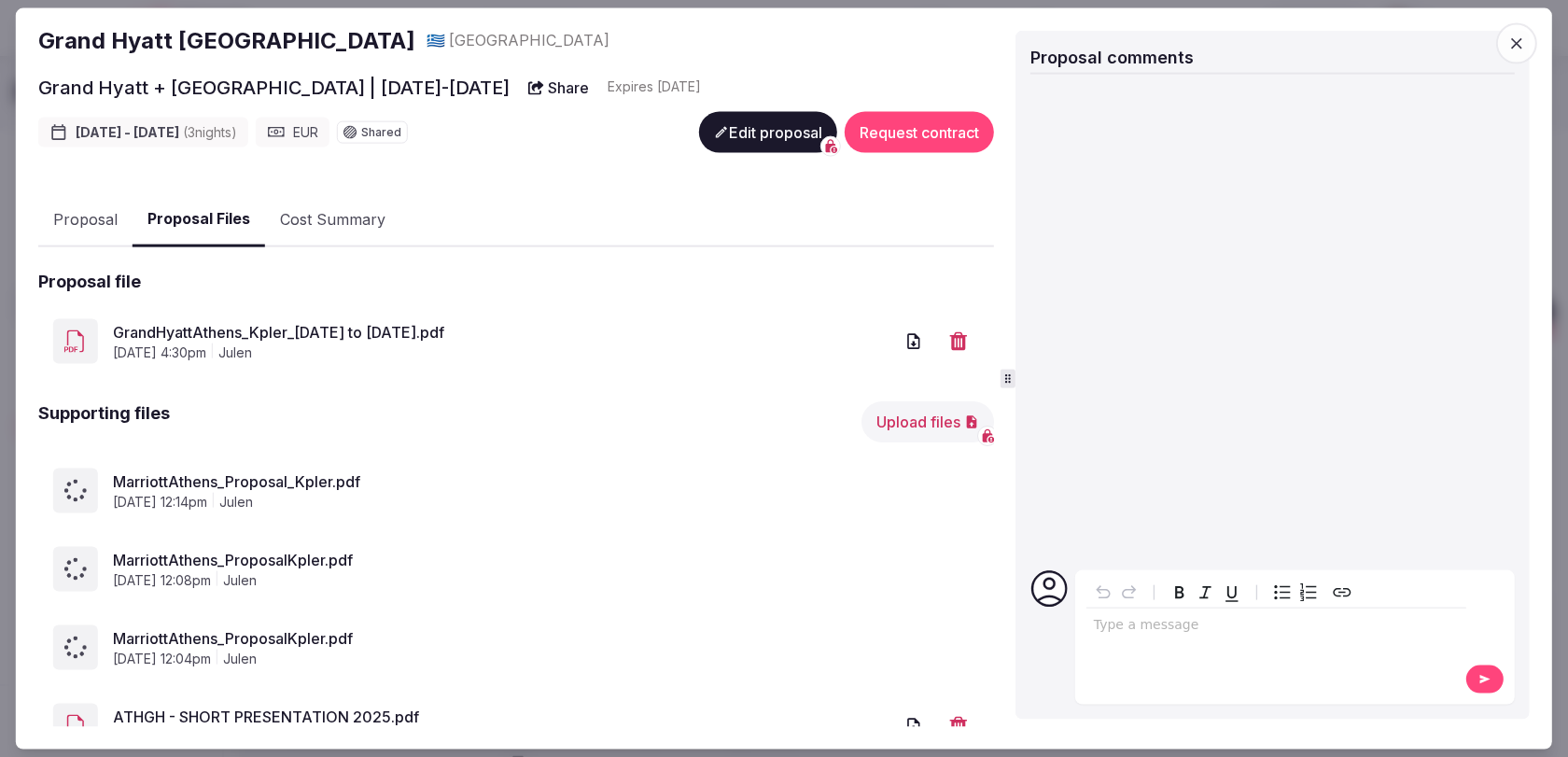
scroll to position [304, 0]
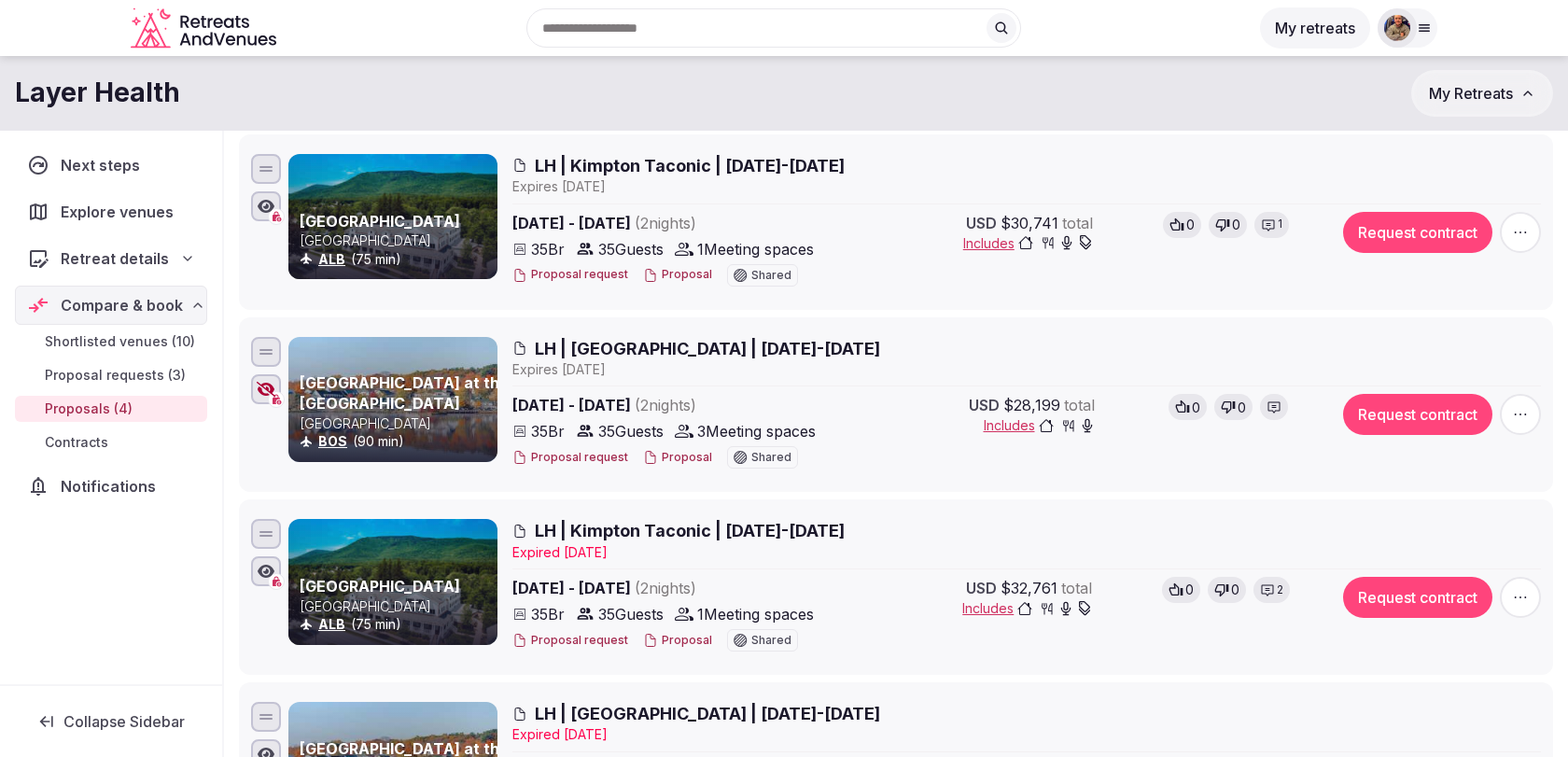
scroll to position [193, 0]
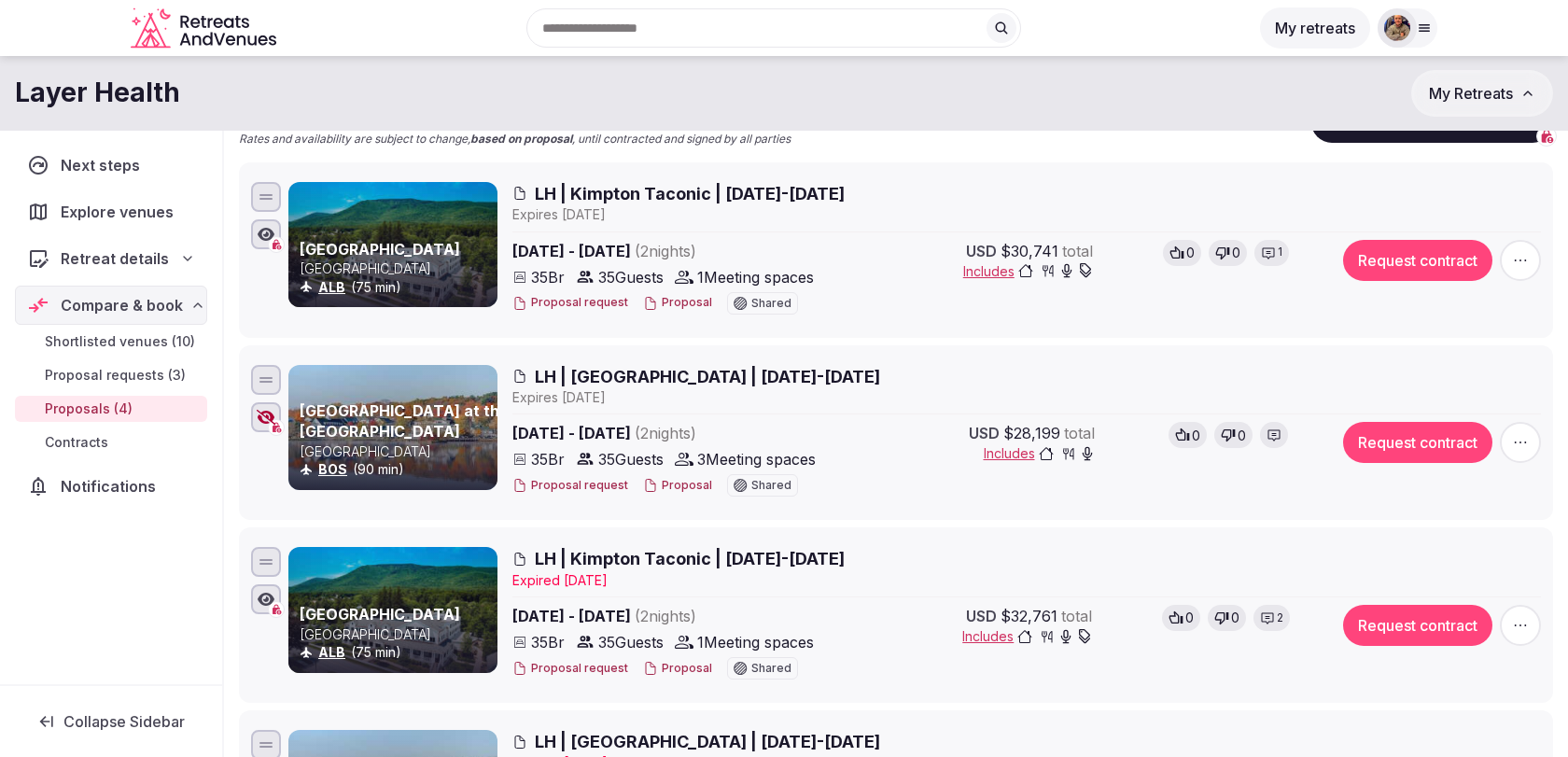
click at [656, 373] on span "LH | [GEOGRAPHIC_DATA] | [DATE]-[DATE]" at bounding box center [707, 377] width 345 height 24
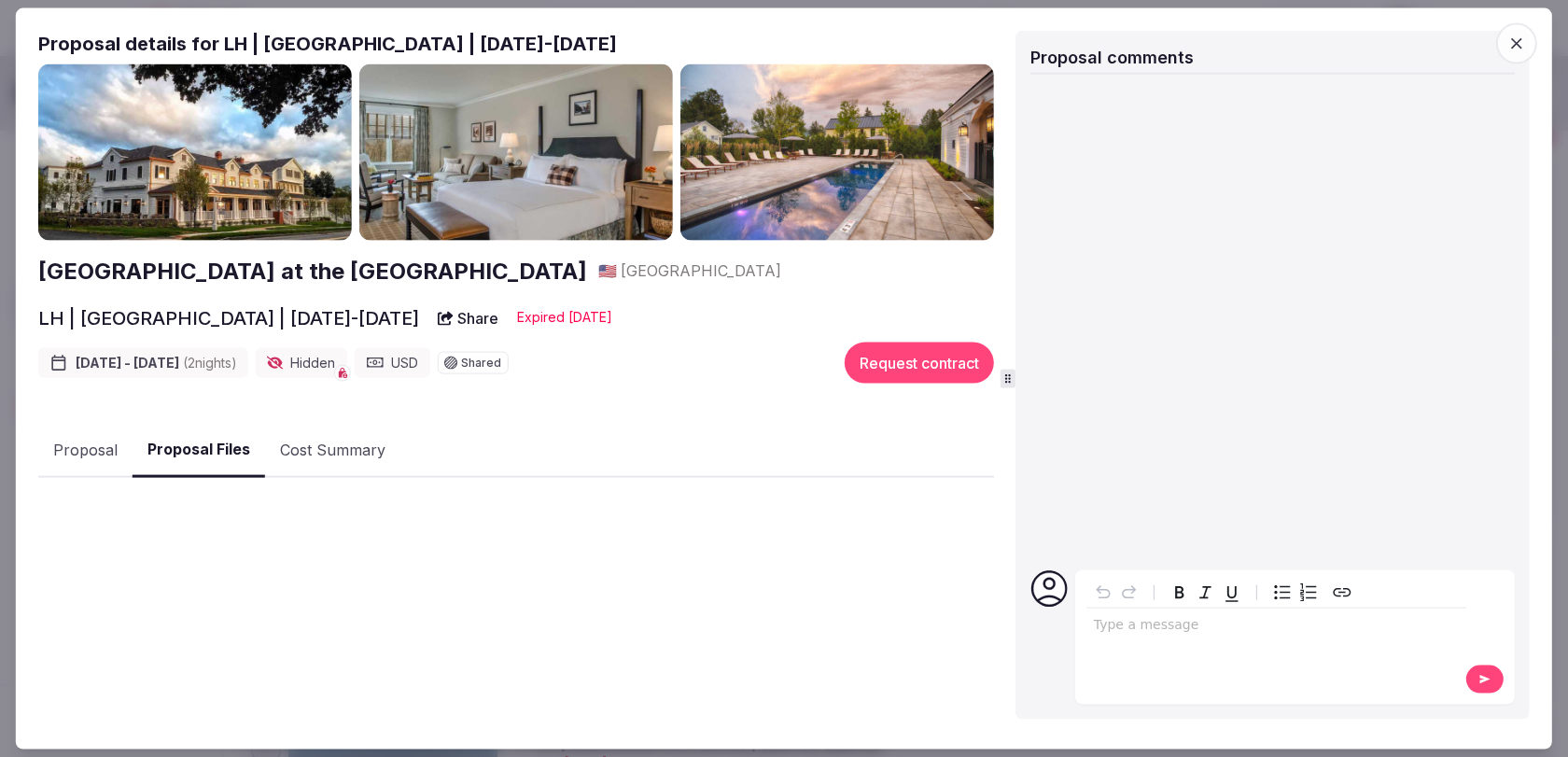
click at [190, 451] on button "Proposal Files" at bounding box center [199, 450] width 133 height 56
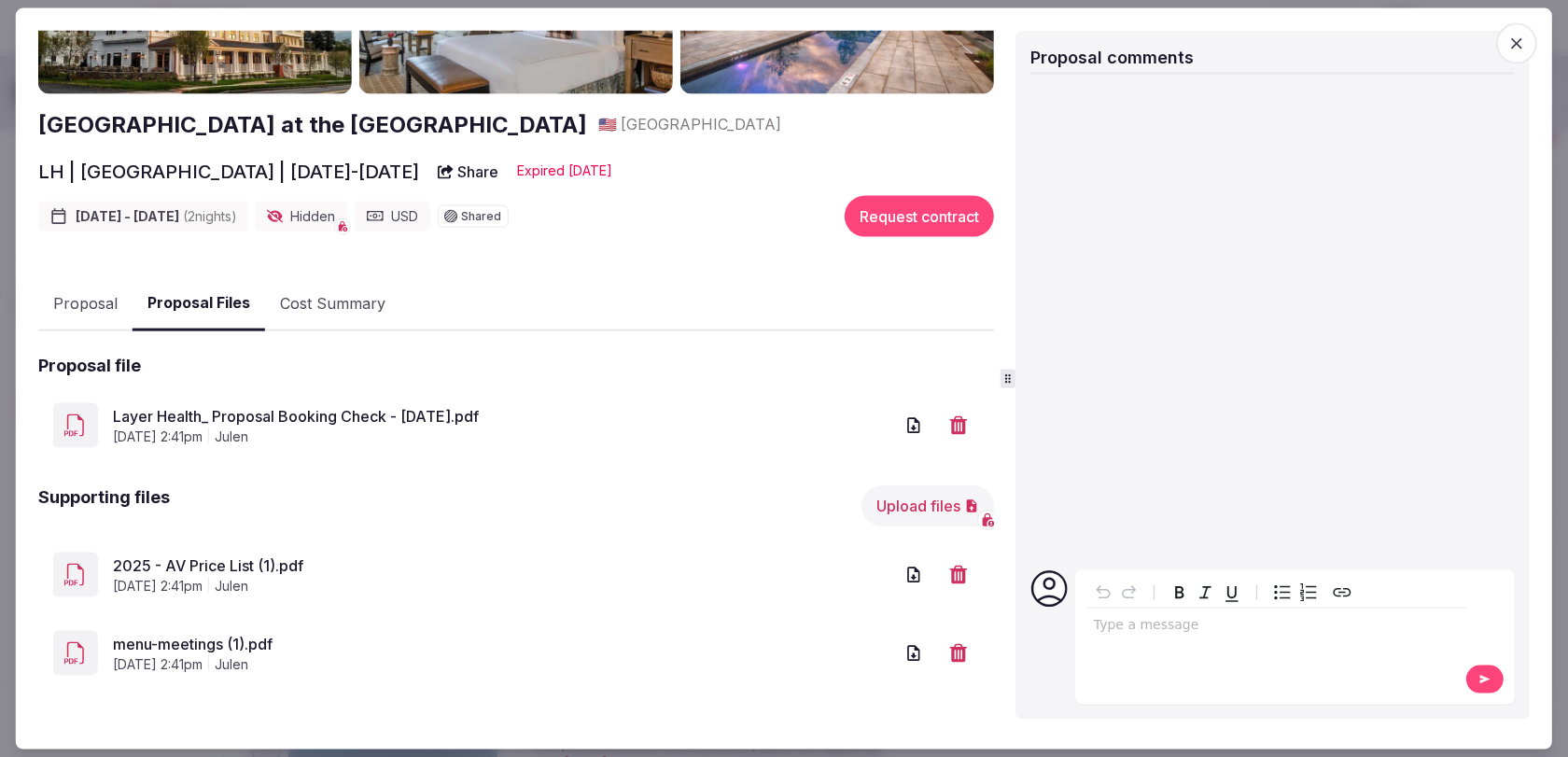
scroll to position [0, 0]
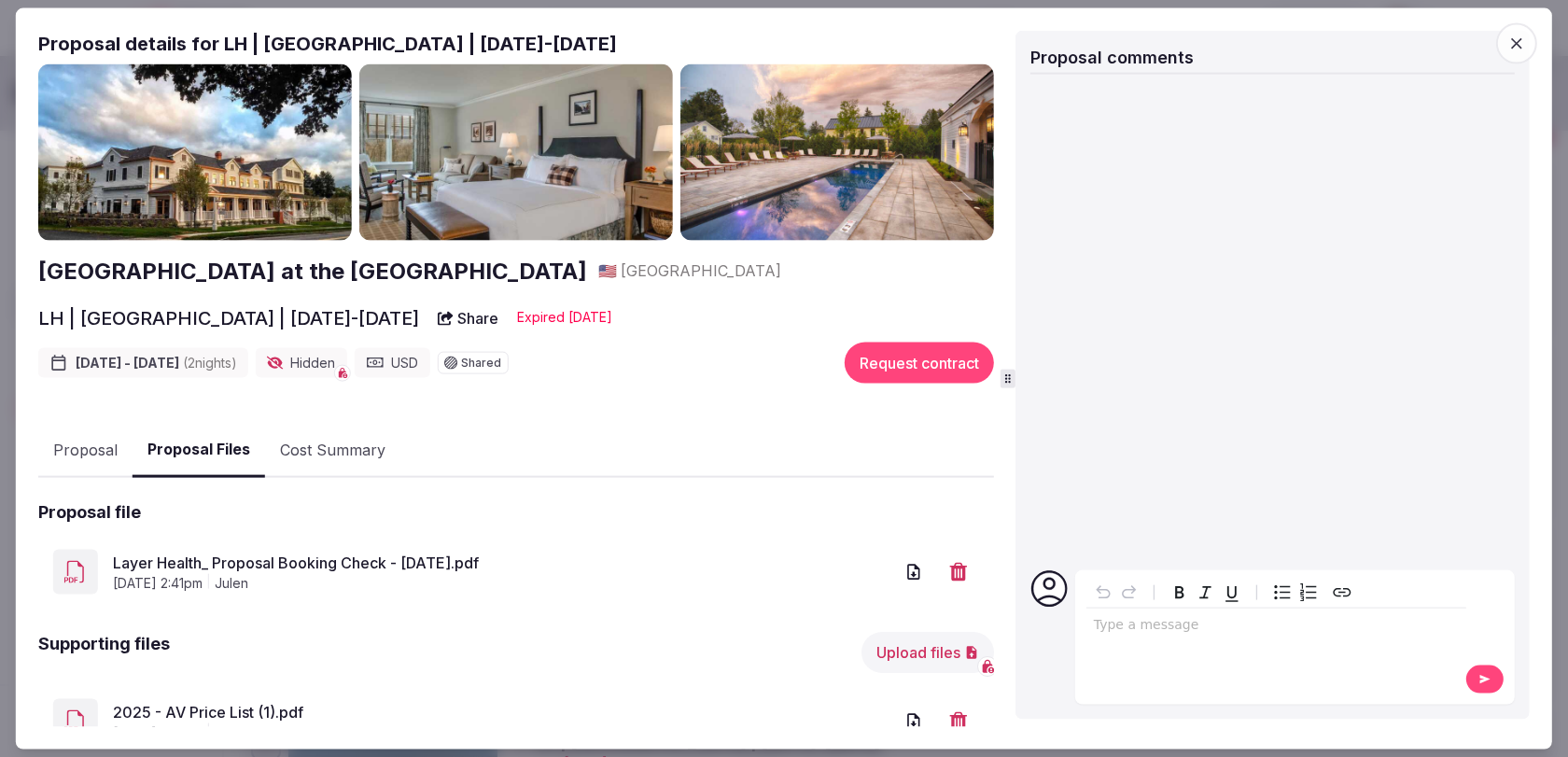
click at [1514, 47] on icon "button" at bounding box center [1516, 43] width 19 height 19
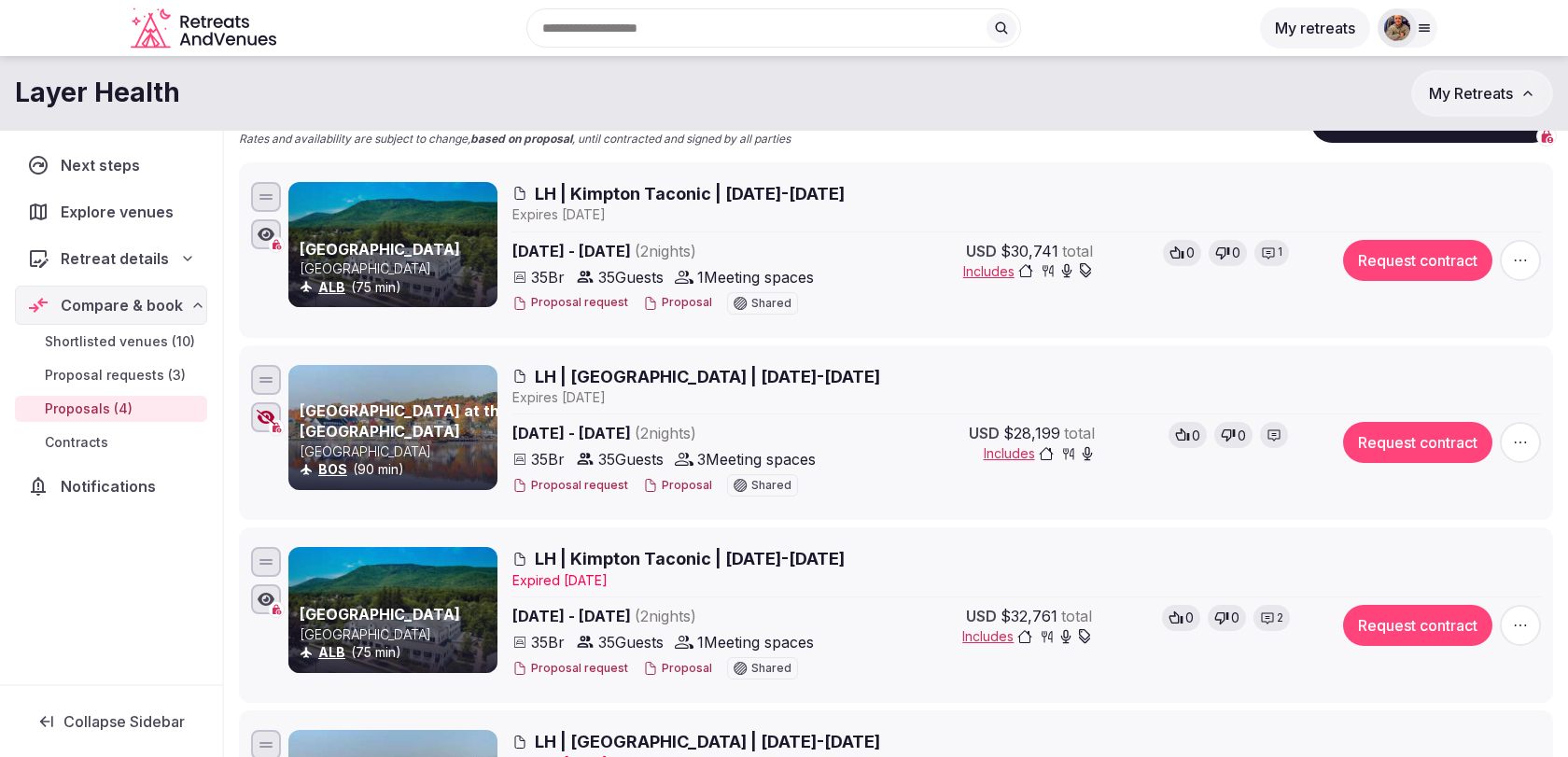
click at [1437, 24] on div "Recent searches Greece Italy Madrid, Spain England, UK Egnach, Switzerland Sear…" at bounding box center [784, 28] width 1568 height 56
click at [1416, 24] on div at bounding box center [1397, 28] width 40 height 40
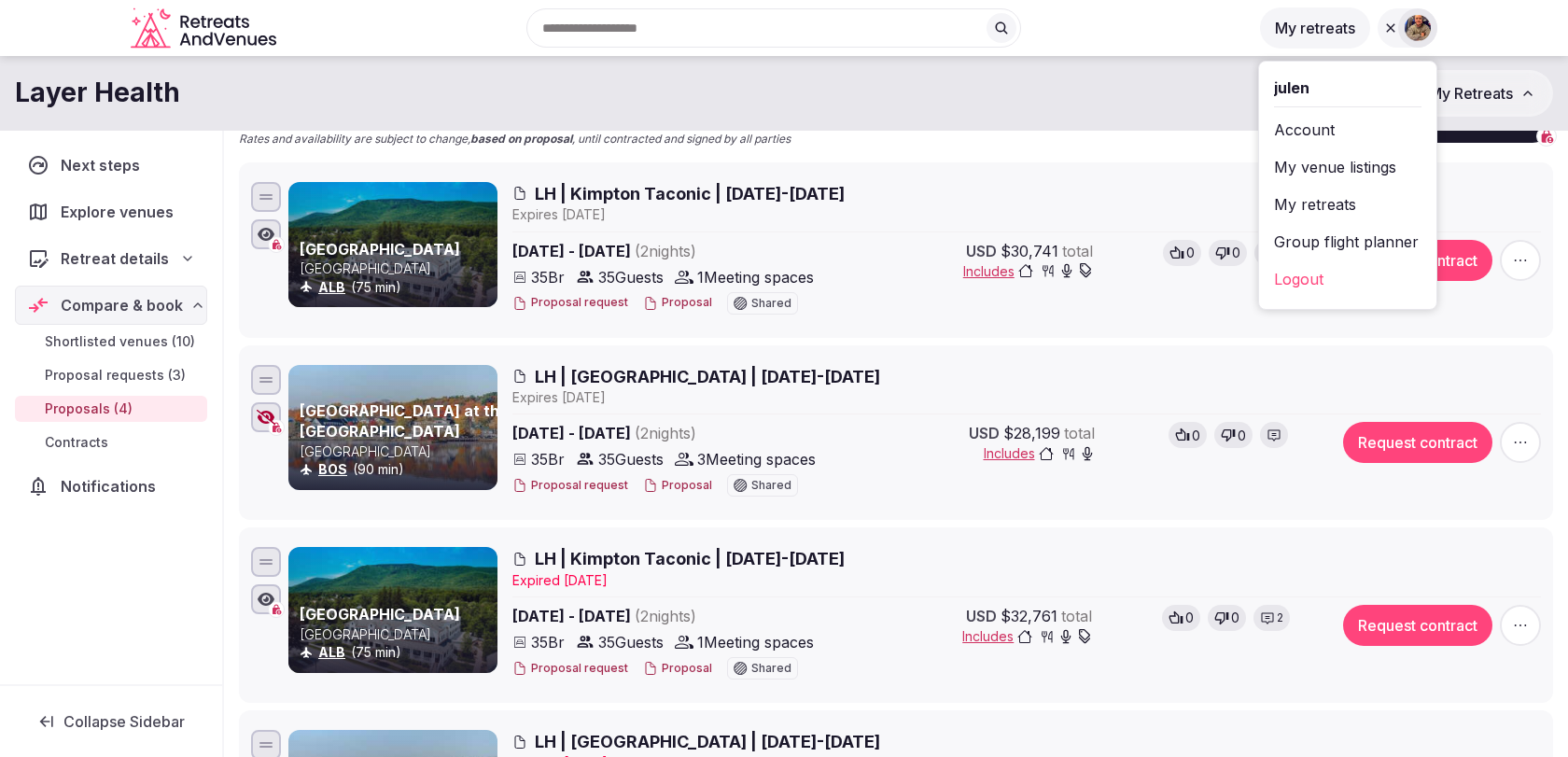
click at [1164, 115] on div "Layer Health My Retreats" at bounding box center [784, 93] width 1568 height 47
click at [1152, 134] on div "Proposals received Rates and availability are subject to change, based on propo…" at bounding box center [896, 125] width 1314 height 46
click at [1119, 169] on li "Kimpton Taconic Hotel United States ALB (75 min) LH | Kimpton Taconic | 3-5 Nov…" at bounding box center [896, 250] width 1314 height 176
click at [672, 372] on span "LH | [GEOGRAPHIC_DATA] | [DATE]-[DATE]" at bounding box center [707, 377] width 345 height 24
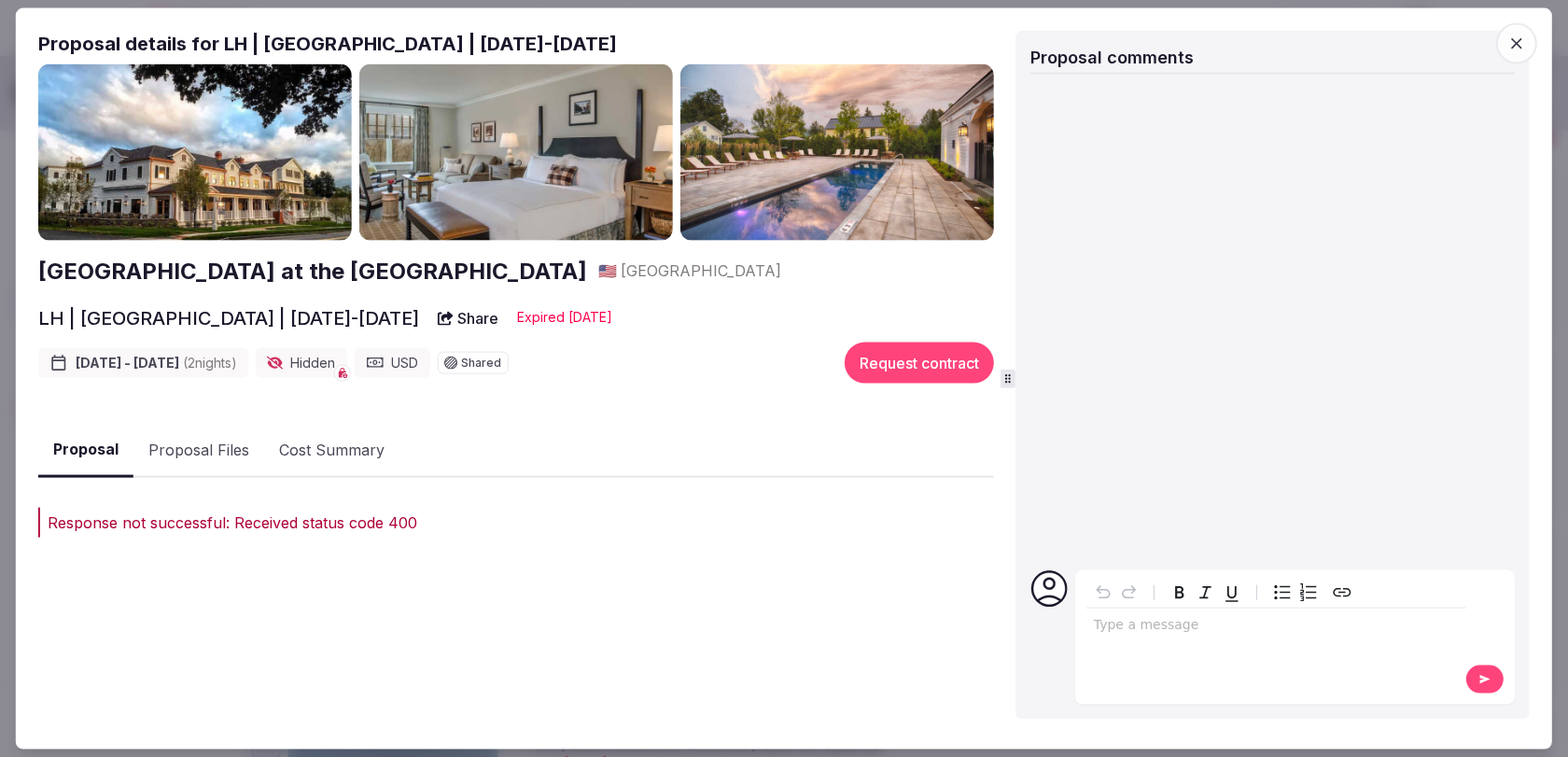
click at [1515, 44] on icon "button" at bounding box center [1516, 43] width 11 height 11
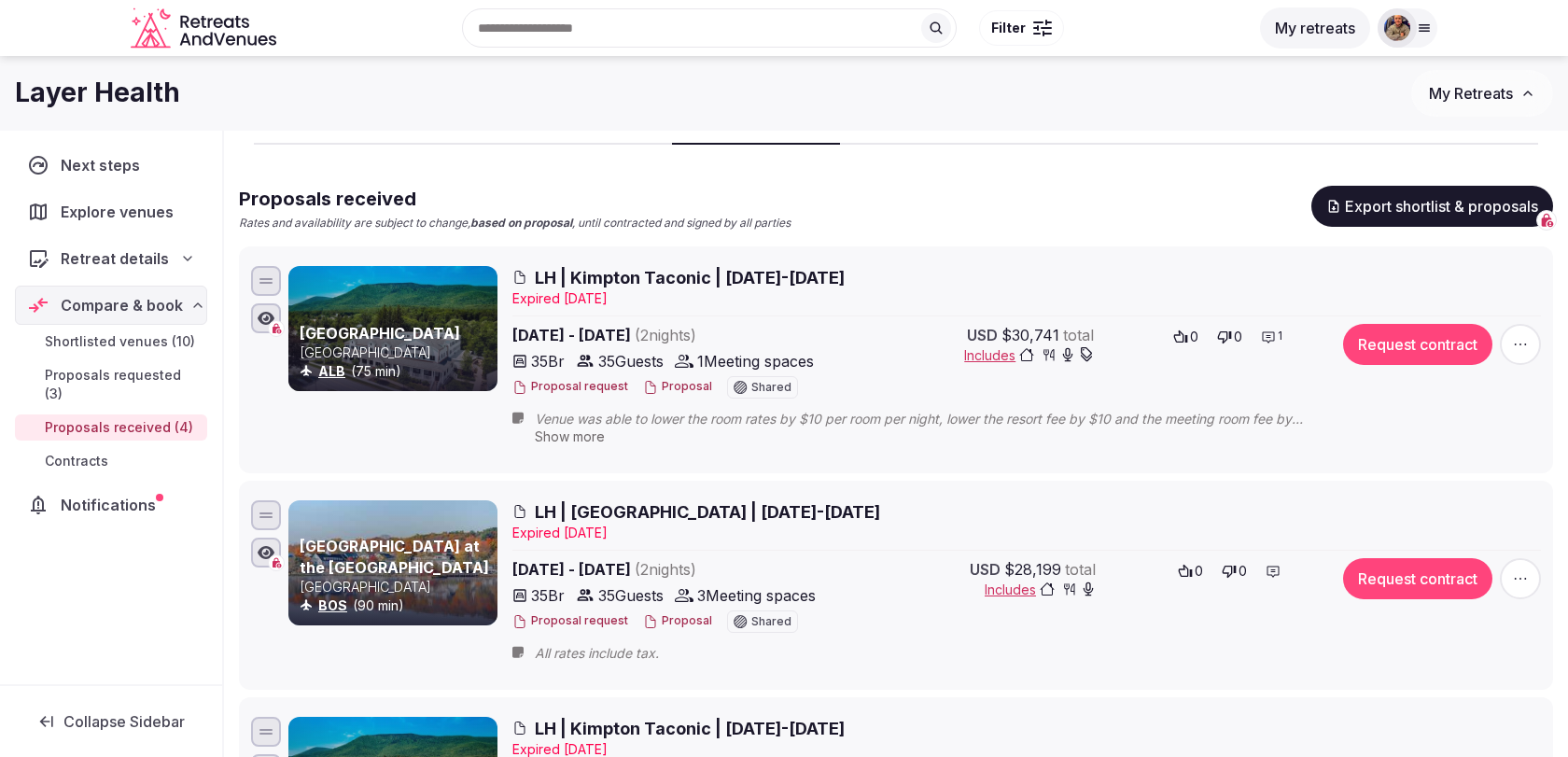
scroll to position [108, 0]
